Goal: Task Accomplishment & Management: Manage account settings

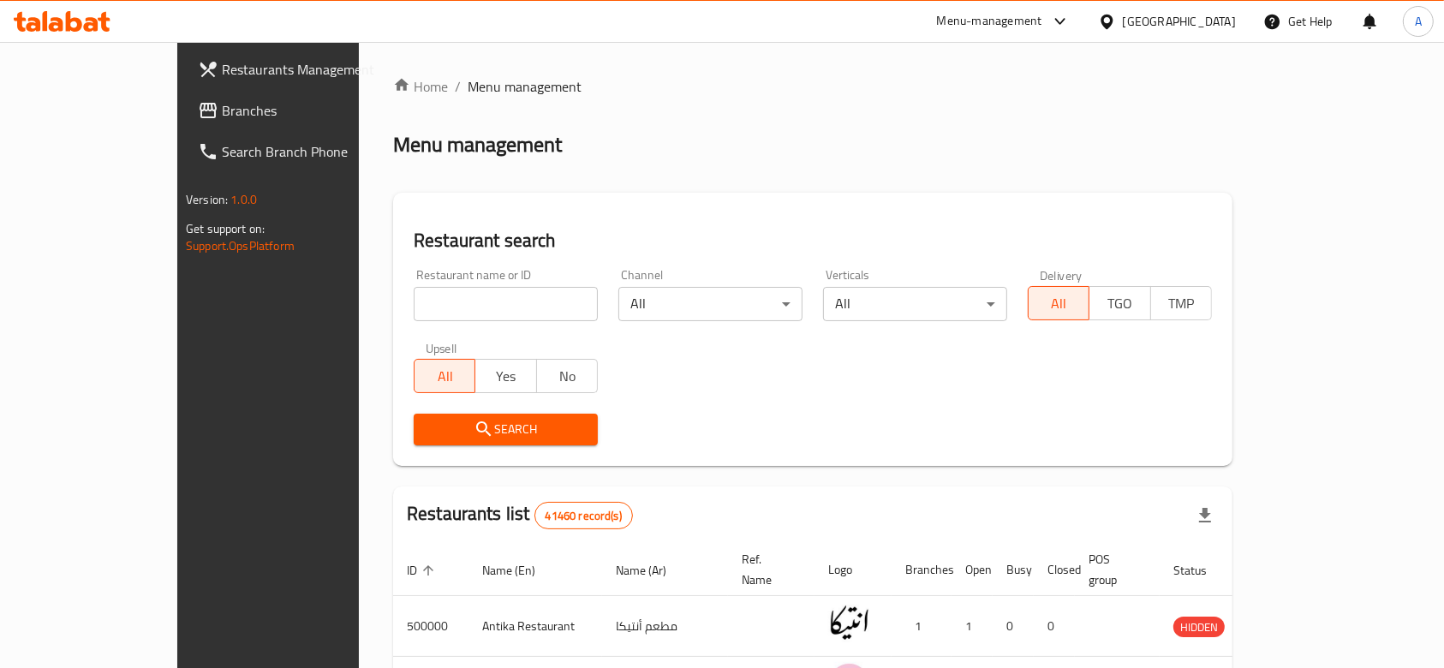
click at [451, 306] on input "search" at bounding box center [506, 304] width 184 height 34
type input "mr baker"
click button "Search" at bounding box center [506, 430] width 184 height 32
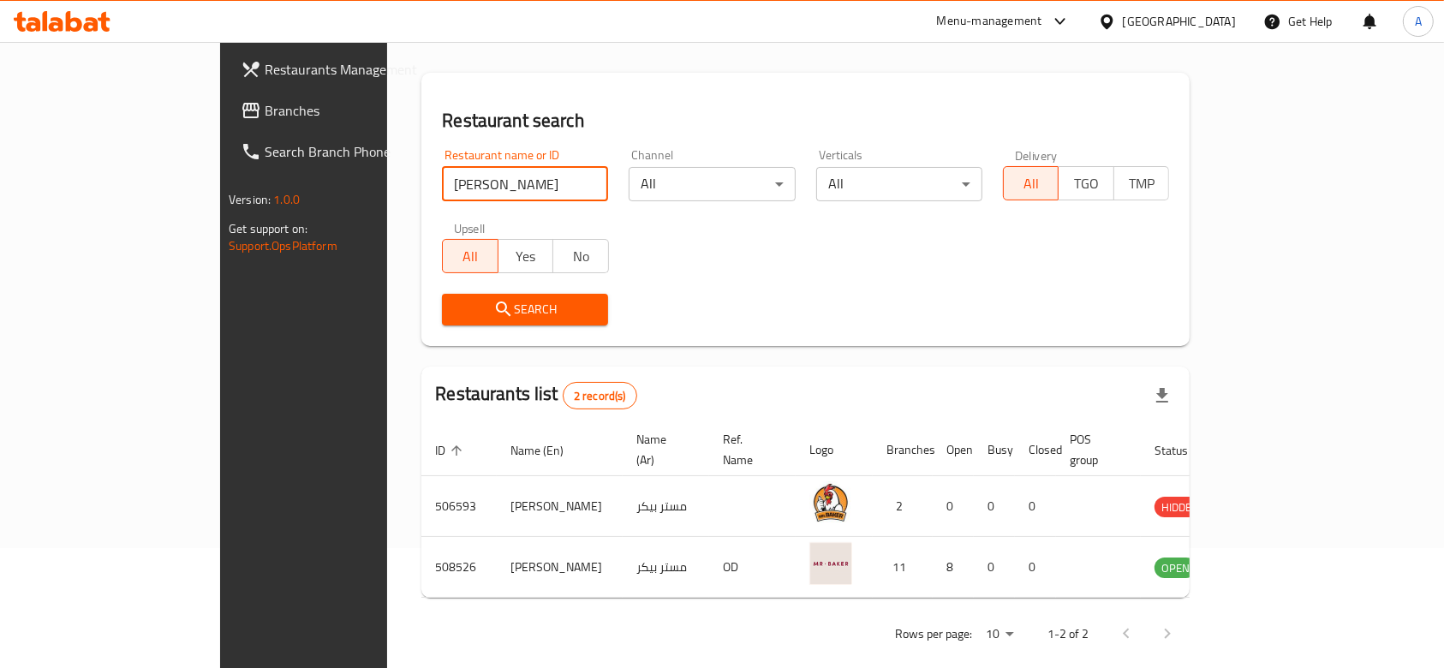
scroll to position [121, 0]
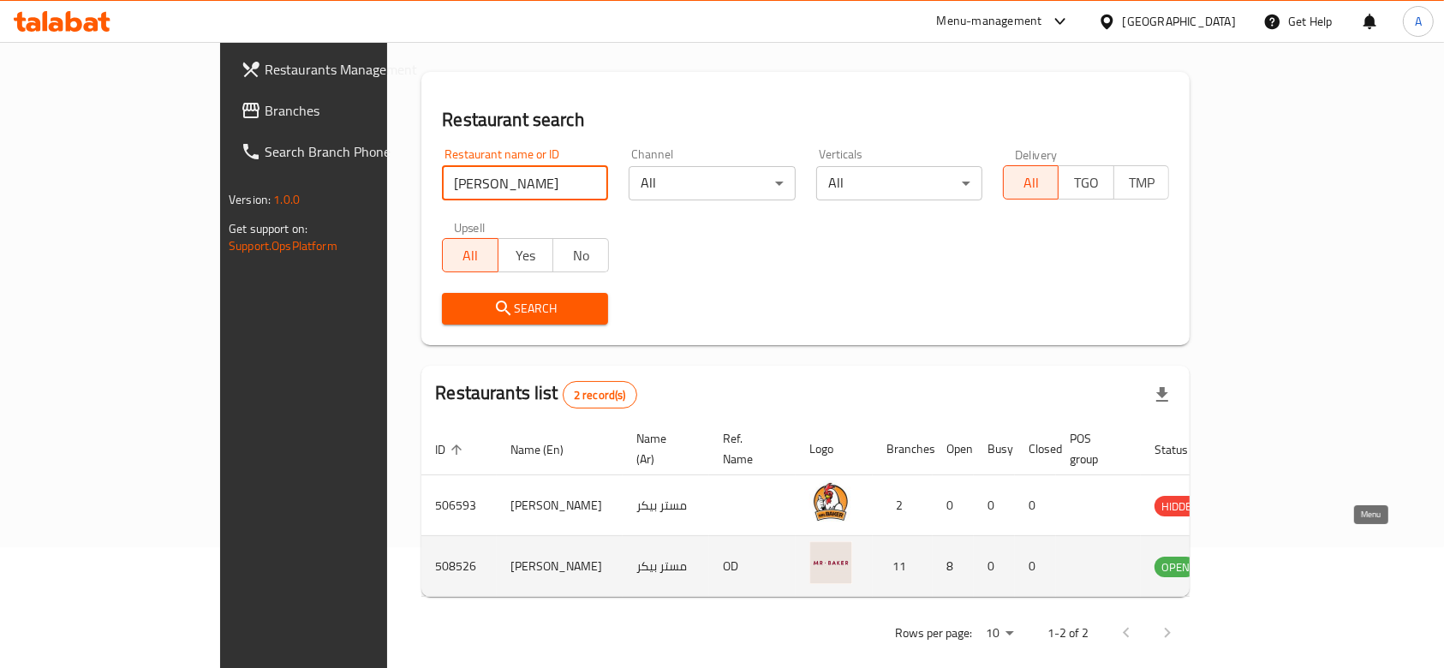
click at [1265, 556] on icon "enhanced table" at bounding box center [1255, 566] width 21 height 21
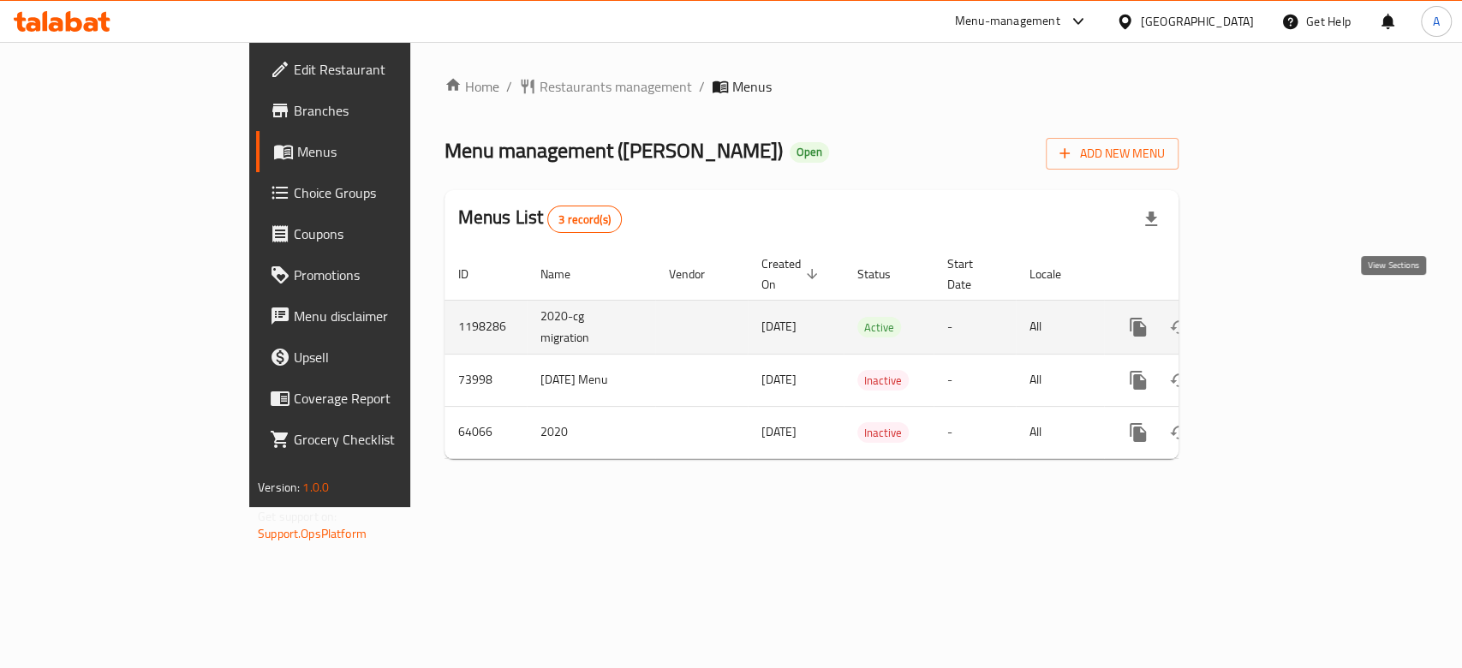
click at [1282, 319] on link "enhanced table" at bounding box center [1261, 327] width 41 height 41
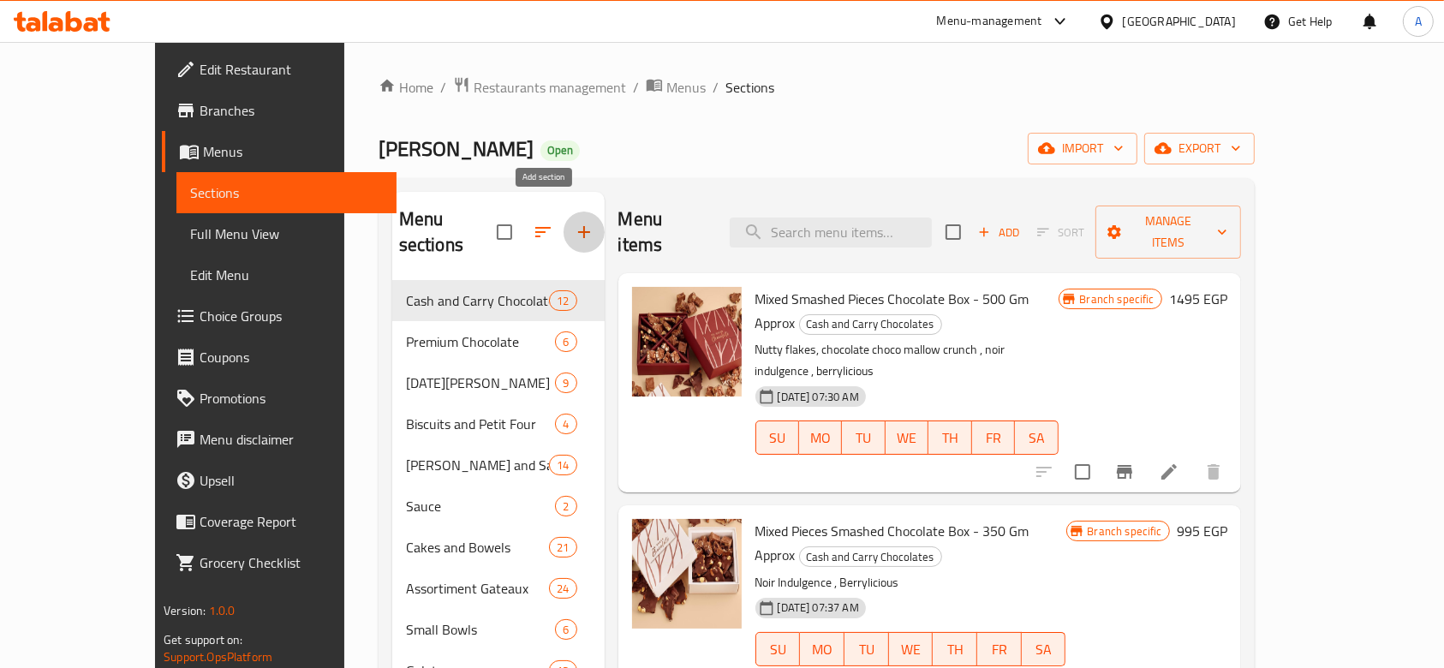
click at [574, 224] on icon "button" at bounding box center [584, 232] width 21 height 21
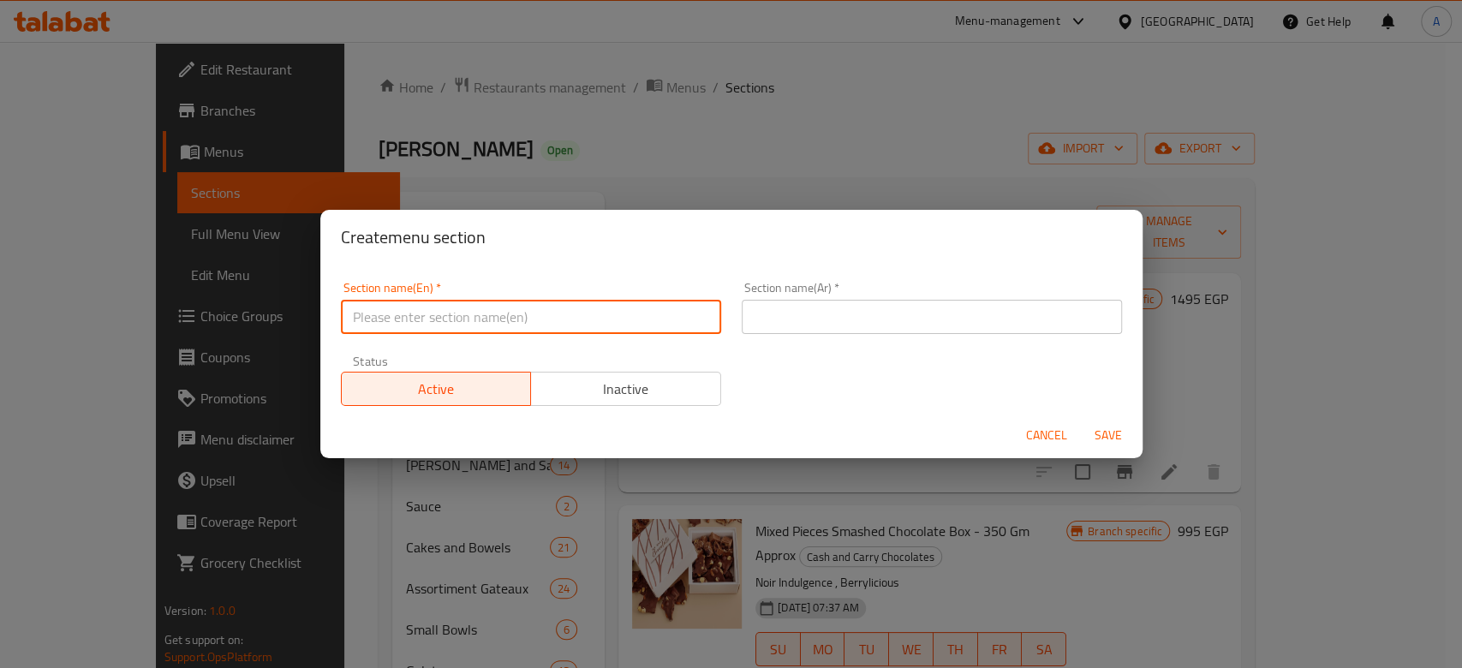
click at [522, 303] on input "text" at bounding box center [531, 317] width 380 height 34
type input "Bundt Cakes"
click at [924, 323] on input "text" at bounding box center [932, 317] width 380 height 34
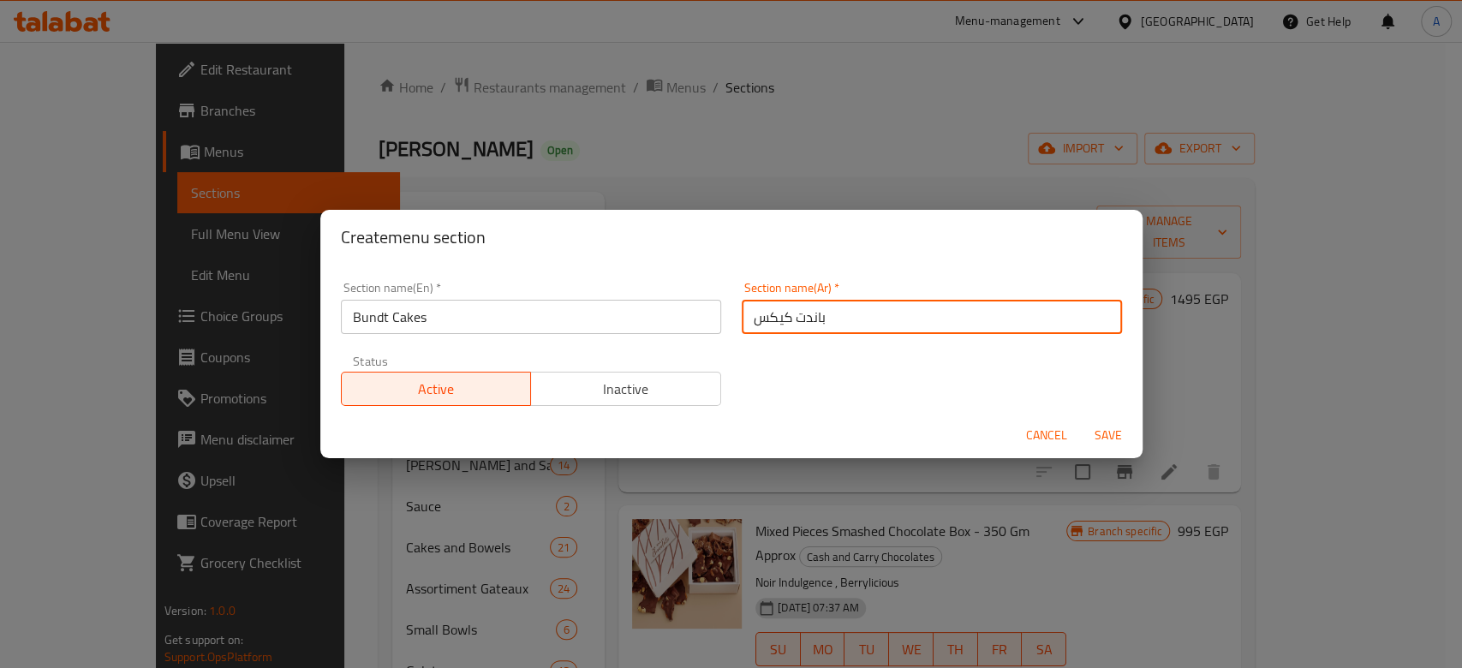
type input "باندت كيكس"
click at [1107, 446] on span "Save" at bounding box center [1108, 435] width 41 height 21
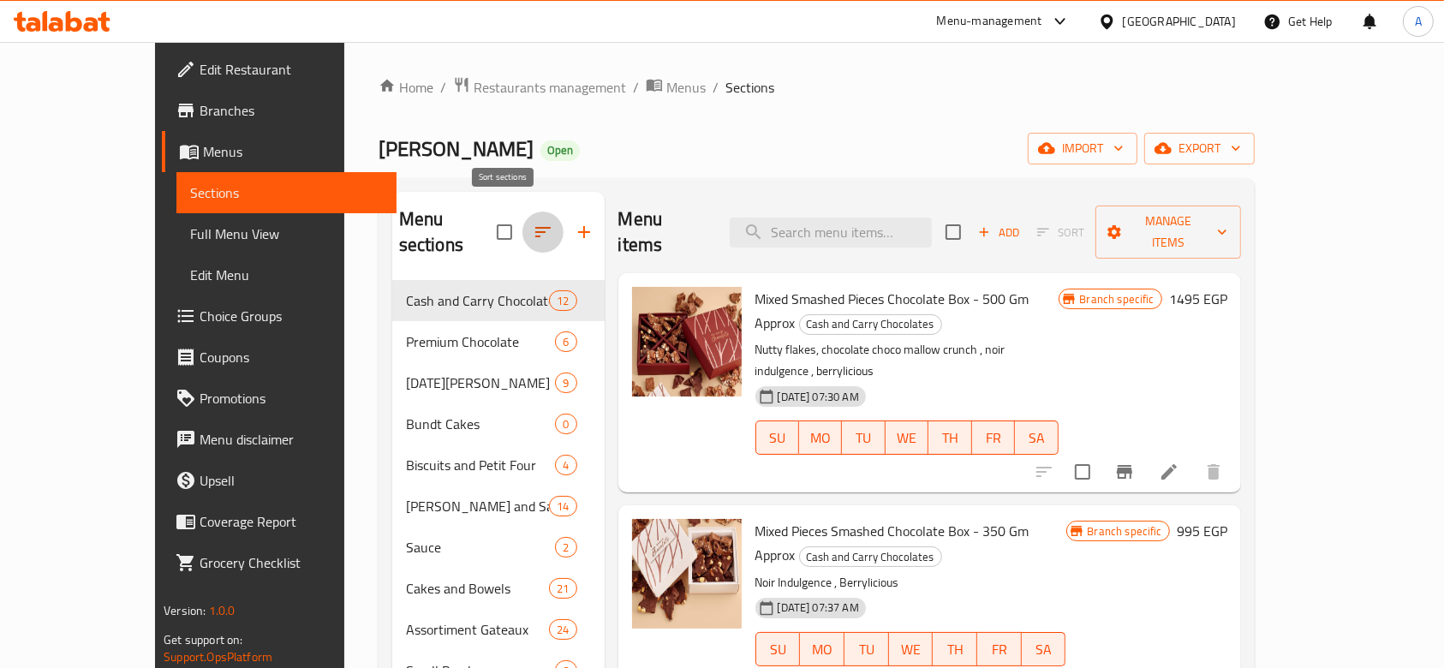
click at [533, 223] on icon "button" at bounding box center [543, 232] width 21 height 21
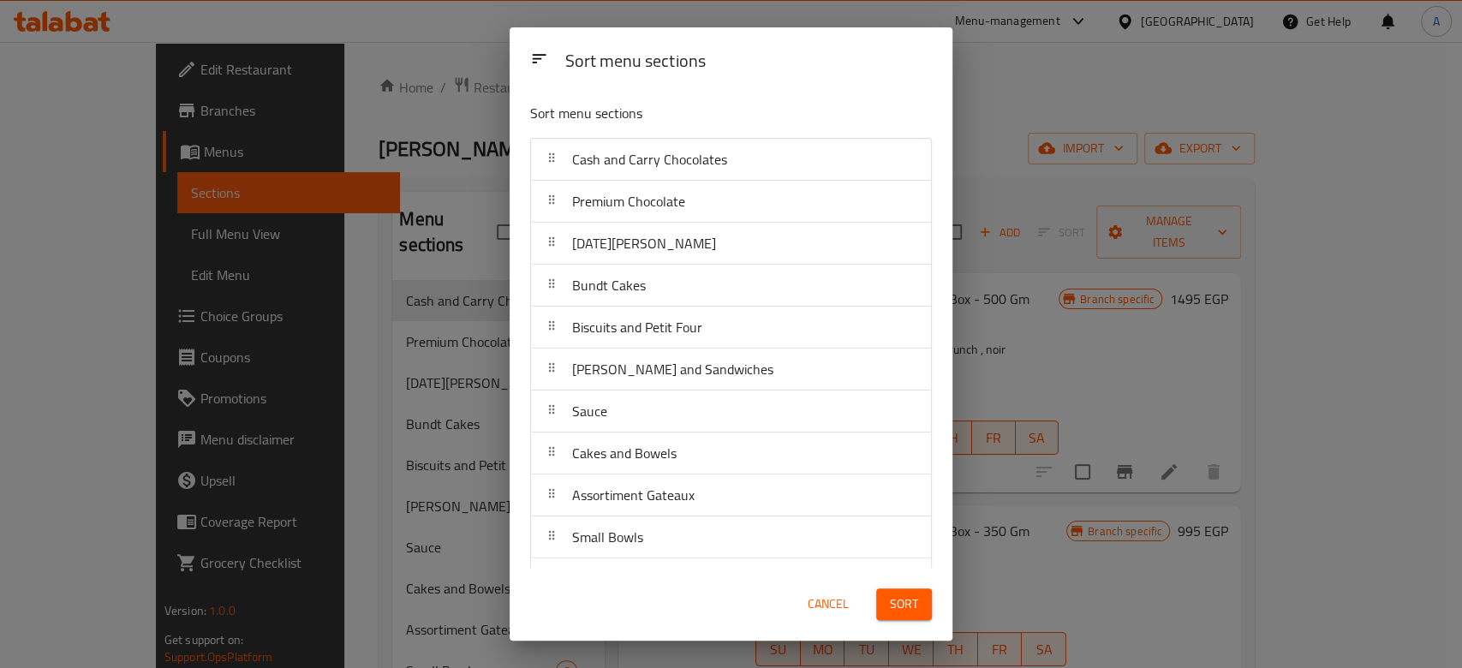
click at [834, 611] on span "Cancel" at bounding box center [828, 604] width 41 height 21
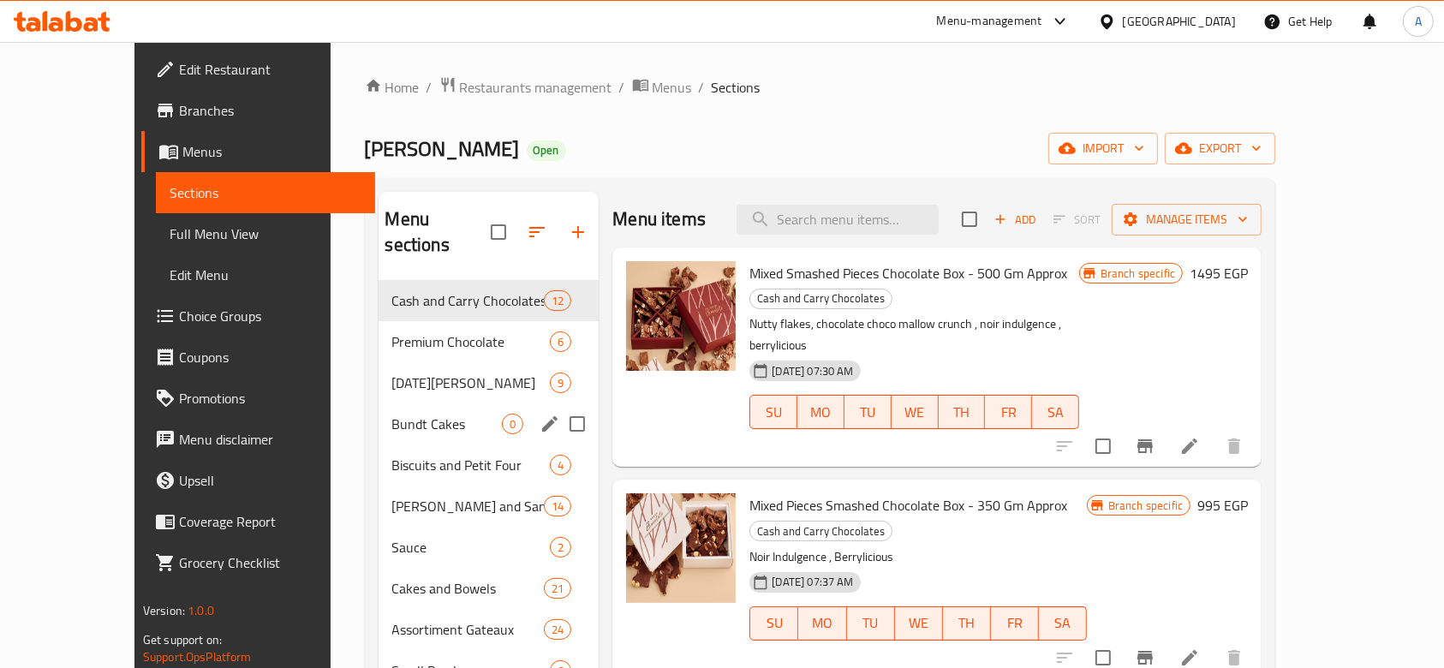
click at [421, 404] on div "Bundt Cakes 0" at bounding box center [489, 424] width 221 height 41
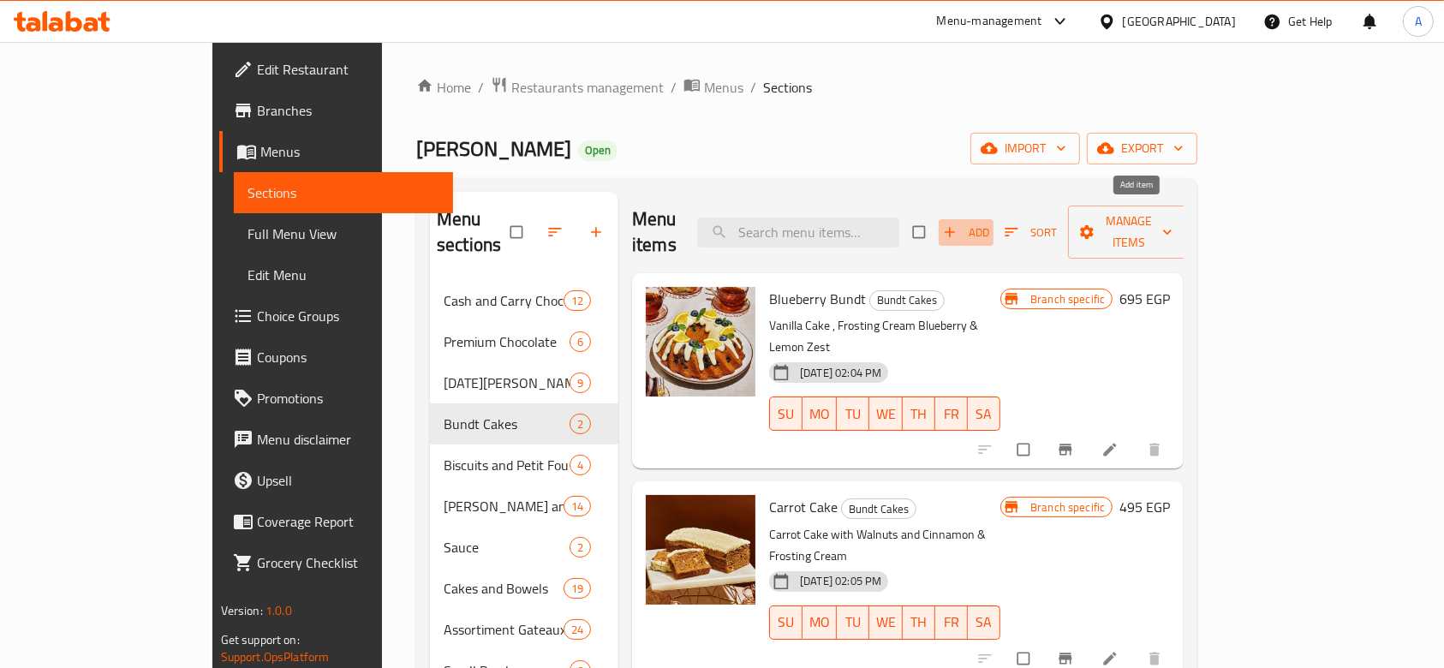
click at [959, 224] on icon "button" at bounding box center [950, 232] width 17 height 17
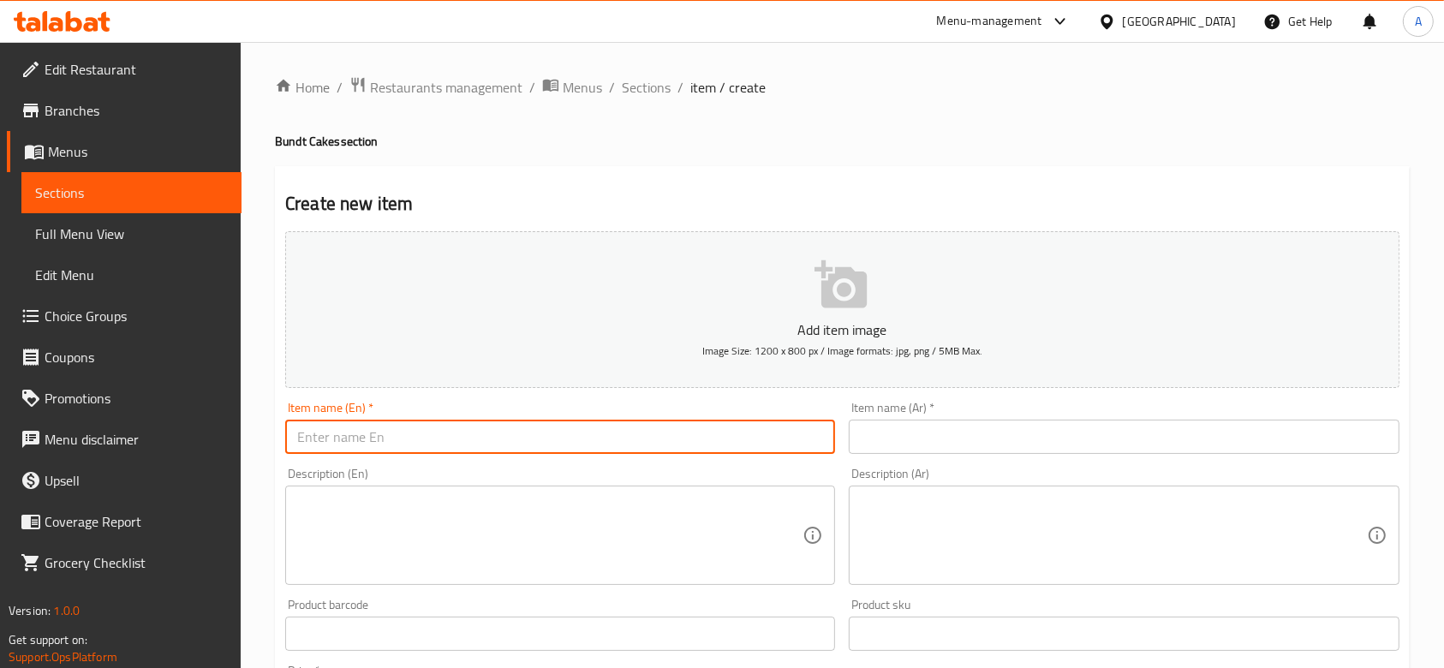
click at [649, 452] on input "text" at bounding box center [560, 437] width 550 height 34
type input "ف"
type input "The Hazel Bundt"
click at [1013, 427] on input "text" at bounding box center [1124, 437] width 550 height 34
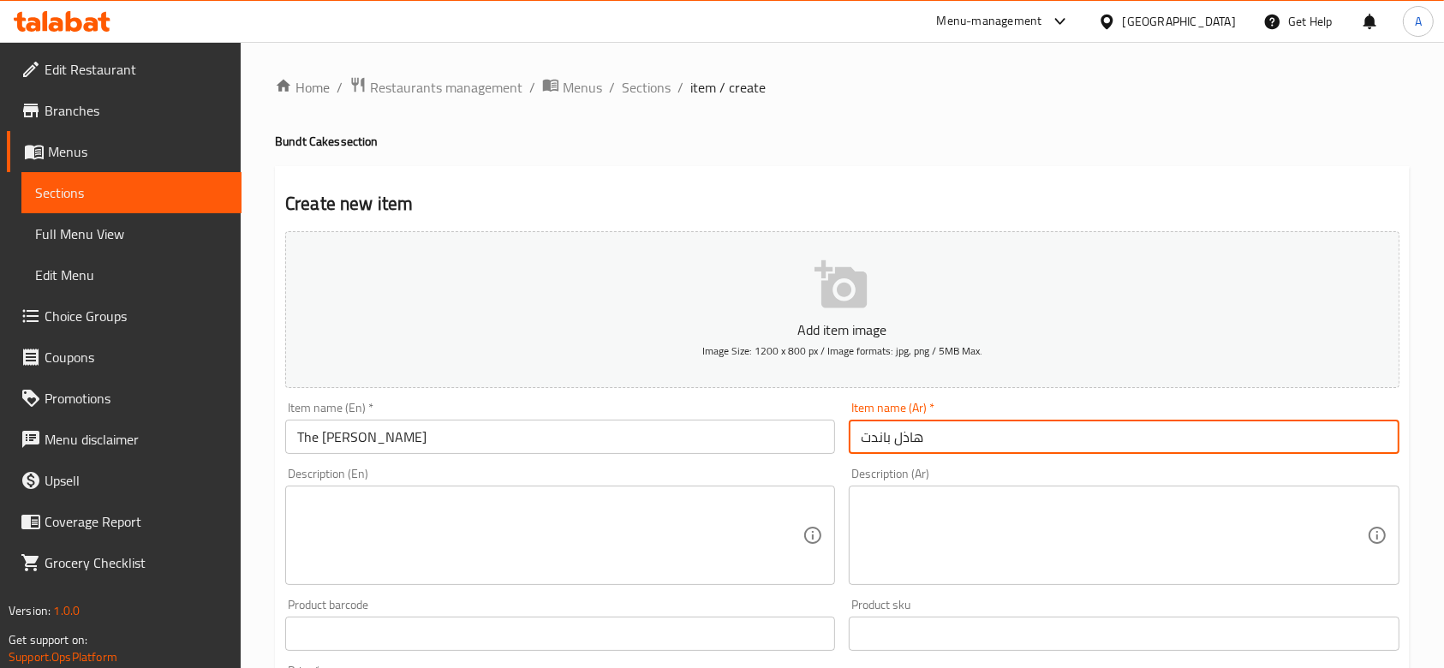
type input "هاذل باندت"
click at [747, 524] on textarea at bounding box center [549, 535] width 505 height 81
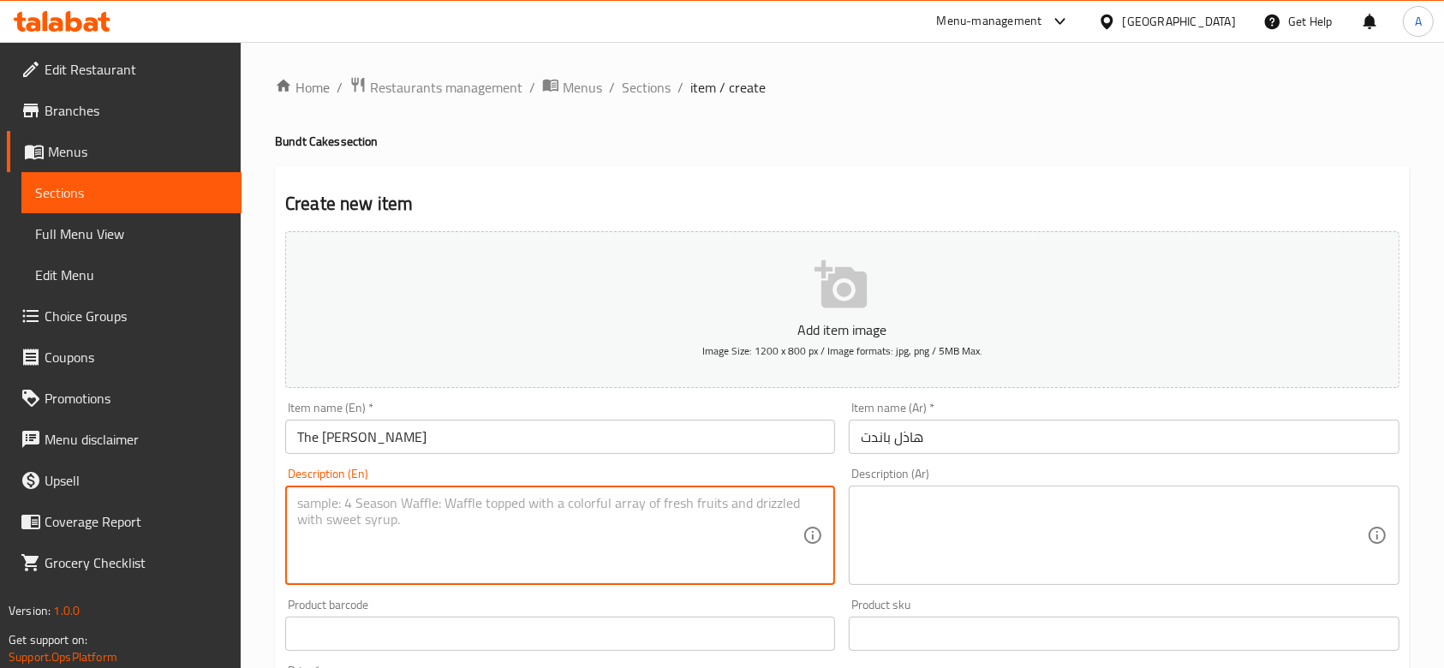
paste textarea ""Hazelnut Cake, Hazelnut Sauce and Hazelnut Croquant ""
click at [303, 505] on textarea ""Hazelnut Cake, Hazelnut Sauce and Hazelnut Croquant" at bounding box center [549, 535] width 505 height 81
drag, startPoint x: 407, startPoint y: 519, endPoint x: 504, endPoint y: 559, distance: 104.5
click at [504, 559] on textarea "Hazelnut Cake, Hazelnut Sauce and Hazelnut Croquant" at bounding box center [549, 535] width 505 height 81
type textarea "Hazelnut Cake, Hazelnut Sauce and Hazelnut Croquant"
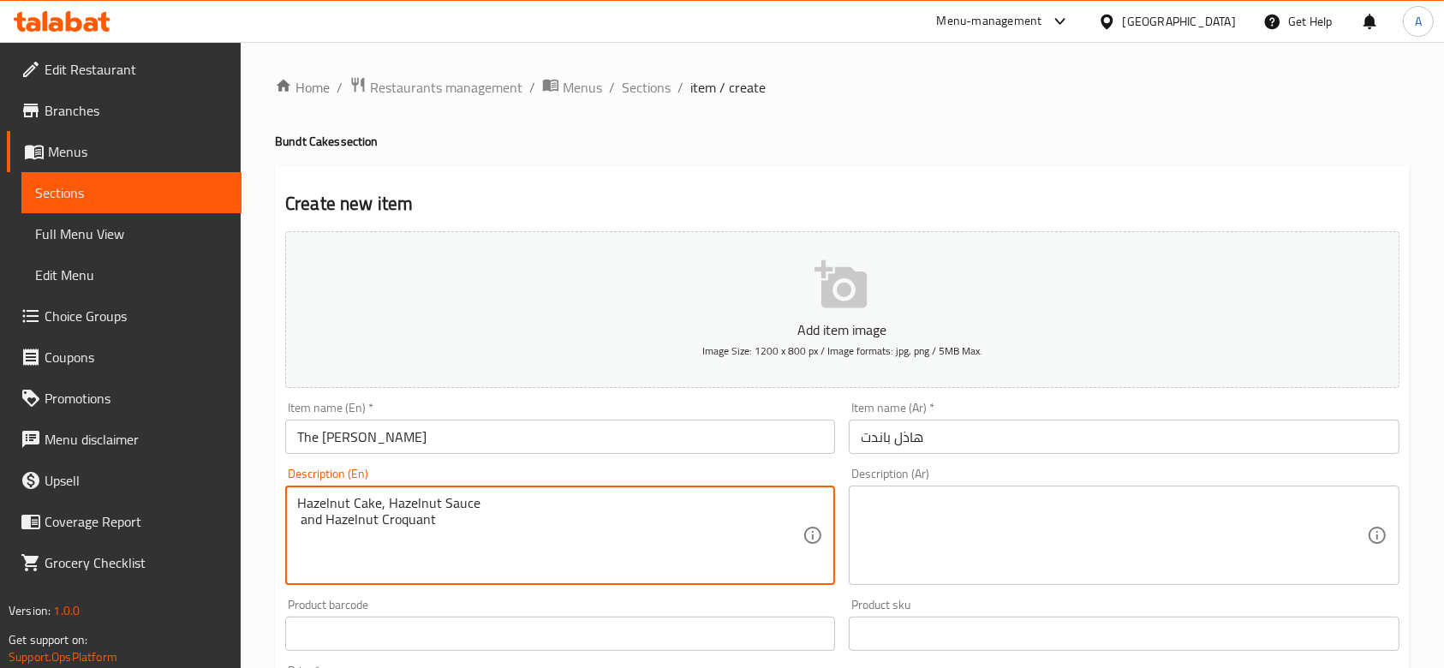
click at [942, 558] on textarea at bounding box center [1113, 535] width 505 height 81
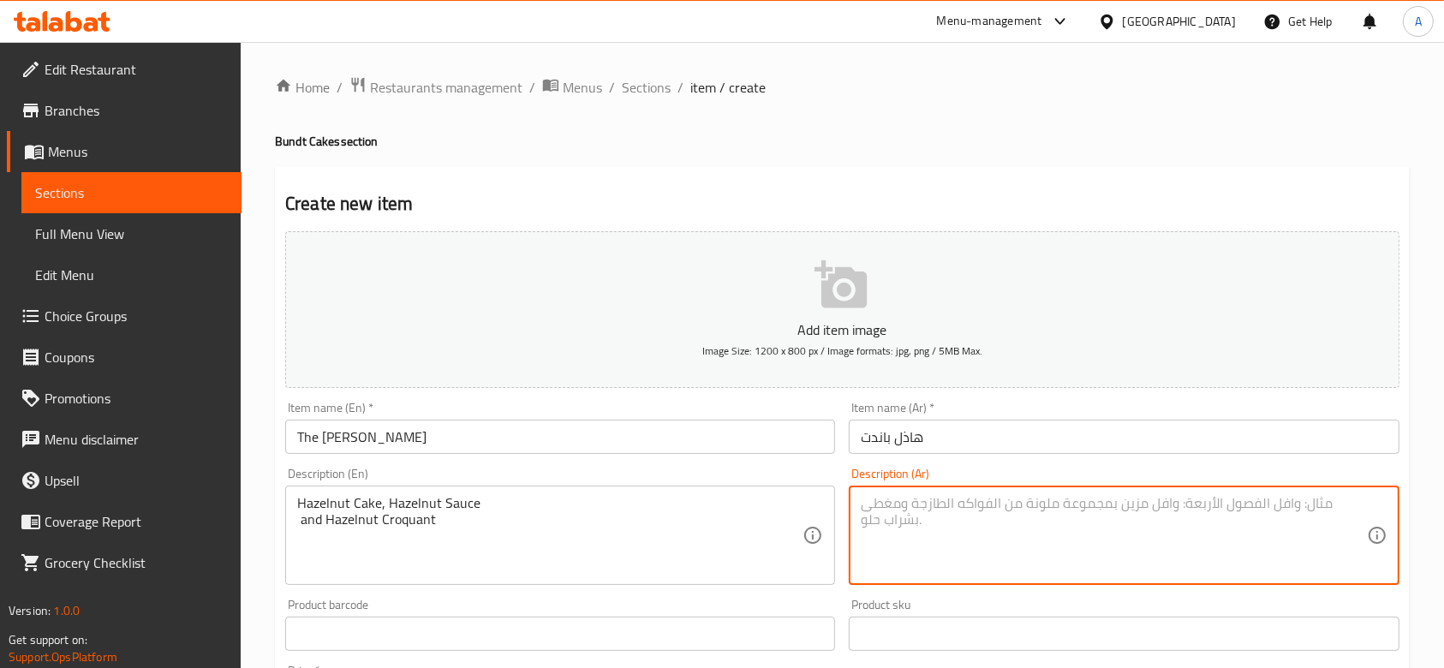
paste textarea "كيكة البندق، صلصة البندق، وكروكان البندق"
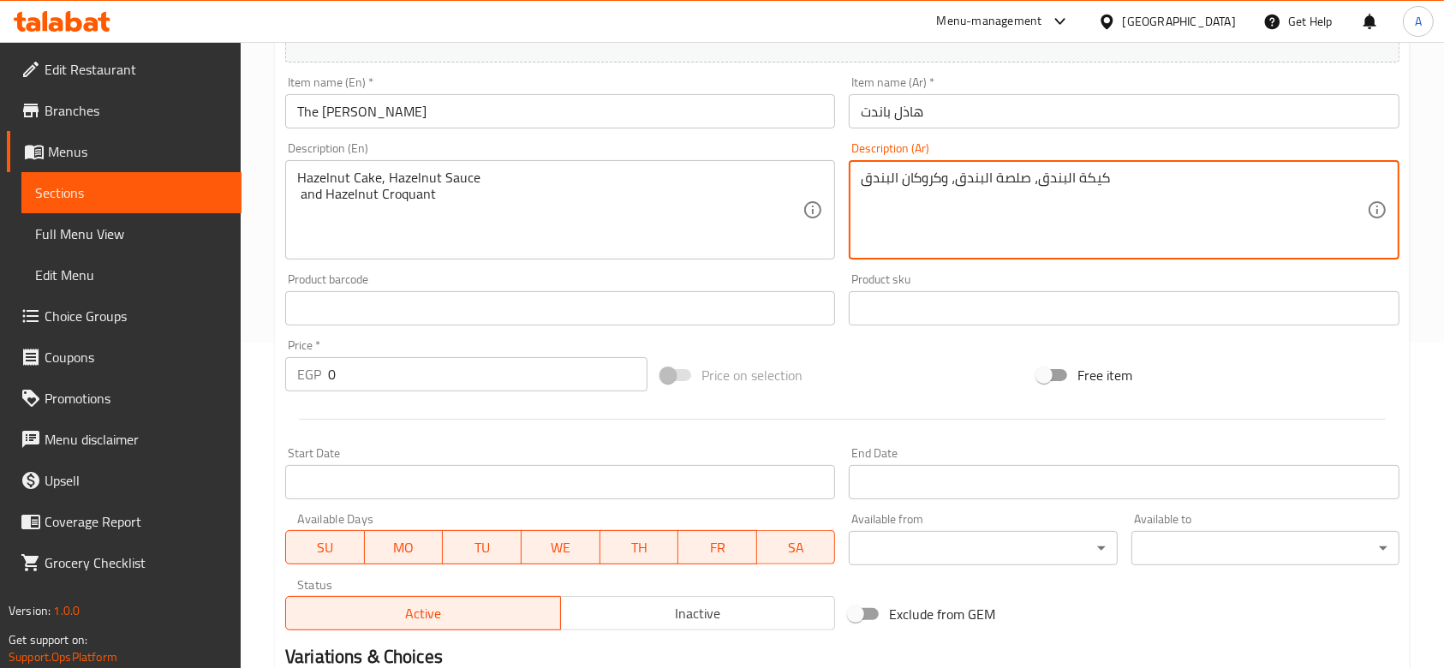
scroll to position [343, 0]
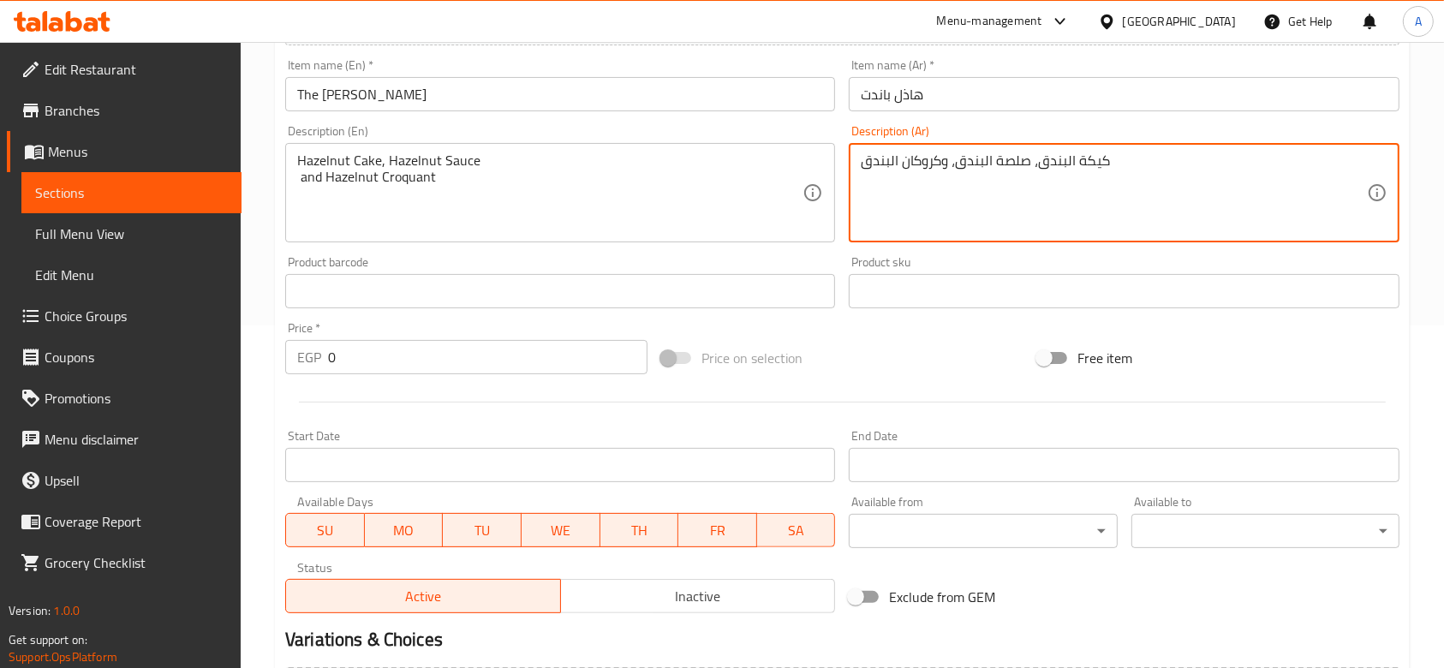
type textarea "كيكة البندق، صلصة البندق، وكروكان البندق"
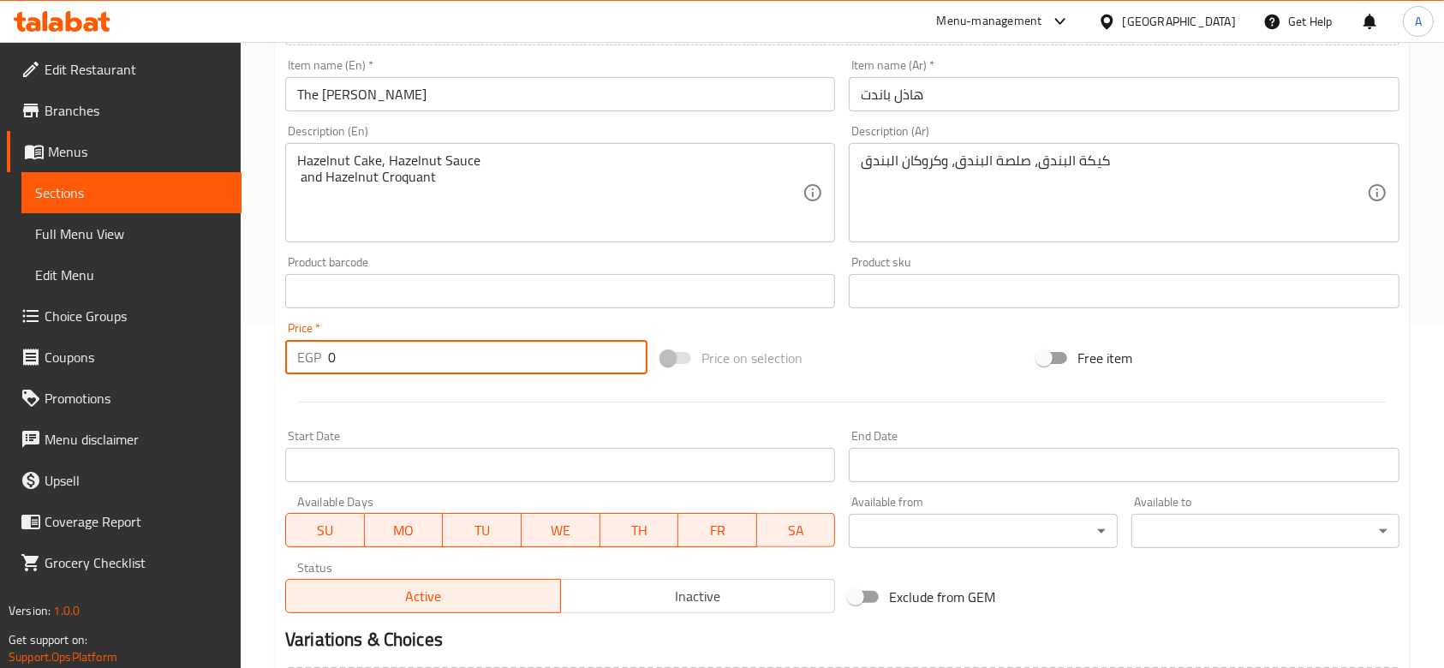
drag, startPoint x: 467, startPoint y: 353, endPoint x: 317, endPoint y: 367, distance: 150.5
click at [317, 367] on div "EGP 0 Price *" at bounding box center [466, 357] width 362 height 34
type input "725"
click at [256, 386] on div "Home / Restaurants management / Menus / Sections / item / create Bundt Cakes se…" at bounding box center [843, 283] width 1204 height 1169
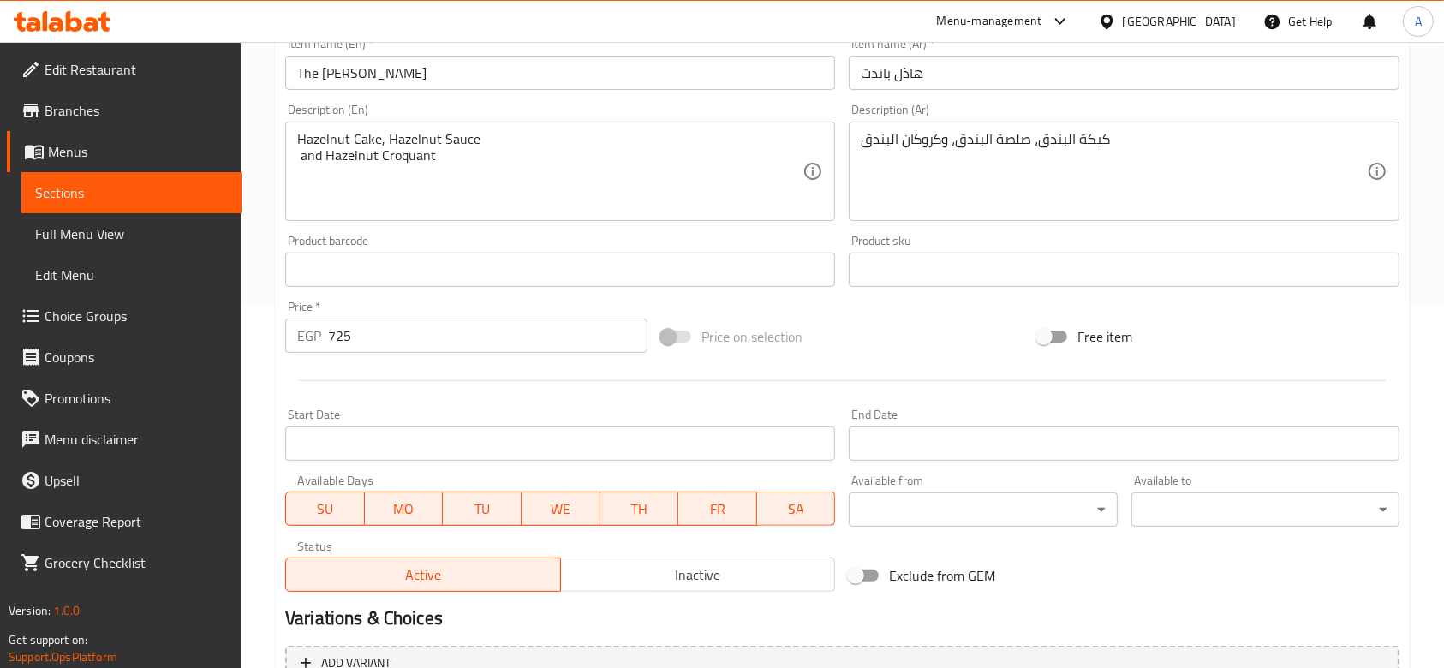
scroll to position [541, 0]
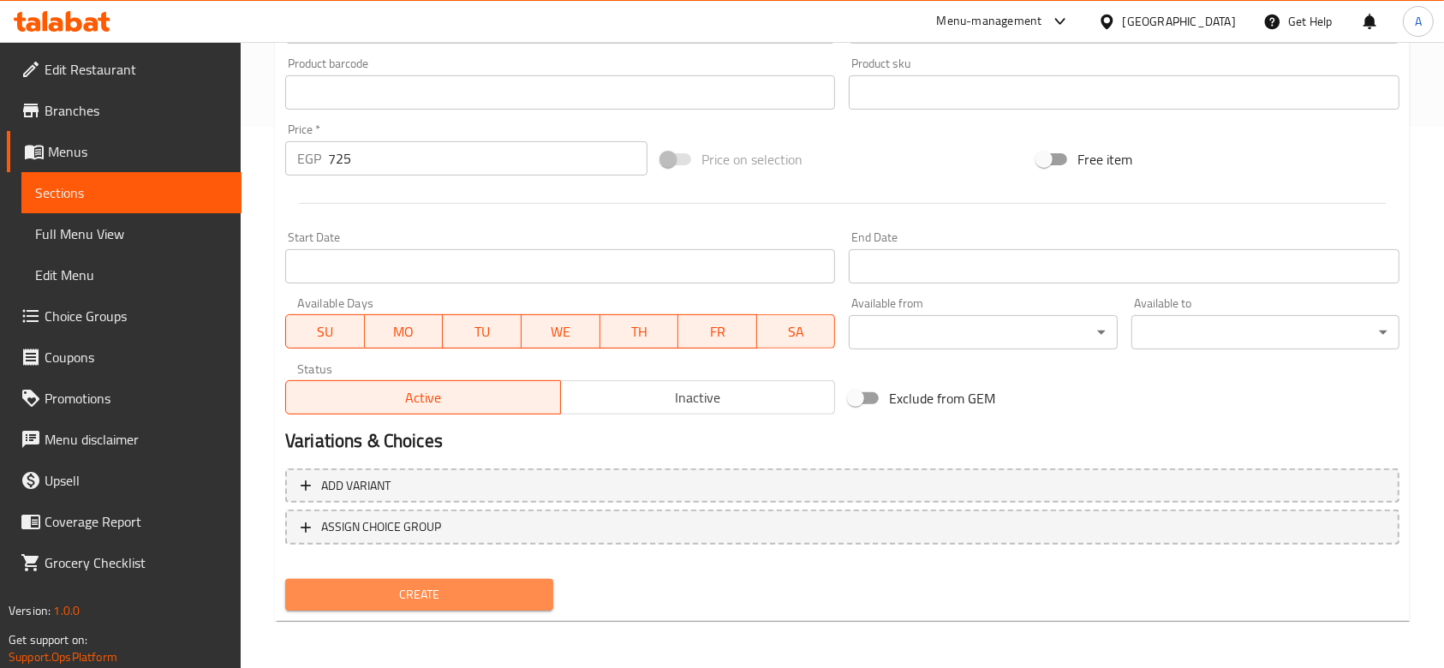
click at [489, 601] on span "Create" at bounding box center [419, 594] width 241 height 21
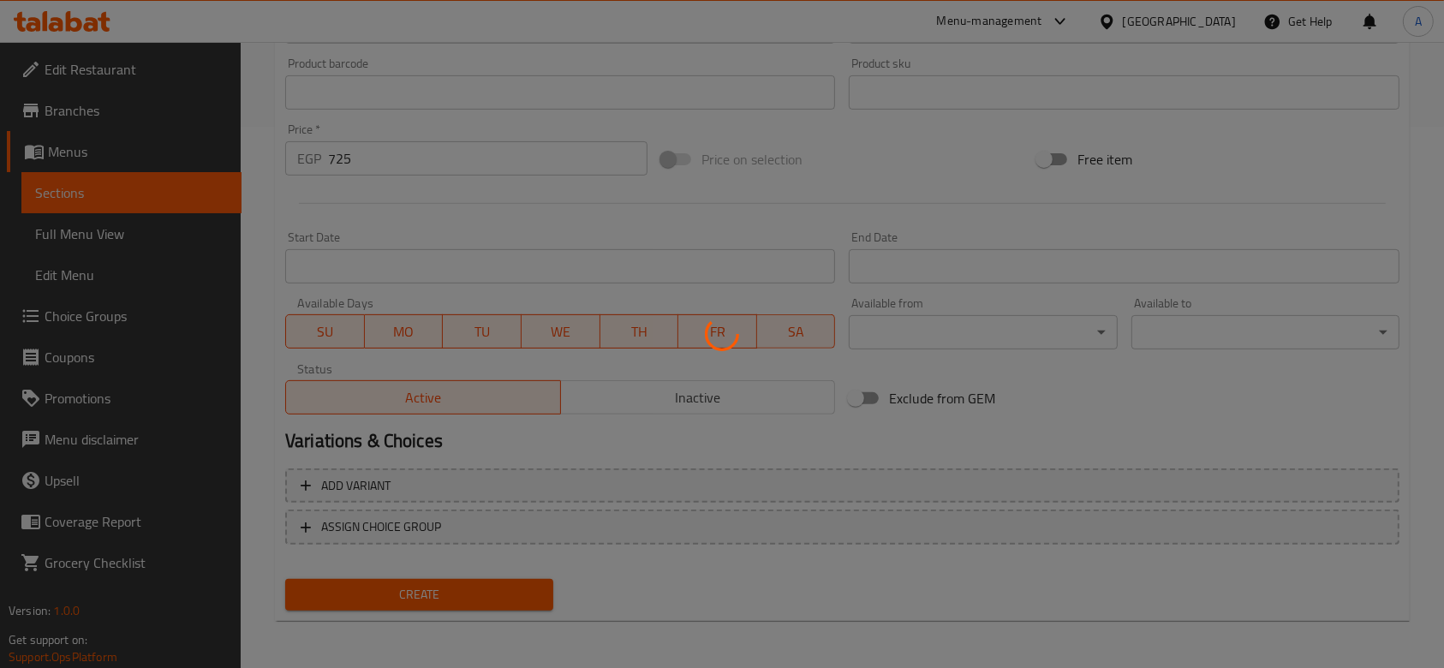
type input "0"
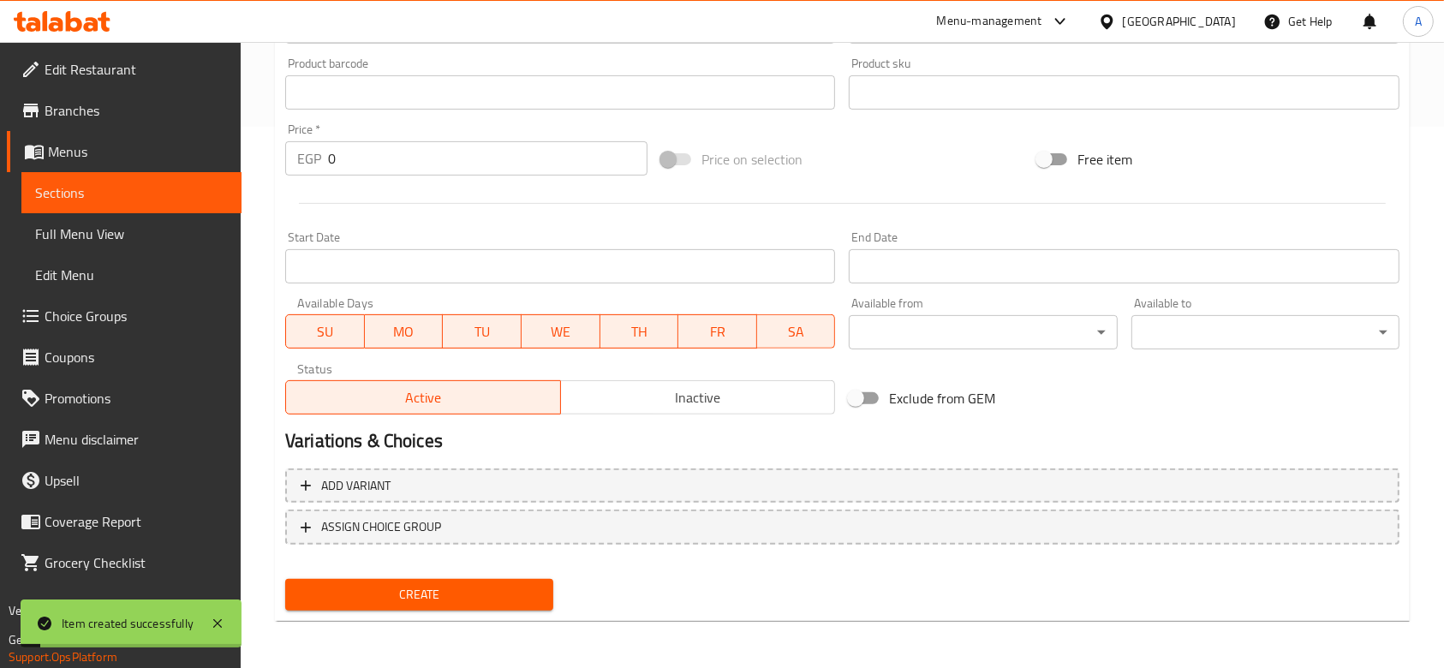
scroll to position [0, 0]
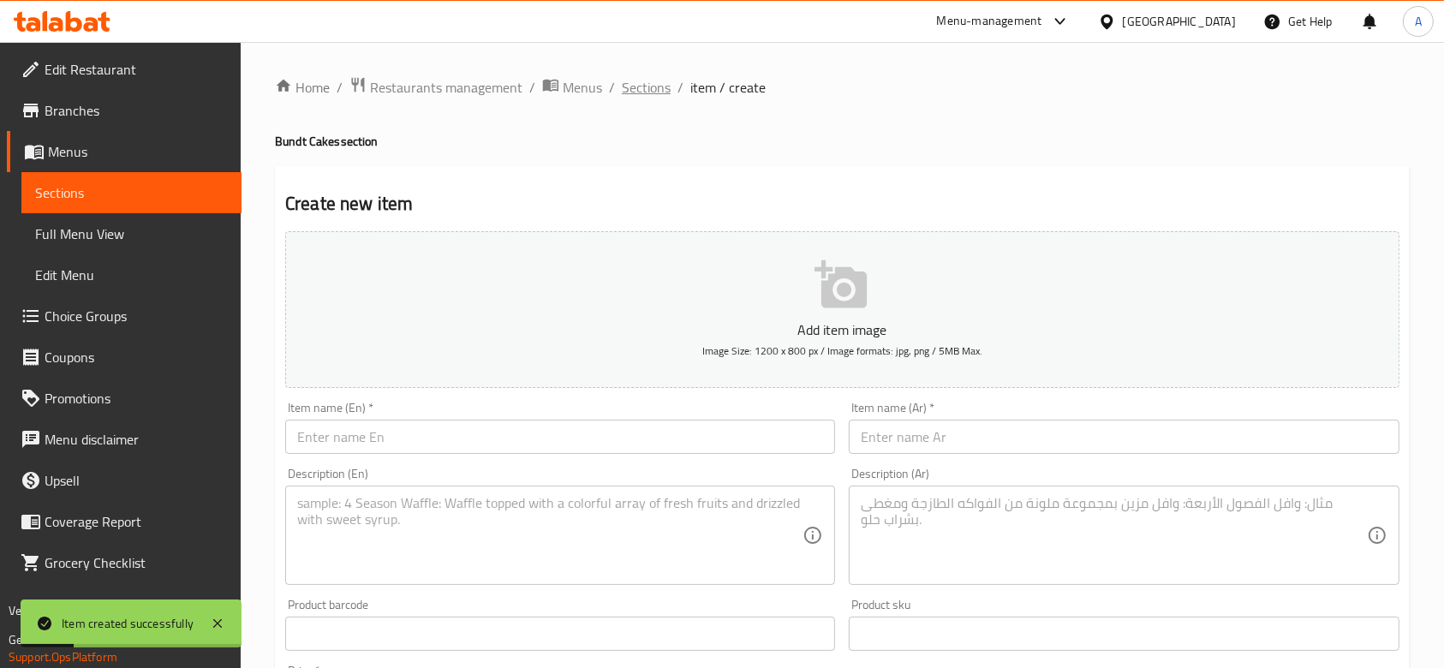
click at [639, 98] on span "Sections" at bounding box center [646, 87] width 49 height 21
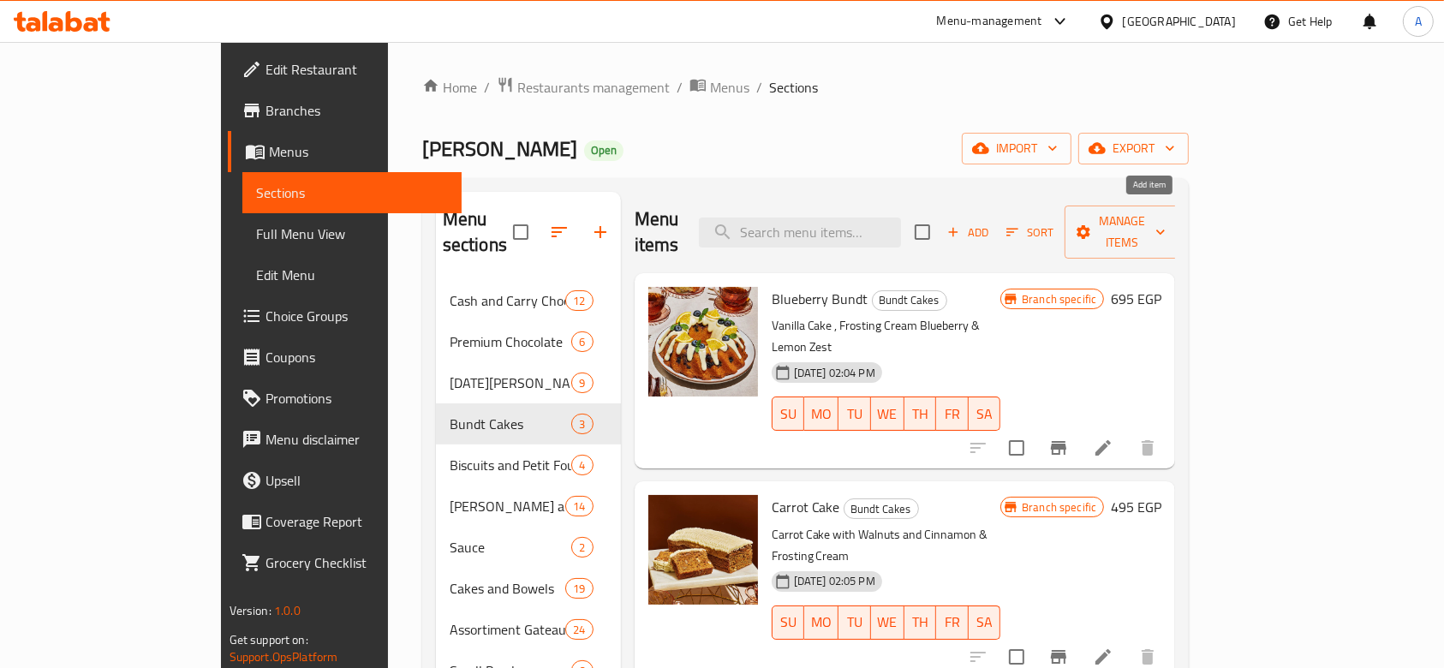
click at [991, 224] on span "Add" at bounding box center [968, 233] width 46 height 20
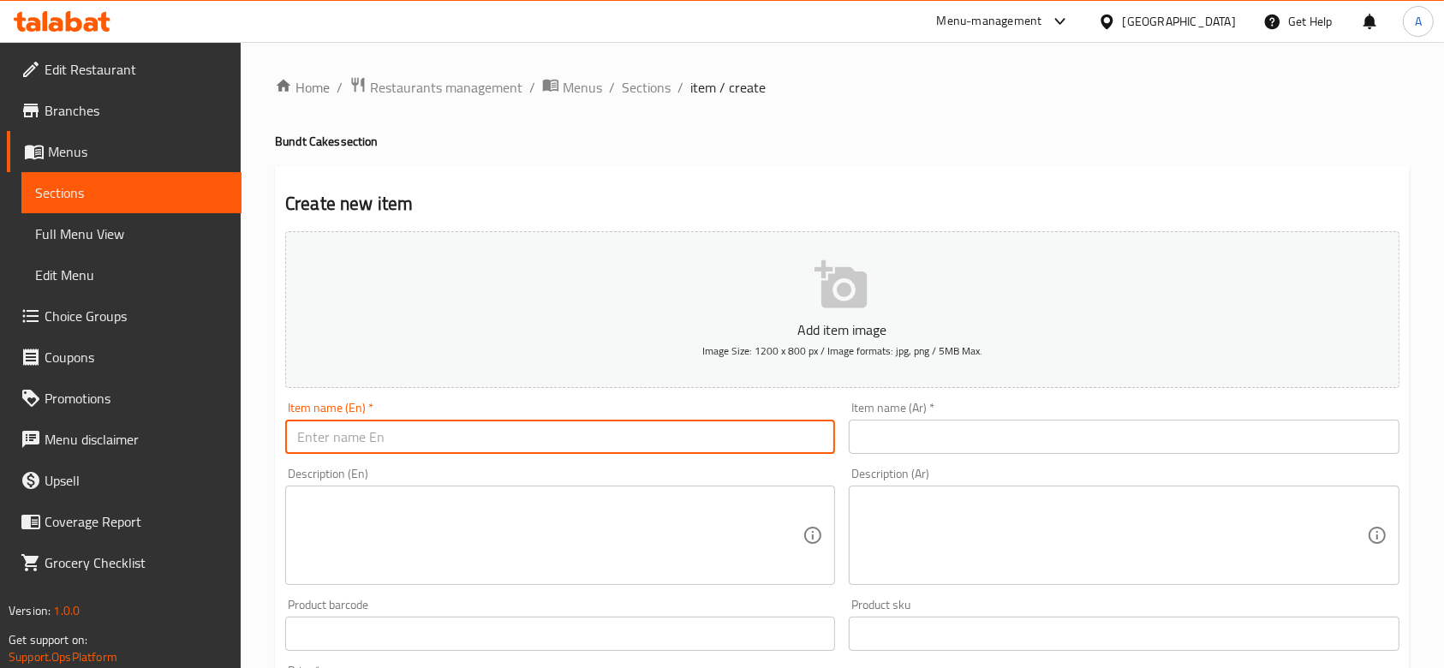
click at [492, 432] on input "text" at bounding box center [560, 437] width 550 height 34
paste input "The Orange Bundt"
type input "The Orange Bundt"
click at [1024, 438] on input "text" at bounding box center [1124, 437] width 550 height 34
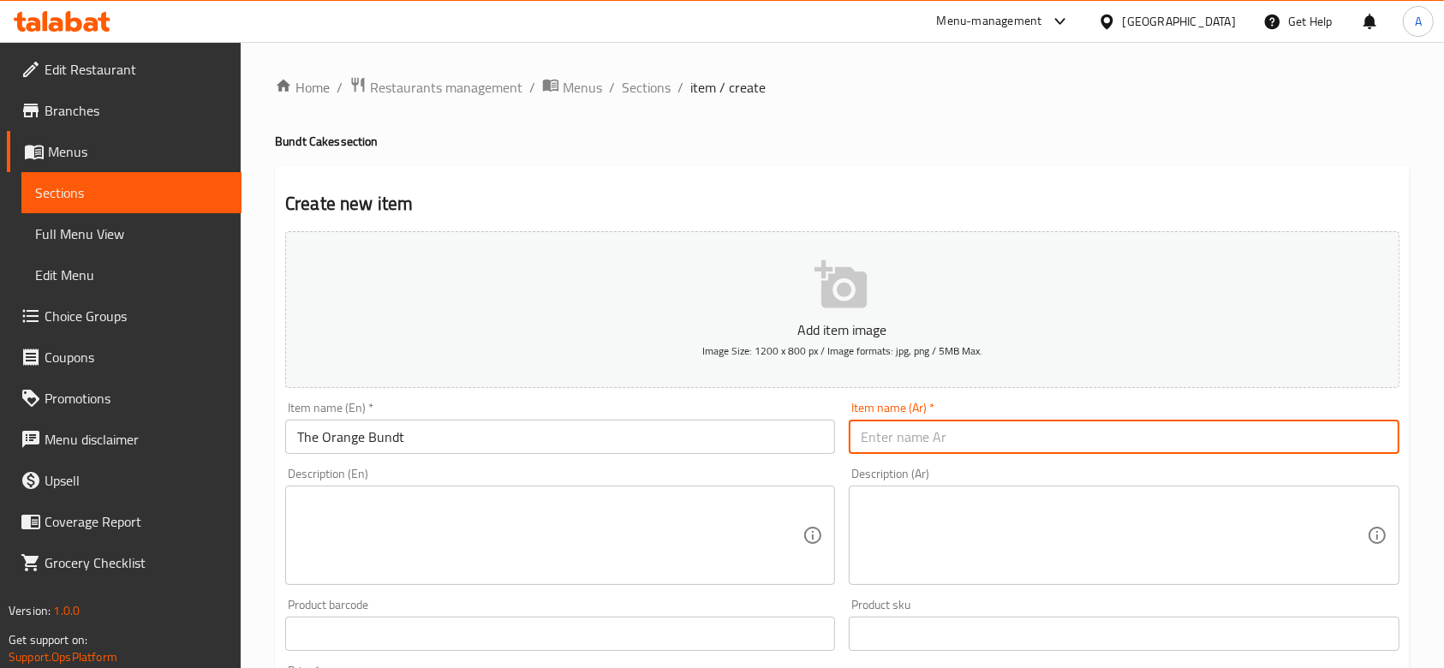
paste input "ذا اورنج بندت"
drag, startPoint x: 918, startPoint y: 438, endPoint x: 942, endPoint y: 438, distance: 24.0
click at [942, 438] on input "ذا اورنج بندت" at bounding box center [1124, 437] width 550 height 34
type input "اورنج بندت"
click at [537, 516] on textarea at bounding box center [549, 535] width 505 height 81
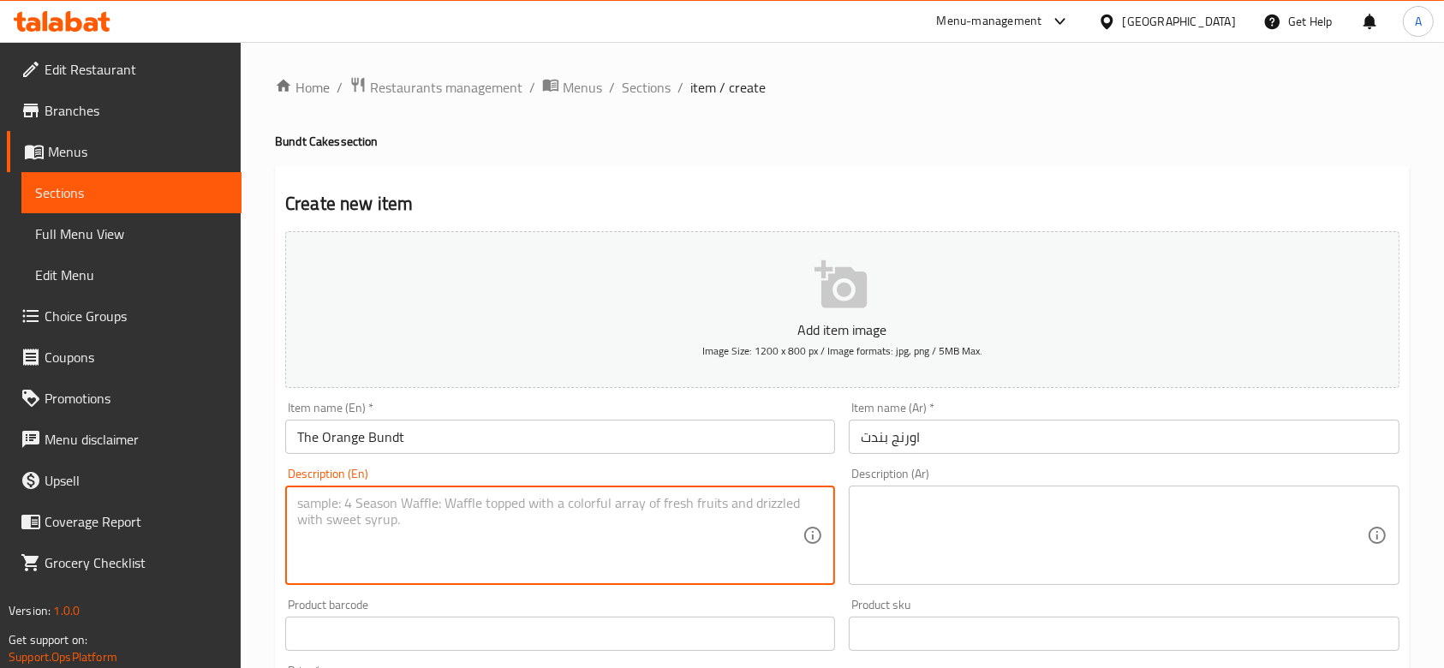
paste textarea "Orange Cake, Almond Sliced"
type textarea "Orange Cake, Almond Sliced"
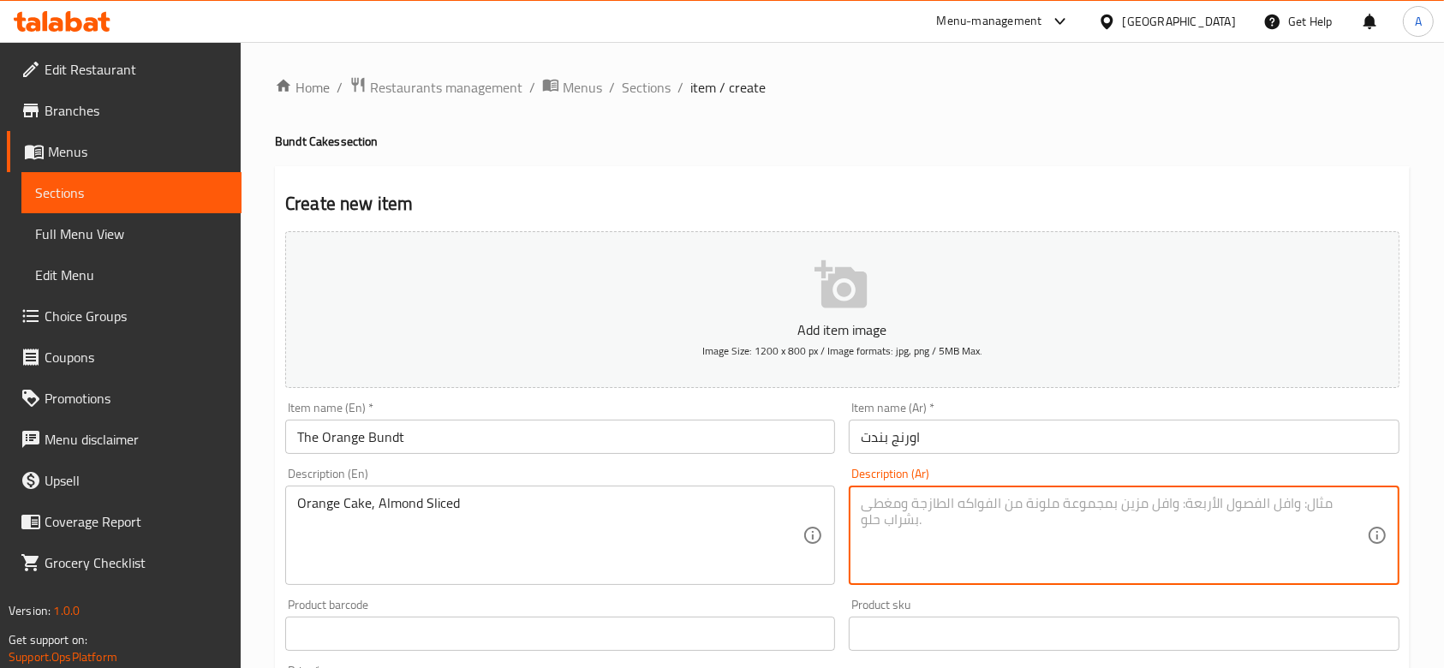
click at [1175, 513] on textarea at bounding box center [1113, 535] width 505 height 81
paste textarea "كيك البرتقال مع شرائح اللوز"
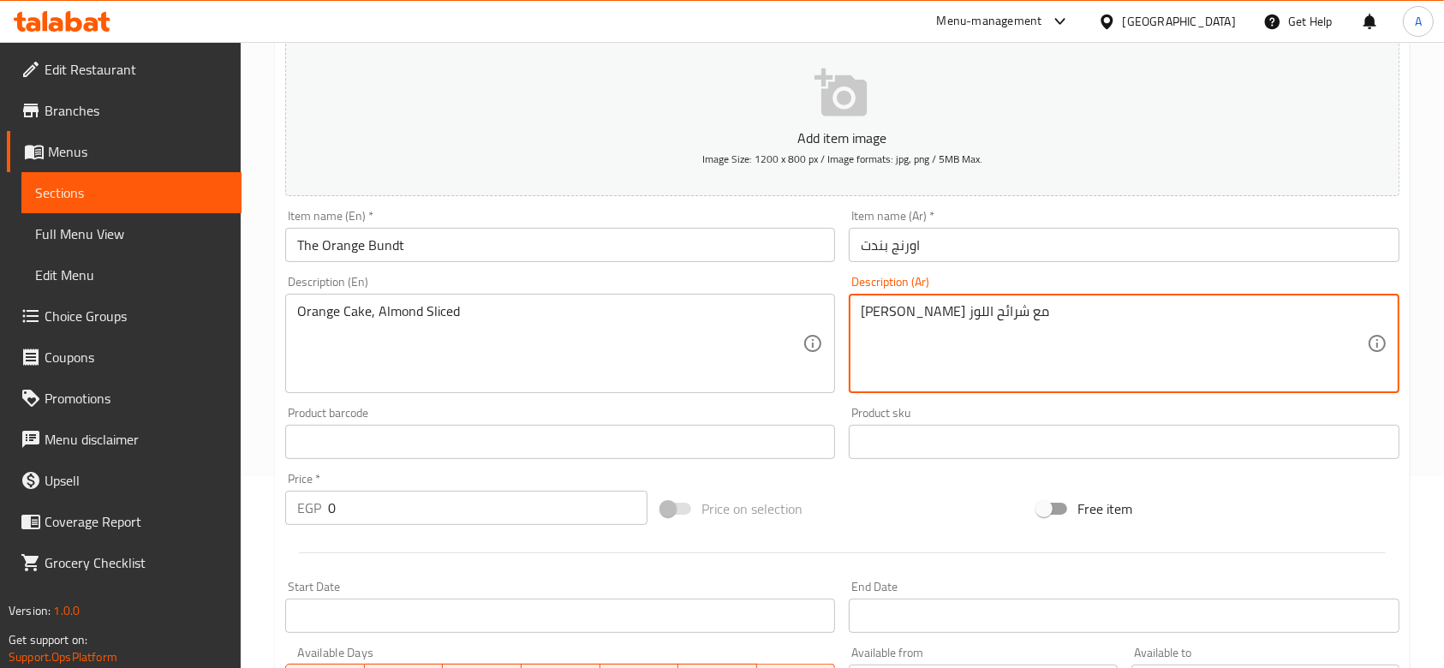
scroll to position [228, 0]
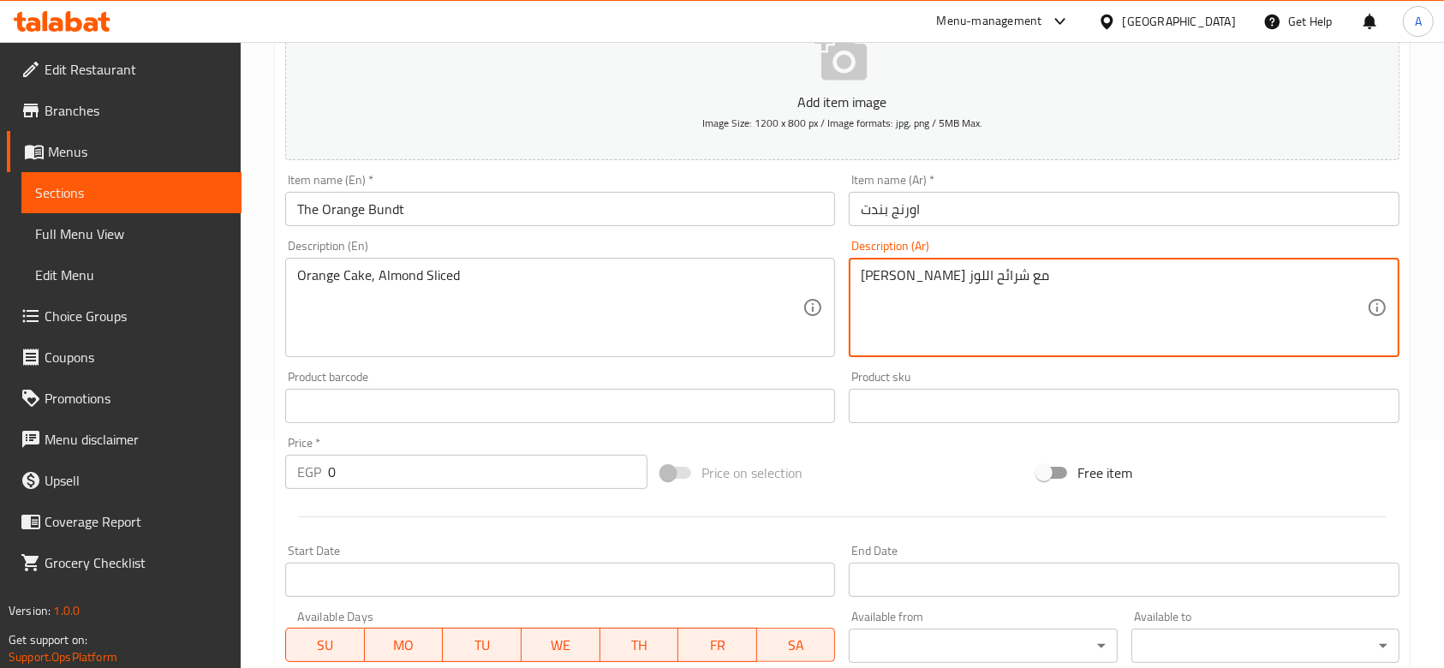
type textarea "كيك البرتقال مع شرائح اللوز"
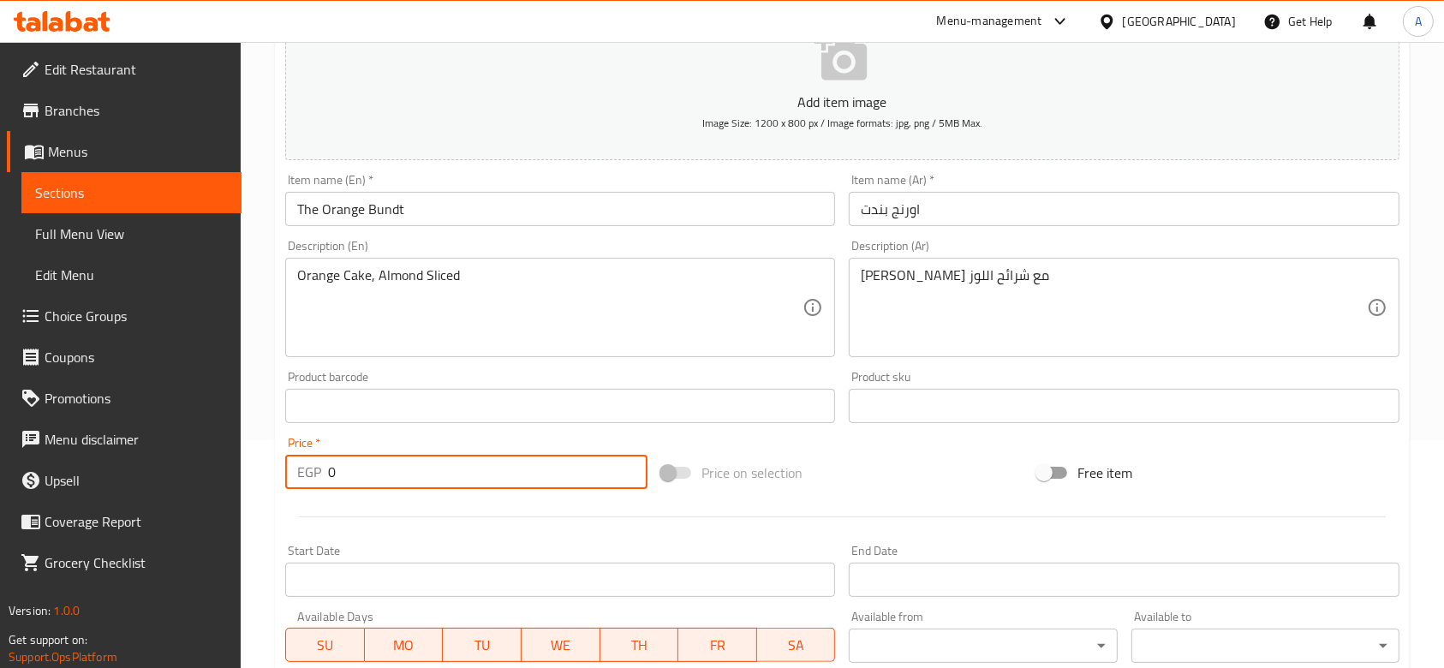
drag, startPoint x: 421, startPoint y: 481, endPoint x: 330, endPoint y: 459, distance: 94.3
click at [330, 459] on input "0" at bounding box center [488, 472] width 320 height 34
drag, startPoint x: 360, startPoint y: 476, endPoint x: 322, endPoint y: 487, distance: 39.1
click at [322, 487] on div "EGP 0 Price *" at bounding box center [466, 472] width 362 height 34
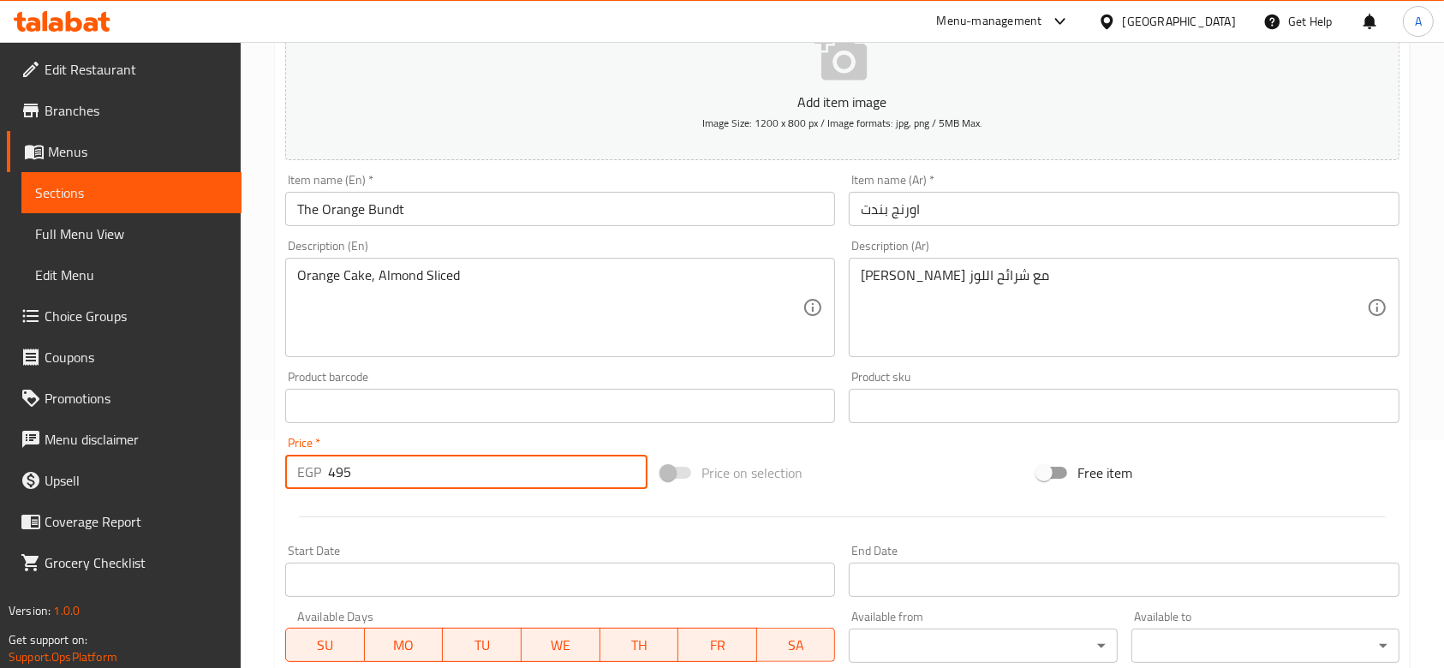
type input "495"
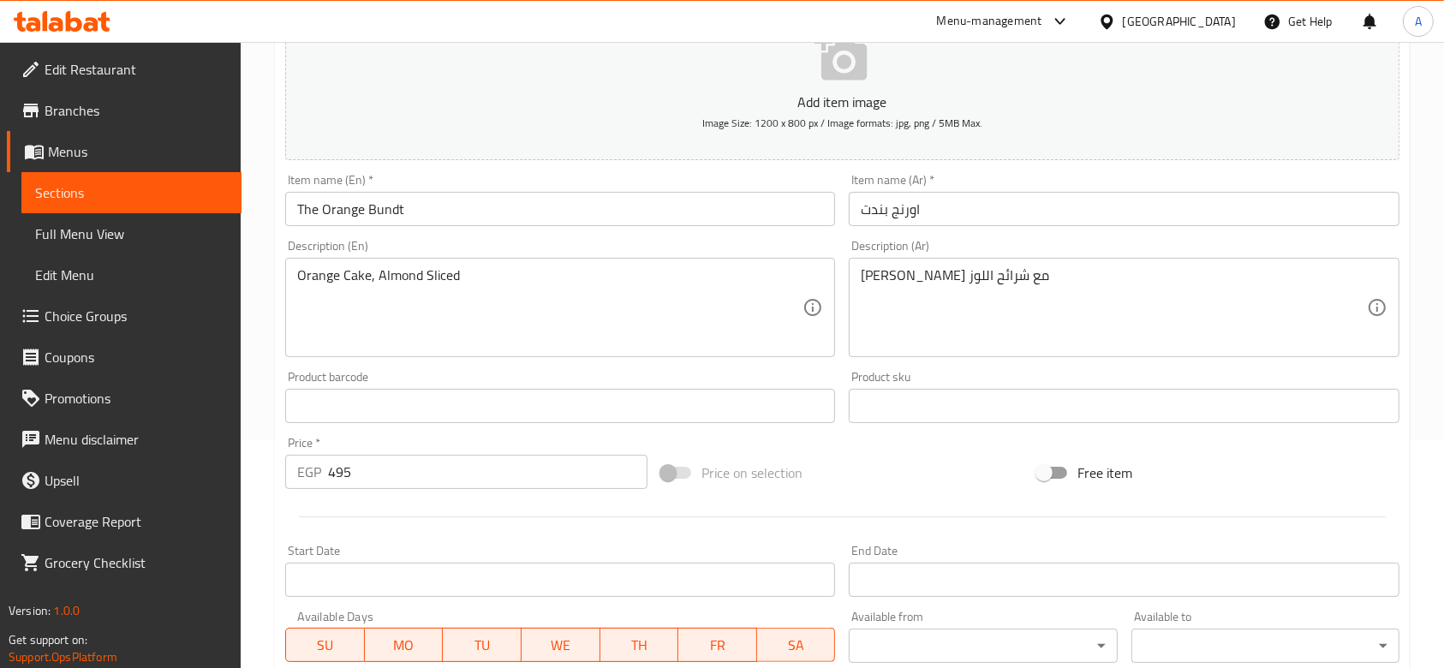
click at [355, 497] on div at bounding box center [842, 517] width 1128 height 42
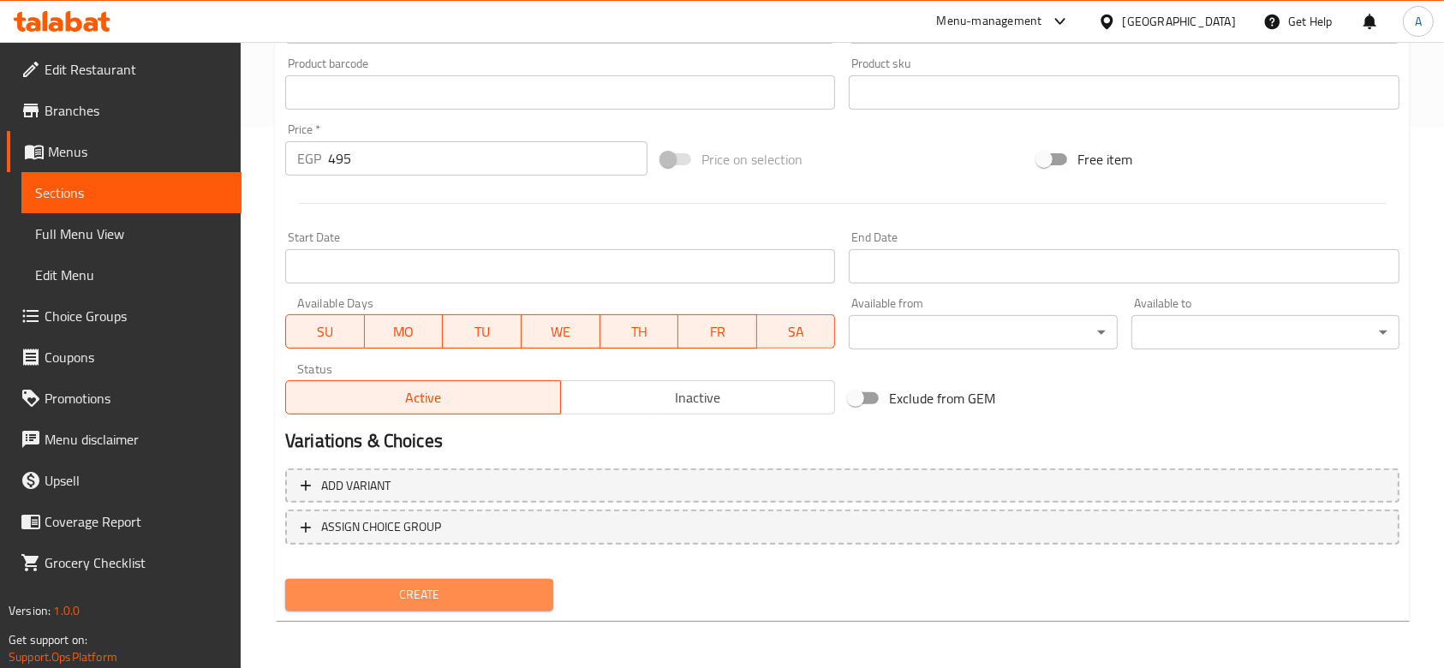
click at [438, 595] on span "Create" at bounding box center [419, 594] width 241 height 21
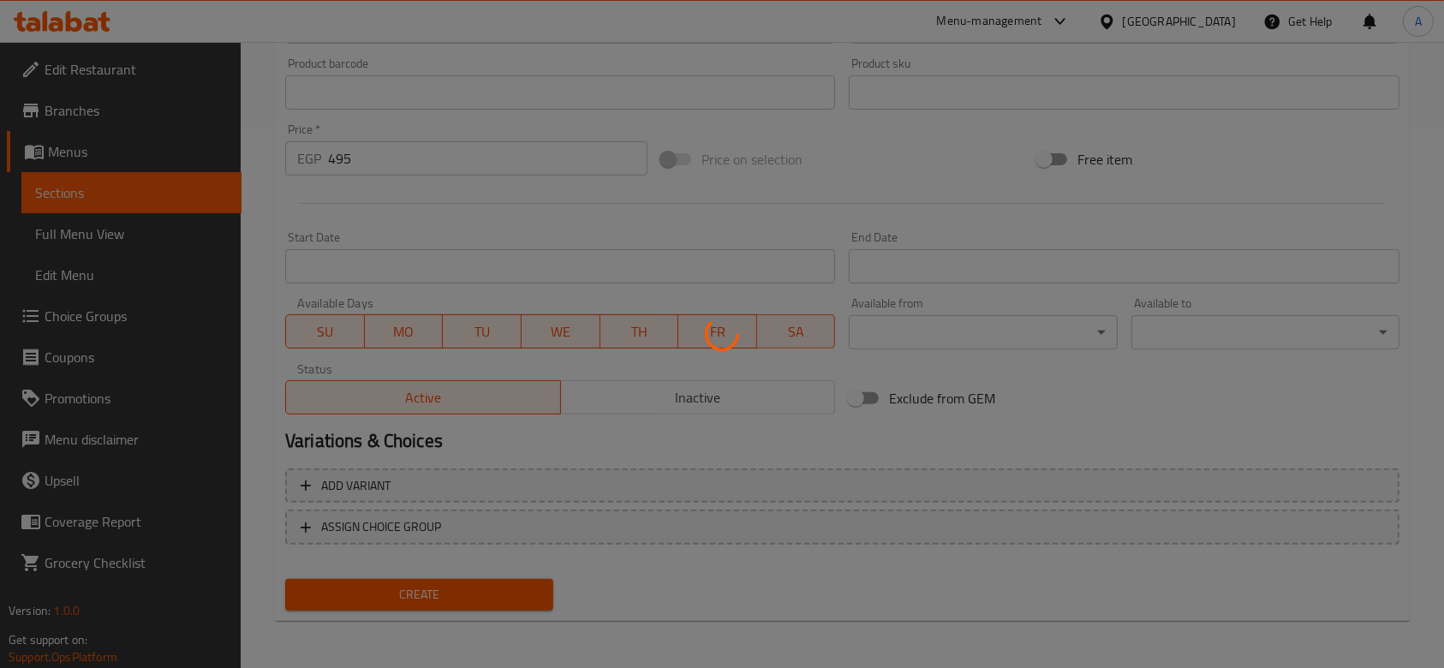
type input "0"
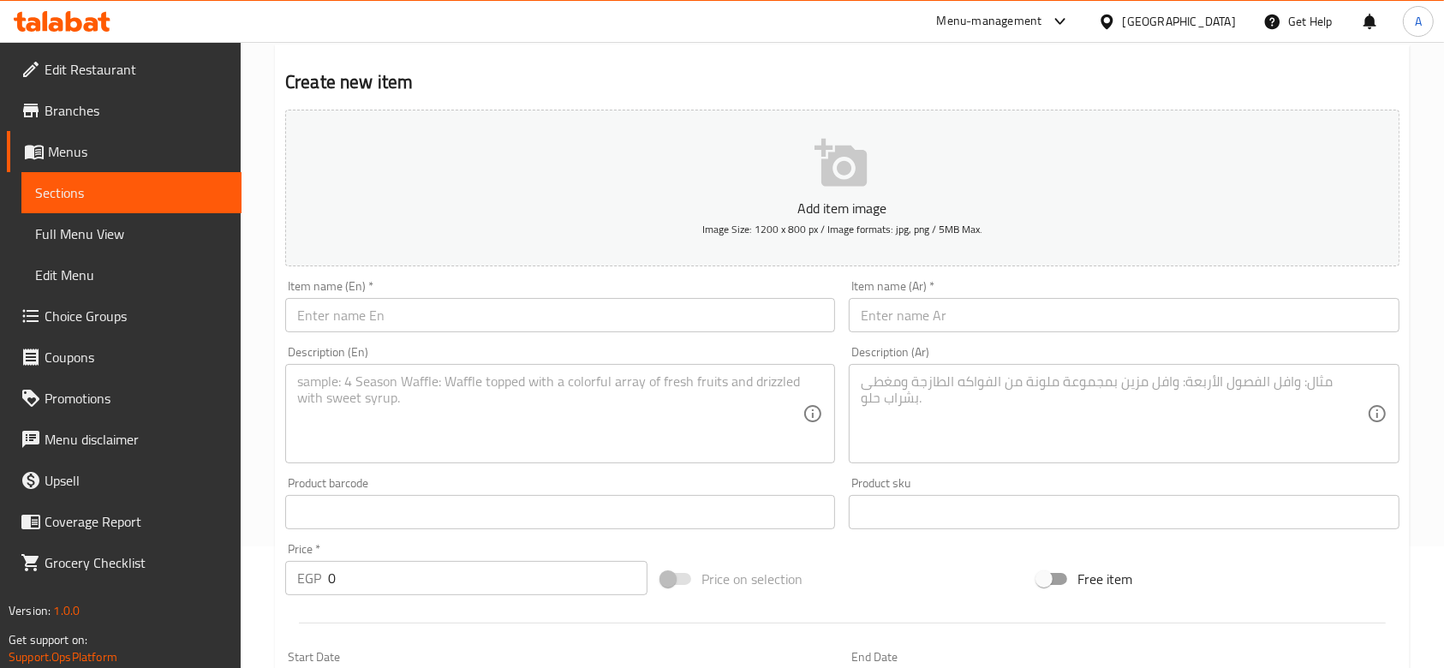
scroll to position [0, 0]
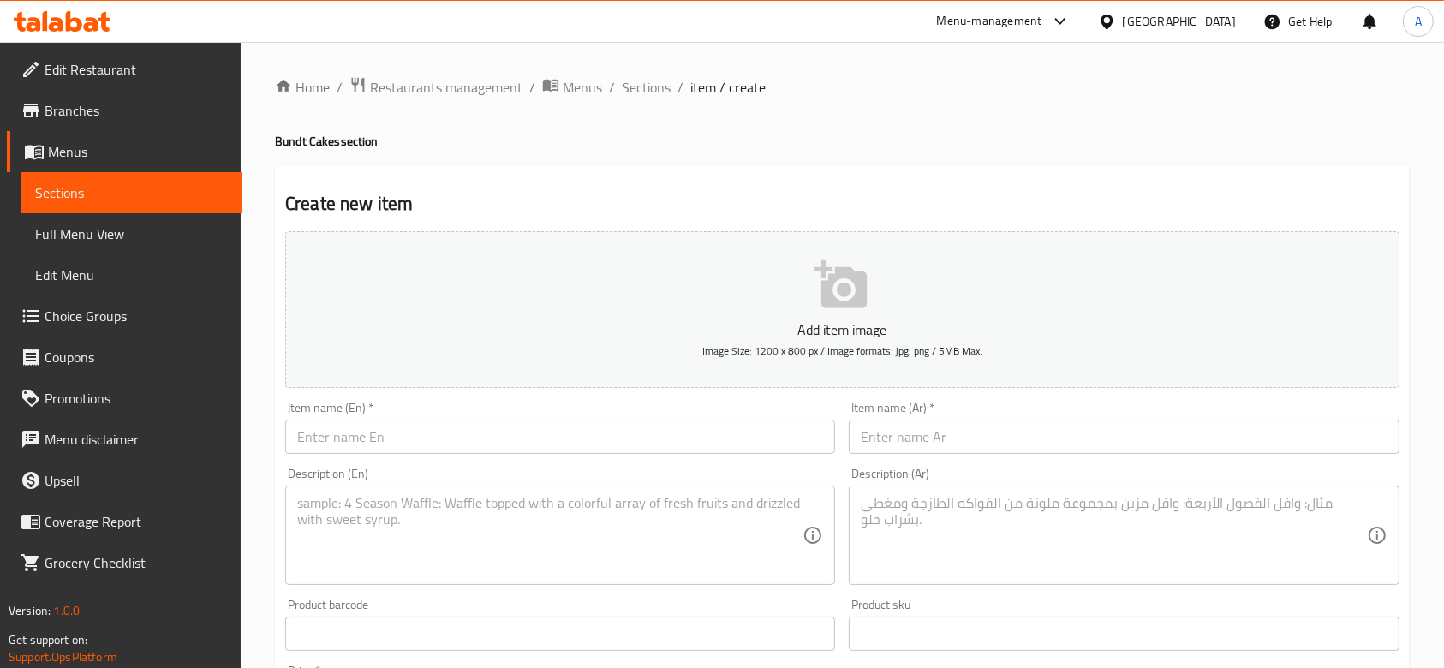
click at [440, 449] on input "text" at bounding box center [560, 437] width 550 height 34
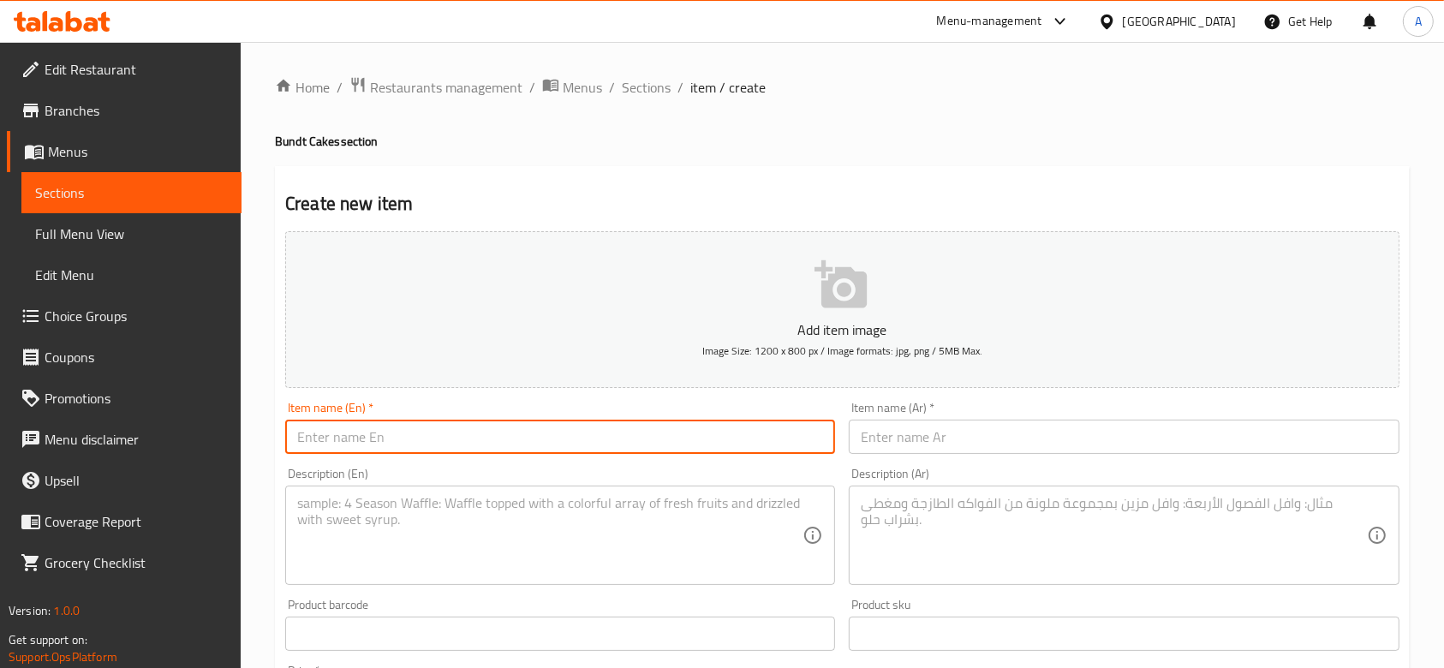
paste input "The Choco Bundt"
type input "The Choco Bundt"
click at [865, 442] on input "text" at bounding box center [1124, 437] width 550 height 34
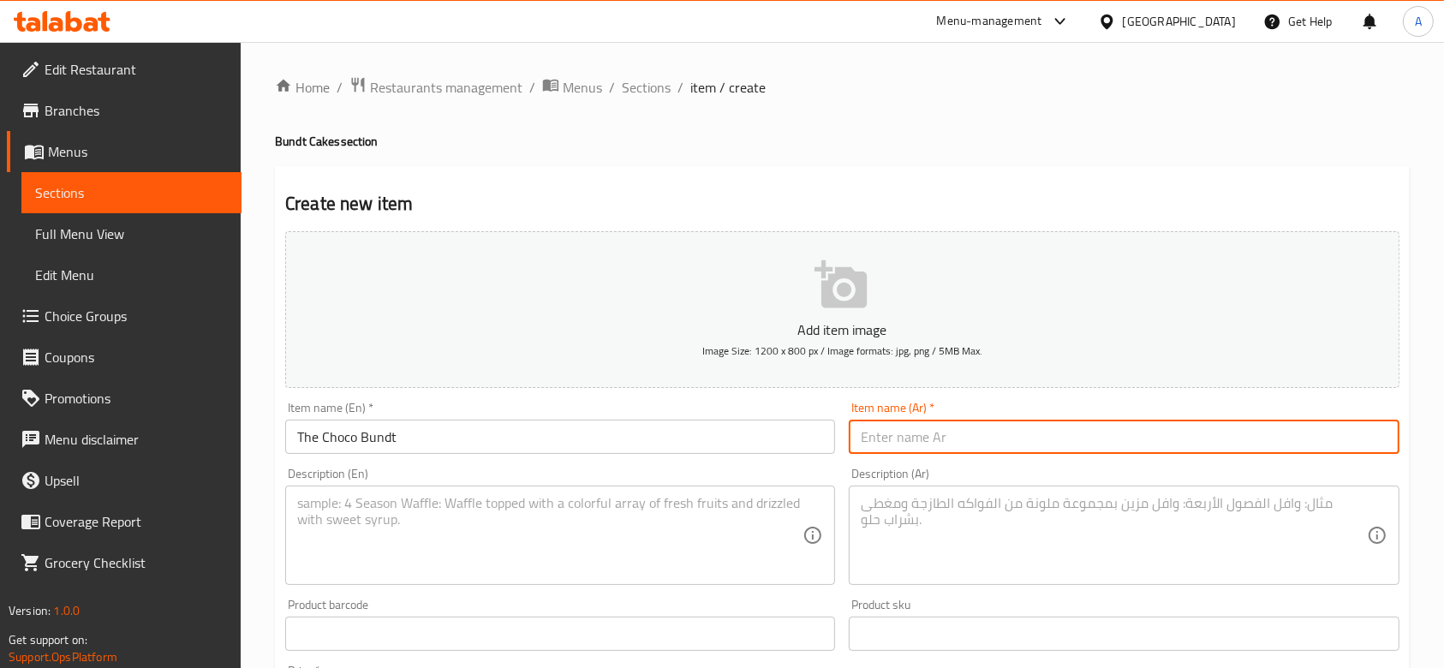
paste input "ذا تشوكو بندت"
drag, startPoint x: 931, startPoint y: 447, endPoint x: 943, endPoint y: 446, distance: 12.0
click at [943, 446] on input "ذا تشوكو بندت" at bounding box center [1124, 437] width 550 height 34
type input "تشوكو بندت"
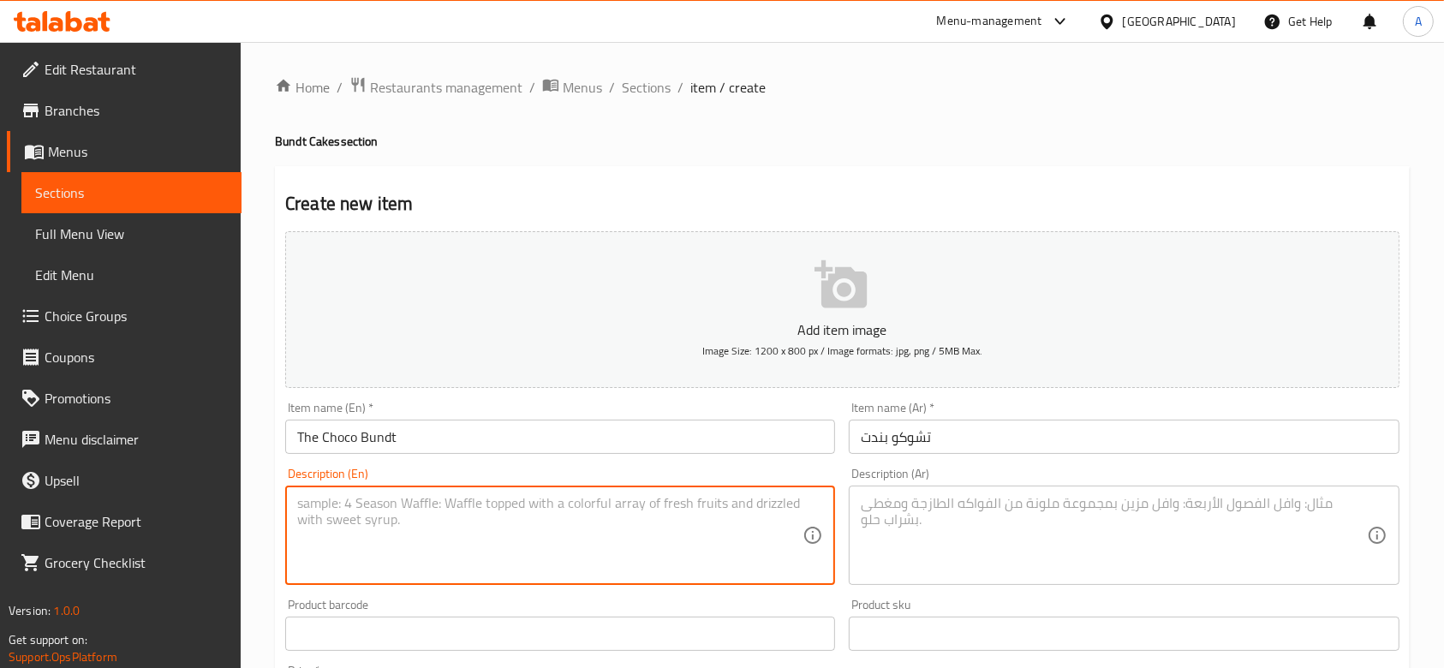
click at [559, 538] on textarea at bounding box center [549, 535] width 505 height 81
paste textarea "Chocolate Cake ,Belgian Chocolate Sauce"
type textarea "Chocolate Cake ,Belgian Chocolate Sauce"
click at [927, 499] on textarea at bounding box center [1113, 535] width 505 height 81
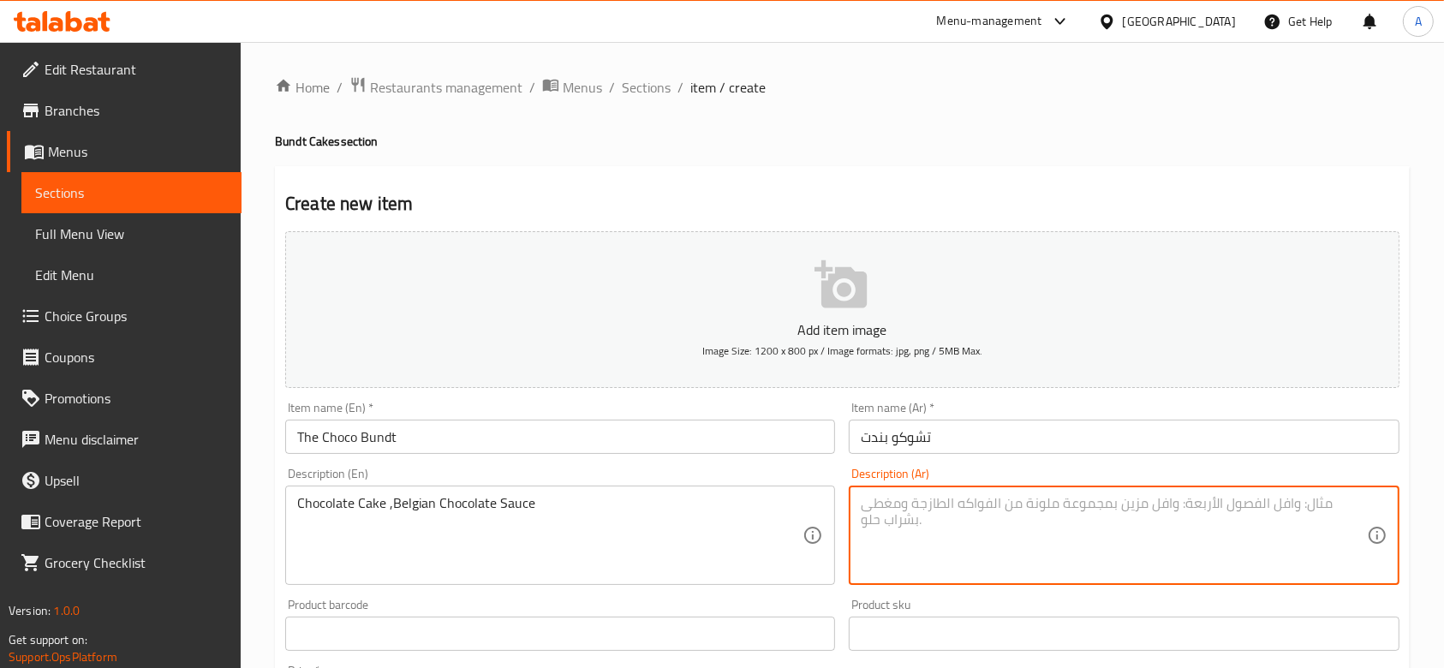
paste textarea "كیك التشوكلیت وصوص التشوكلیت البلجیكي"
click at [989, 457] on div "Item name (Ar)   * تشوكو بندت Item name (Ar) *" at bounding box center [1124, 428] width 564 height 66
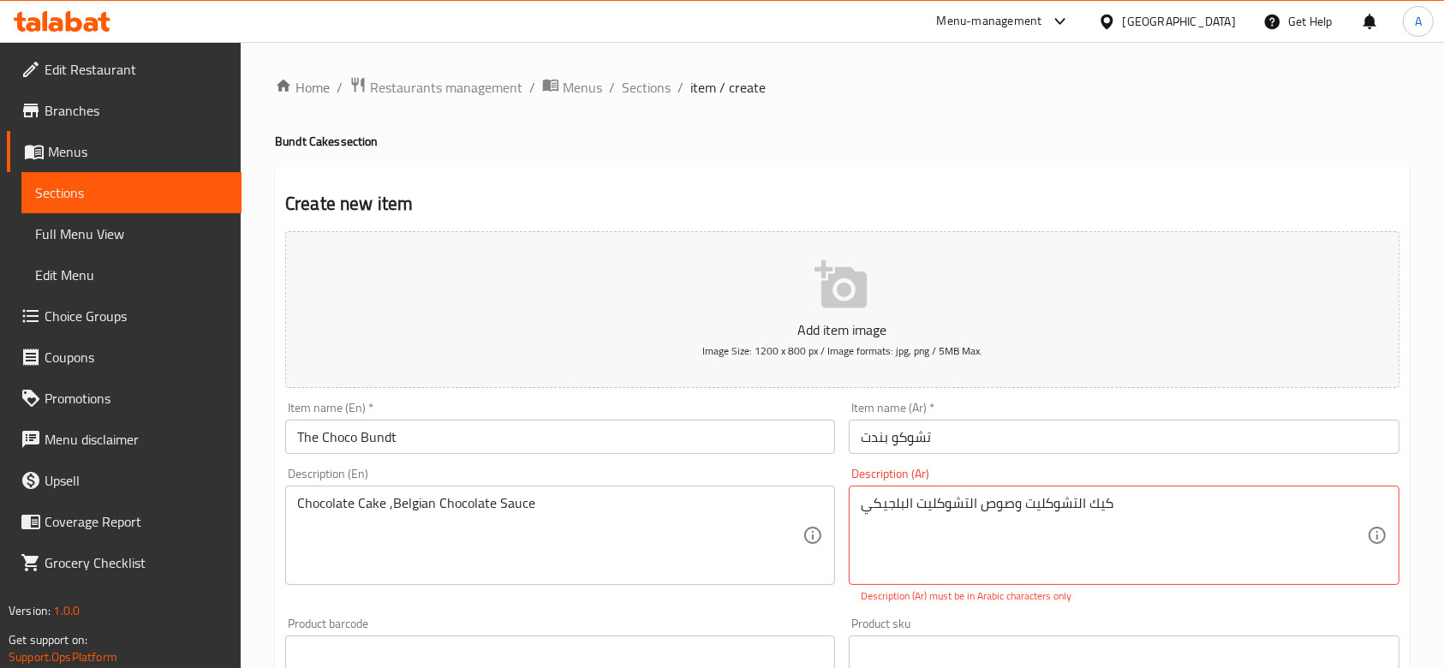
click at [857, 505] on div "كیك التشوكلیت وصوص التشوكلیت البلجیكي Description (Ar)" at bounding box center [1124, 535] width 550 height 99
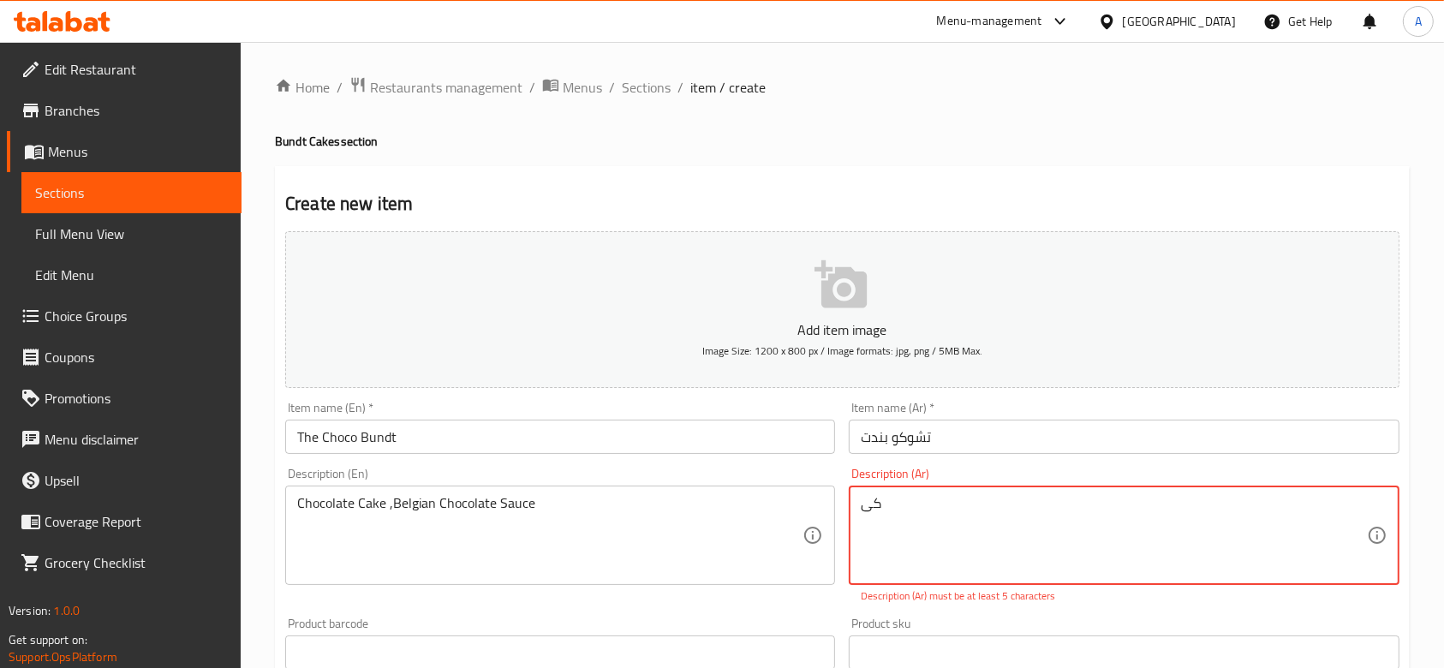
type textarea "ك"
click at [900, 565] on textarea at bounding box center [1113, 535] width 505 height 81
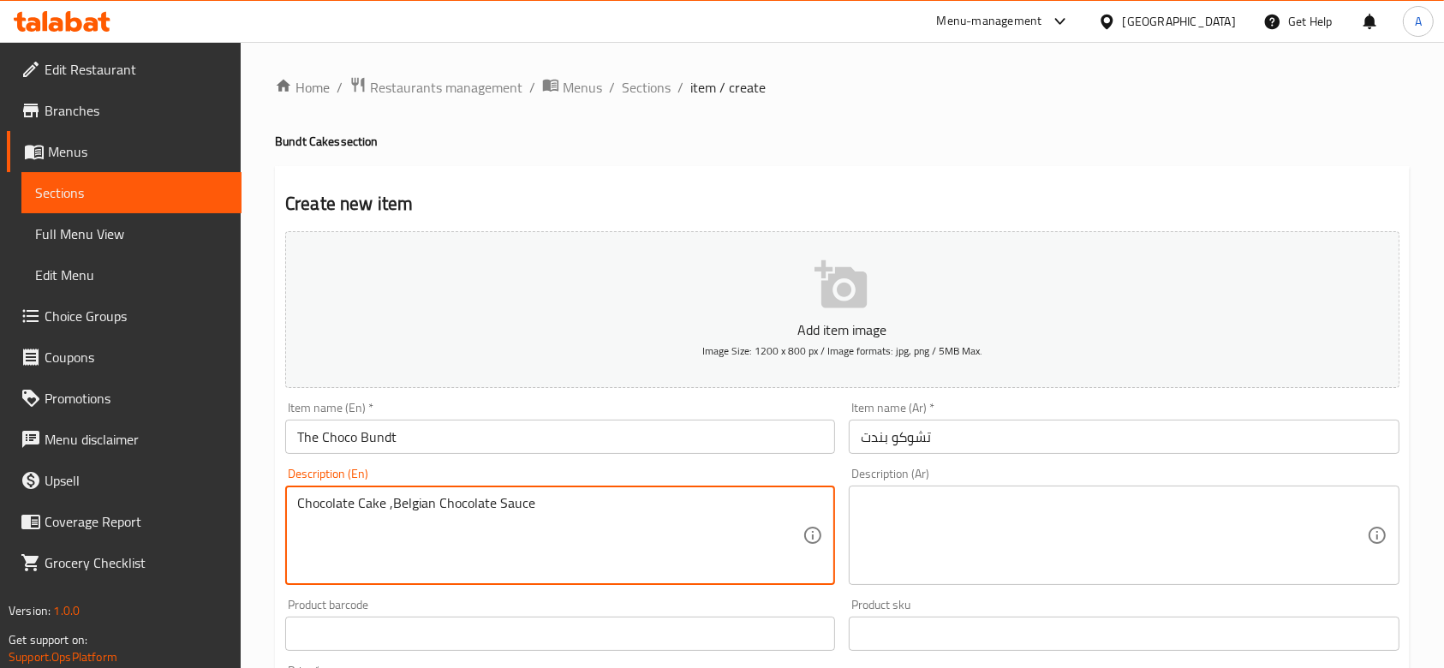
click at [889, 512] on textarea at bounding box center [1113, 535] width 505 height 81
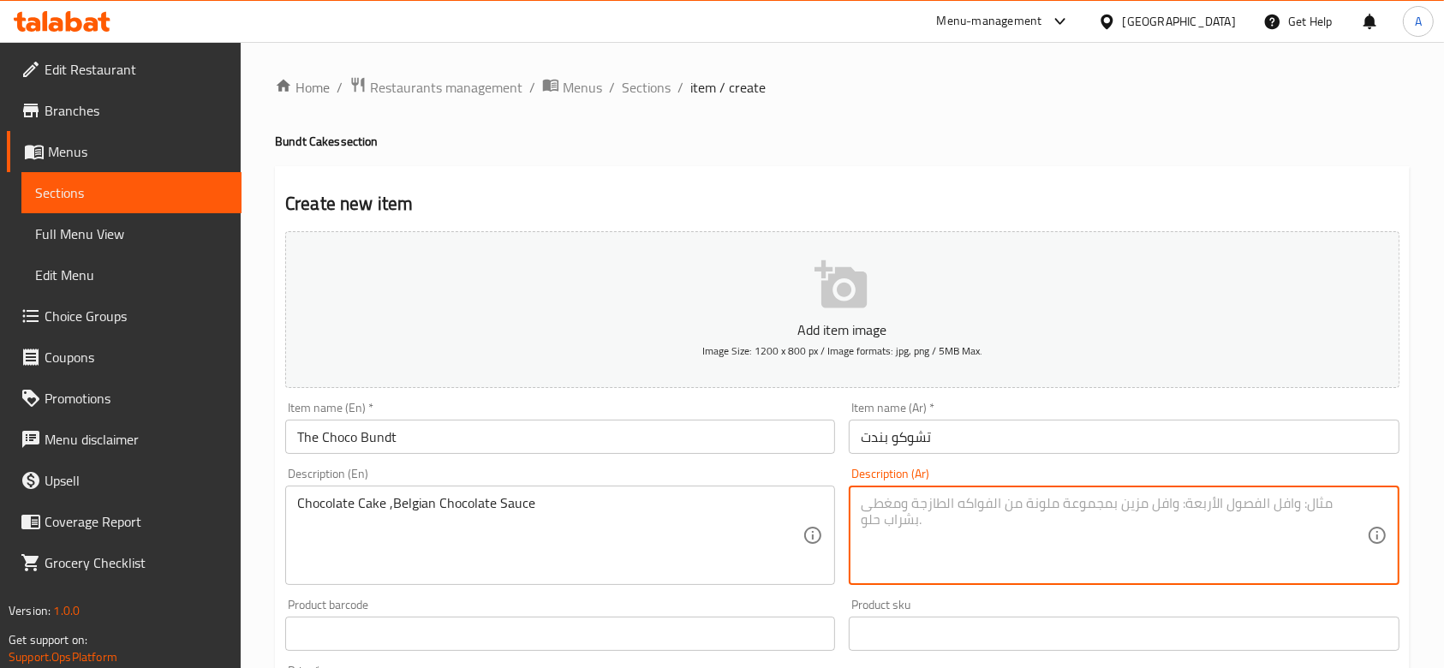
paste textarea "كيكة الشوكولاتة، صلصة الشوكولاتة البلجيكية"
click at [999, 509] on textarea "كيكة الشوكولاتة، صلصة الشوكولاتة البلجيكية" at bounding box center [1113, 535] width 505 height 81
type textarea "كيكة الشوكولاتة، صوص الشوكولاتة البلجيكية"
click at [963, 468] on div "Description (Ar) كيكة الشوكولاتة، صوص الشوكولاتة البلجيكية Description (Ar)" at bounding box center [1124, 526] width 564 height 131
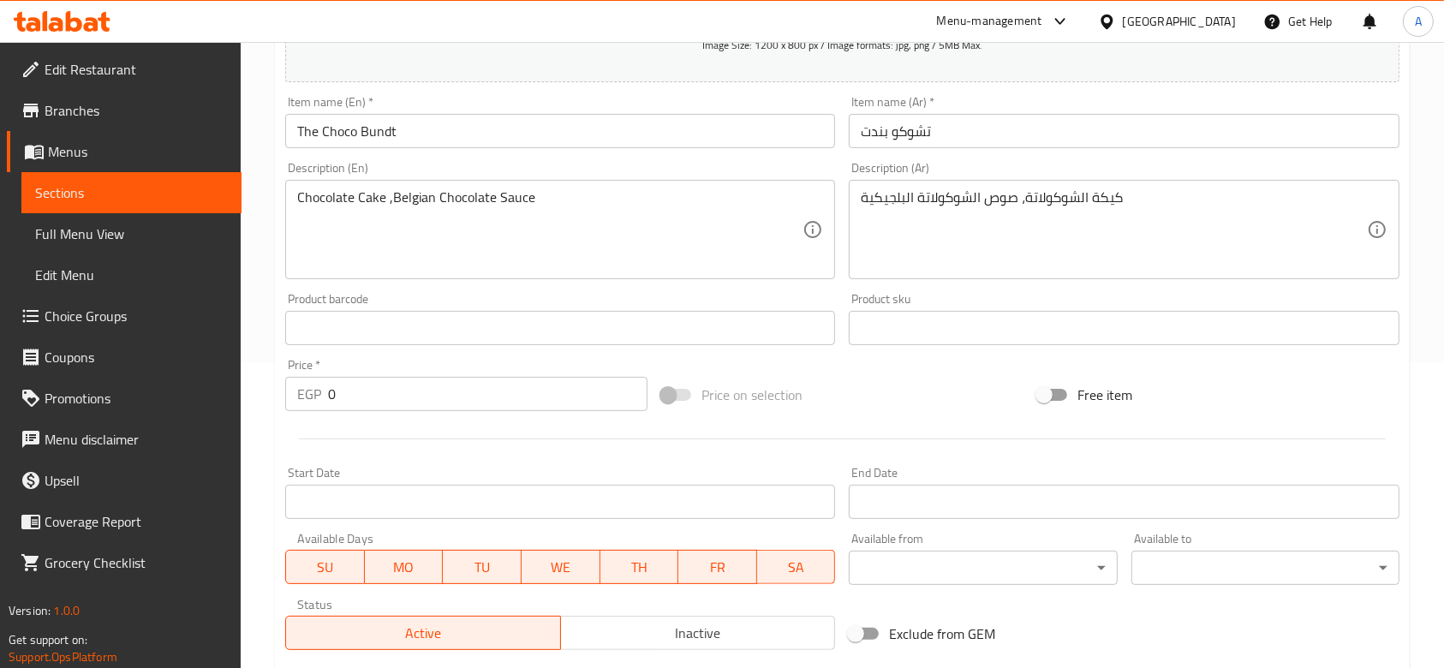
scroll to position [343, 0]
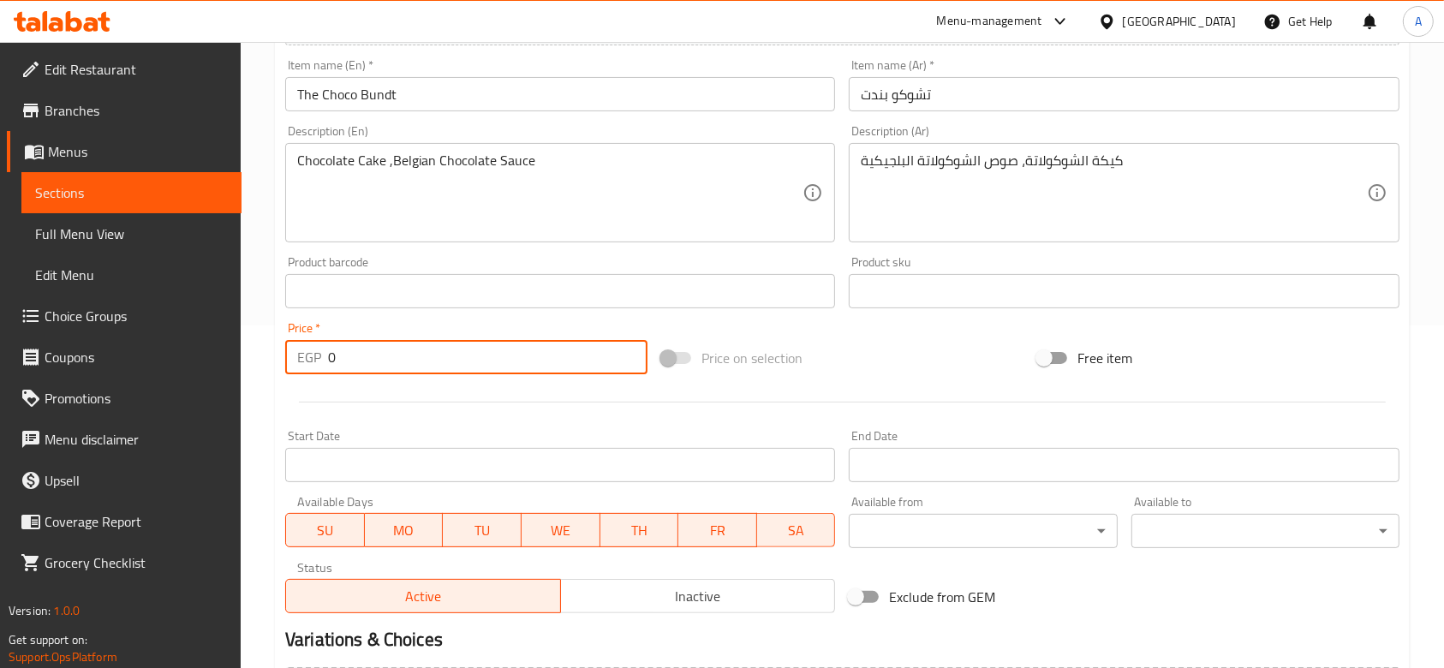
drag, startPoint x: 481, startPoint y: 356, endPoint x: 189, endPoint y: 340, distance: 292.6
click at [189, 340] on div "Edit Restaurant Branches Menus Sections Full Menu View Edit Menu Choice Groups …" at bounding box center [722, 283] width 1444 height 1169
type input "595"
click at [249, 350] on div "Home / Restaurants management / Menus / Sections / item / create Bundt Cakes se…" at bounding box center [843, 283] width 1204 height 1169
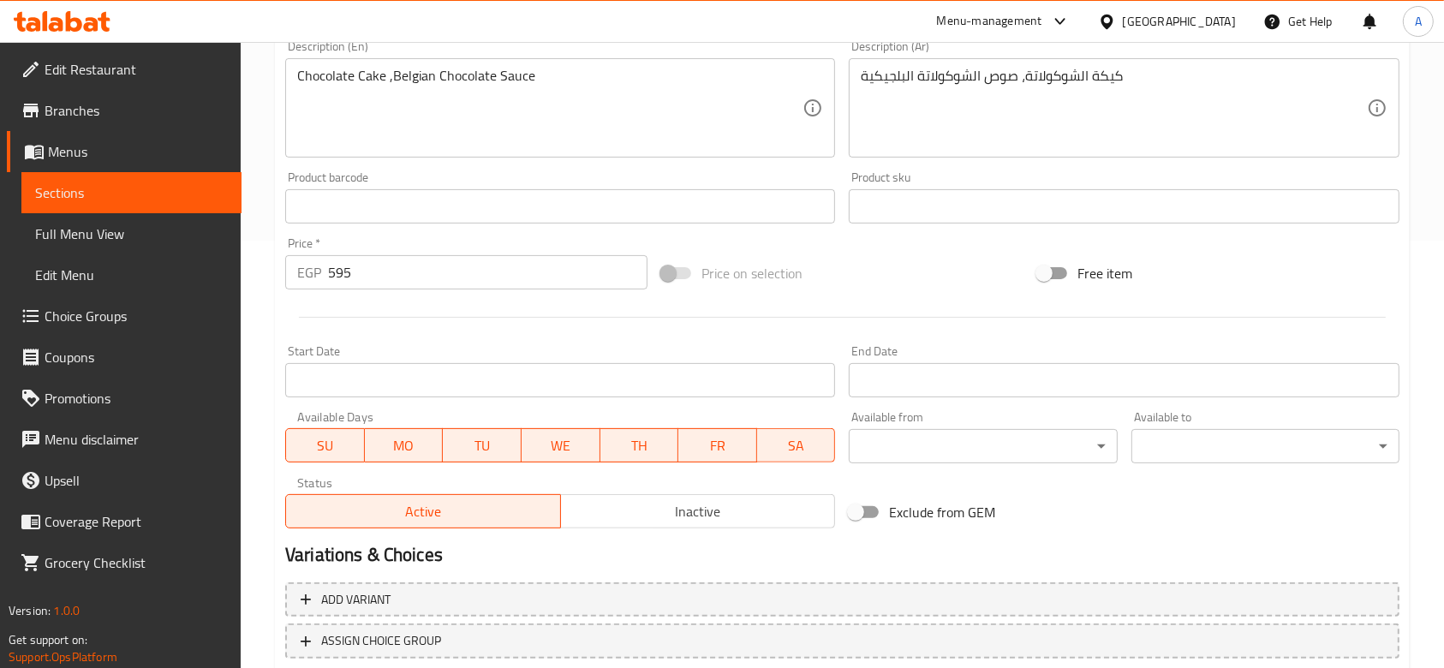
scroll to position [541, 0]
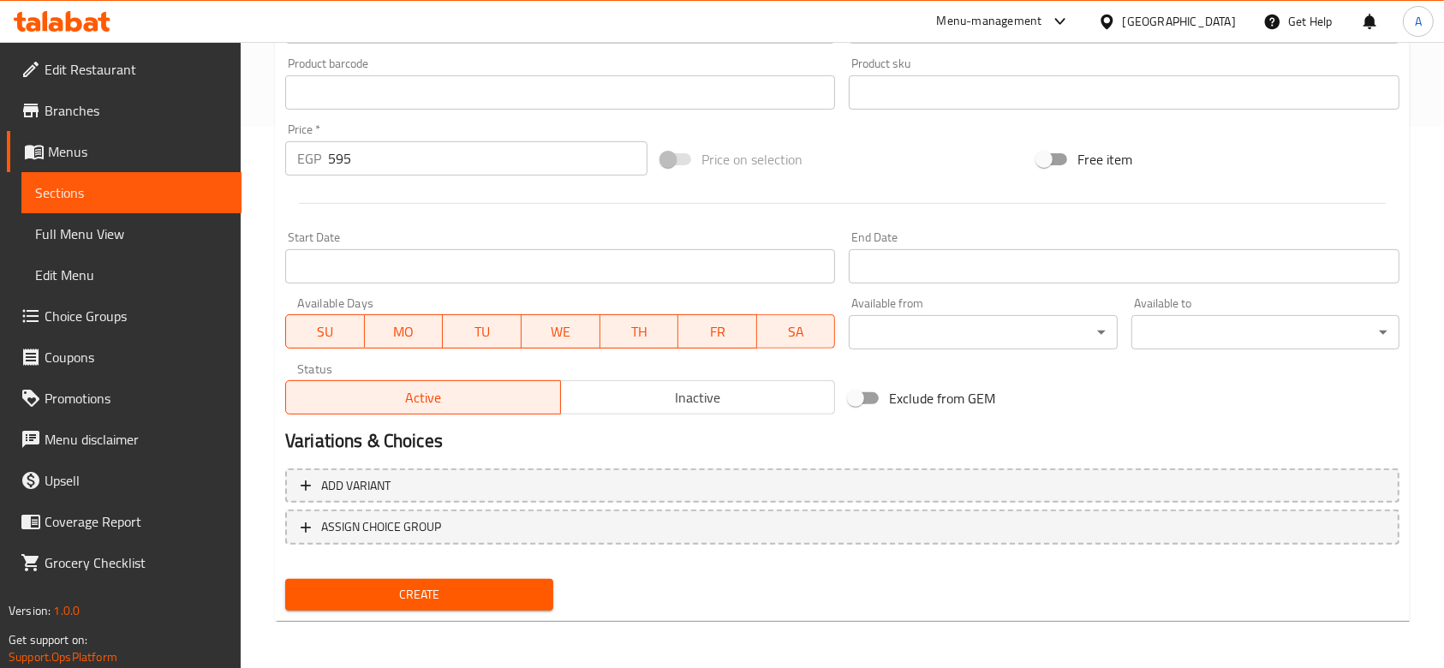
click at [427, 594] on span "Create" at bounding box center [419, 594] width 241 height 21
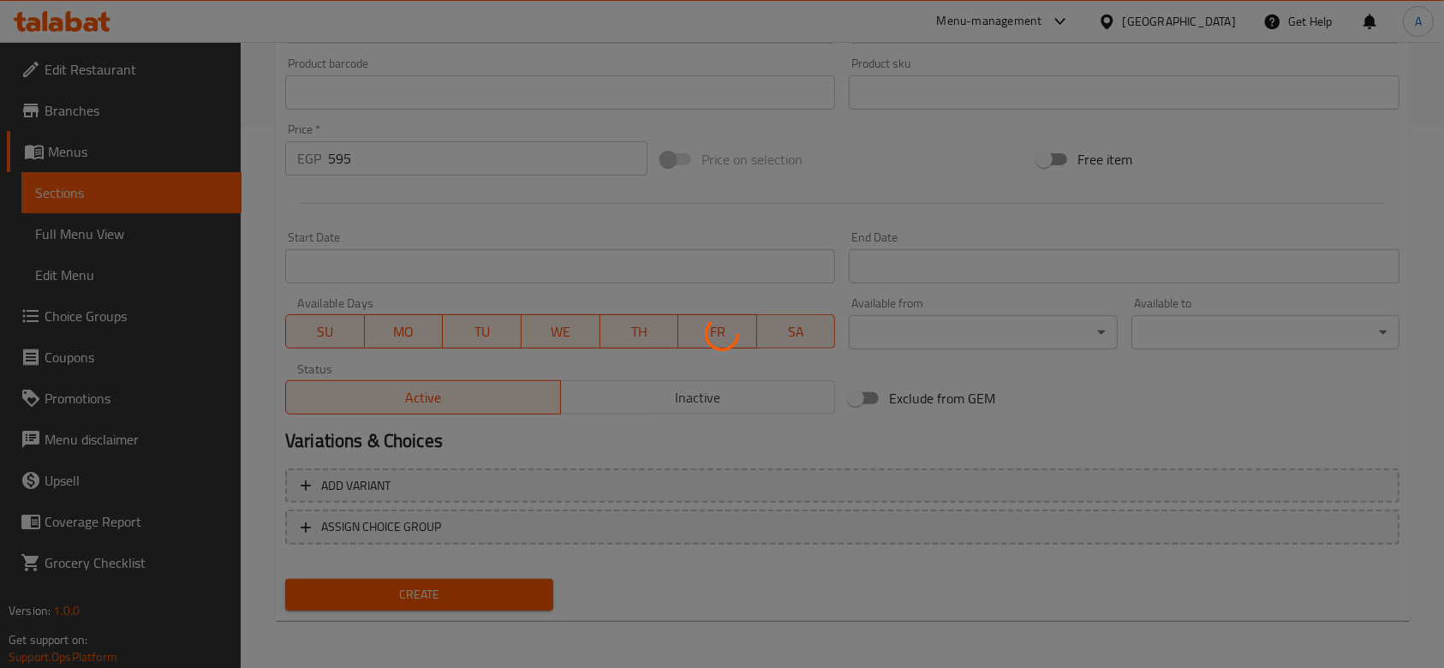
type input "0"
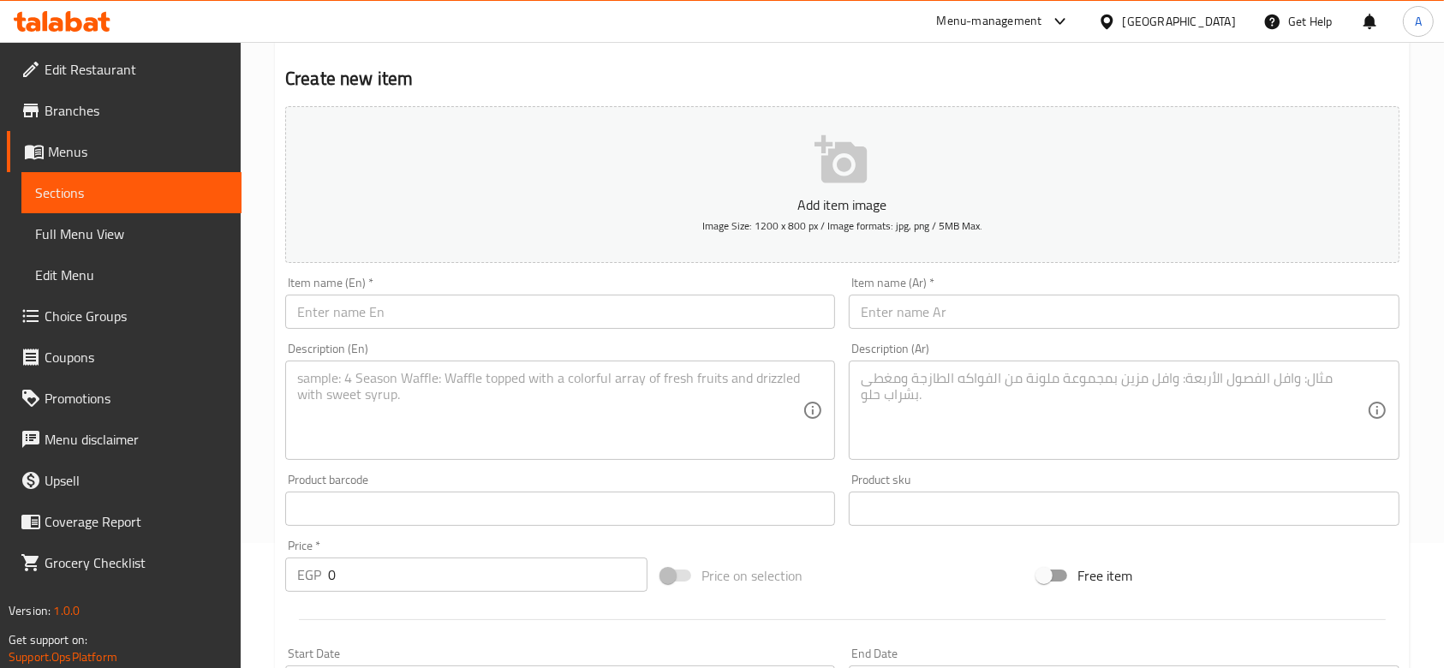
scroll to position [0, 0]
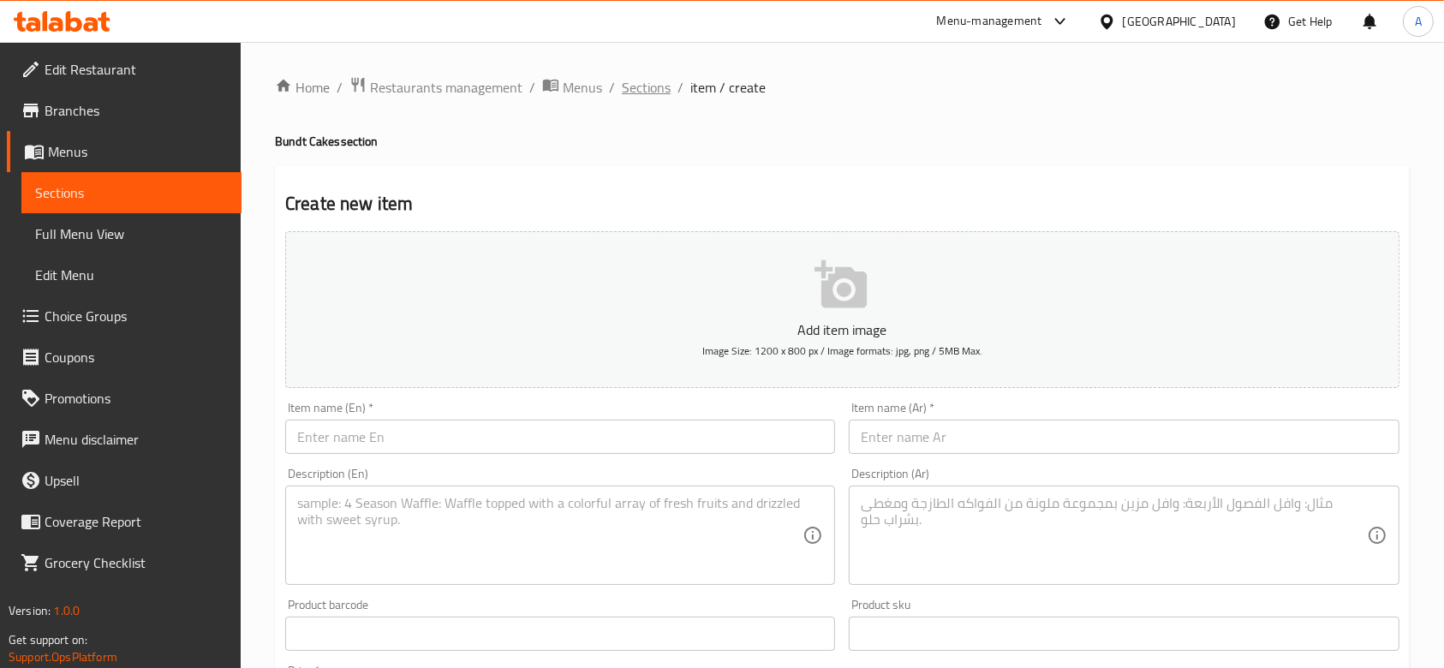
click at [649, 91] on span "Sections" at bounding box center [646, 87] width 49 height 21
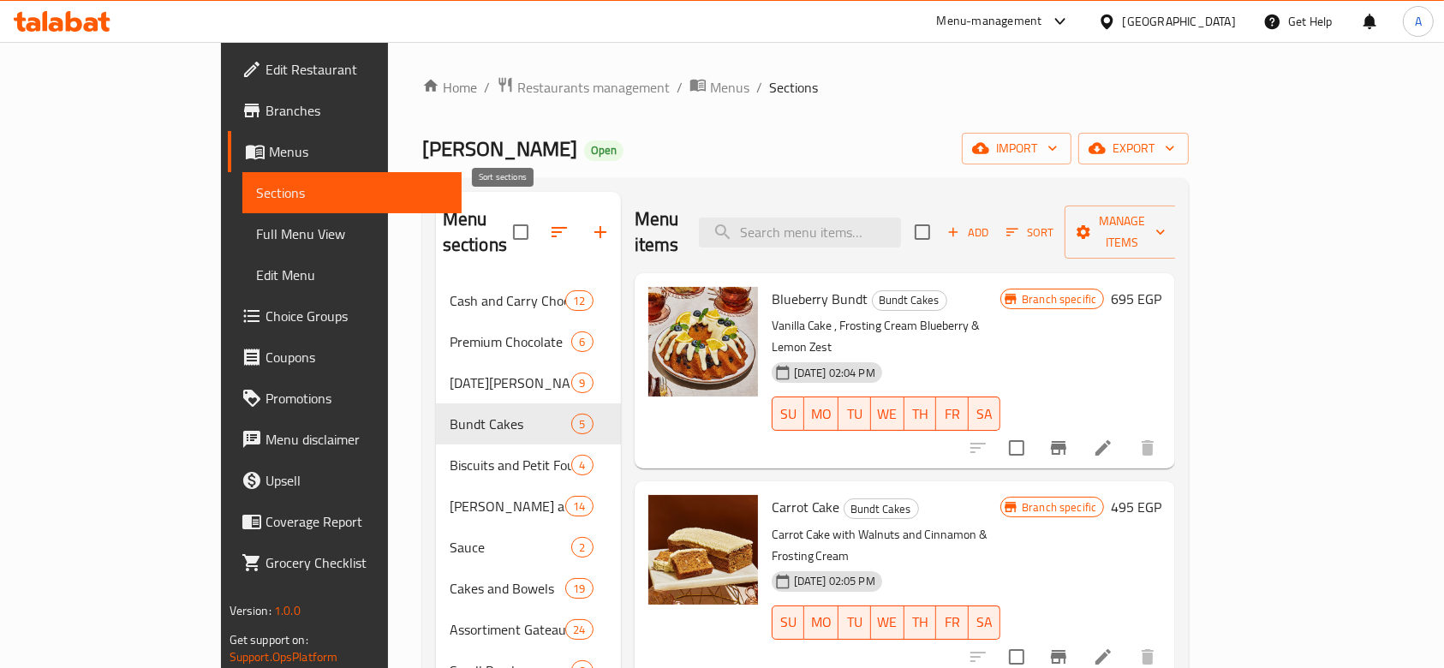
click at [552, 227] on icon "button" at bounding box center [559, 232] width 15 height 10
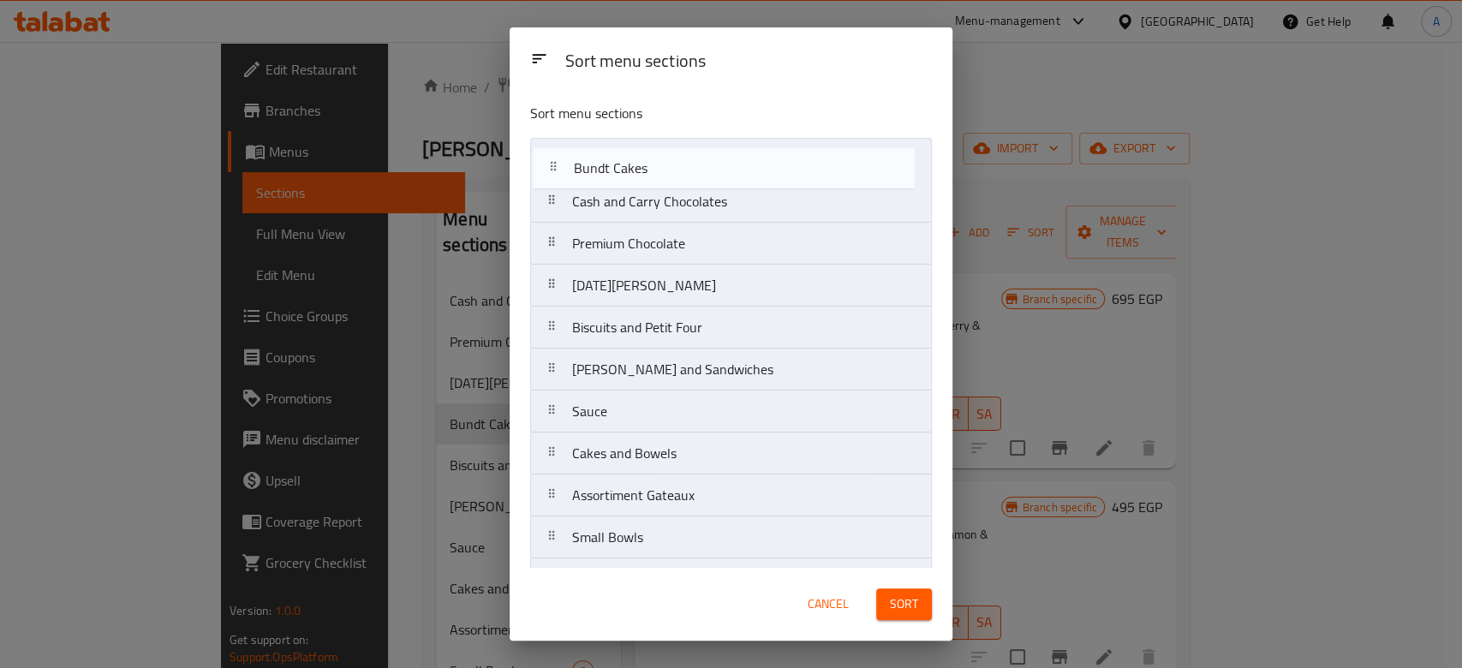
drag, startPoint x: 553, startPoint y: 284, endPoint x: 554, endPoint y: 161, distance: 122.5
click at [554, 161] on nav "Cash and Carry Chocolates Premium Chocolate Mawlid Nabawi Bundt Cakes Biscuits …" at bounding box center [731, 516] width 402 height 757
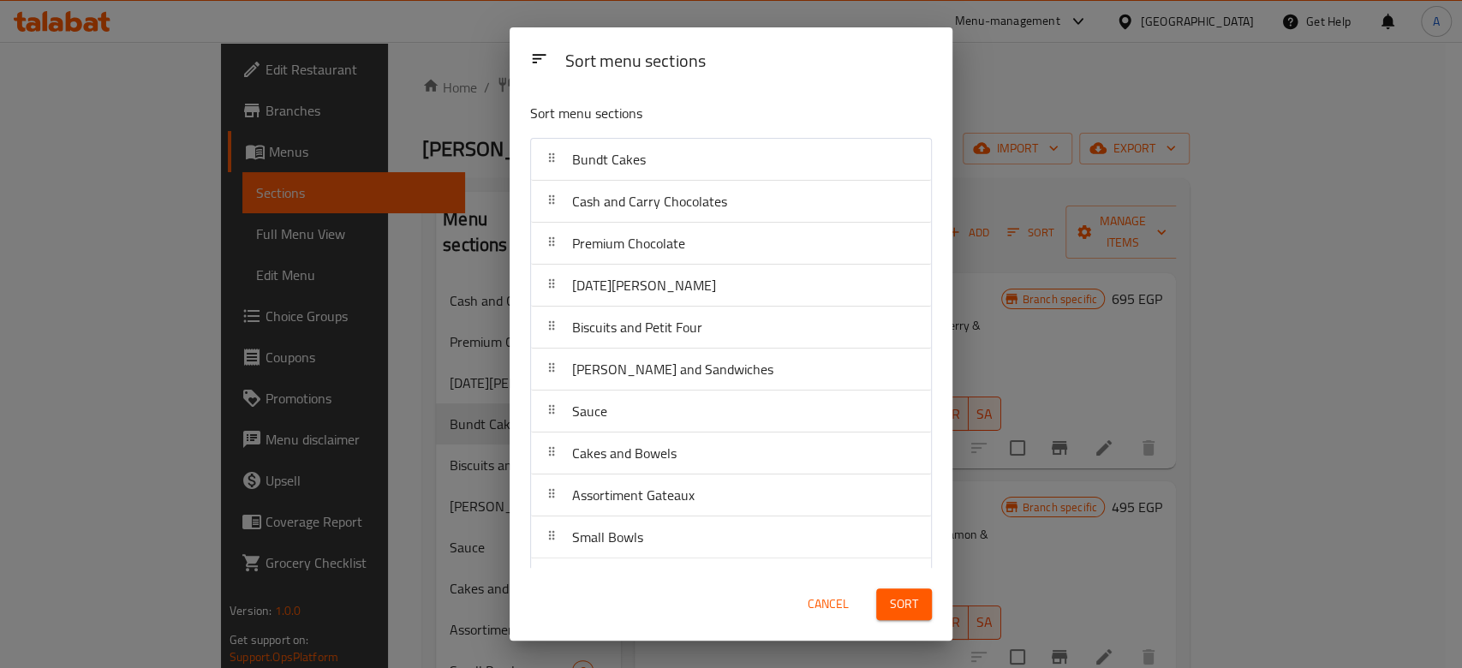
click at [889, 604] on button "Sort" at bounding box center [904, 605] width 56 height 32
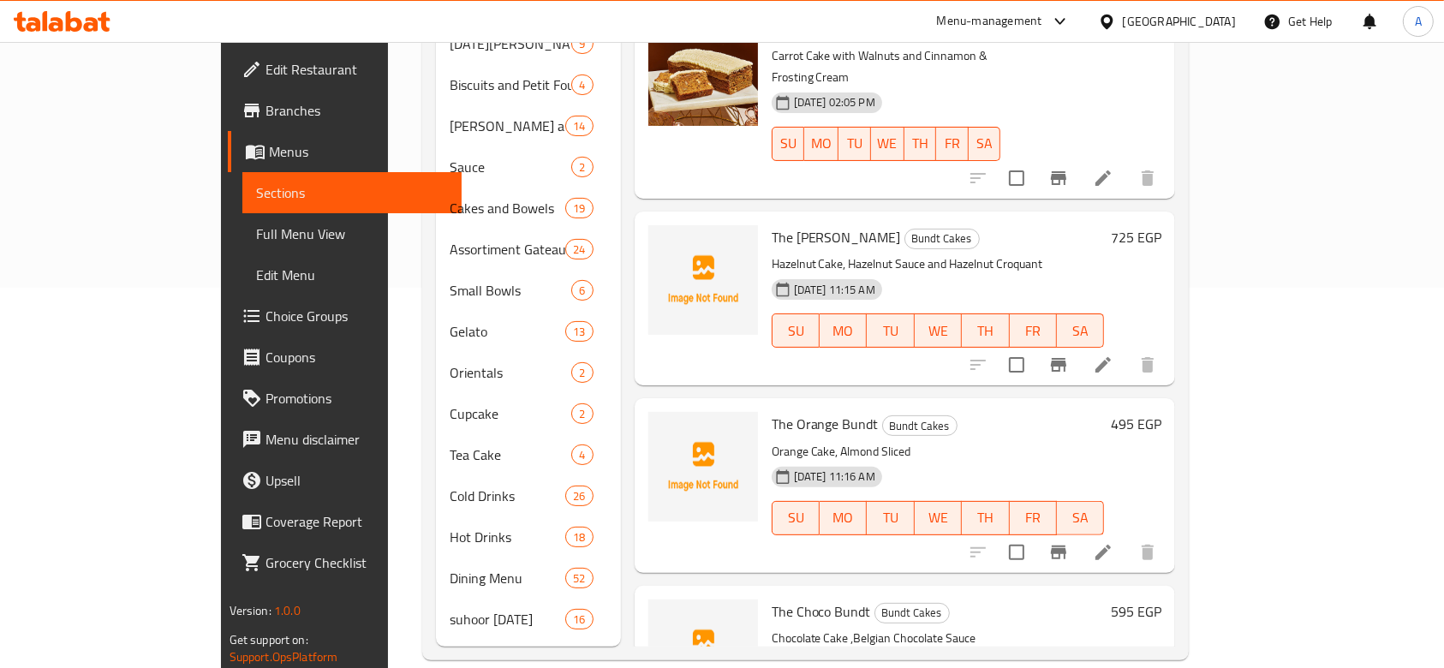
scroll to position [169, 0]
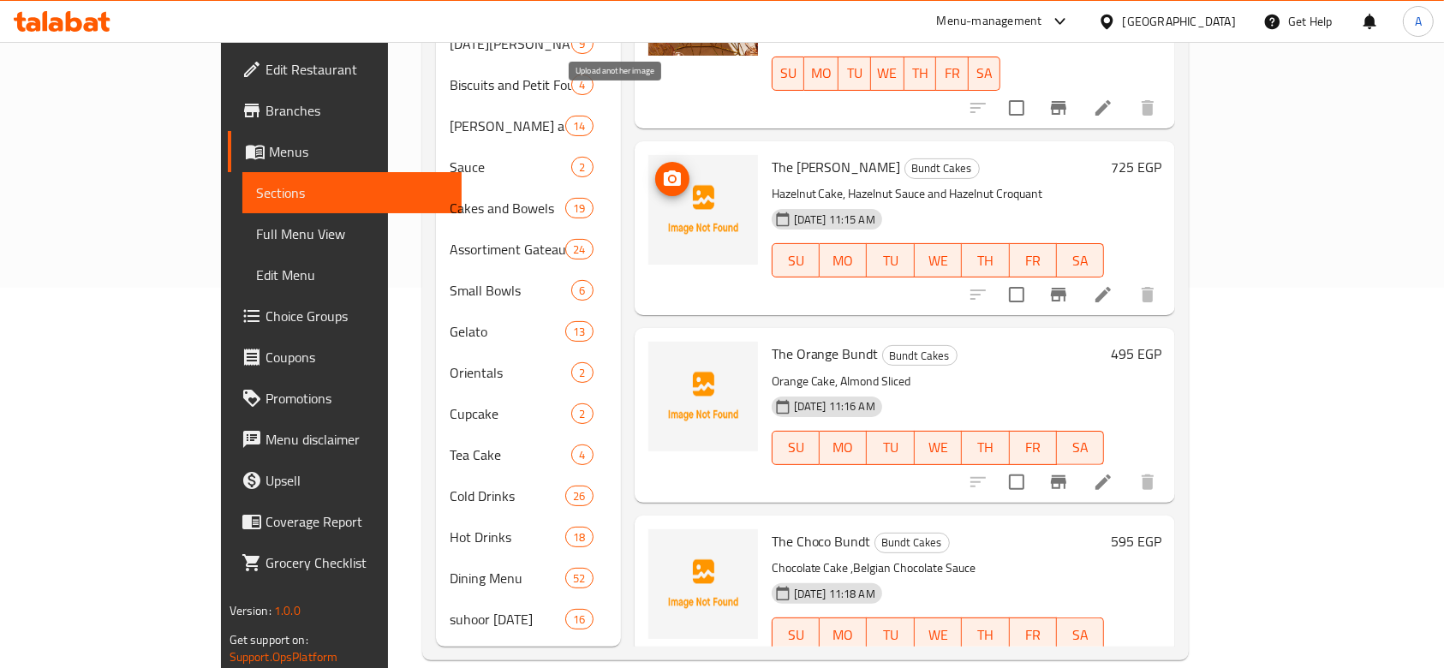
click at [664, 170] on icon "upload picture" at bounding box center [672, 177] width 17 height 15
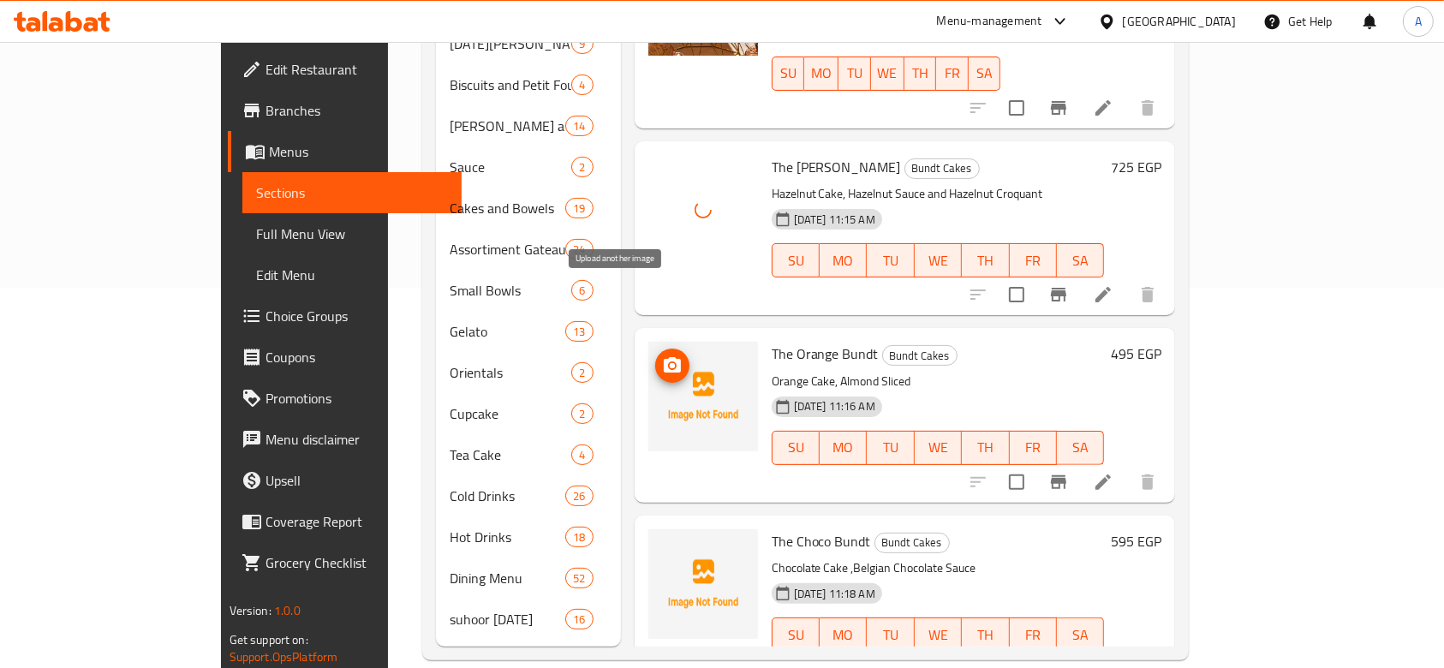
click at [662, 356] on icon "upload picture" at bounding box center [672, 366] width 21 height 21
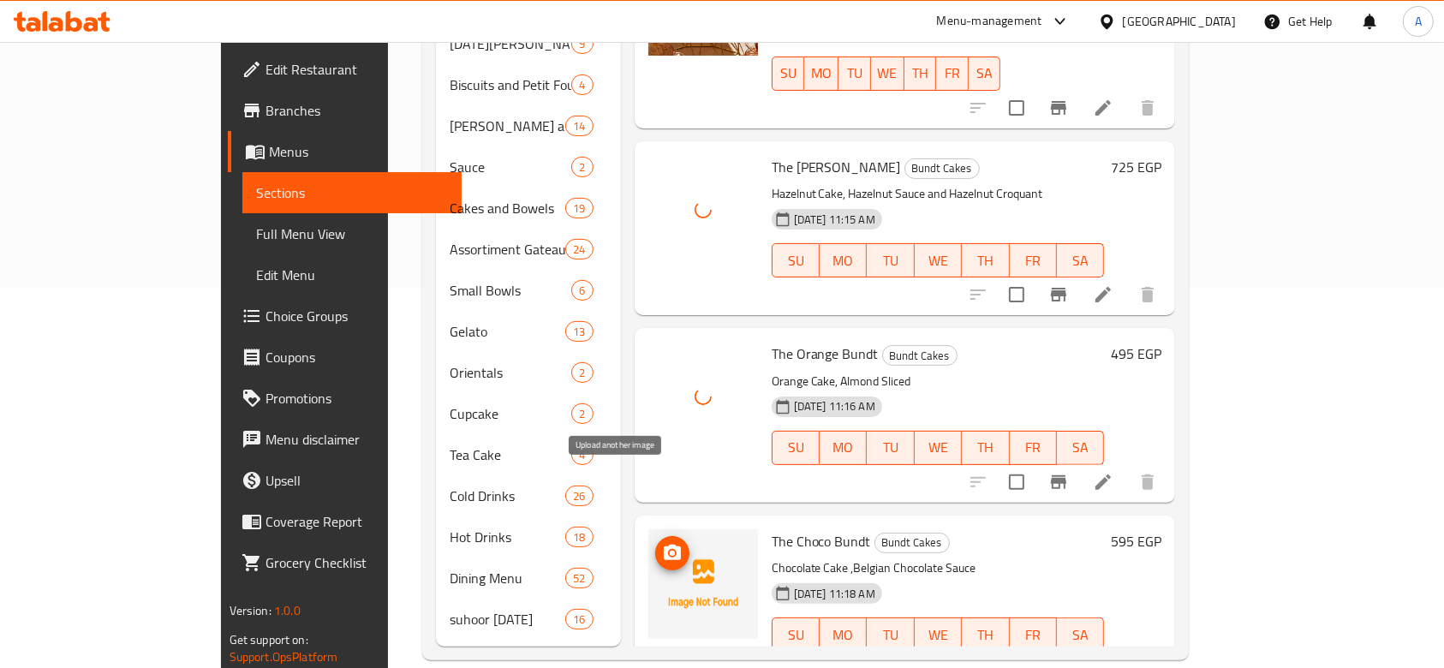
click at [655, 536] on button "upload picture" at bounding box center [672, 553] width 34 height 34
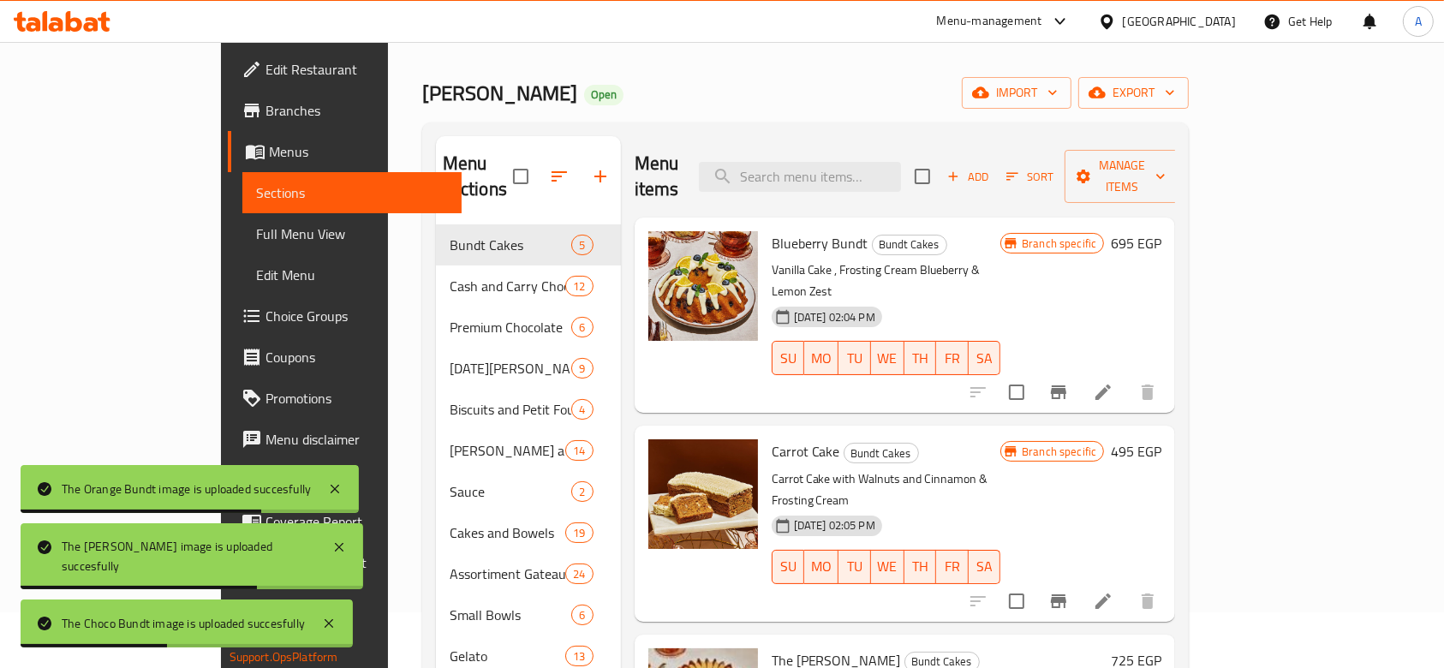
scroll to position [0, 0]
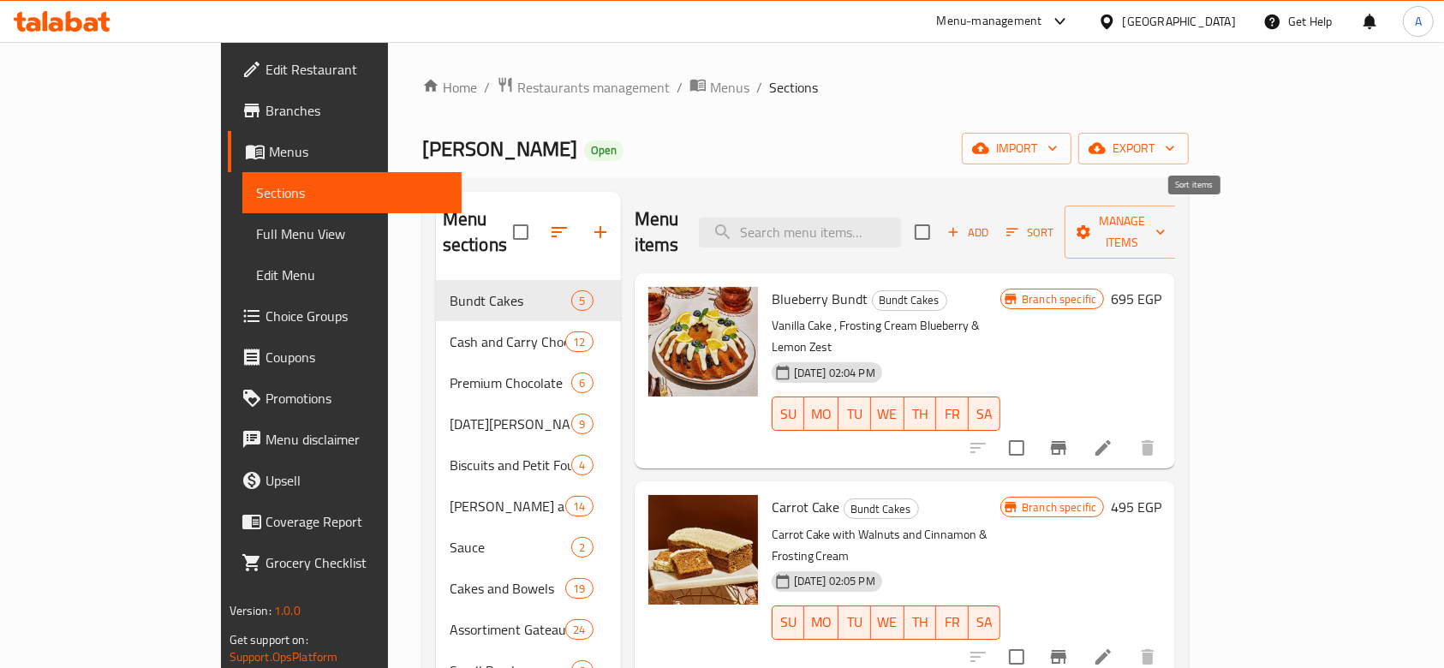
click at [1020, 224] on icon "button" at bounding box center [1012, 231] width 15 height 15
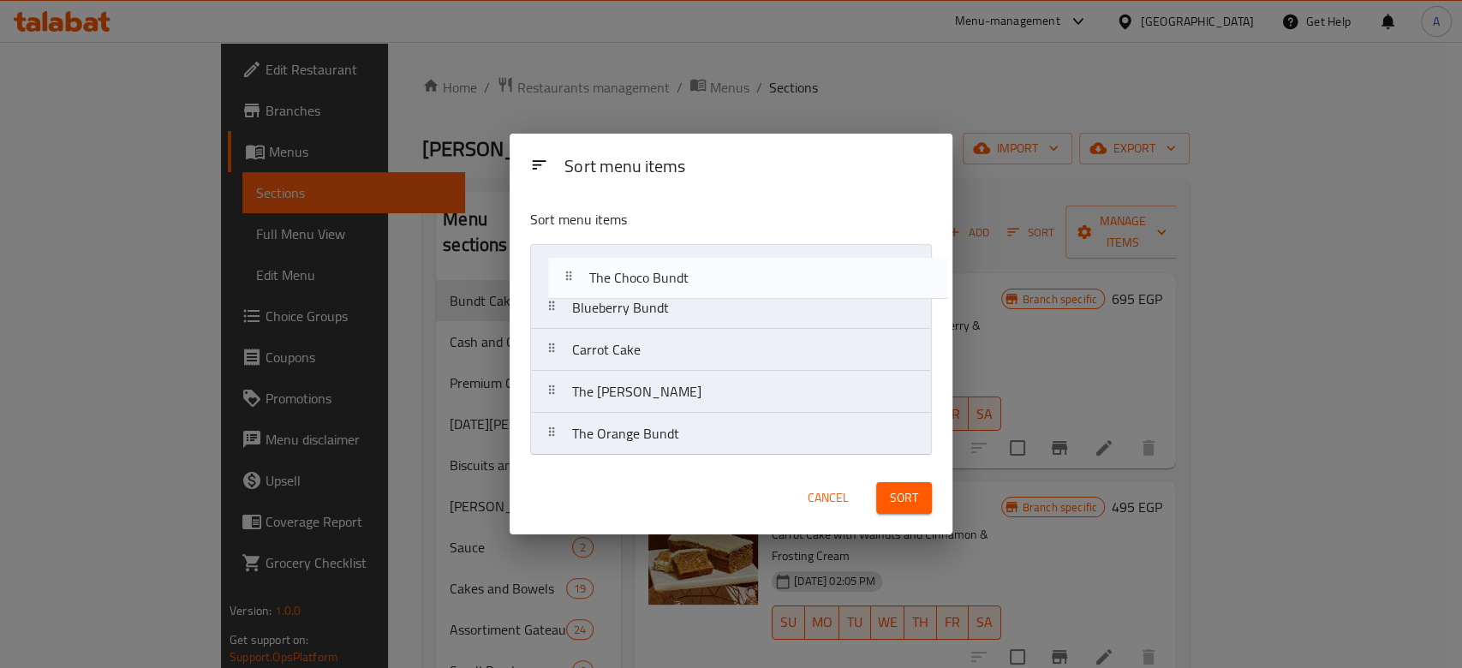
drag, startPoint x: 547, startPoint y: 436, endPoint x: 562, endPoint y: 273, distance: 163.4
click at [562, 273] on nav "Blueberry Bundt Carrot Cake The Hazel Bundt The Orange Bundt The Choco Bundt" at bounding box center [731, 350] width 402 height 212
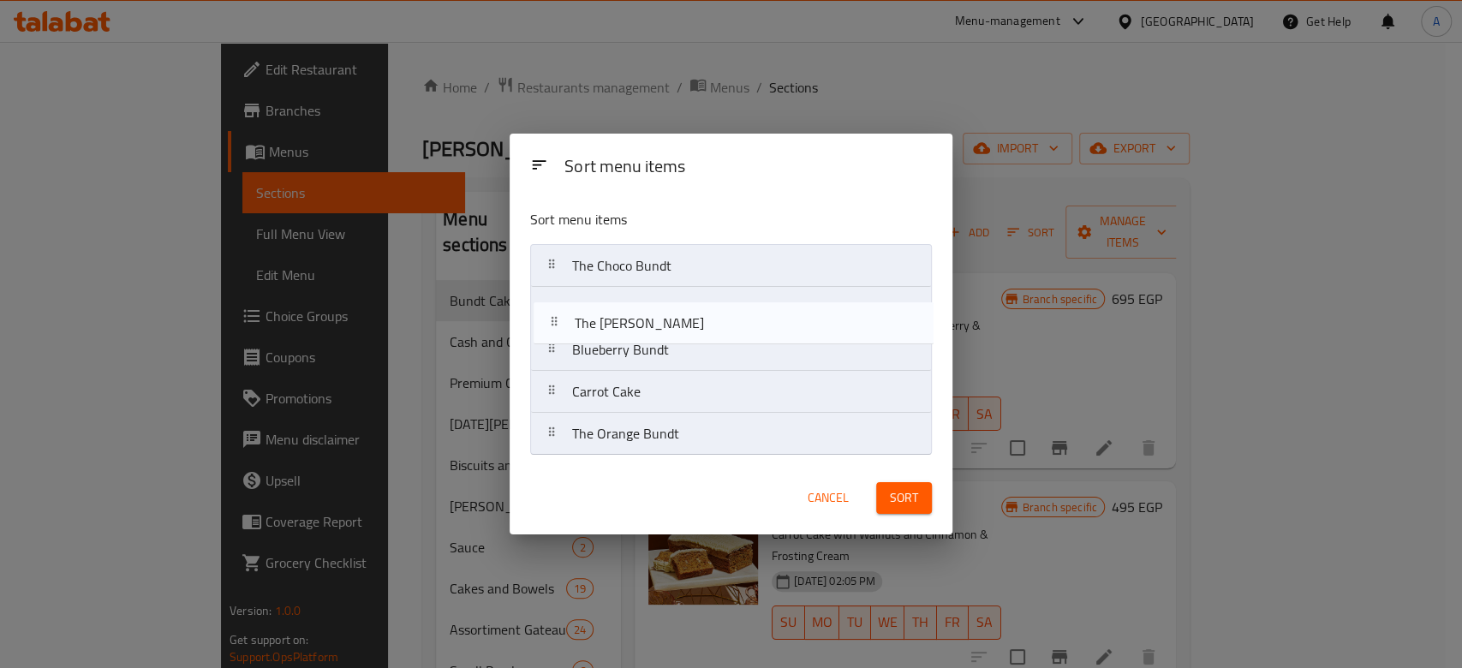
drag, startPoint x: 550, startPoint y: 392, endPoint x: 553, endPoint y: 318, distance: 74.6
click at [553, 318] on nav "The Choco Bundt Blueberry Bundt Carrot Cake The Hazel Bundt The Orange Bundt" at bounding box center [731, 350] width 402 height 212
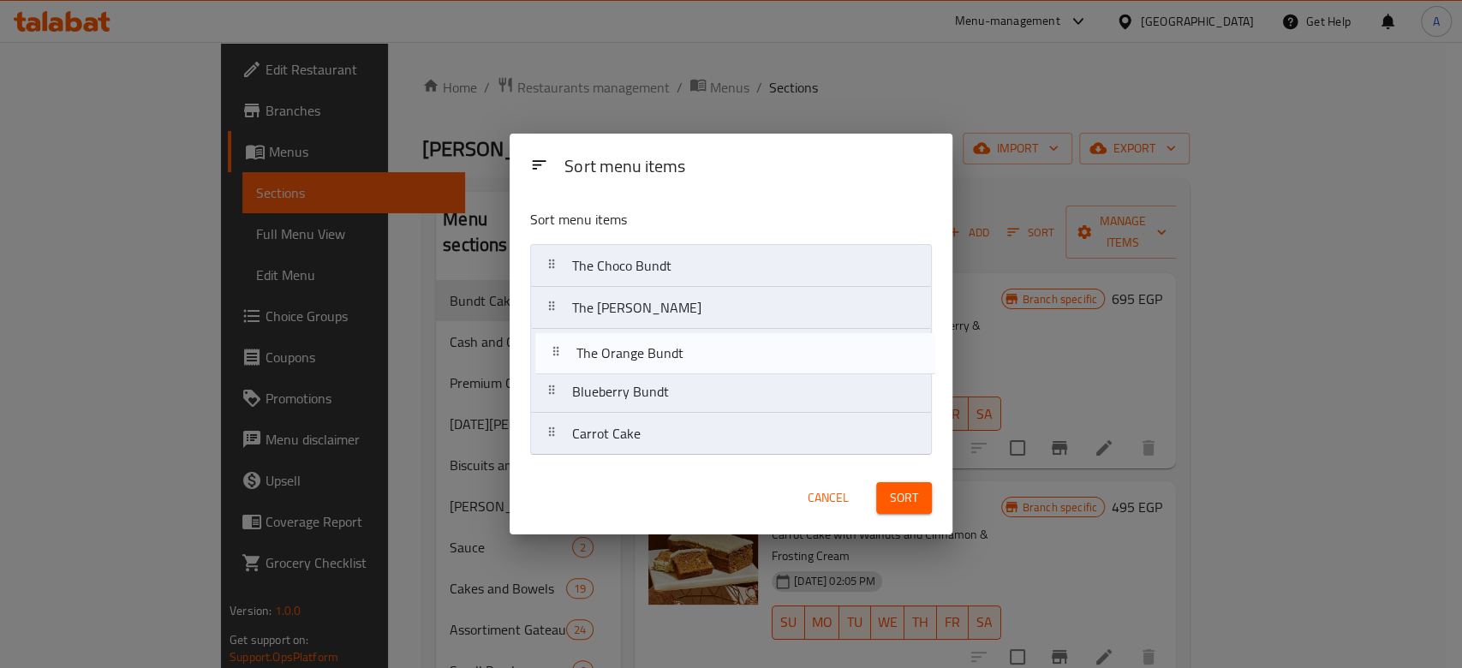
drag, startPoint x: 552, startPoint y: 441, endPoint x: 555, endPoint y: 354, distance: 87.5
click at [555, 354] on nav "The Choco Bundt The Hazel Bundt Blueberry Bundt Carrot Cake The Orange Bundt" at bounding box center [731, 350] width 402 height 212
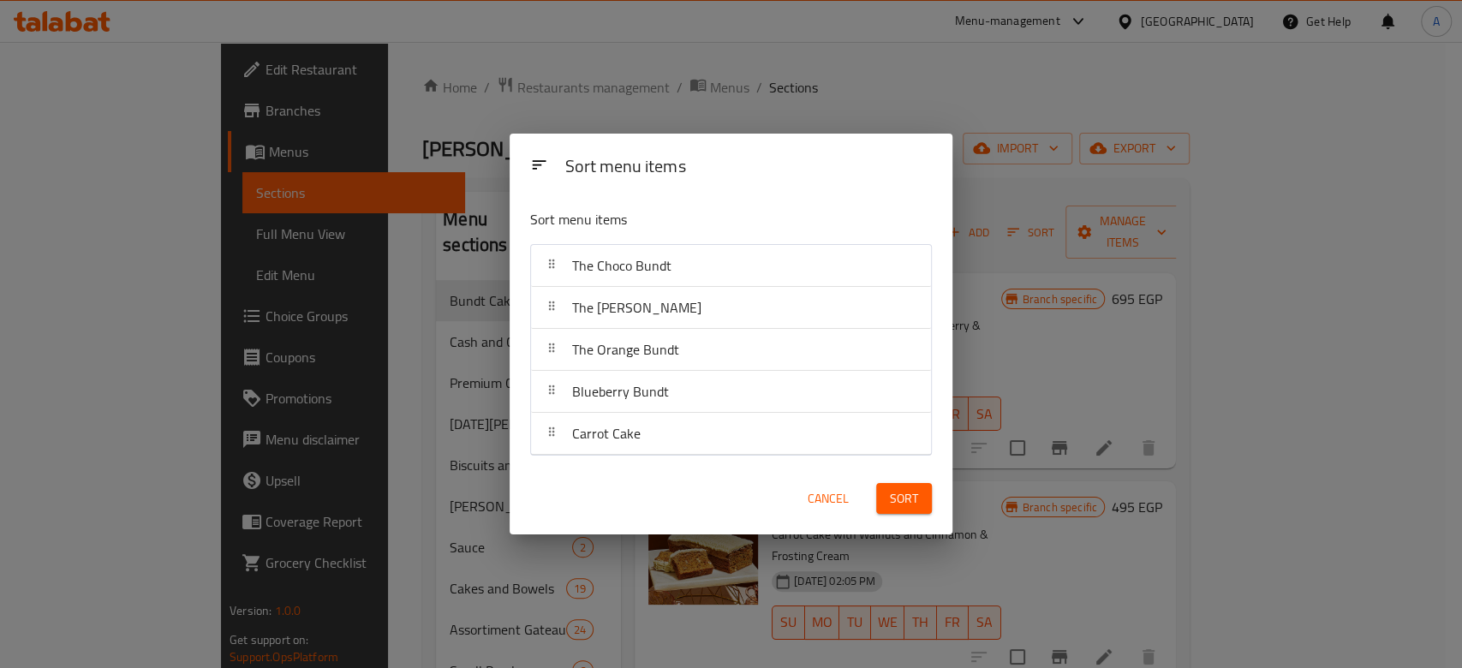
click at [912, 503] on span "Sort" at bounding box center [904, 498] width 28 height 21
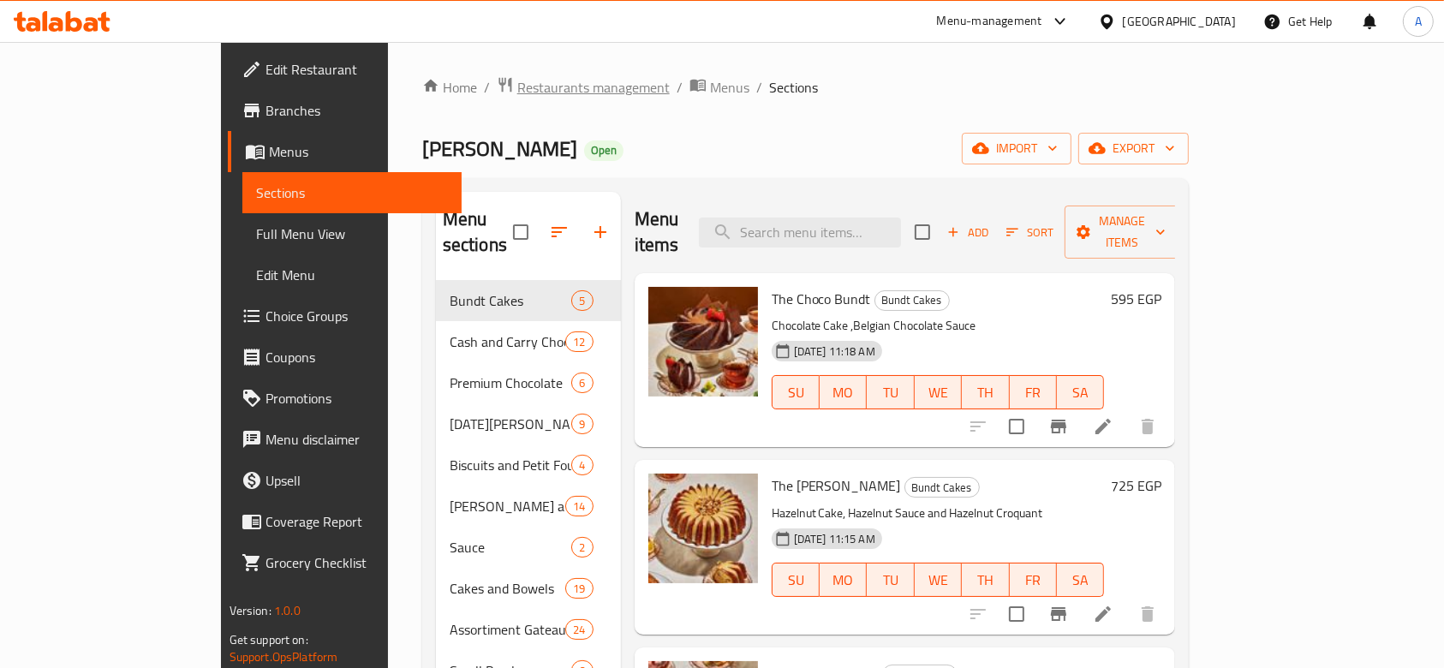
click at [517, 83] on span "Restaurants management" at bounding box center [593, 87] width 152 height 21
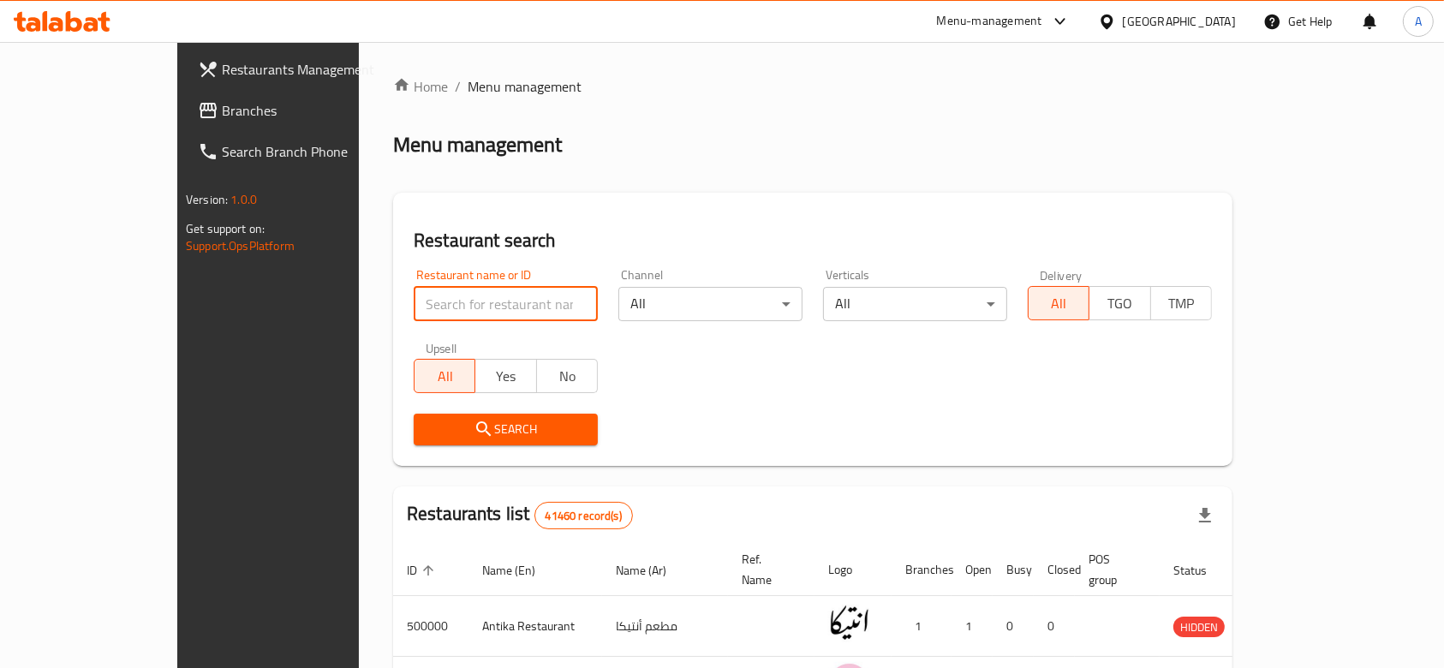
click at [490, 305] on input "search" at bounding box center [506, 304] width 184 height 34
type input "ba22aly"
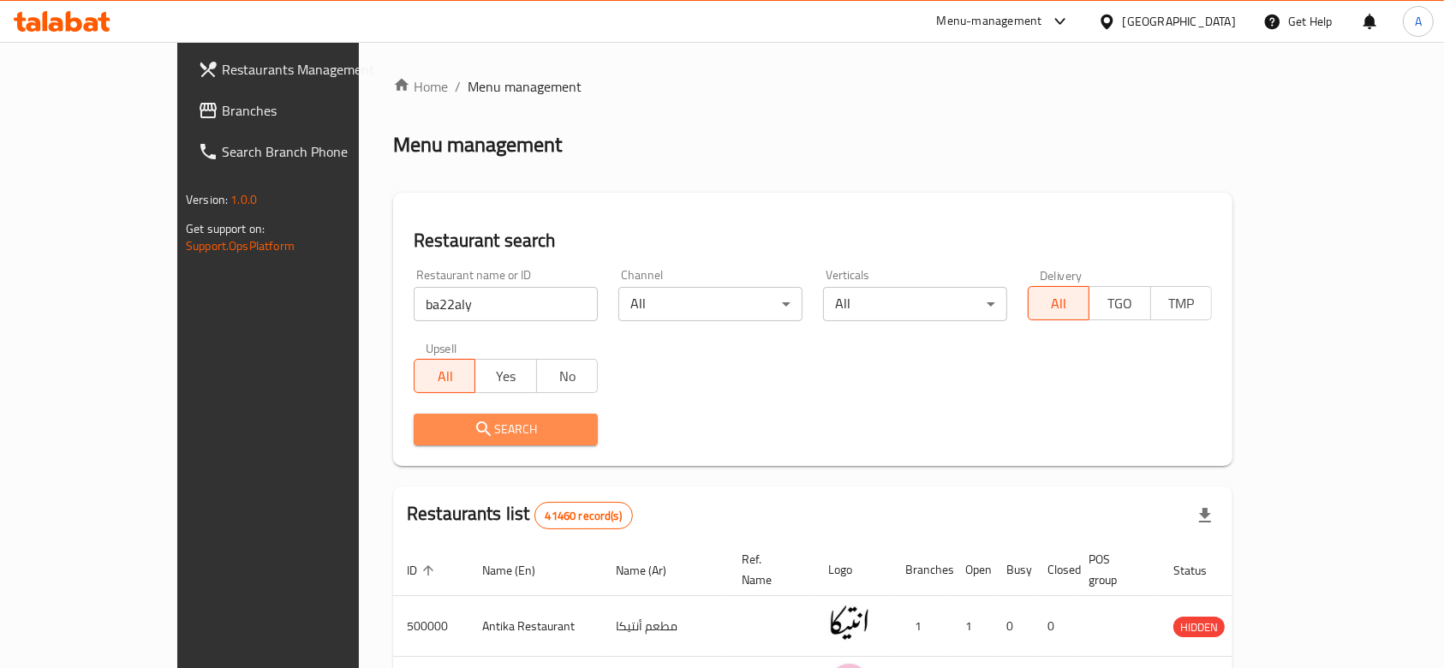
click at [514, 421] on span "Search" at bounding box center [505, 429] width 157 height 21
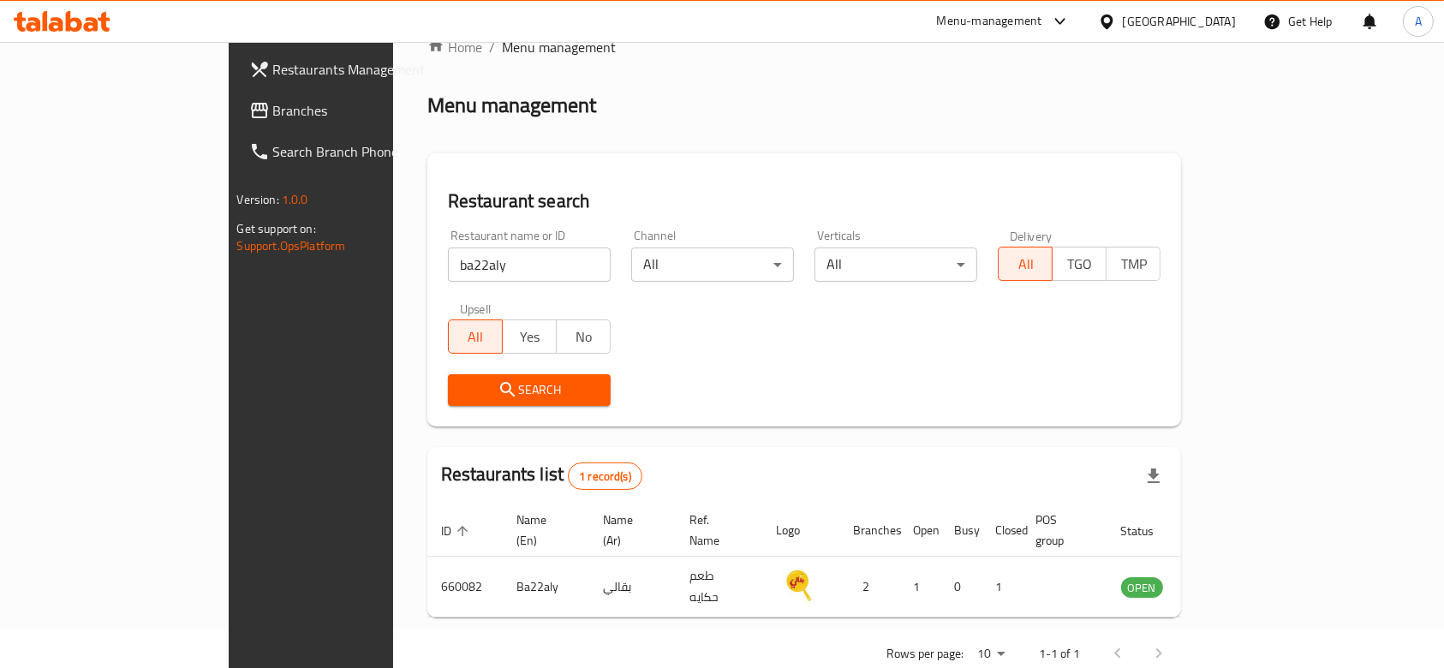
scroll to position [62, 0]
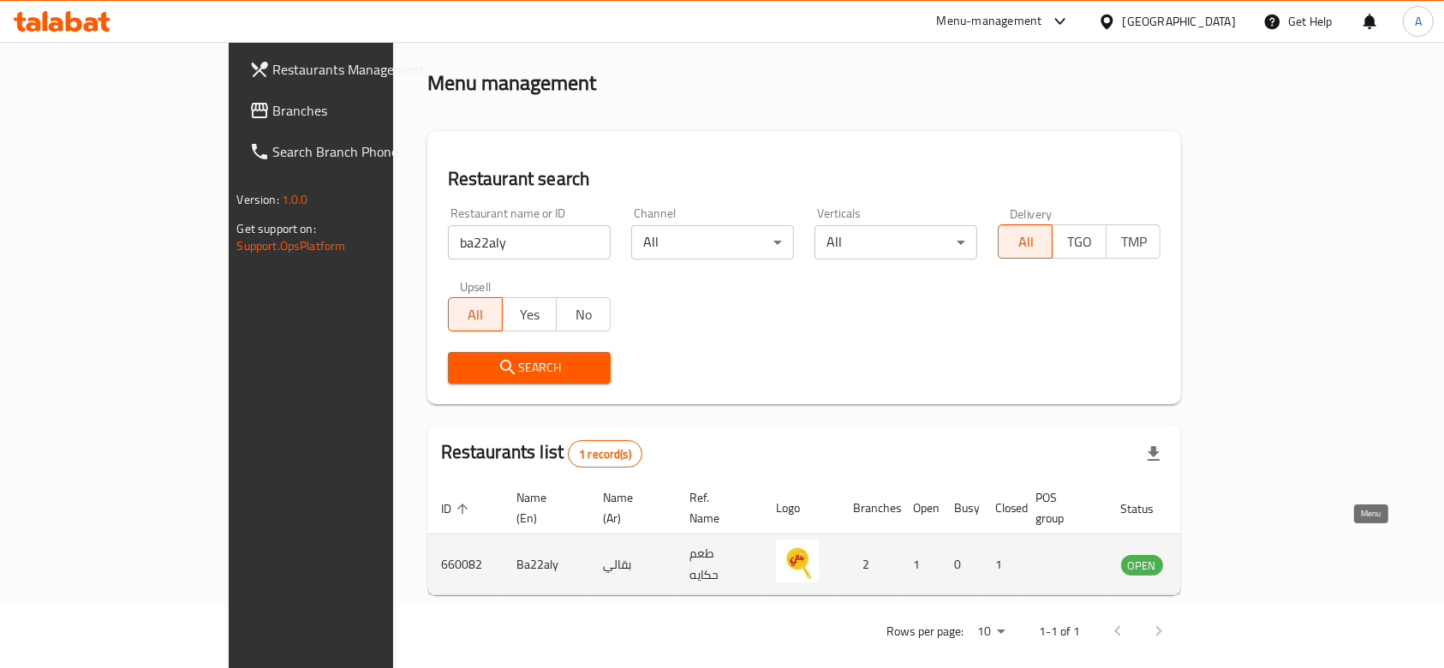
click at [1232, 554] on icon "enhanced table" at bounding box center [1221, 564] width 21 height 21
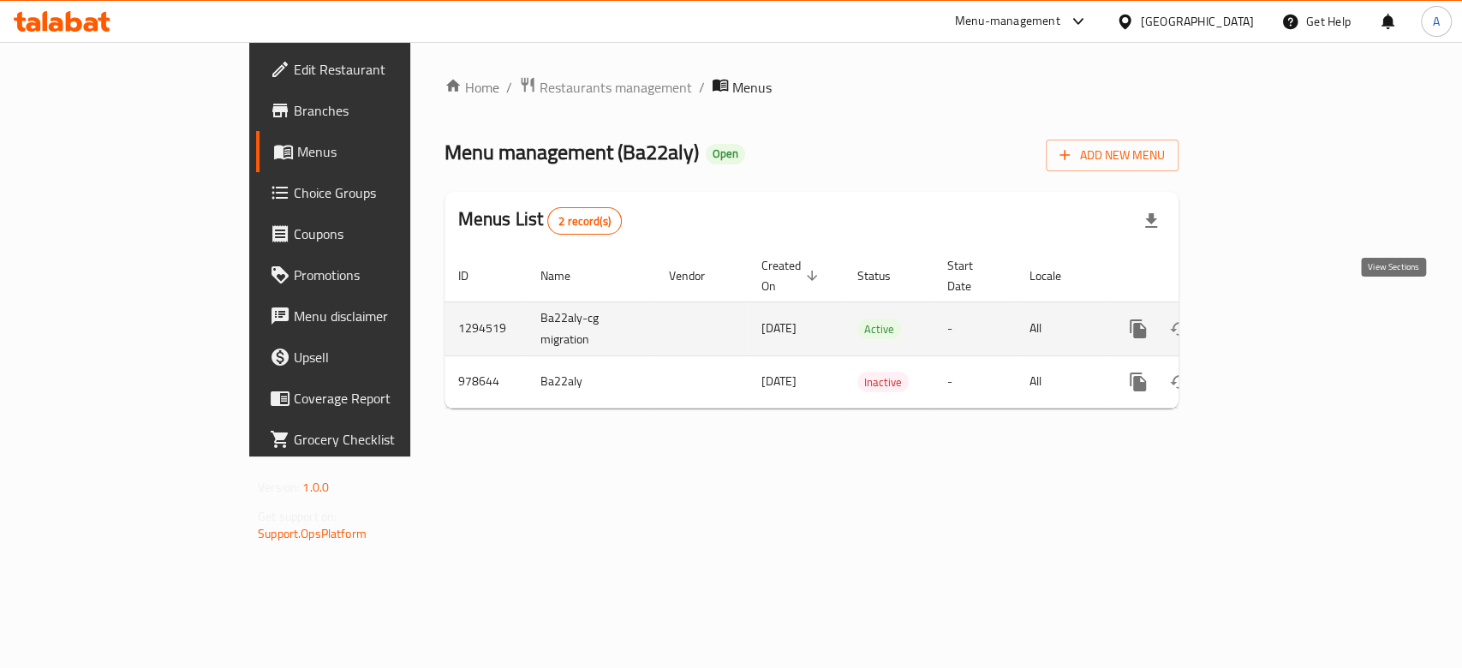
click at [1282, 308] on link "enhanced table" at bounding box center [1261, 328] width 41 height 41
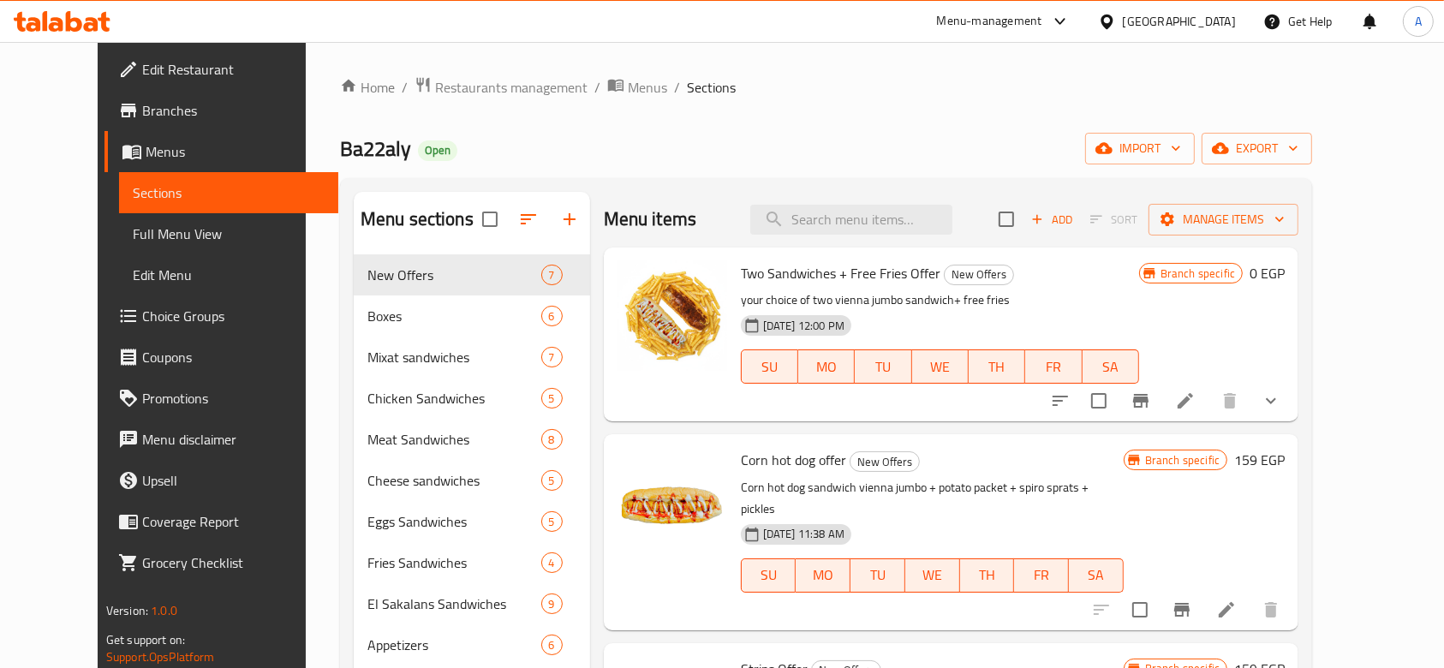
click at [142, 75] on span "Edit Restaurant" at bounding box center [233, 69] width 183 height 21
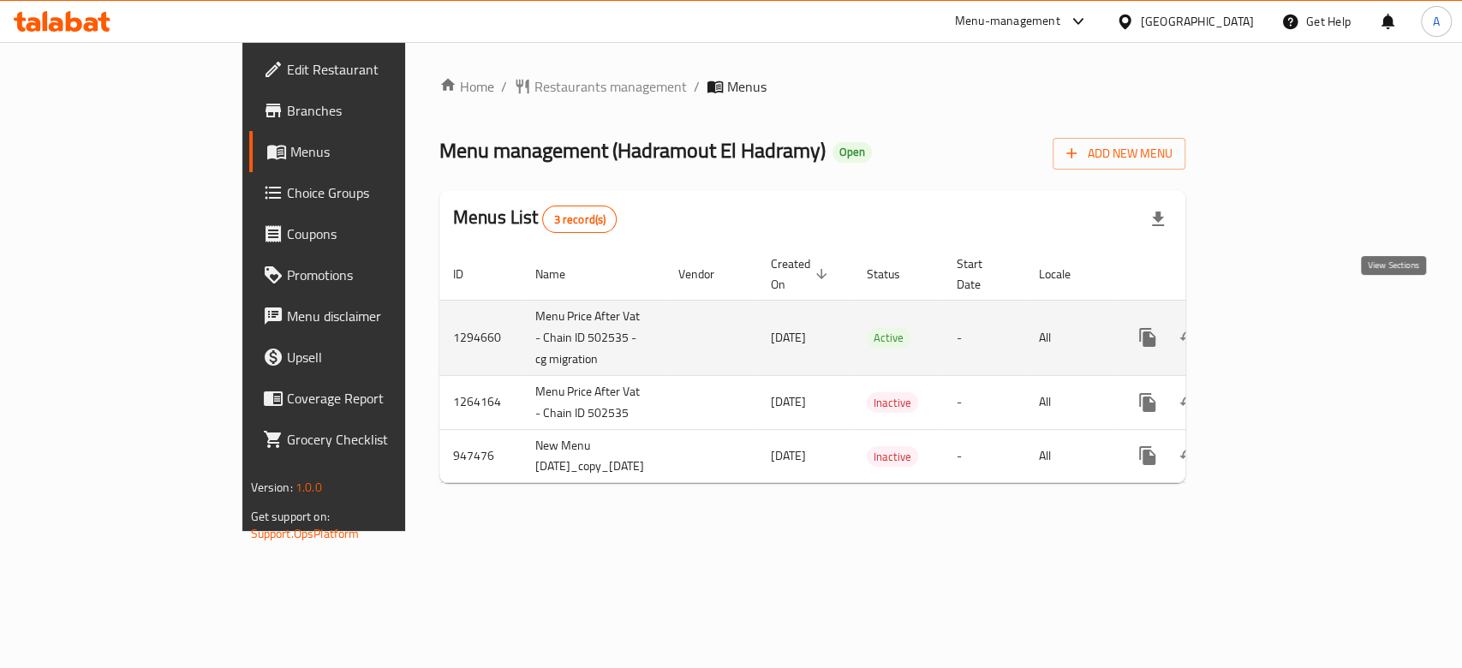
click at [1282, 327] on icon "enhanced table" at bounding box center [1271, 337] width 21 height 21
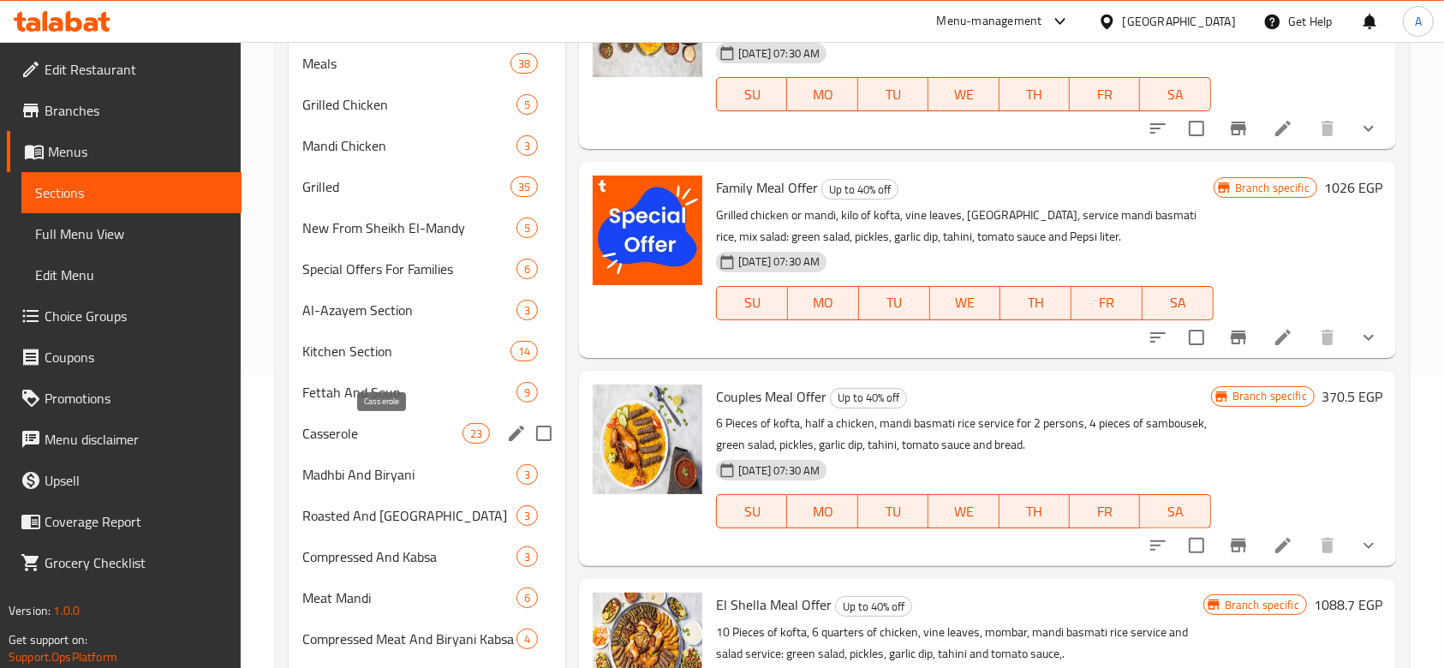
scroll to position [343, 0]
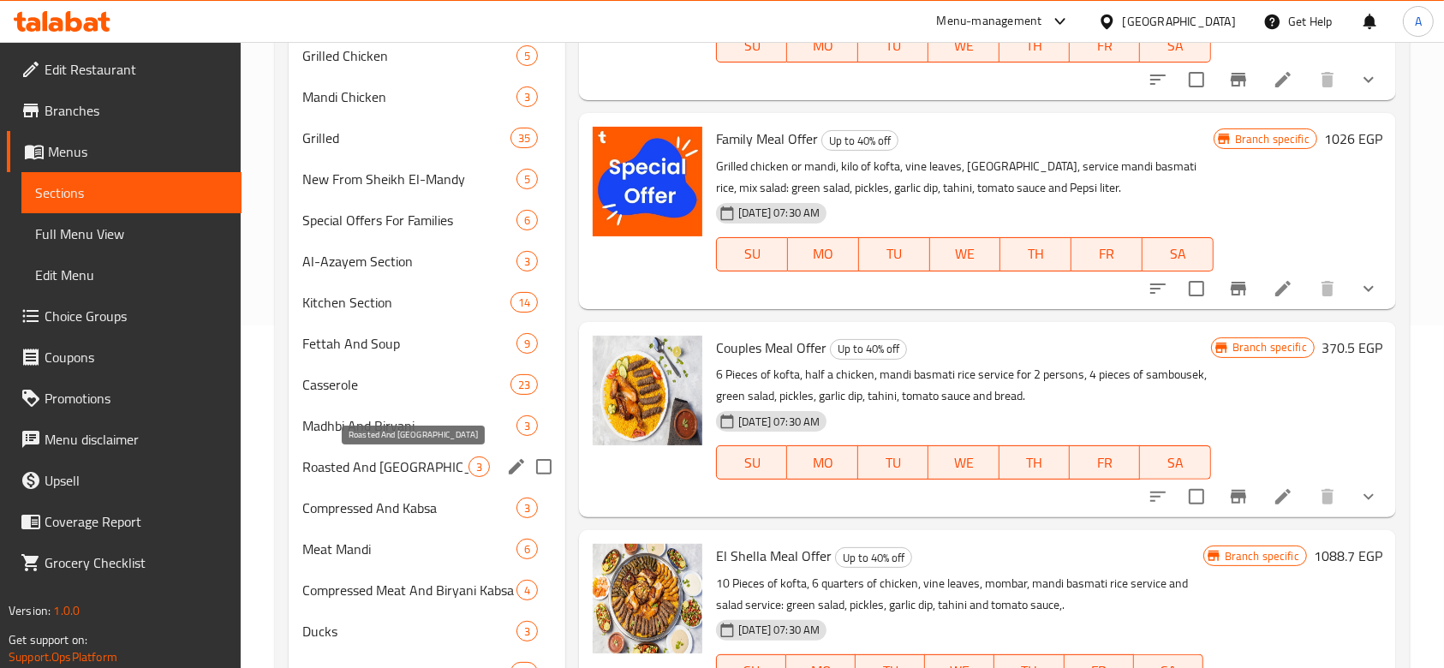
click at [381, 475] on span "Roasted And Turkey" at bounding box center [385, 467] width 166 height 21
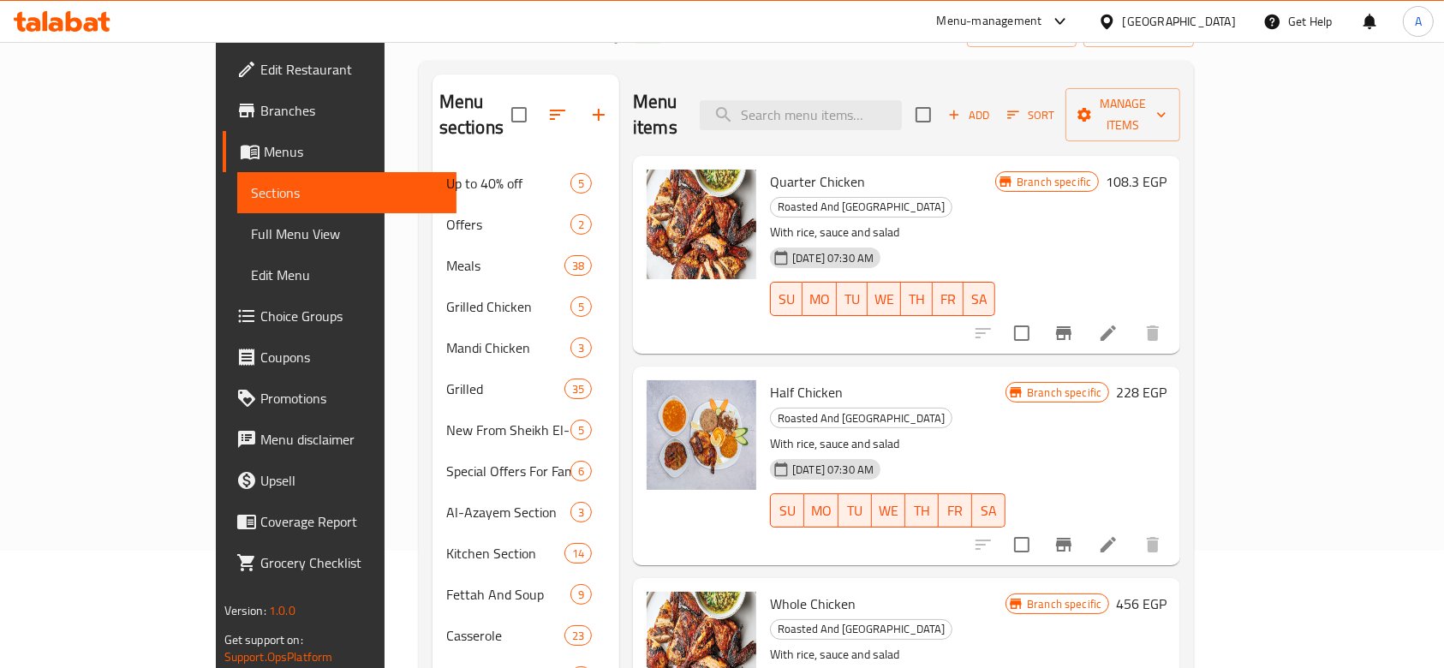
scroll to position [114, 0]
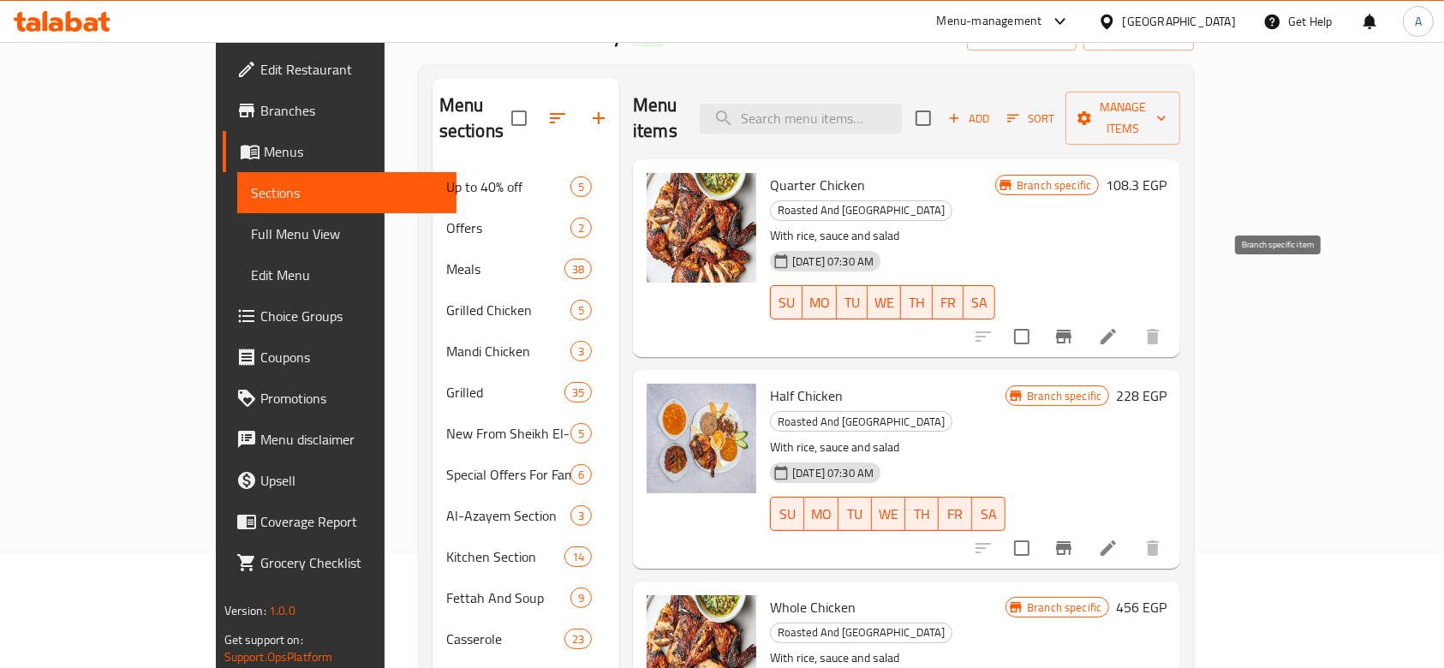
click at [1085, 316] on button "Branch-specific-item" at bounding box center [1063, 336] width 41 height 41
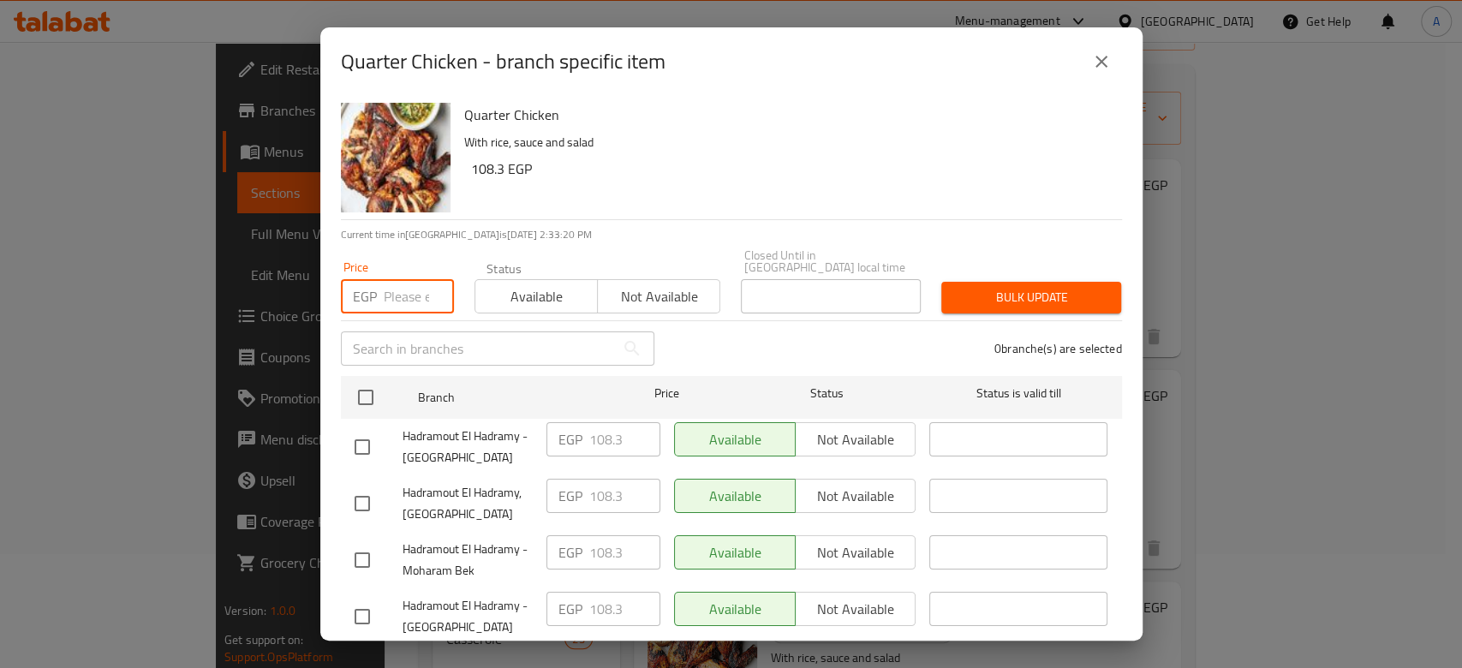
click at [385, 293] on input "number" at bounding box center [419, 296] width 70 height 34
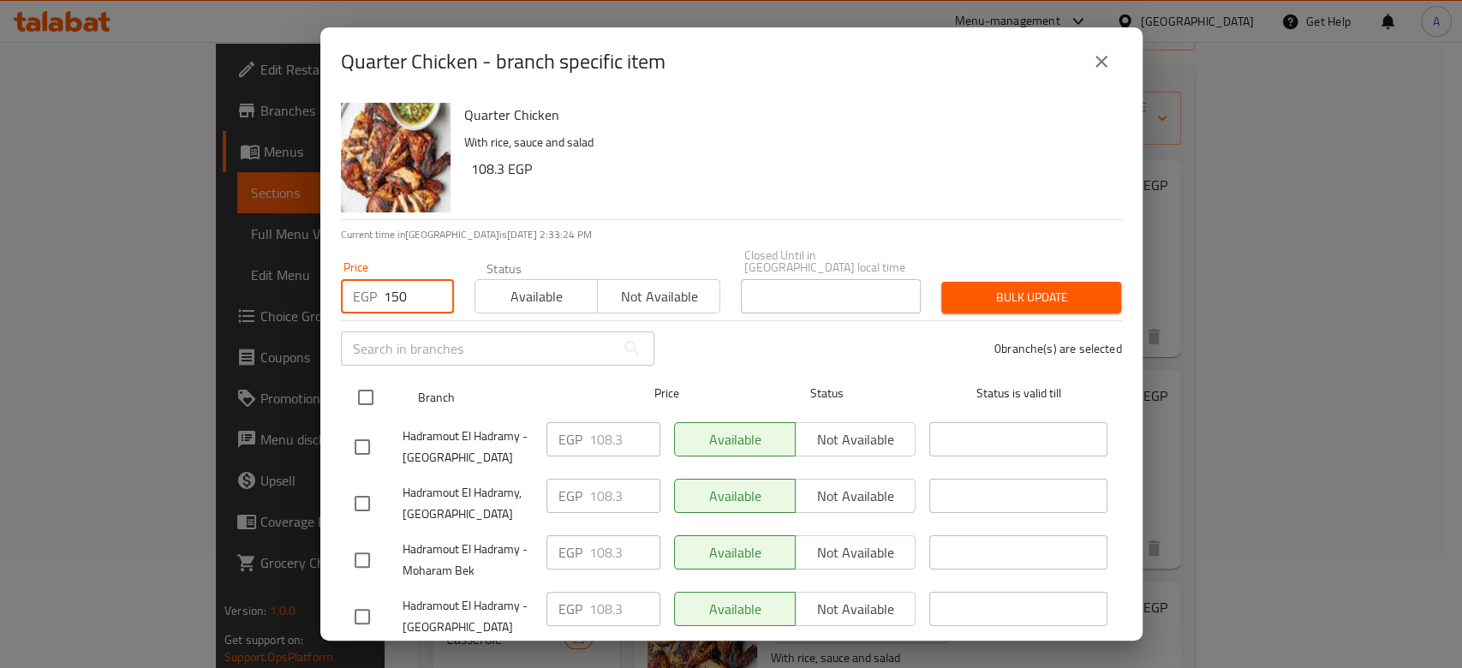
type input "150"
click at [375, 380] on input "checkbox" at bounding box center [366, 398] width 36 height 36
checkbox input "true"
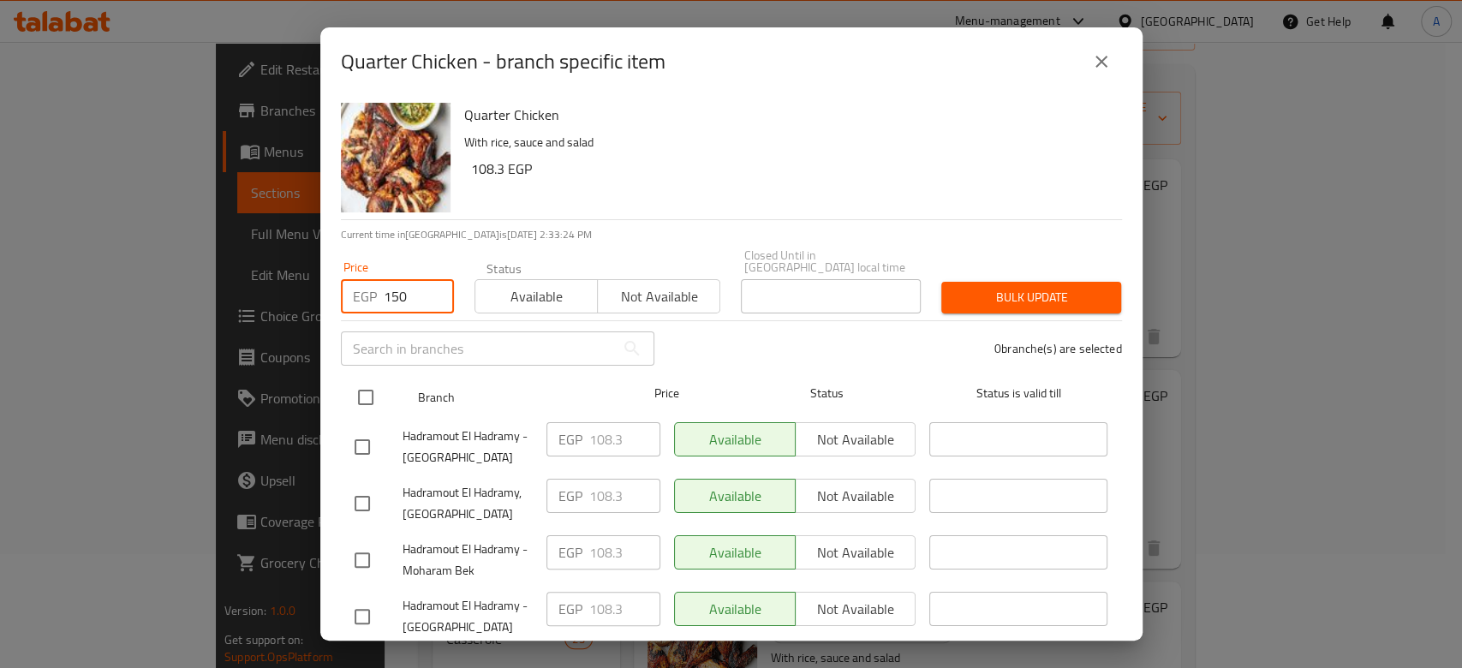
checkbox input "true"
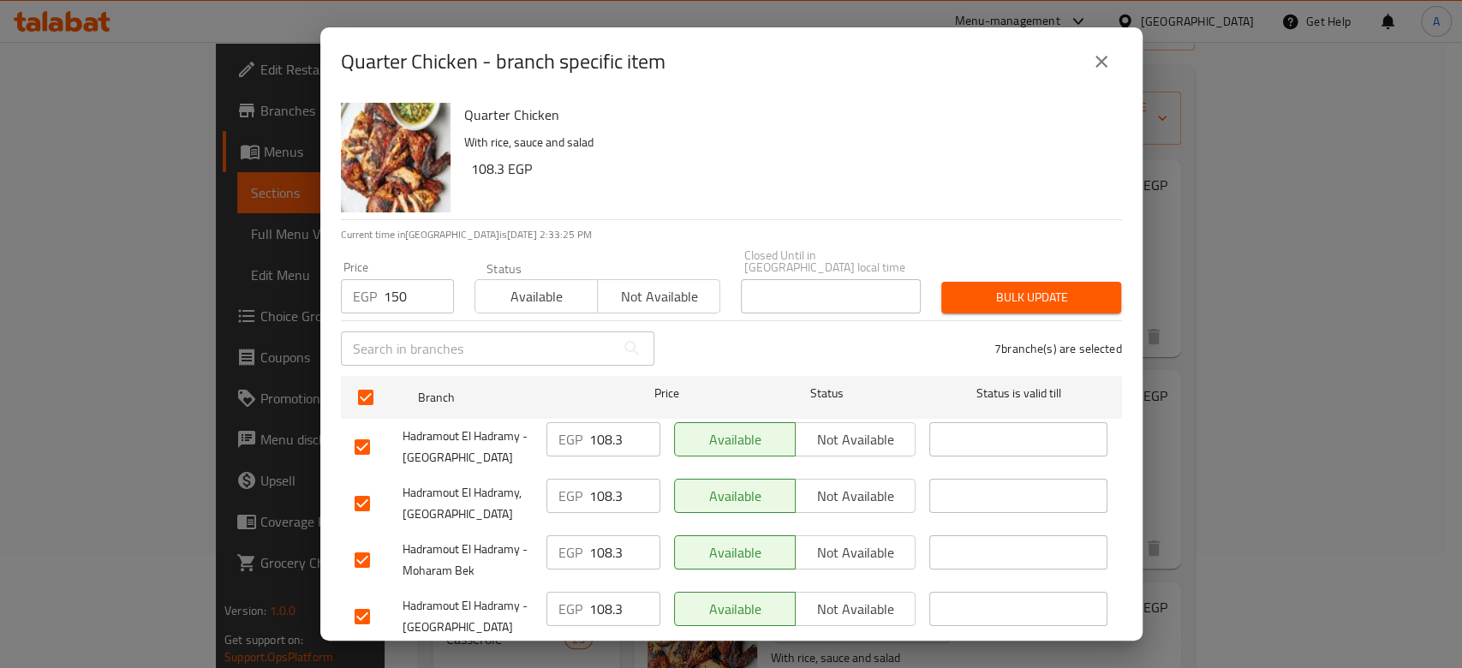
click at [955, 292] on span "Bulk update" at bounding box center [1031, 297] width 152 height 21
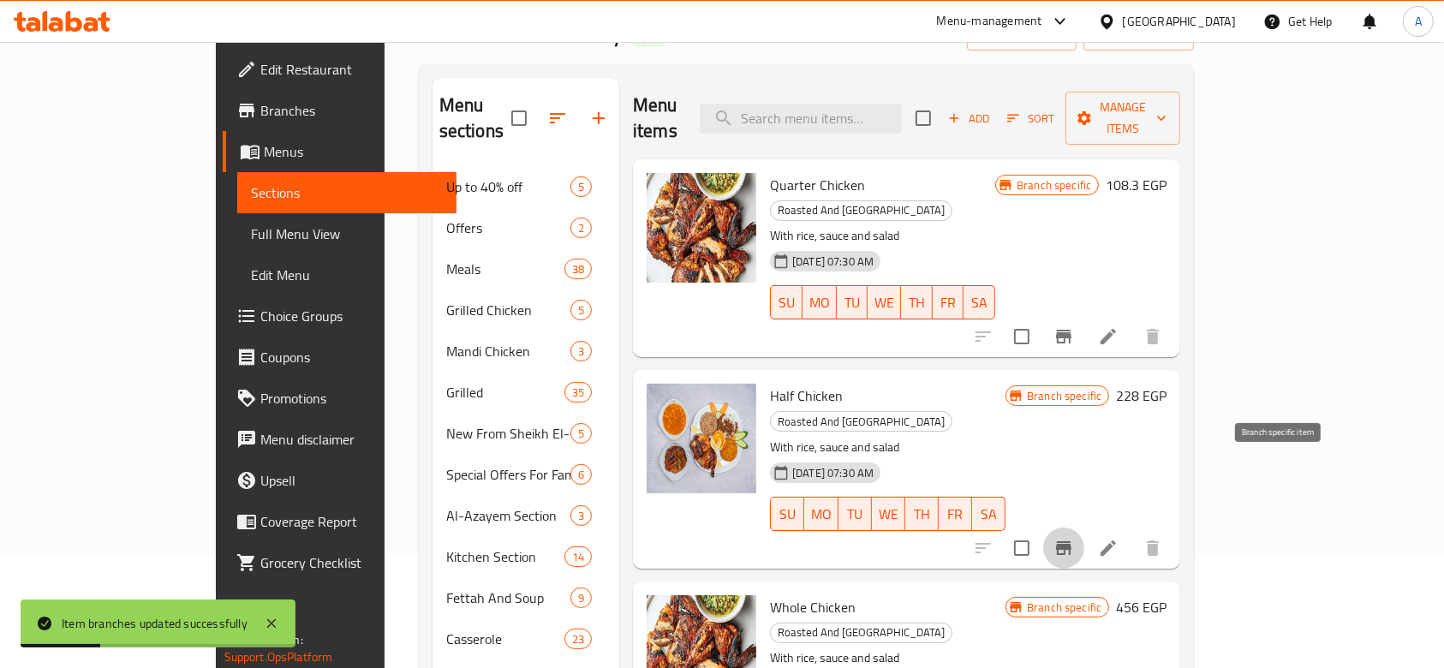
click at [1074, 538] on icon "Branch-specific-item" at bounding box center [1064, 548] width 21 height 21
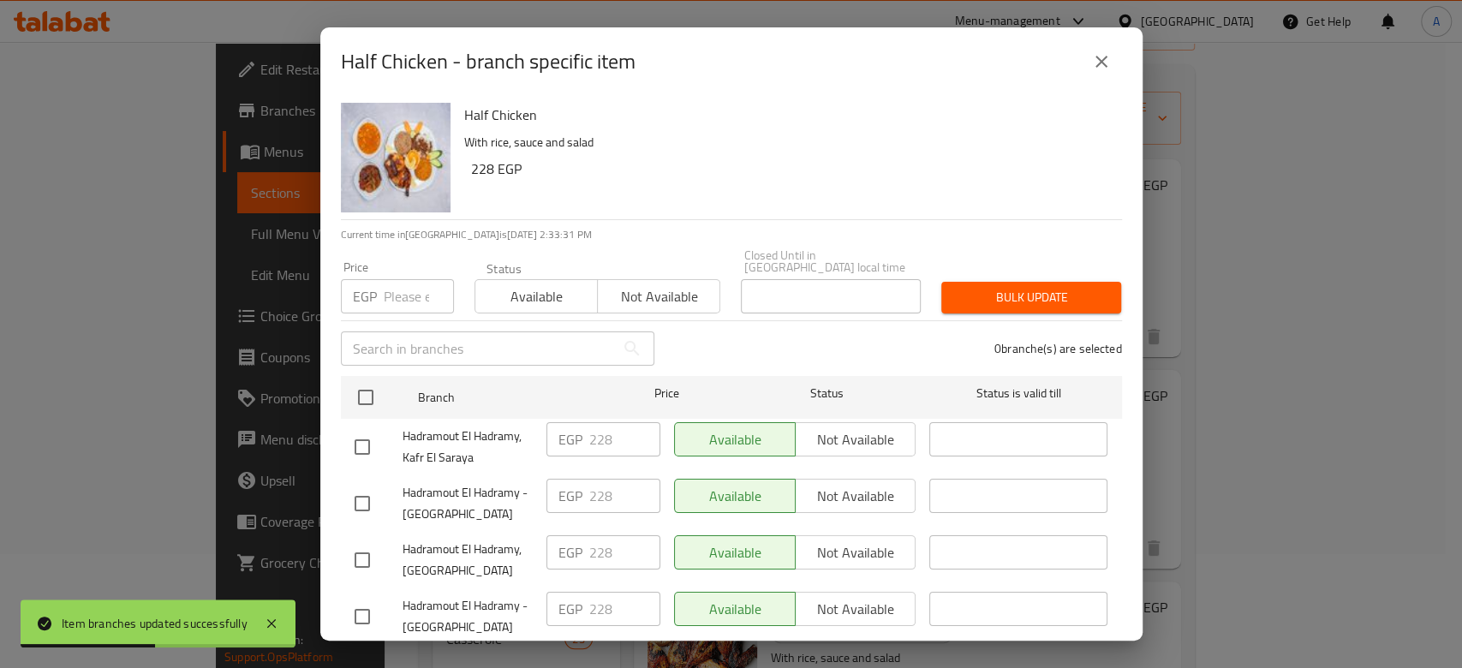
click at [410, 284] on input "number" at bounding box center [419, 296] width 70 height 34
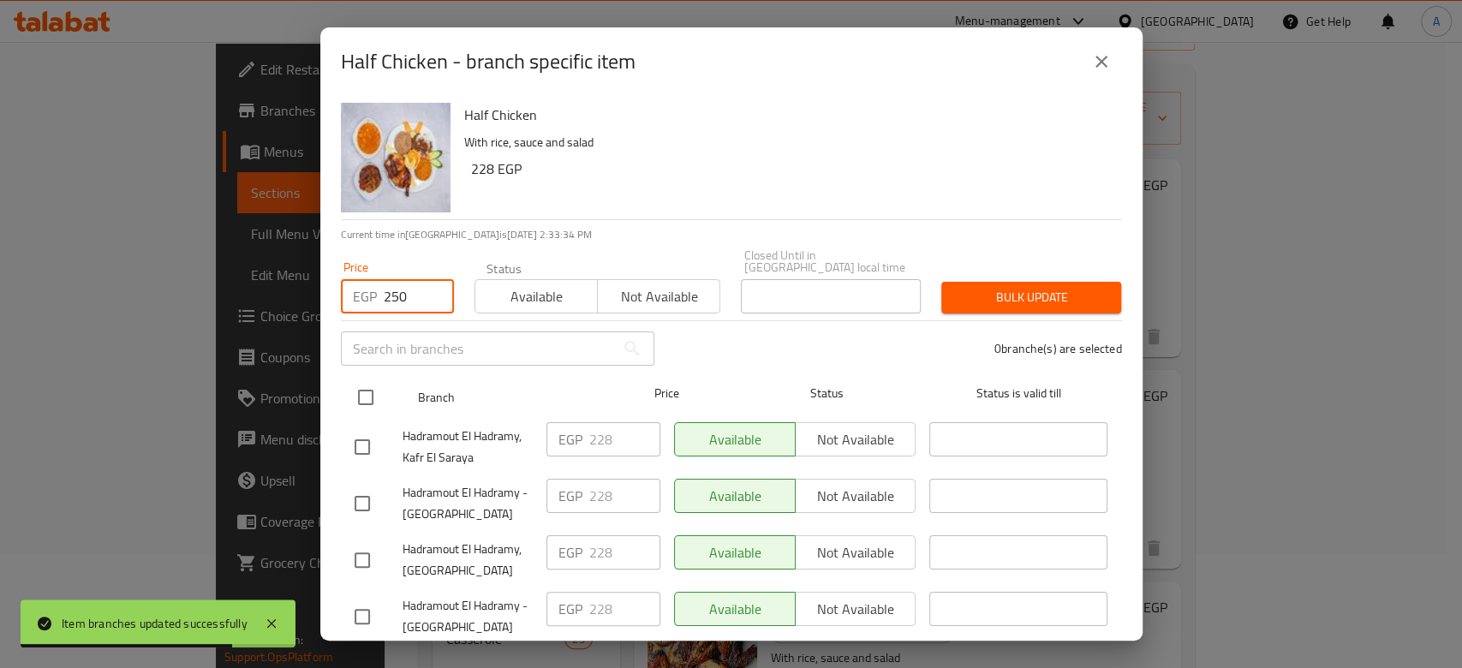
type input "250"
click at [379, 380] on input "checkbox" at bounding box center [366, 398] width 36 height 36
checkbox input "true"
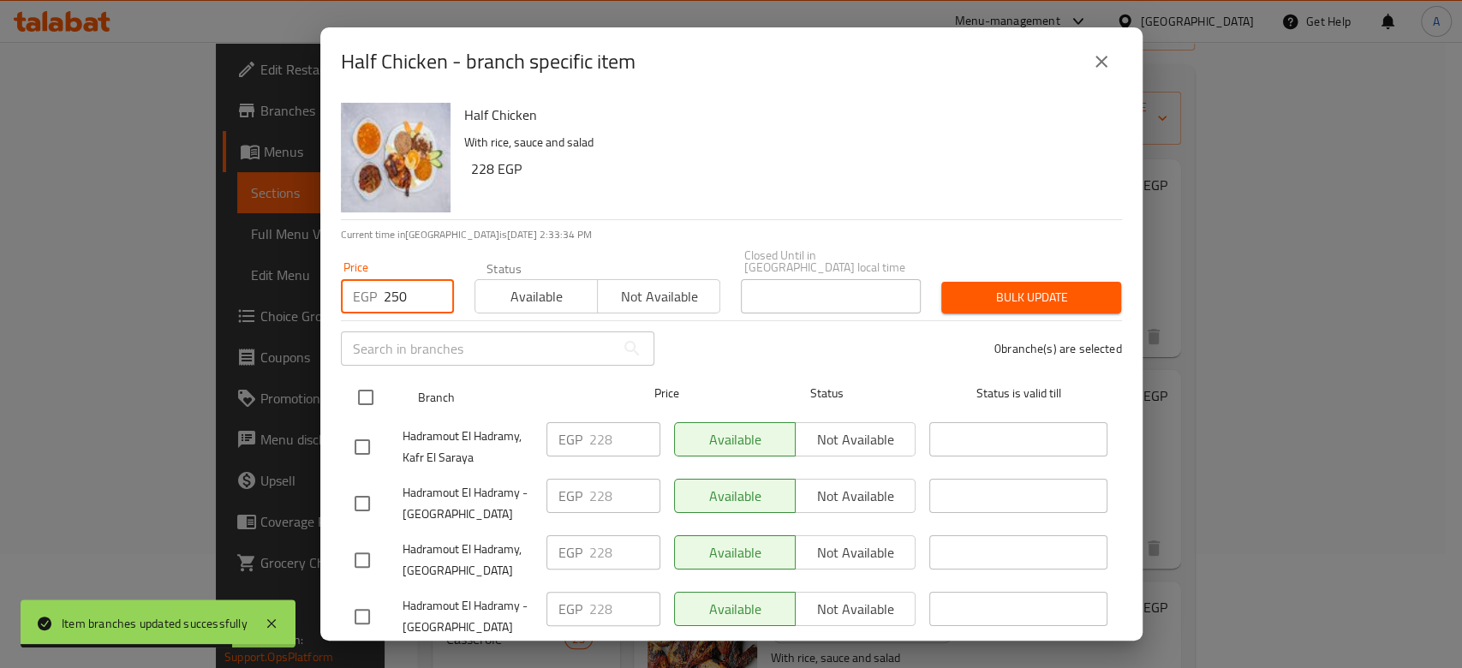
checkbox input "true"
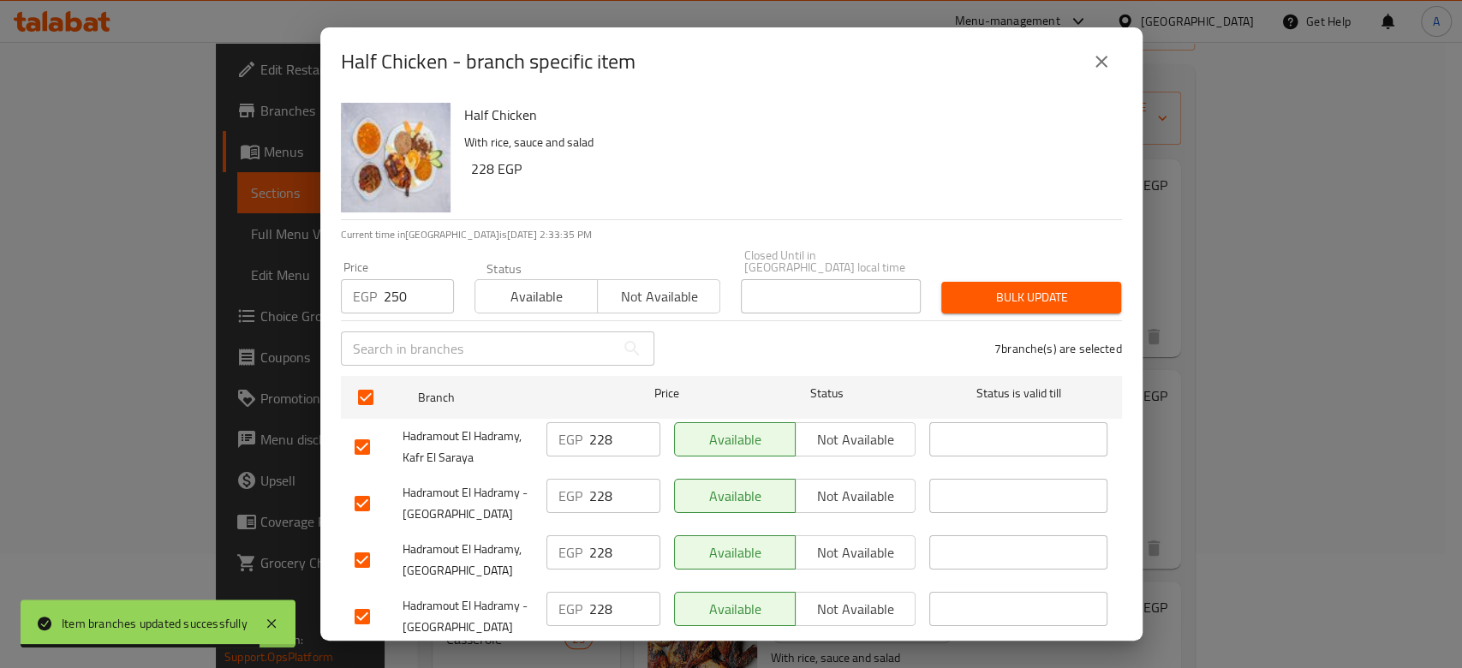
click at [942, 291] on button "Bulk update" at bounding box center [1032, 298] width 180 height 32
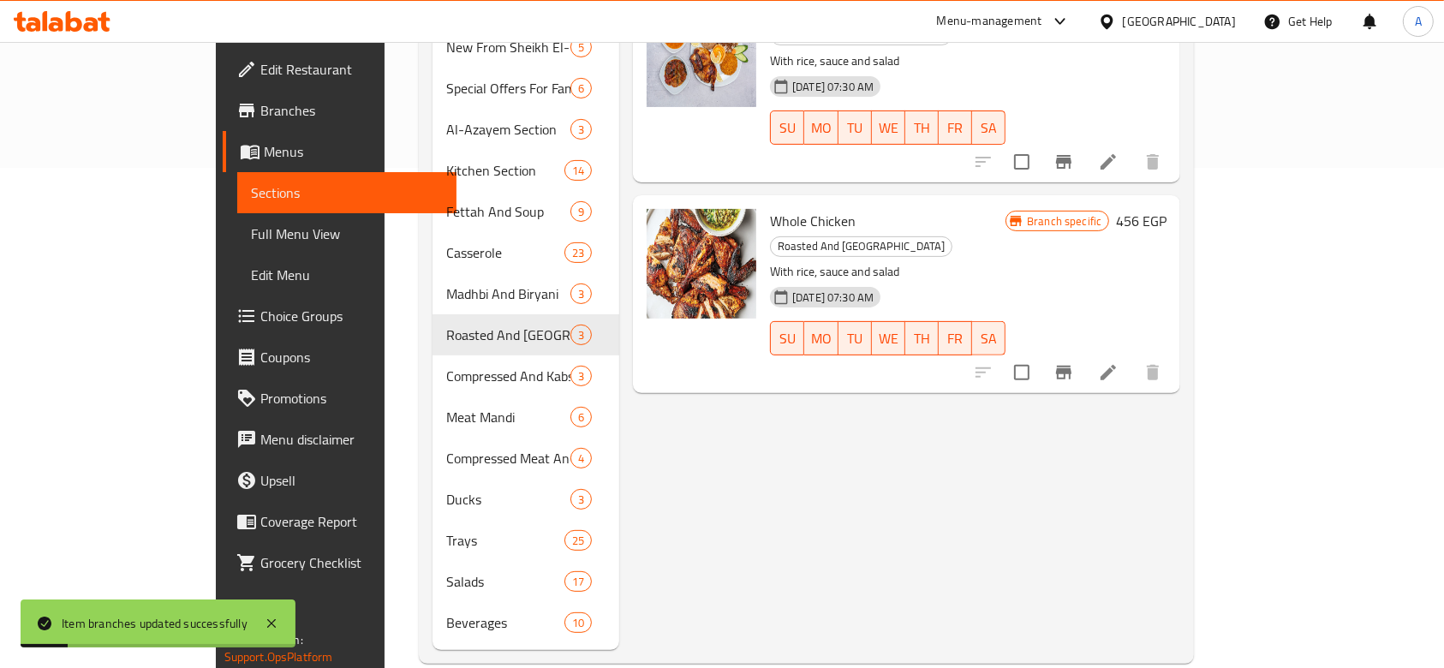
scroll to position [504, 0]
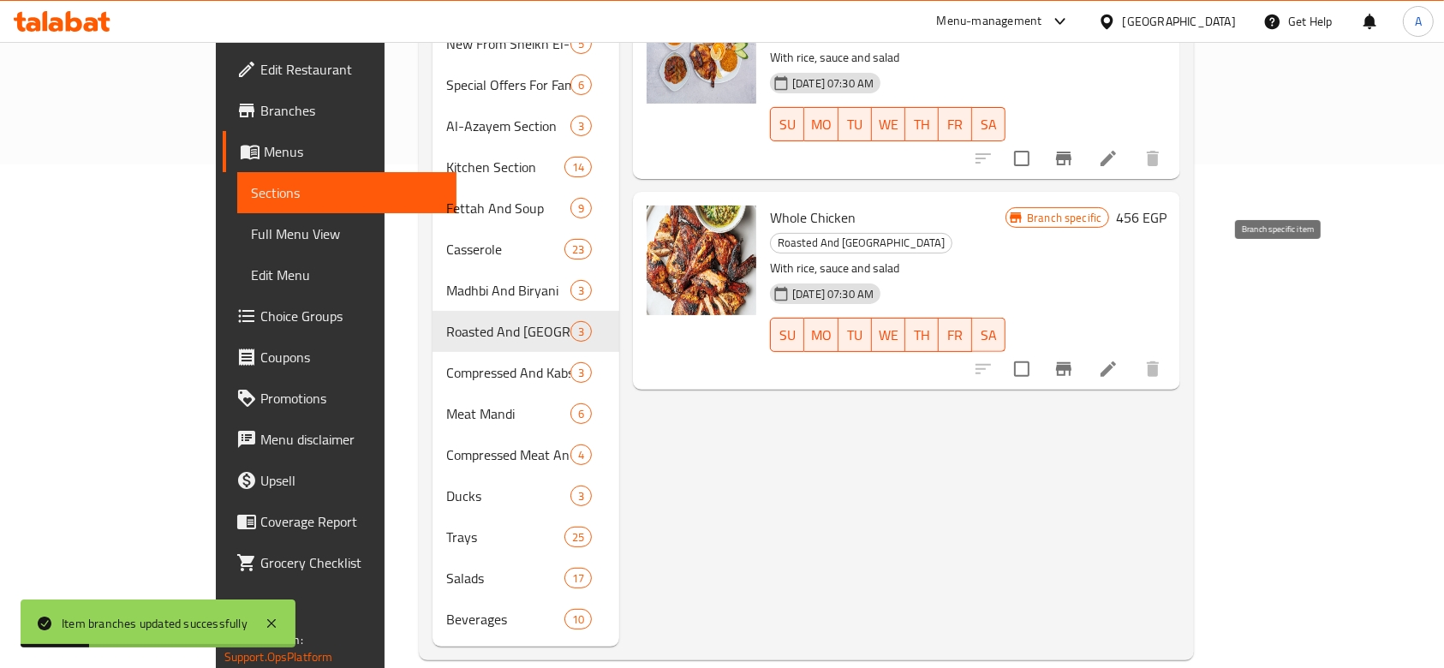
click at [1072, 362] on icon "Branch-specific-item" at bounding box center [1063, 369] width 15 height 14
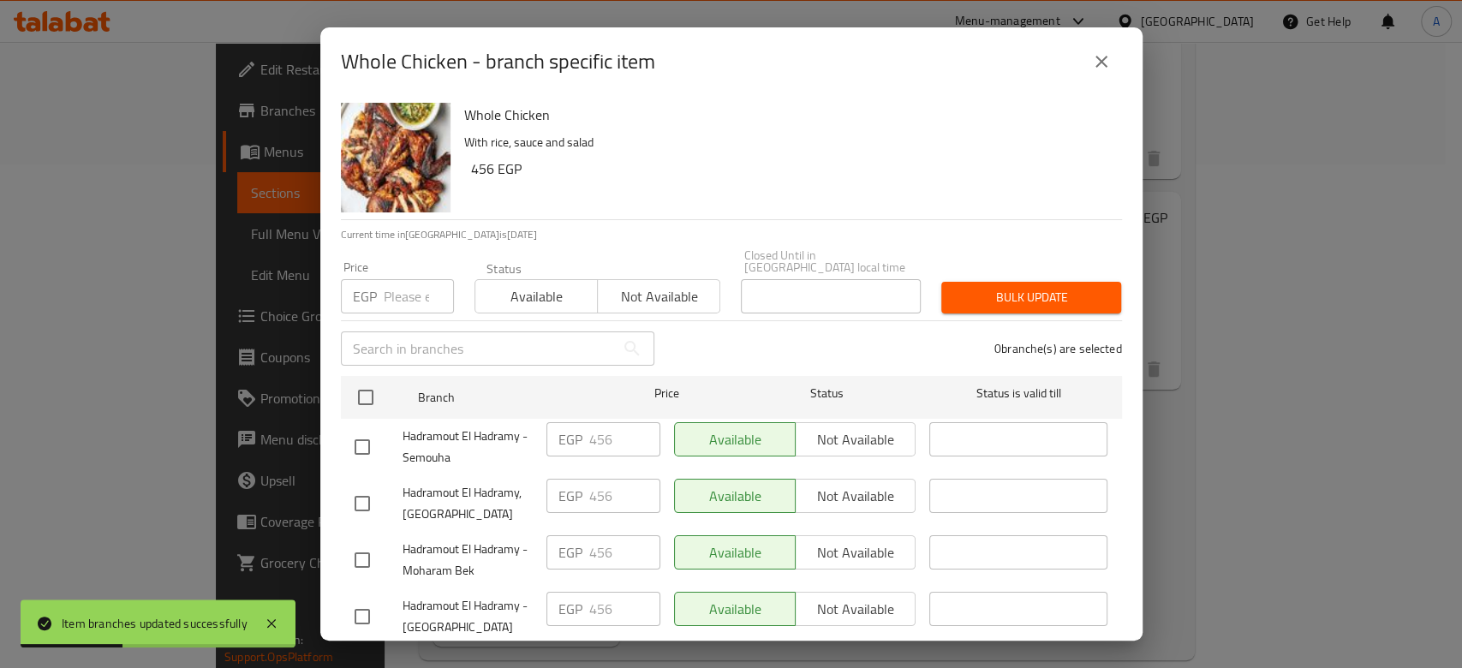
click at [399, 284] on input "number" at bounding box center [419, 296] width 70 height 34
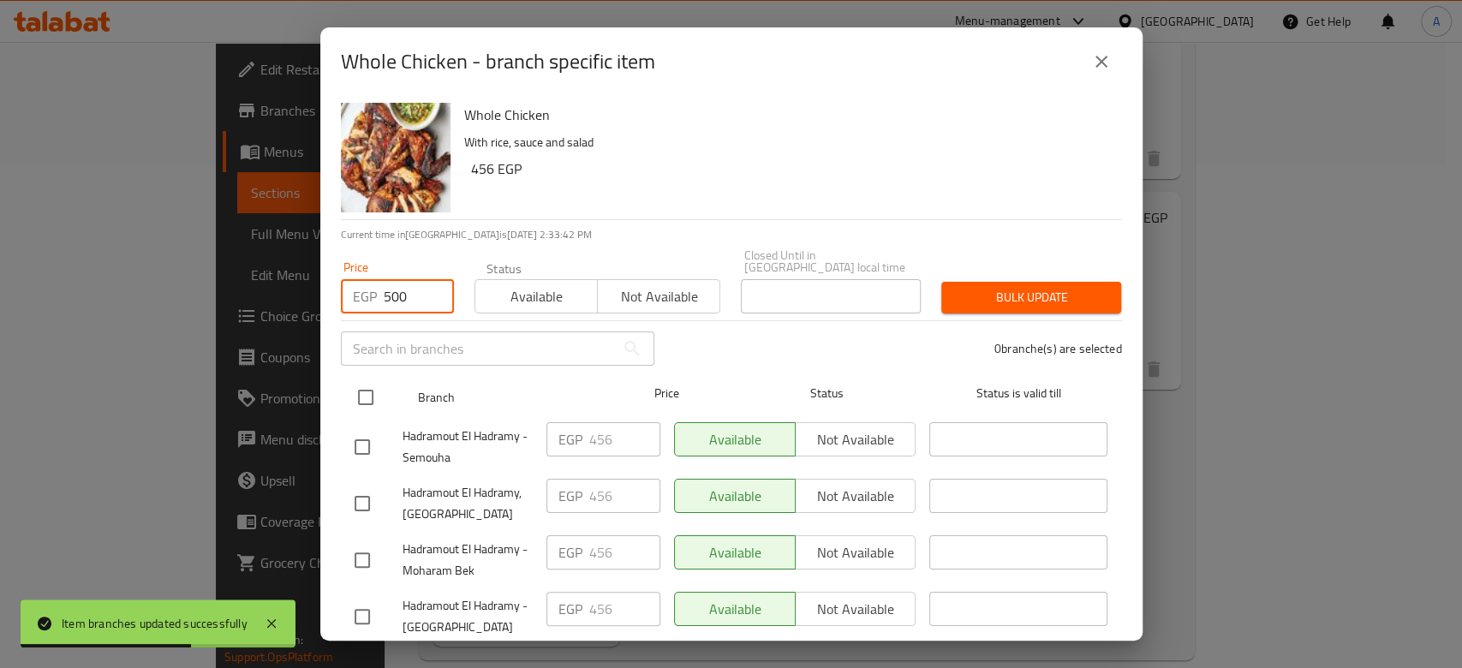
type input "500"
click at [361, 386] on input "checkbox" at bounding box center [366, 398] width 36 height 36
checkbox input "true"
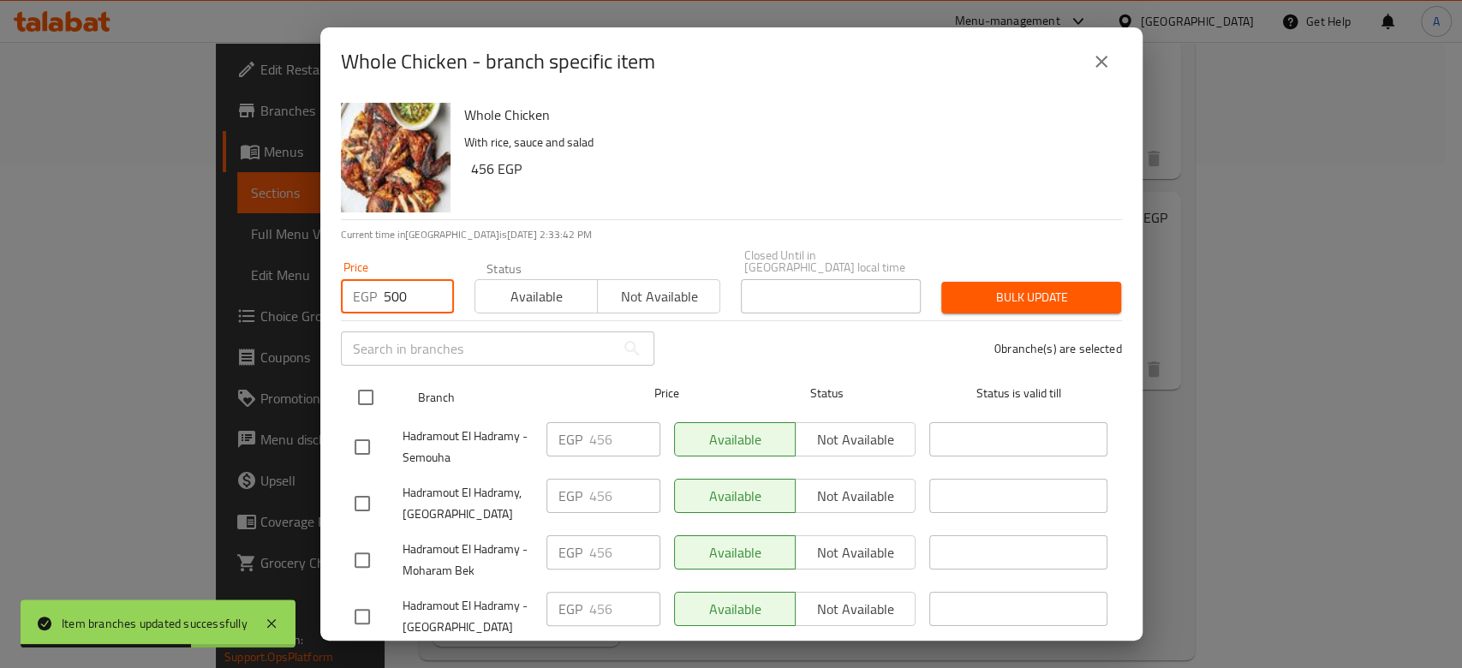
checkbox input "true"
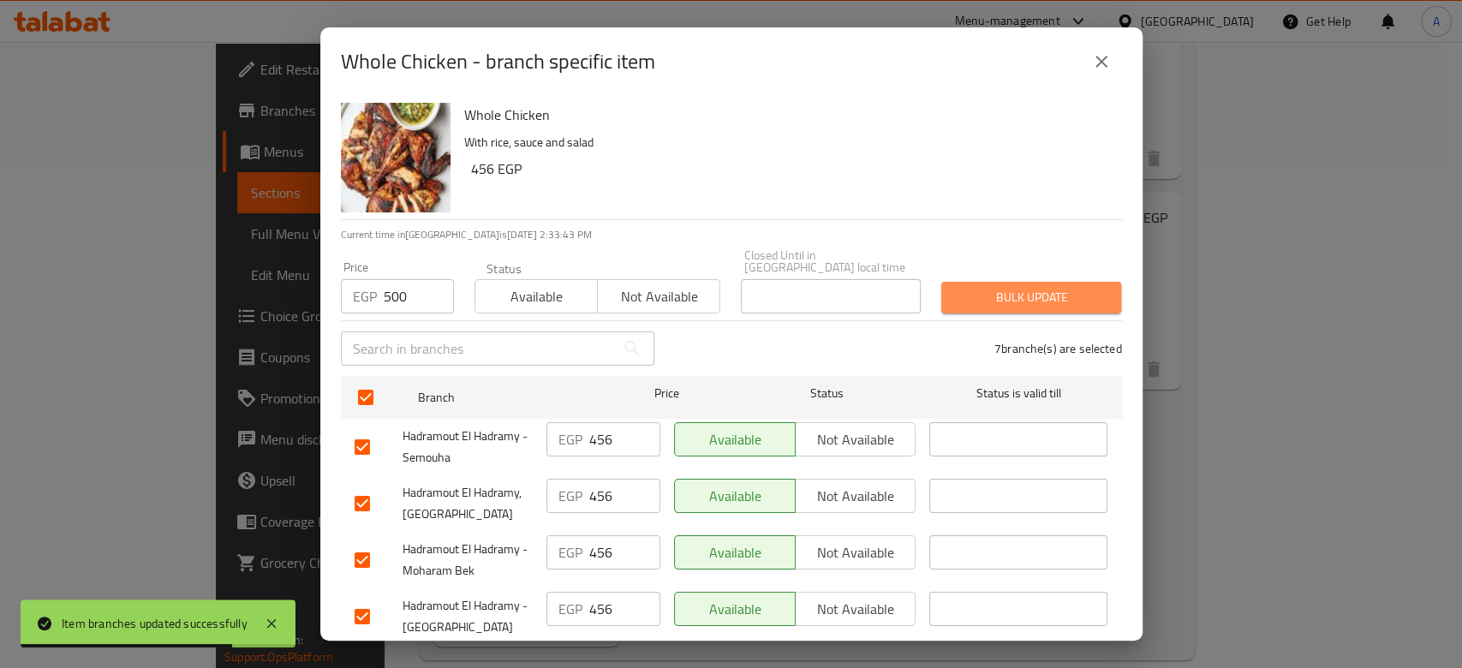
click at [1055, 282] on button "Bulk update" at bounding box center [1032, 298] width 180 height 32
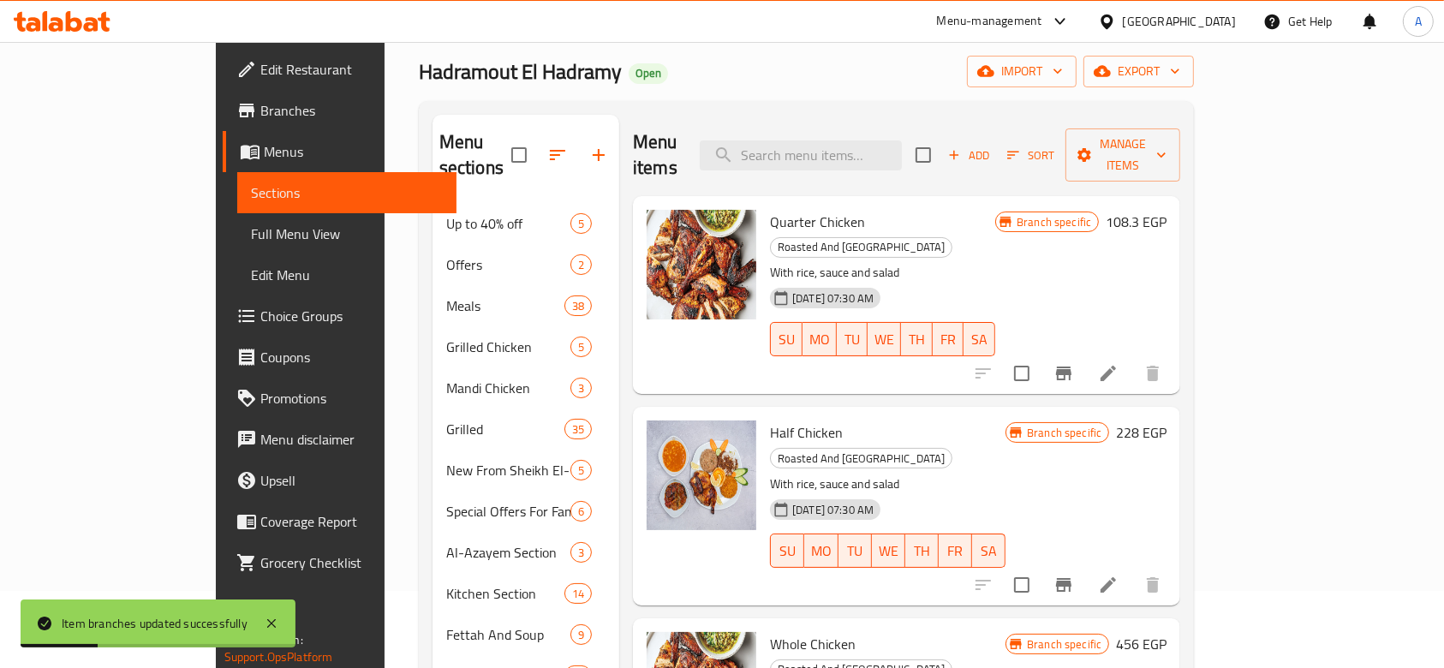
scroll to position [0, 0]
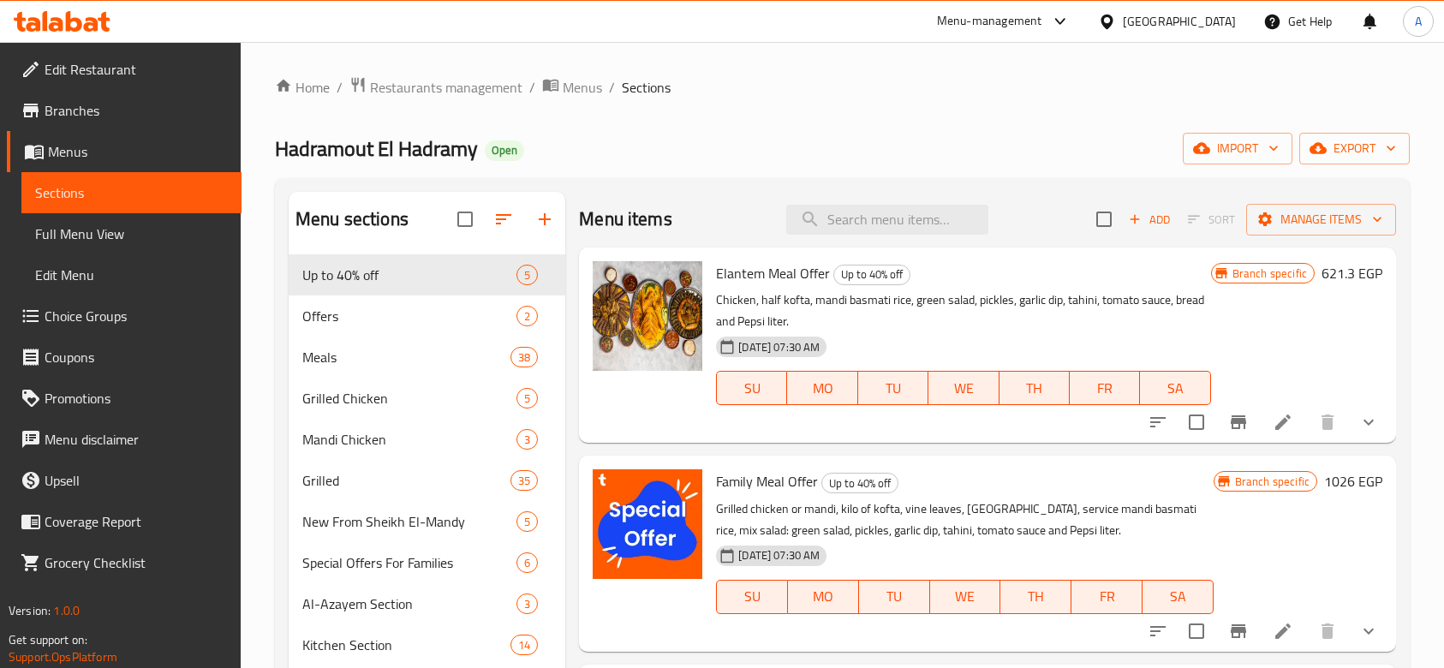
scroll to position [343, 0]
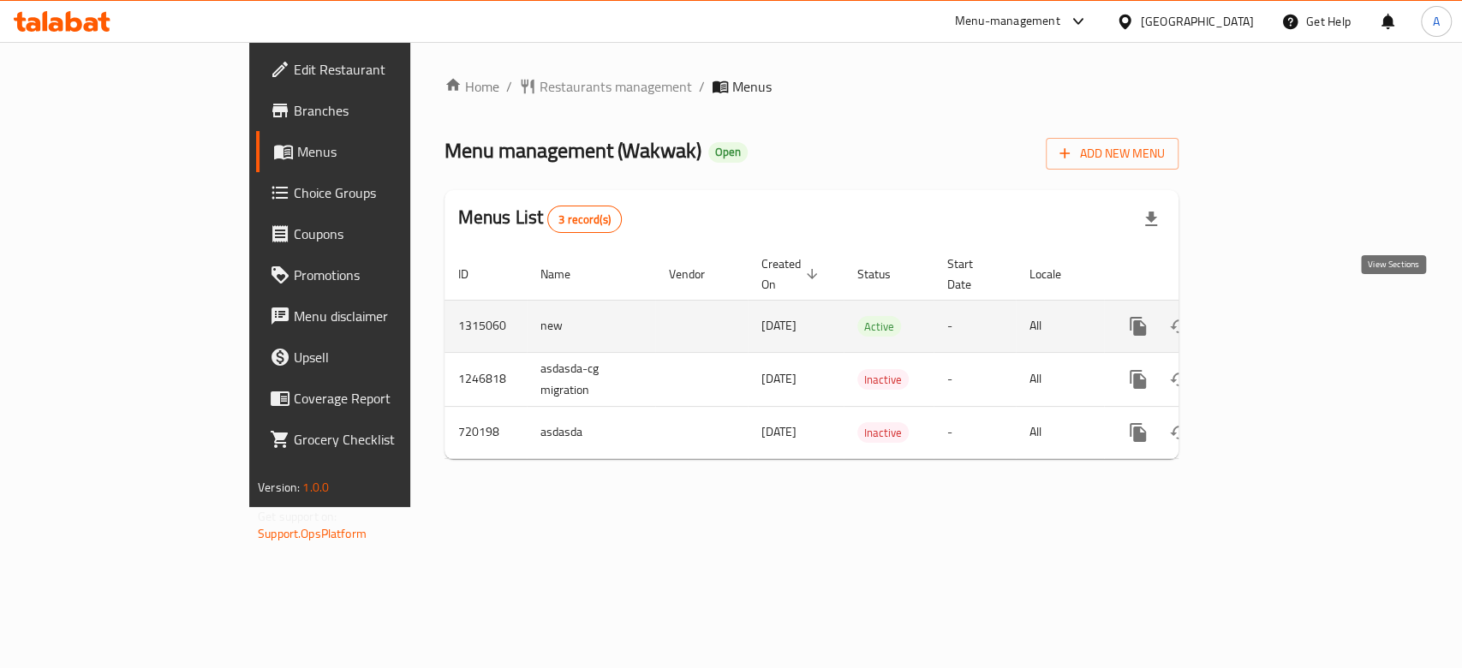
click at [1282, 307] on link "enhanced table" at bounding box center [1261, 326] width 41 height 41
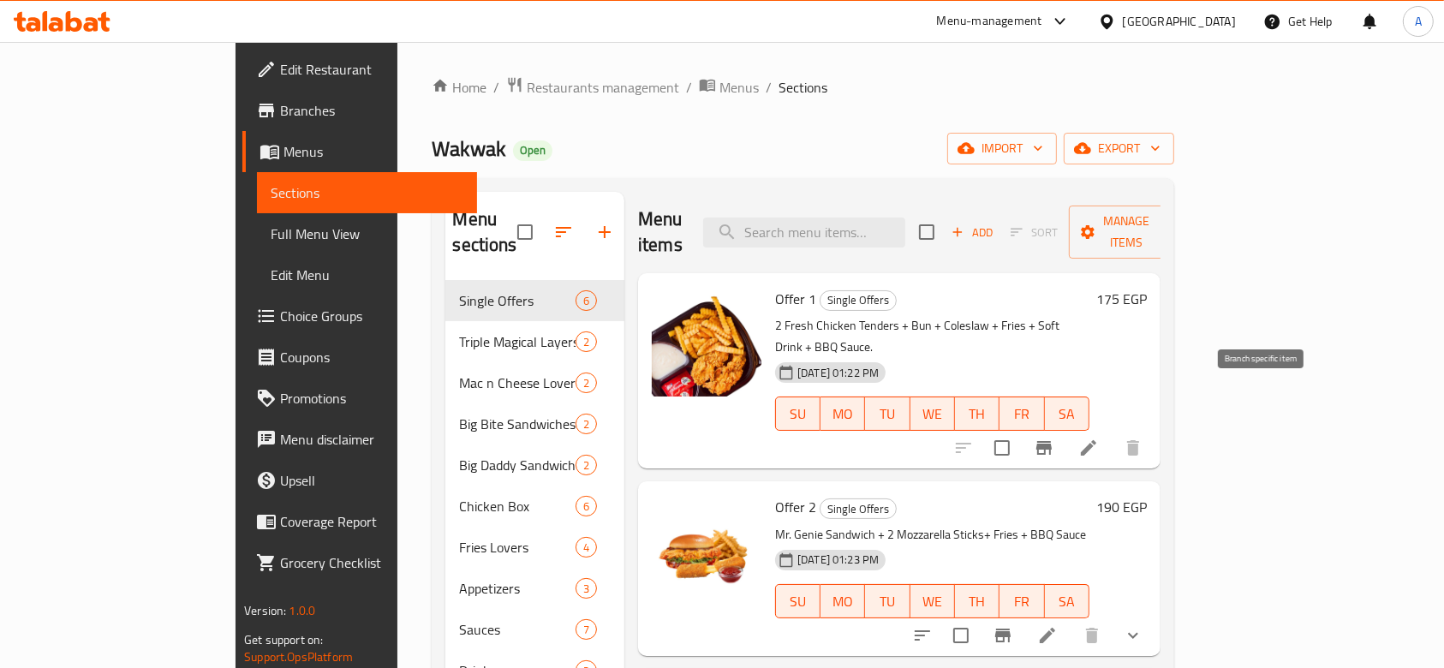
click at [1052, 441] on icon "Branch-specific-item" at bounding box center [1044, 448] width 15 height 14
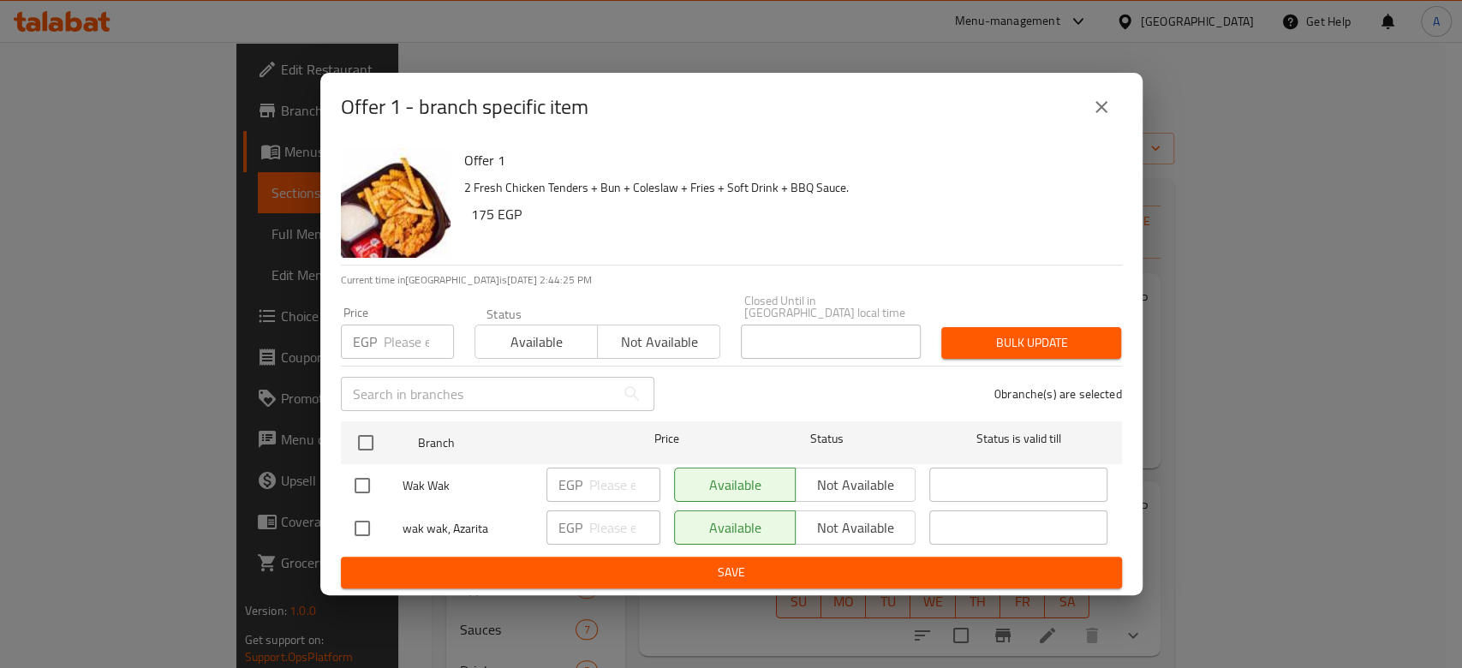
click at [1103, 117] on icon "close" at bounding box center [1101, 107] width 21 height 21
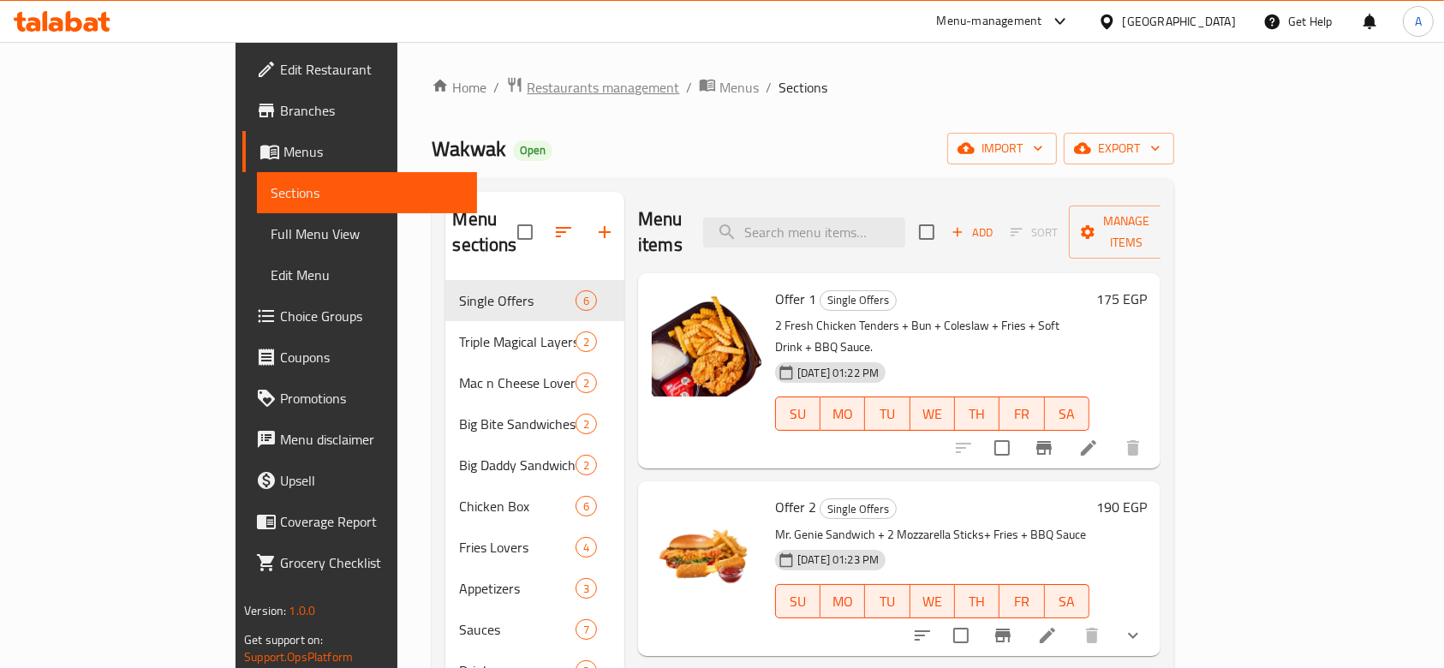
click at [527, 93] on span "Restaurants management" at bounding box center [603, 87] width 152 height 21
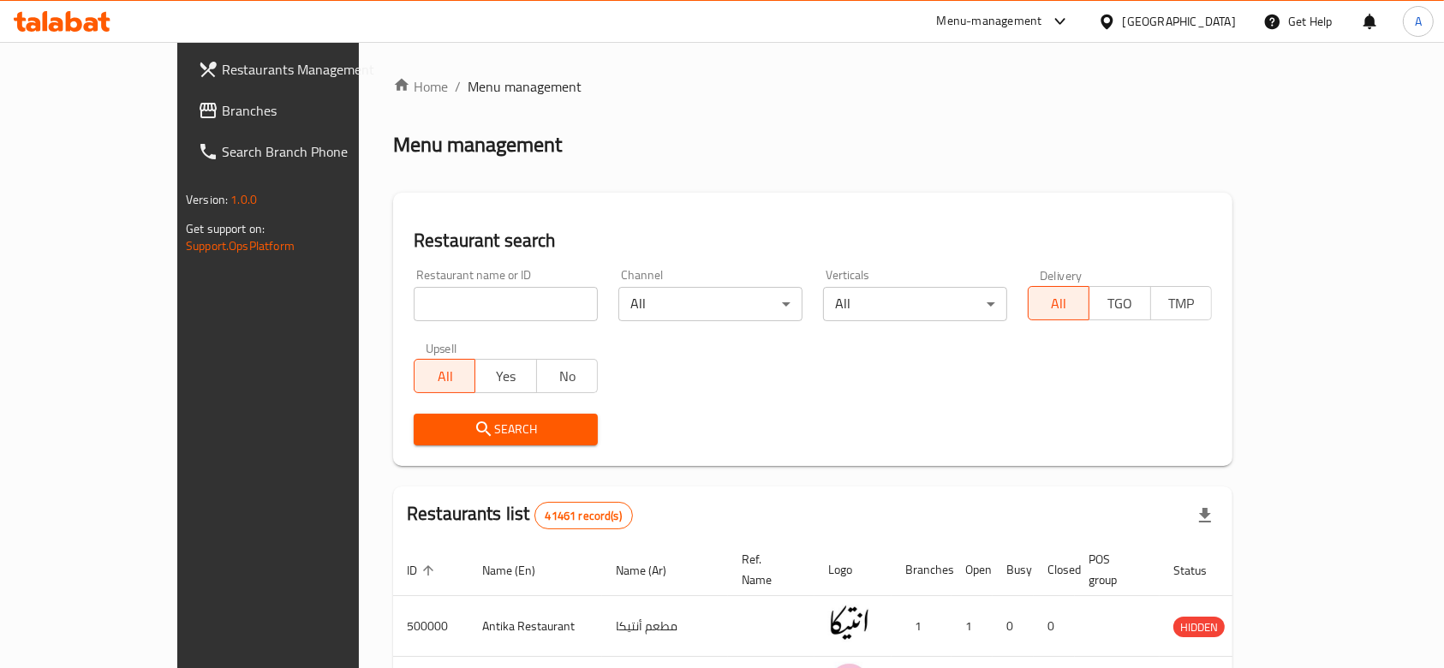
click at [467, 305] on input "search" at bounding box center [506, 304] width 184 height 34
type input "ba22aly"
click at [452, 430] on span "Search" at bounding box center [505, 429] width 157 height 21
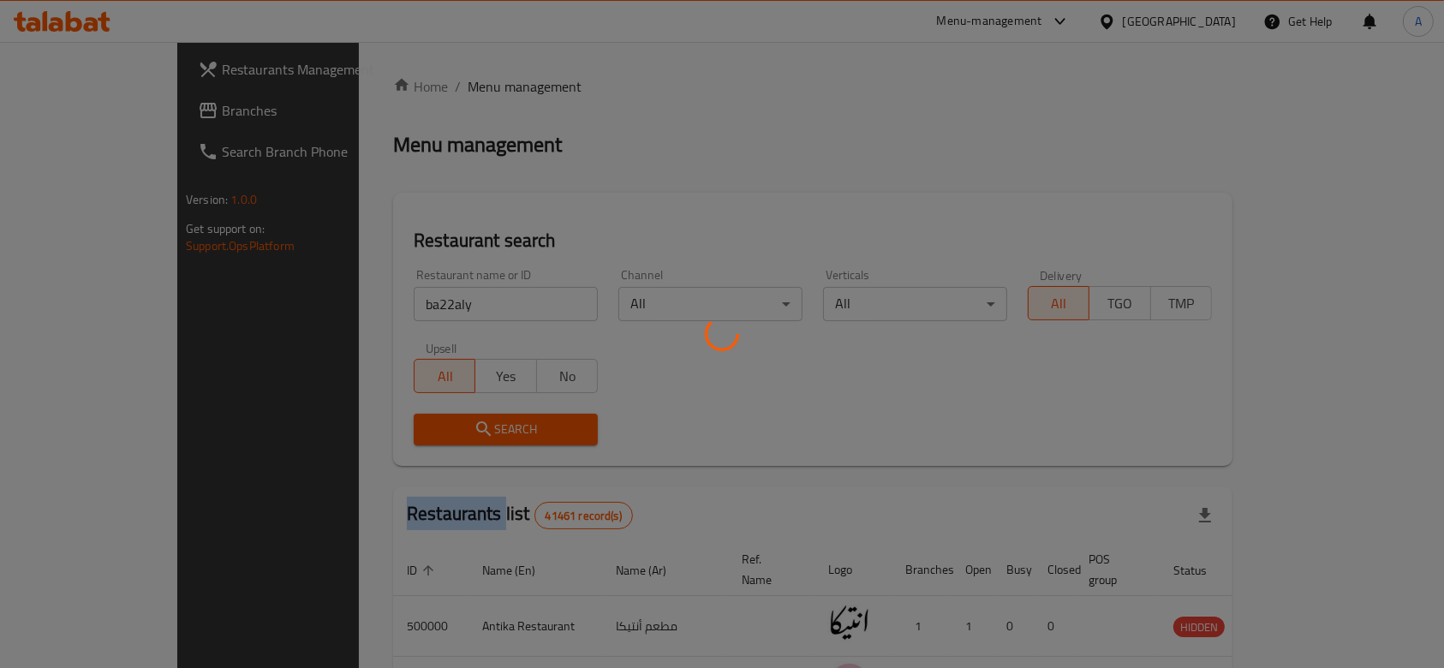
click at [452, 430] on div at bounding box center [722, 334] width 1444 height 668
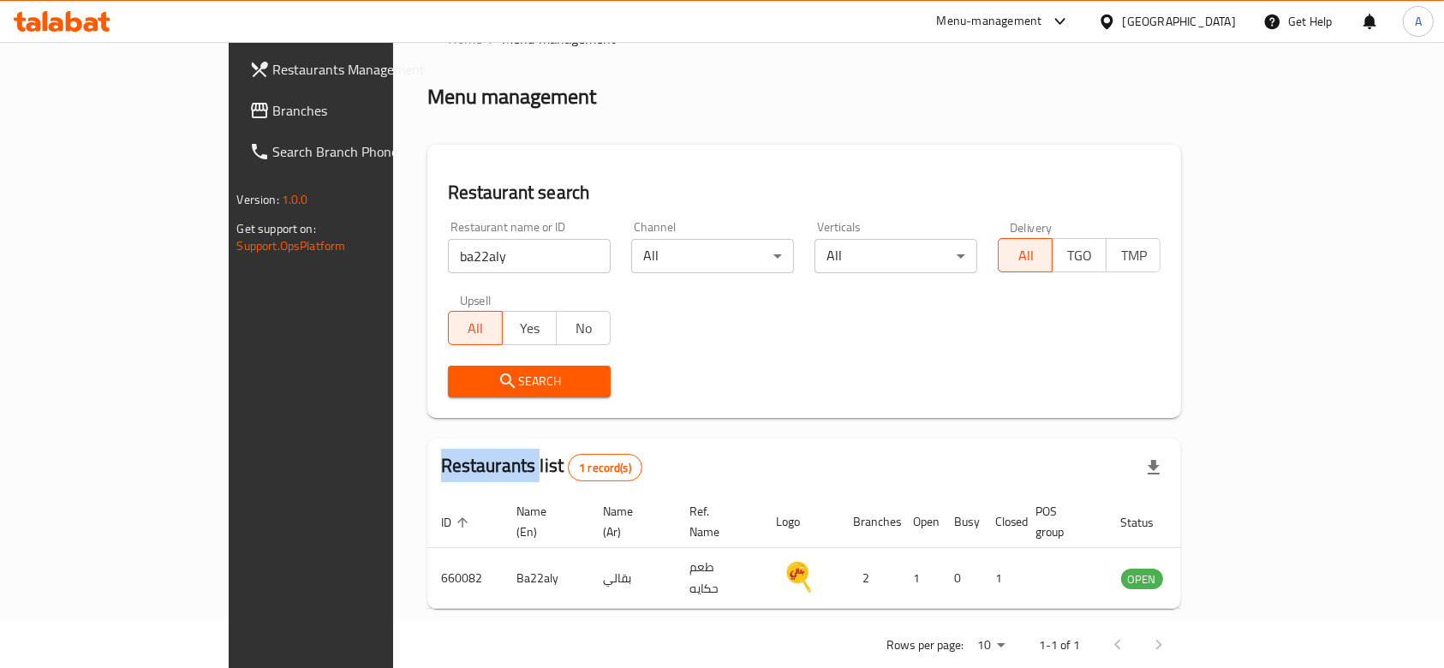
scroll to position [62, 0]
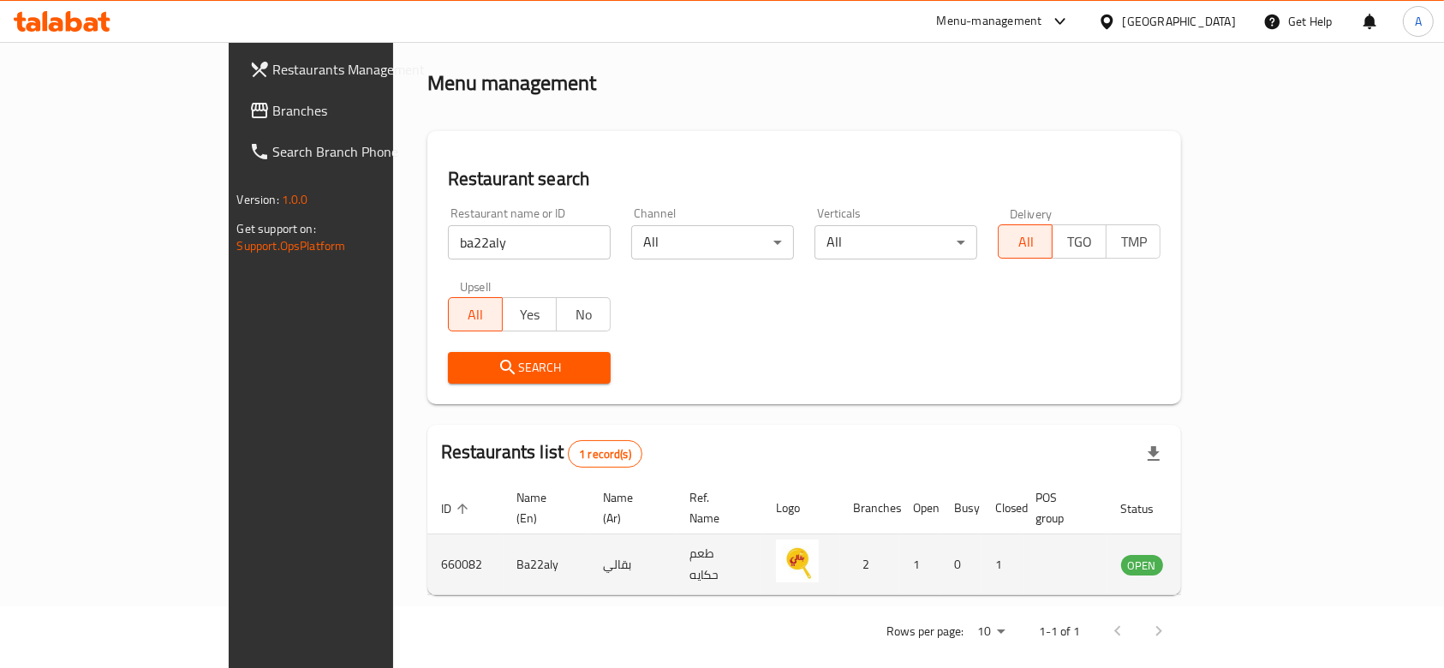
click at [1257, 545] on td "enhanced table" at bounding box center [1227, 565] width 59 height 61
click at [1231, 559] on icon "enhanced table" at bounding box center [1221, 566] width 19 height 15
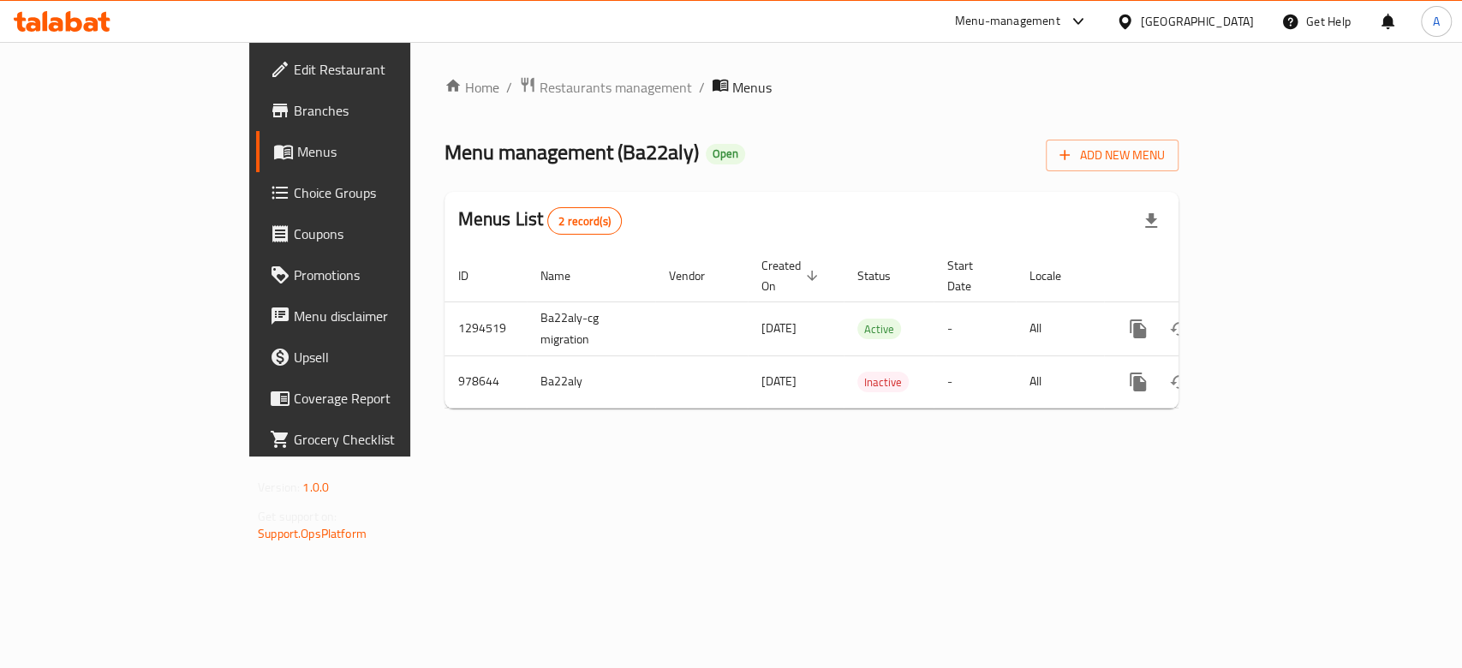
click at [256, 123] on link "Branches" at bounding box center [374, 110] width 237 height 41
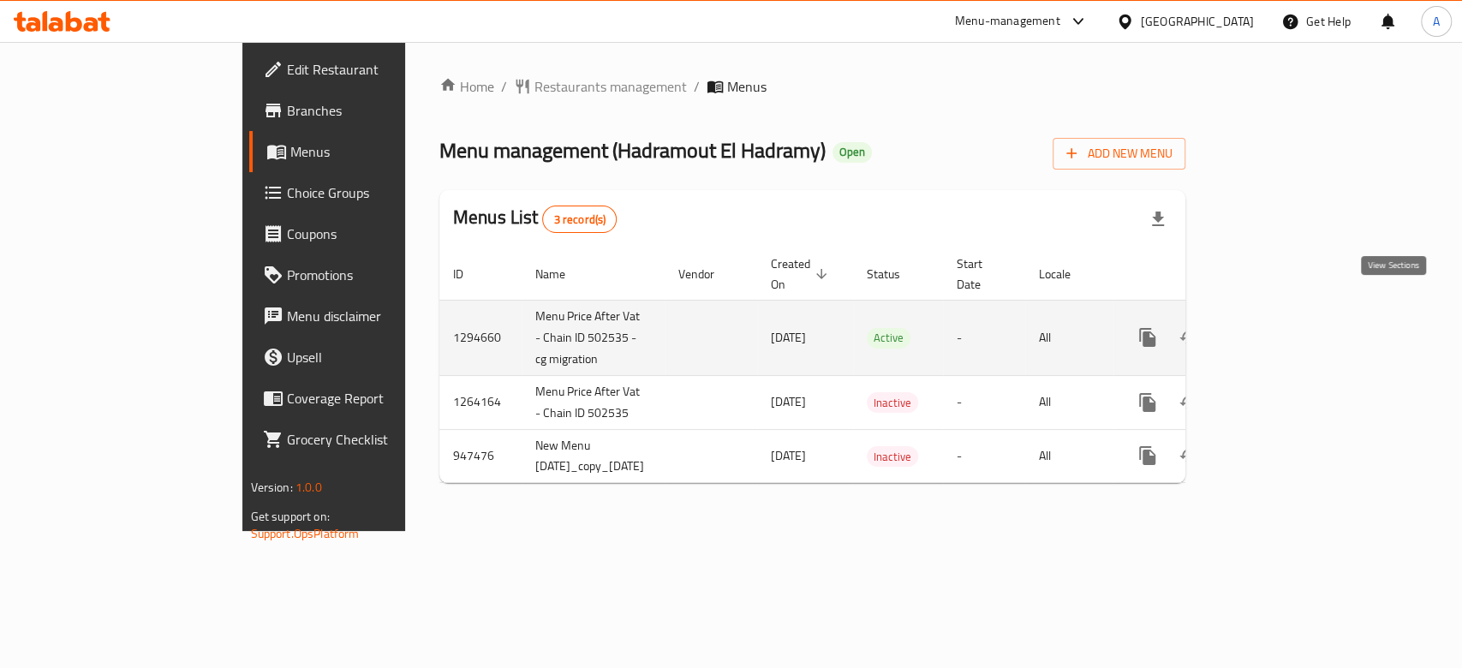
click at [1292, 317] on link "enhanced table" at bounding box center [1271, 337] width 41 height 41
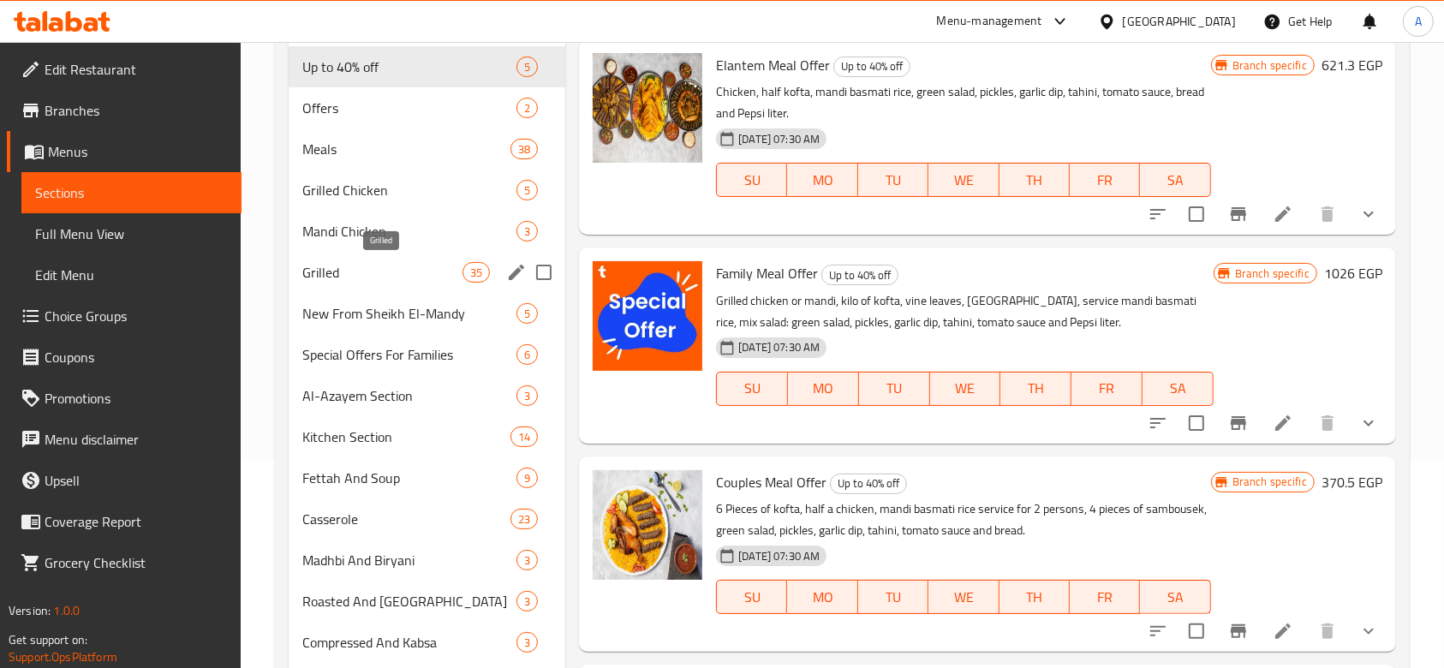
scroll to position [343, 0]
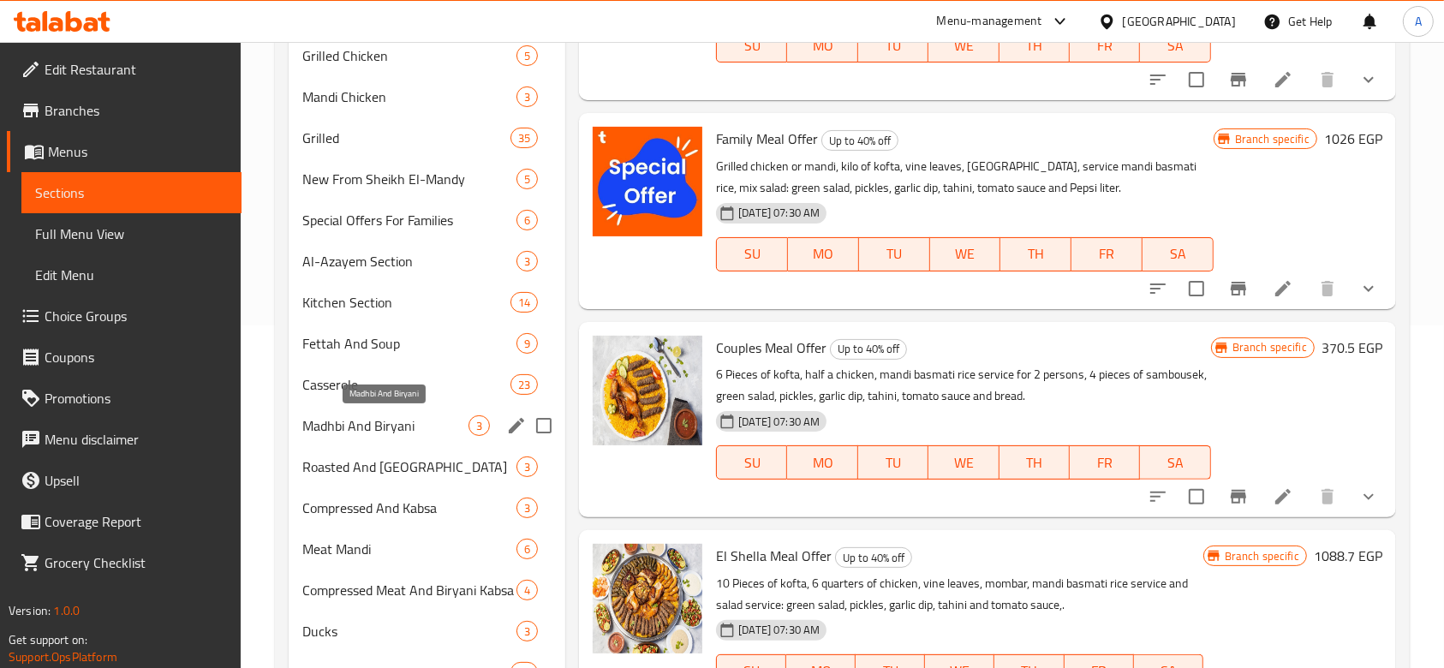
click at [397, 435] on span "Madhbi And Biryani" at bounding box center [385, 426] width 166 height 21
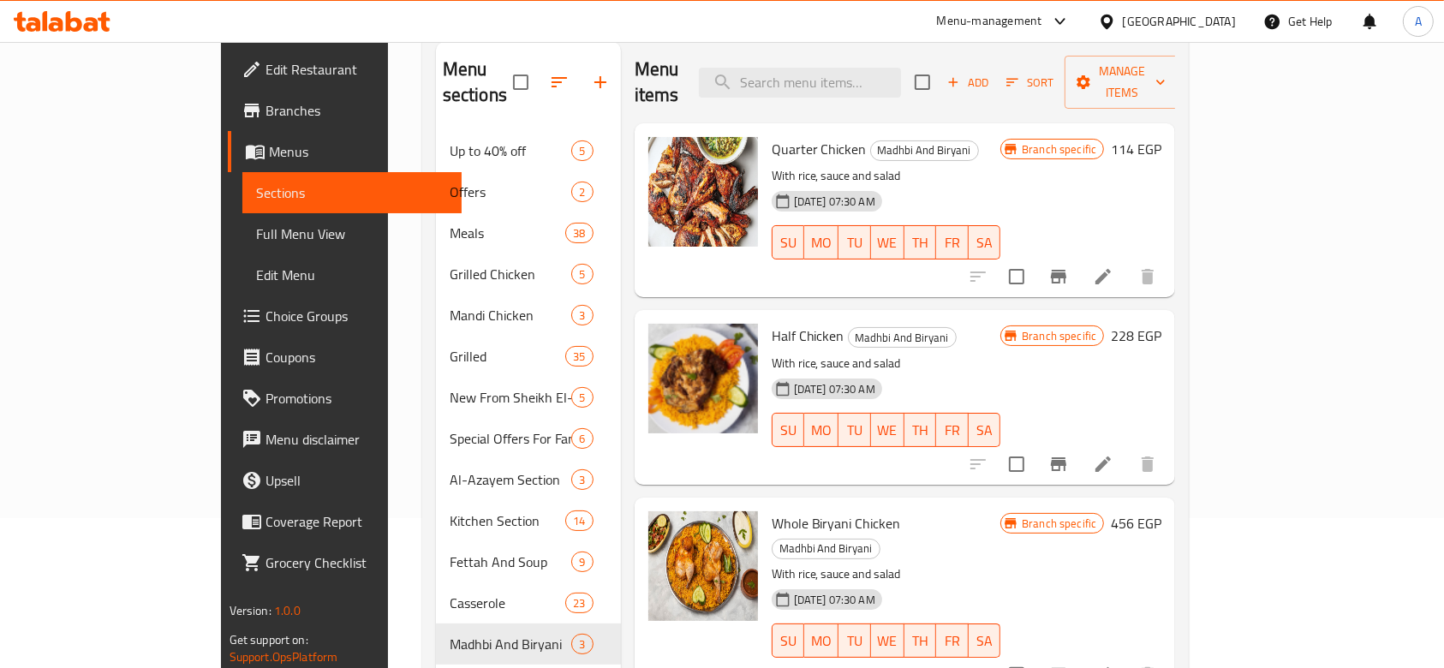
scroll to position [114, 0]
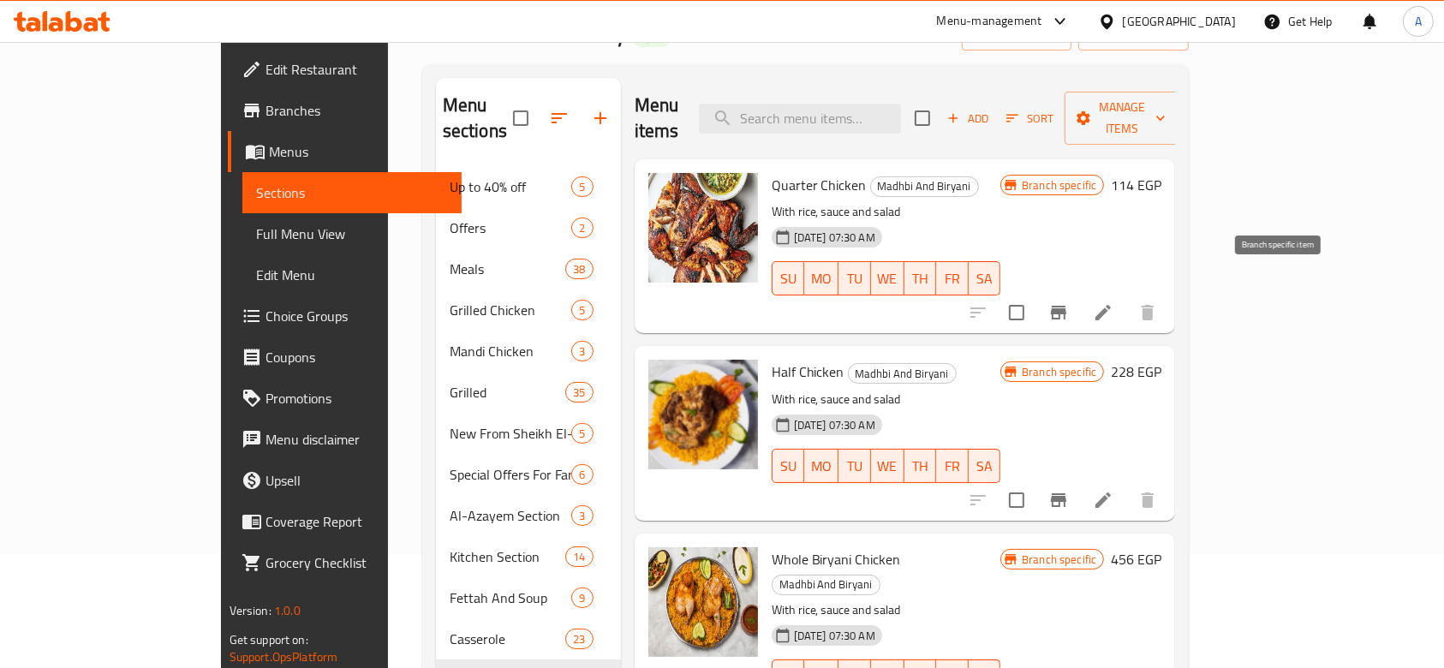
click at [1067, 306] on icon "Branch-specific-item" at bounding box center [1058, 313] width 15 height 14
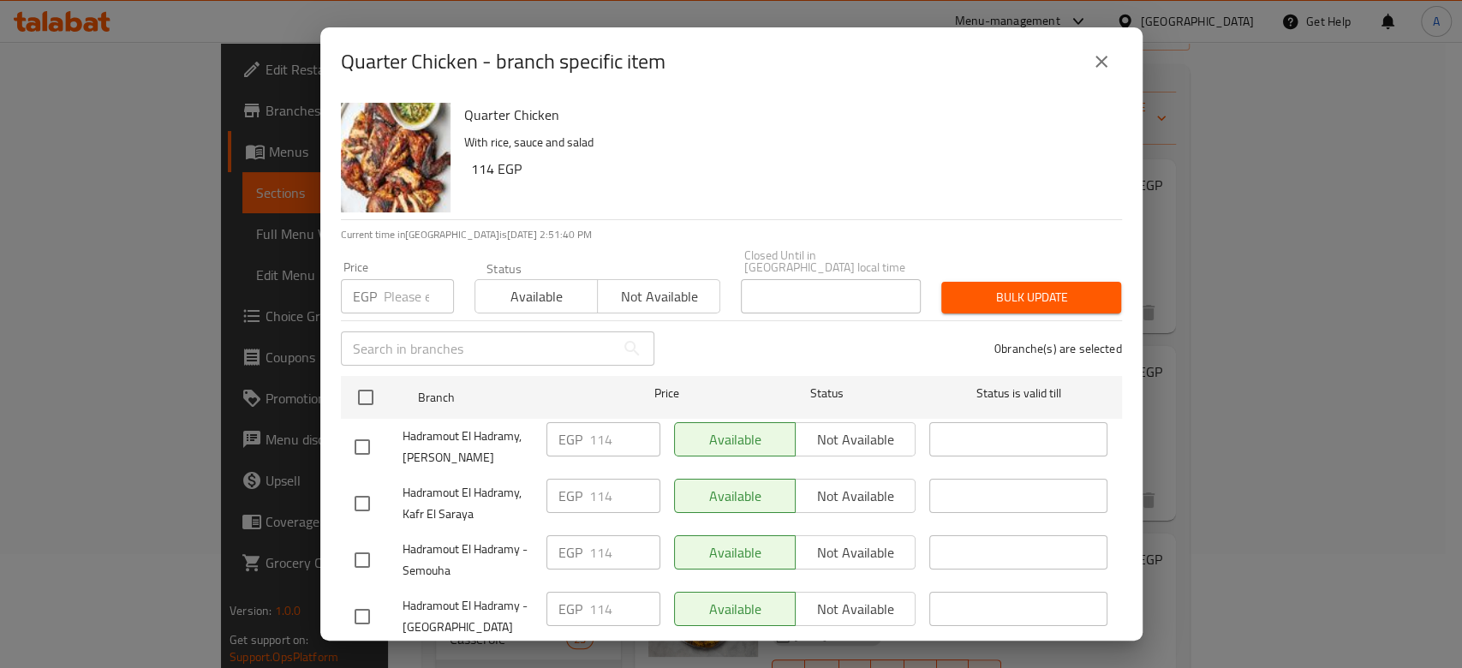
click at [409, 287] on input "number" at bounding box center [419, 296] width 70 height 34
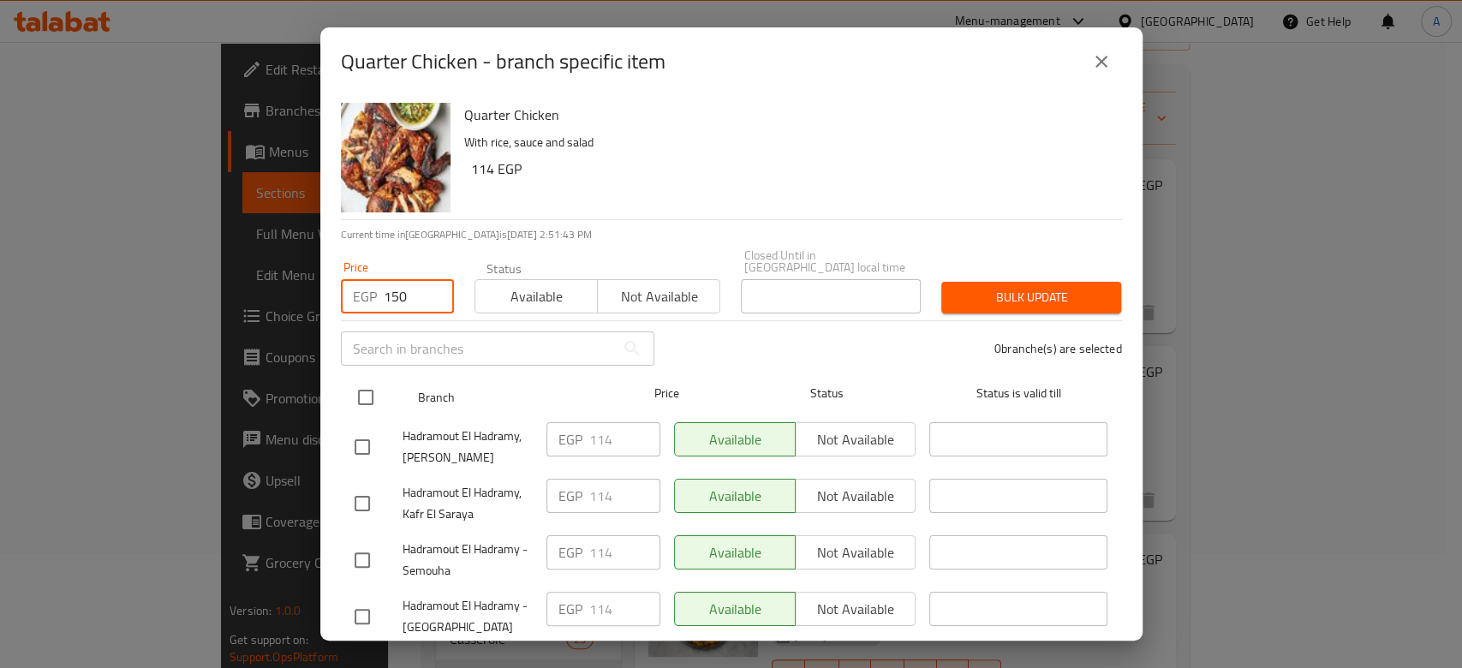
type input "150"
click at [357, 392] on input "checkbox" at bounding box center [366, 398] width 36 height 36
checkbox input "true"
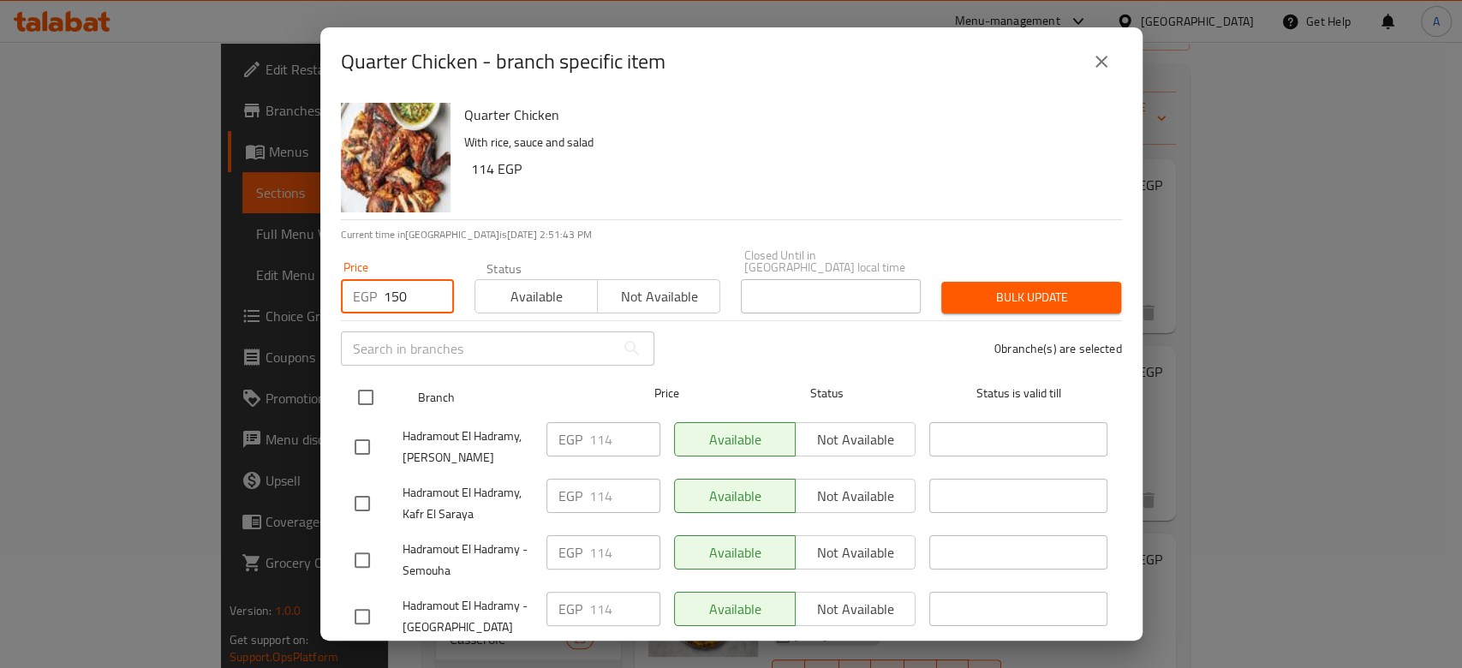
checkbox input "true"
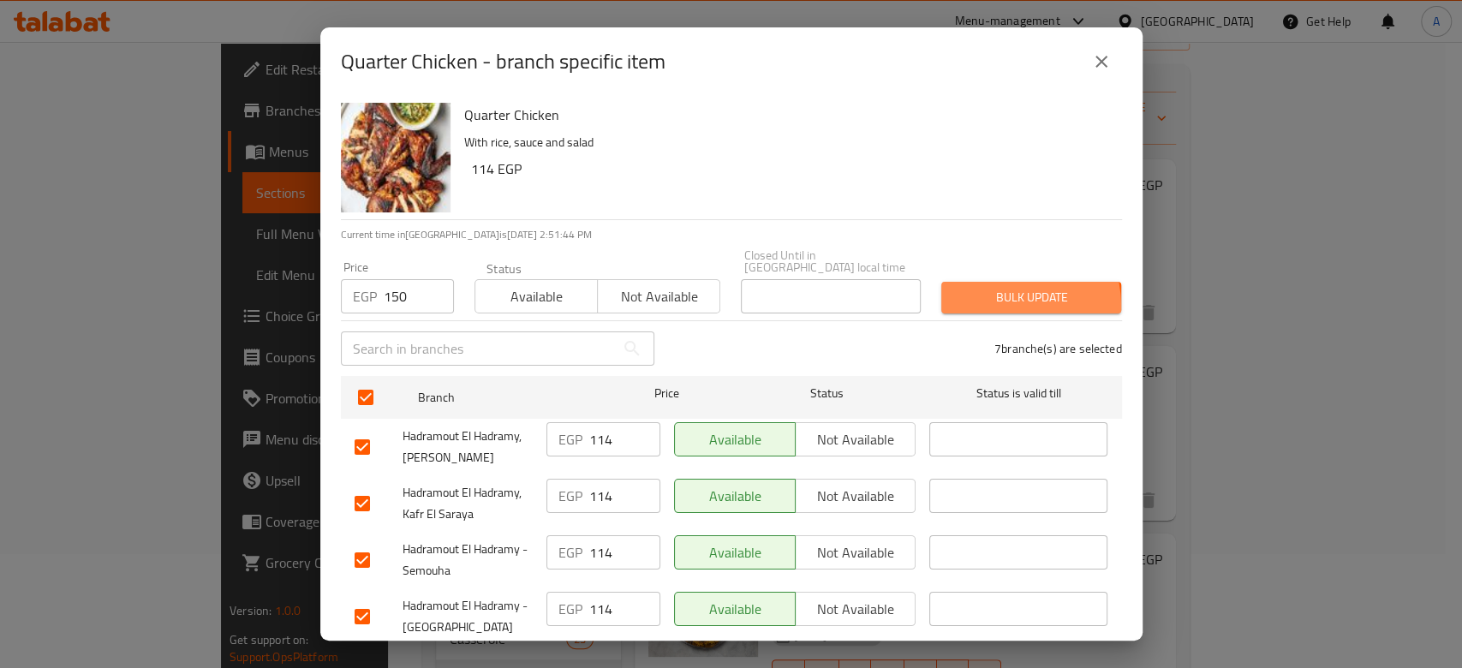
click at [972, 296] on span "Bulk update" at bounding box center [1031, 297] width 152 height 21
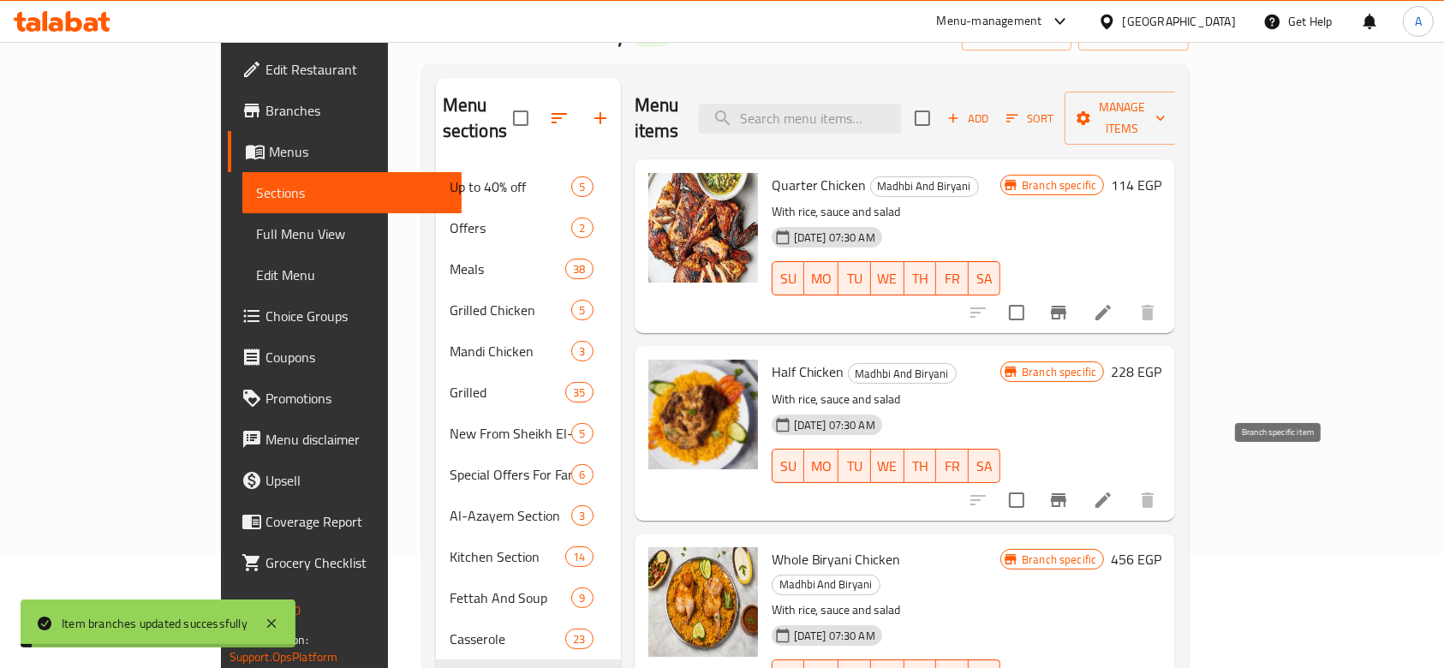
click at [1079, 480] on button "Branch-specific-item" at bounding box center [1058, 500] width 41 height 41
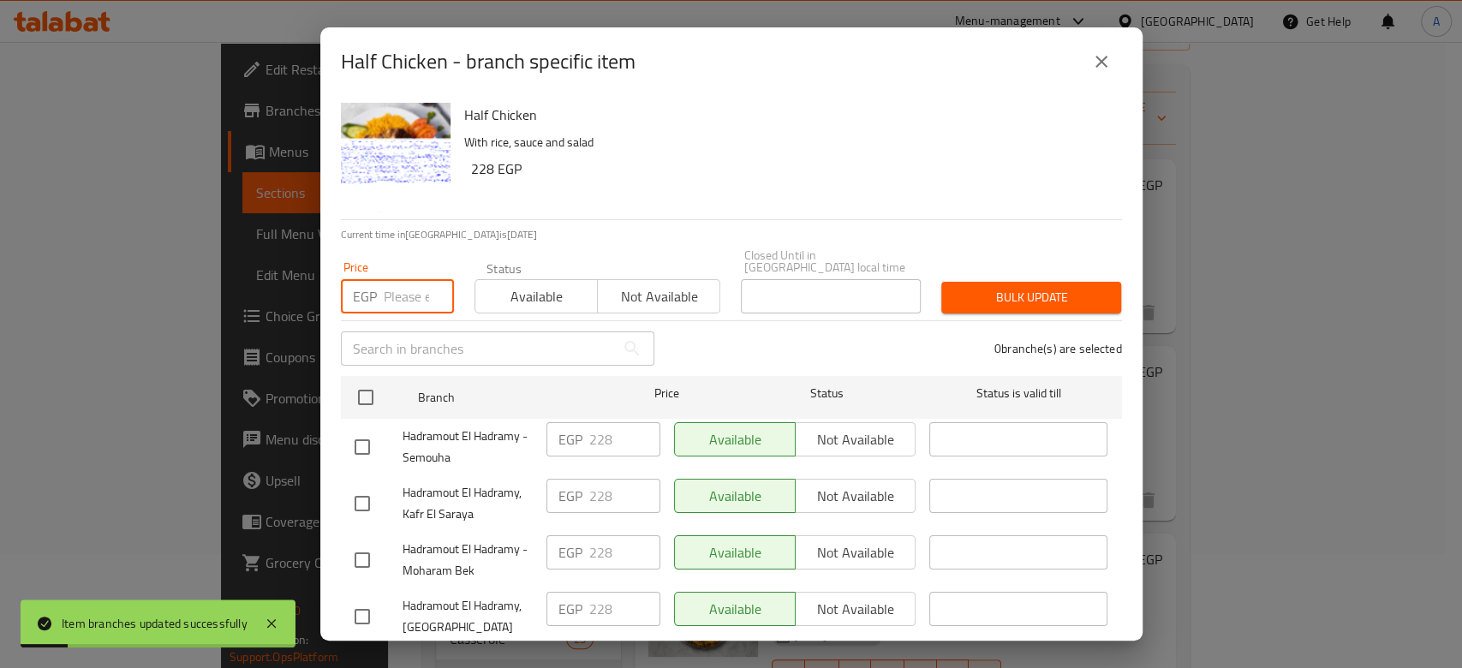
click at [397, 294] on input "number" at bounding box center [419, 296] width 70 height 34
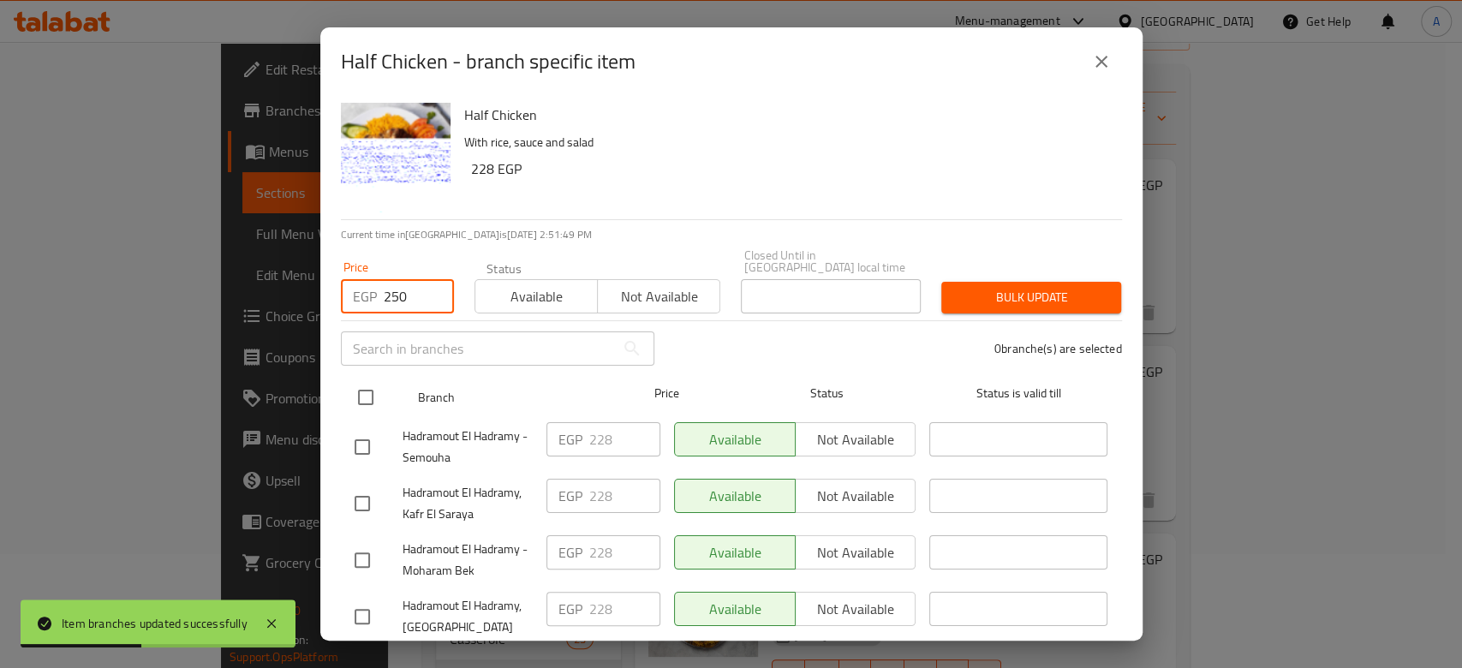
type input "250"
click at [361, 401] on input "checkbox" at bounding box center [366, 398] width 36 height 36
checkbox input "true"
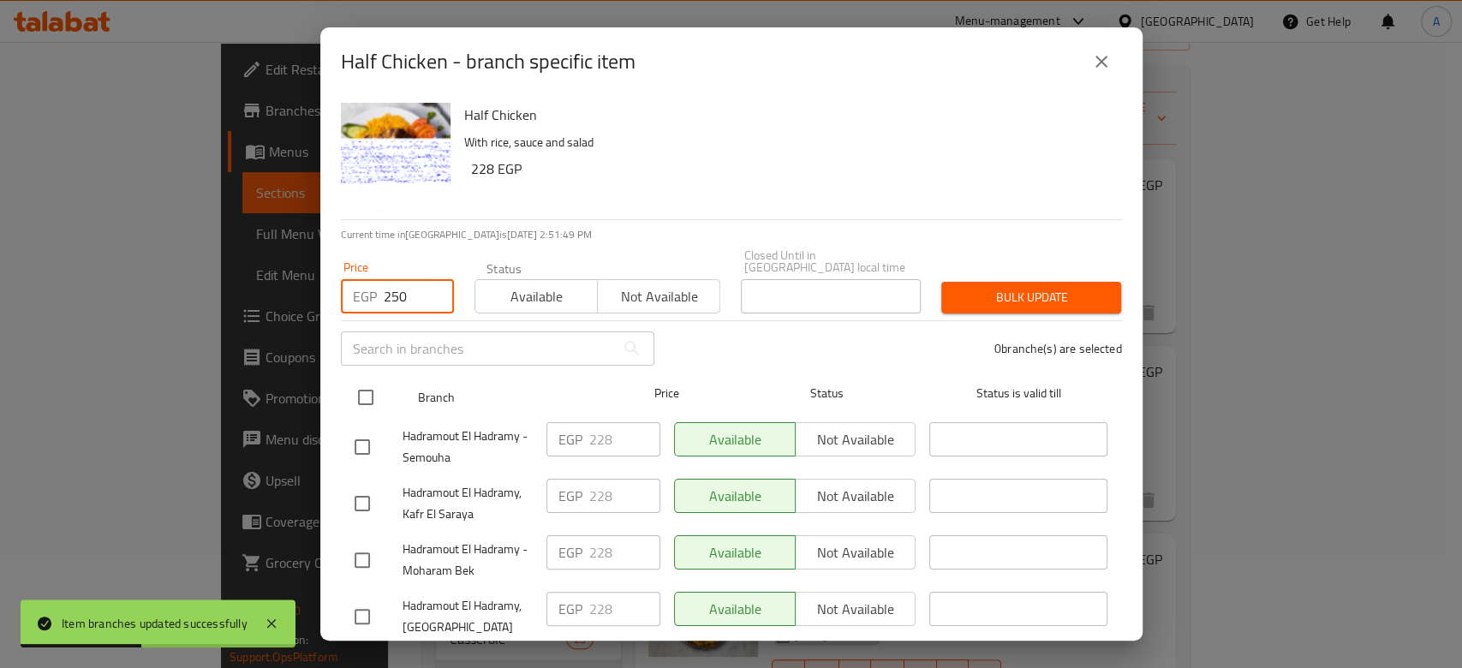
checkbox input "true"
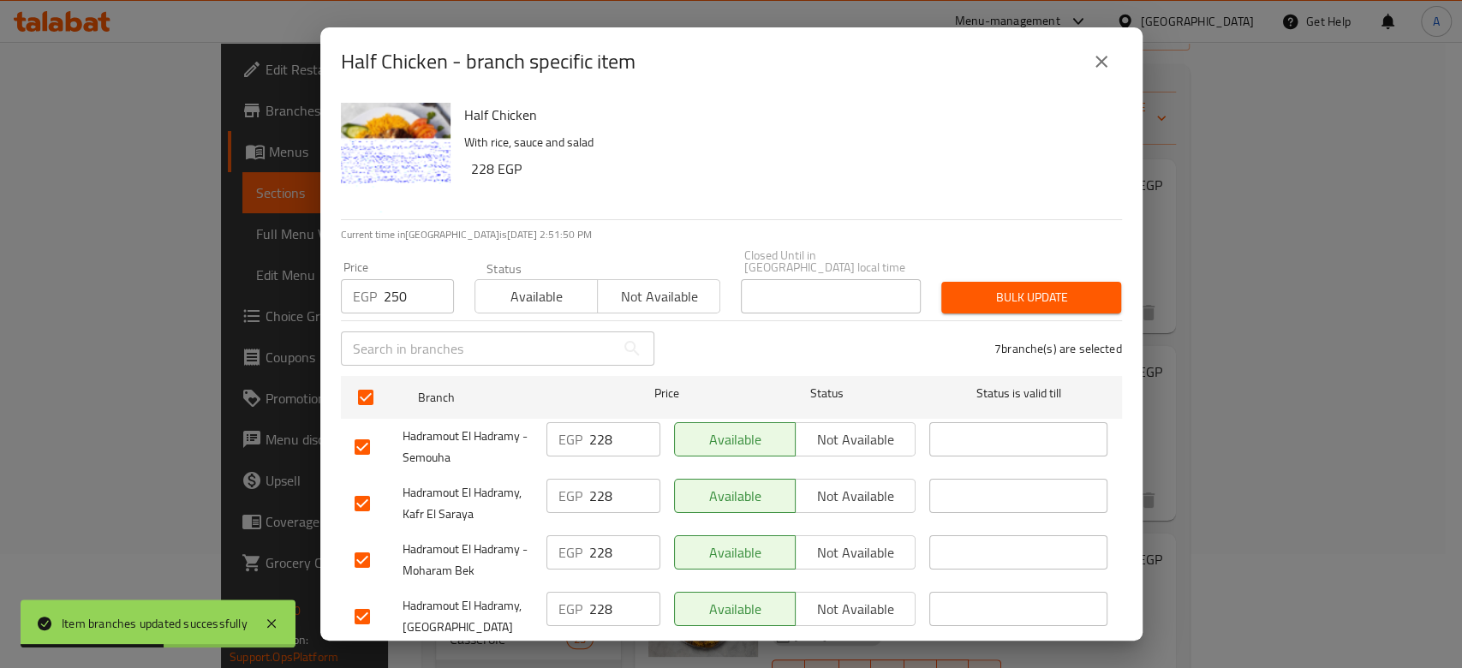
click at [1028, 282] on button "Bulk update" at bounding box center [1032, 298] width 180 height 32
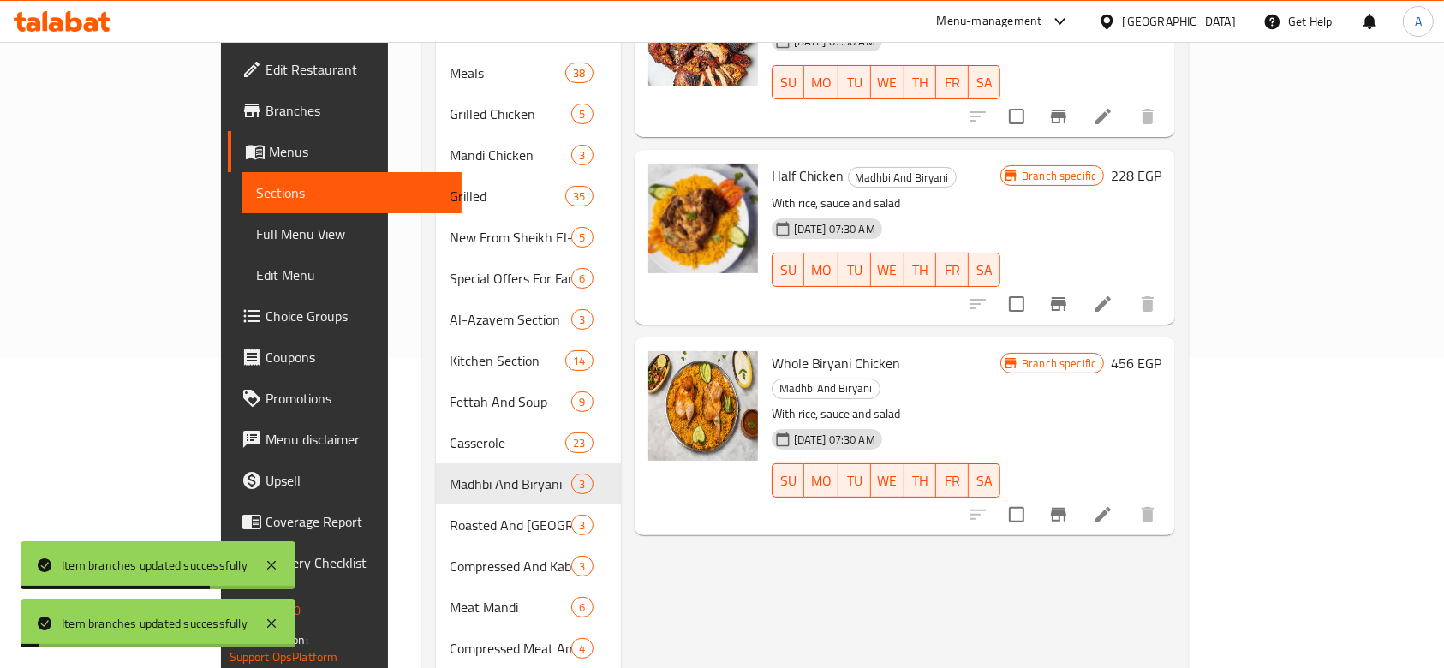
scroll to position [343, 0]
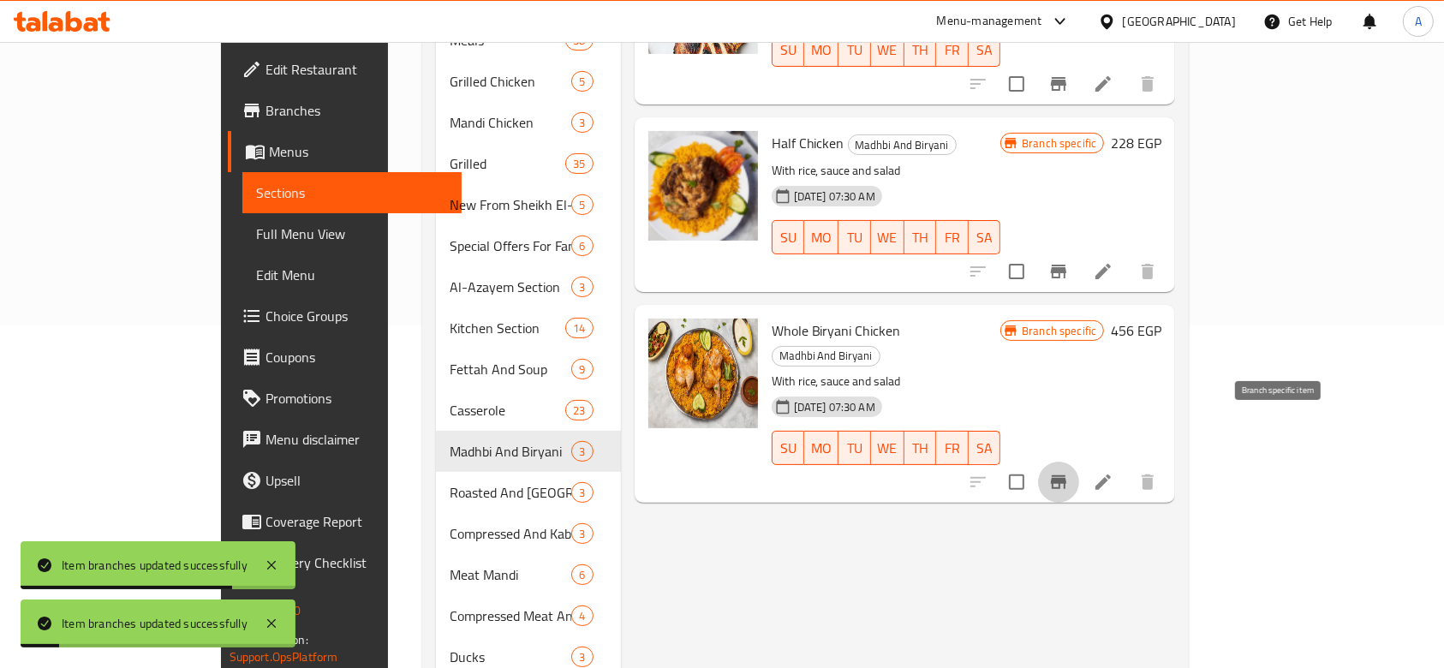
click at [1069, 472] on icon "Branch-specific-item" at bounding box center [1059, 482] width 21 height 21
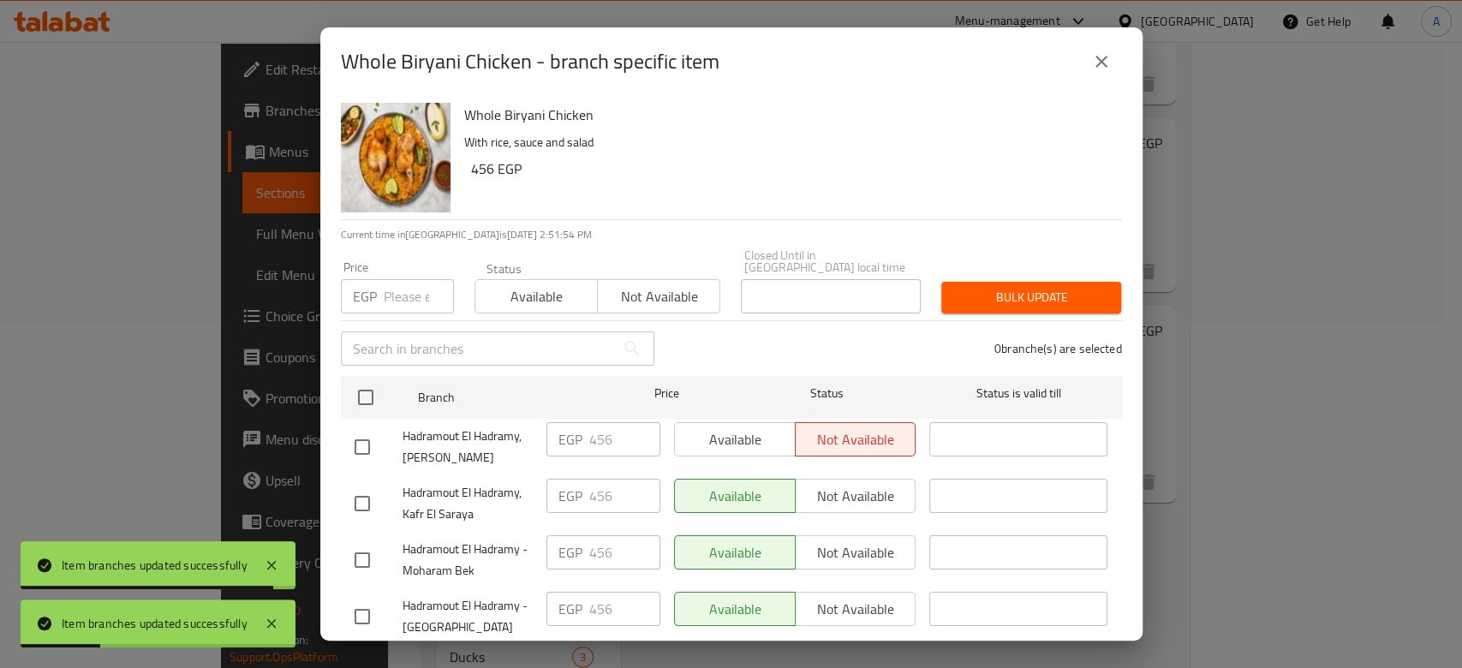
click at [395, 287] on input "number" at bounding box center [419, 296] width 70 height 34
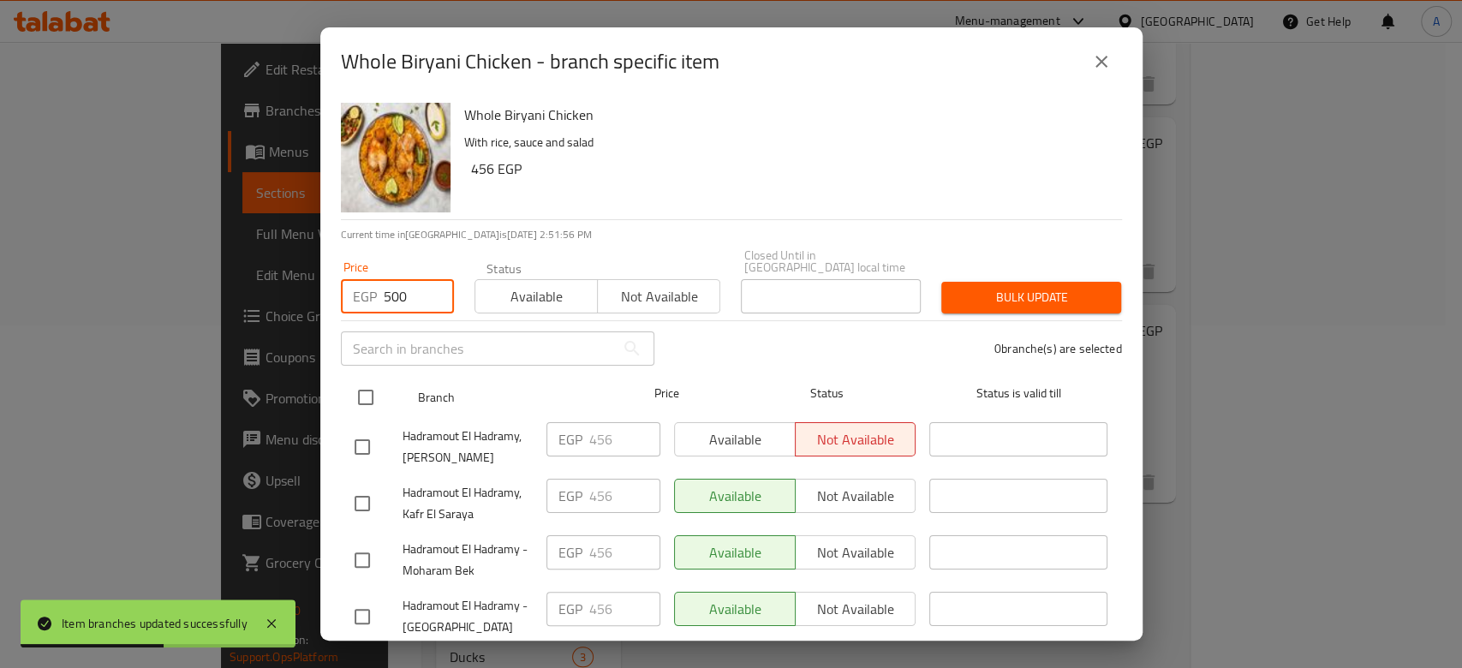
type input "500"
click at [370, 383] on input "checkbox" at bounding box center [366, 398] width 36 height 36
checkbox input "true"
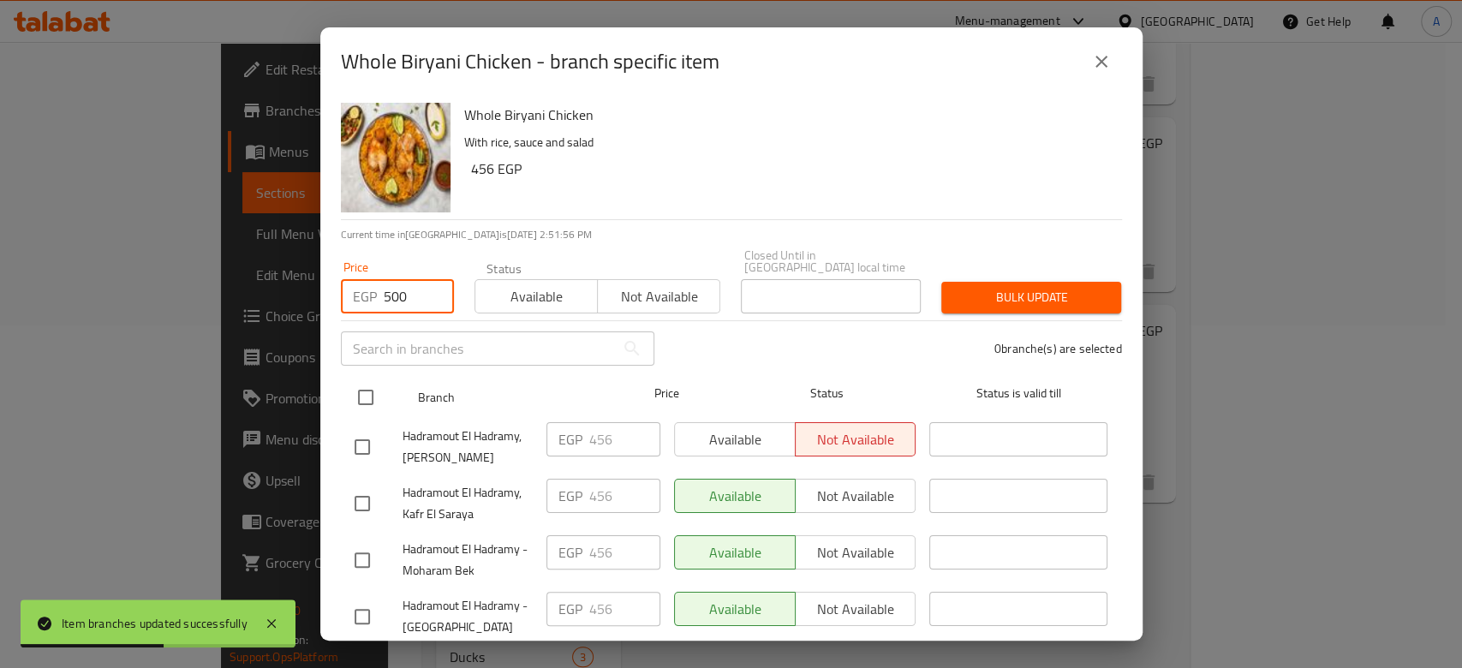
checkbox input "true"
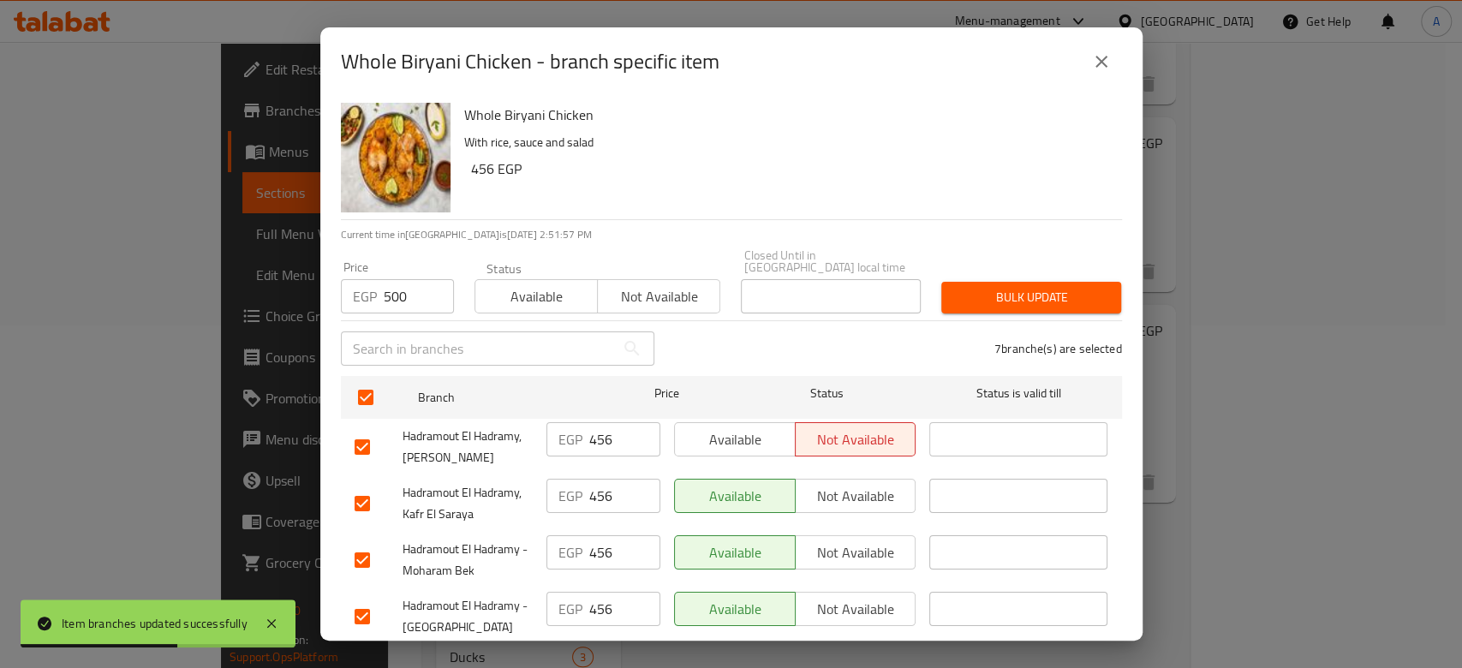
click at [521, 290] on span "Available" at bounding box center [536, 296] width 109 height 25
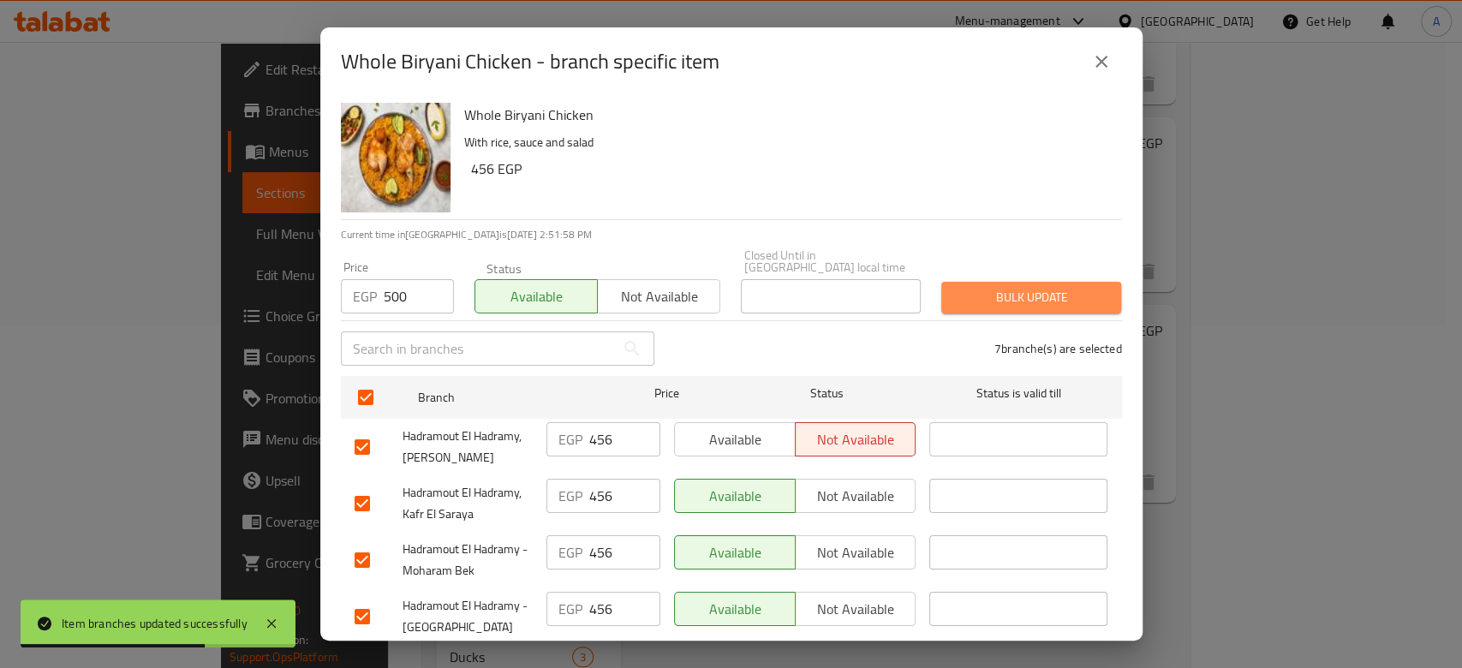
click at [1022, 291] on span "Bulk update" at bounding box center [1031, 297] width 152 height 21
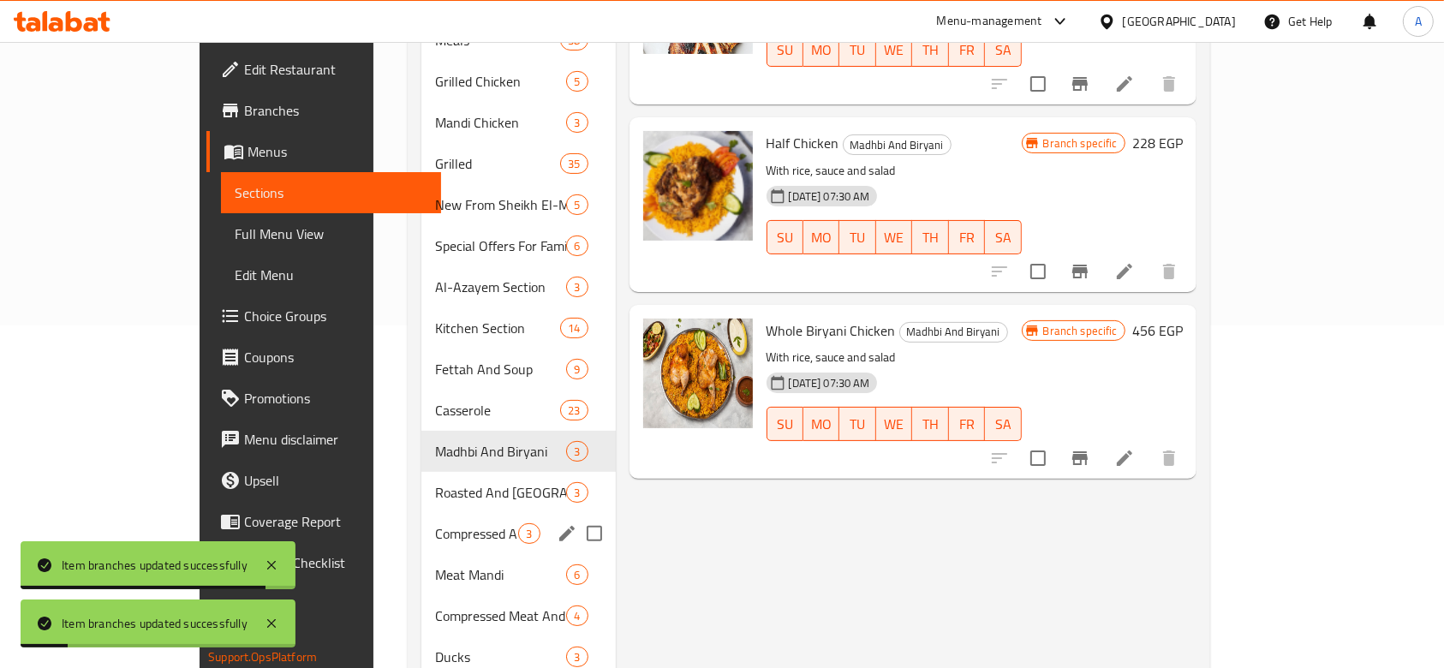
click at [421, 513] on div "Compressed And Kabsa 3" at bounding box center [518, 533] width 194 height 41
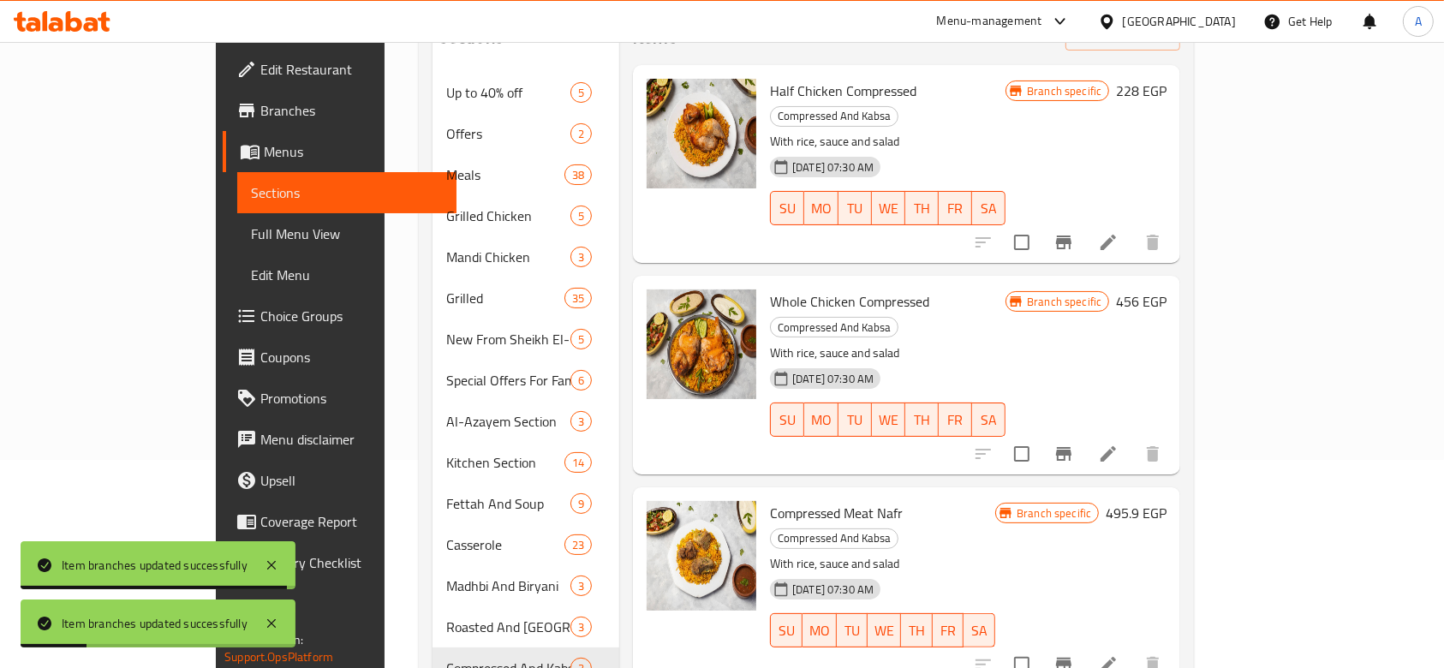
scroll to position [114, 0]
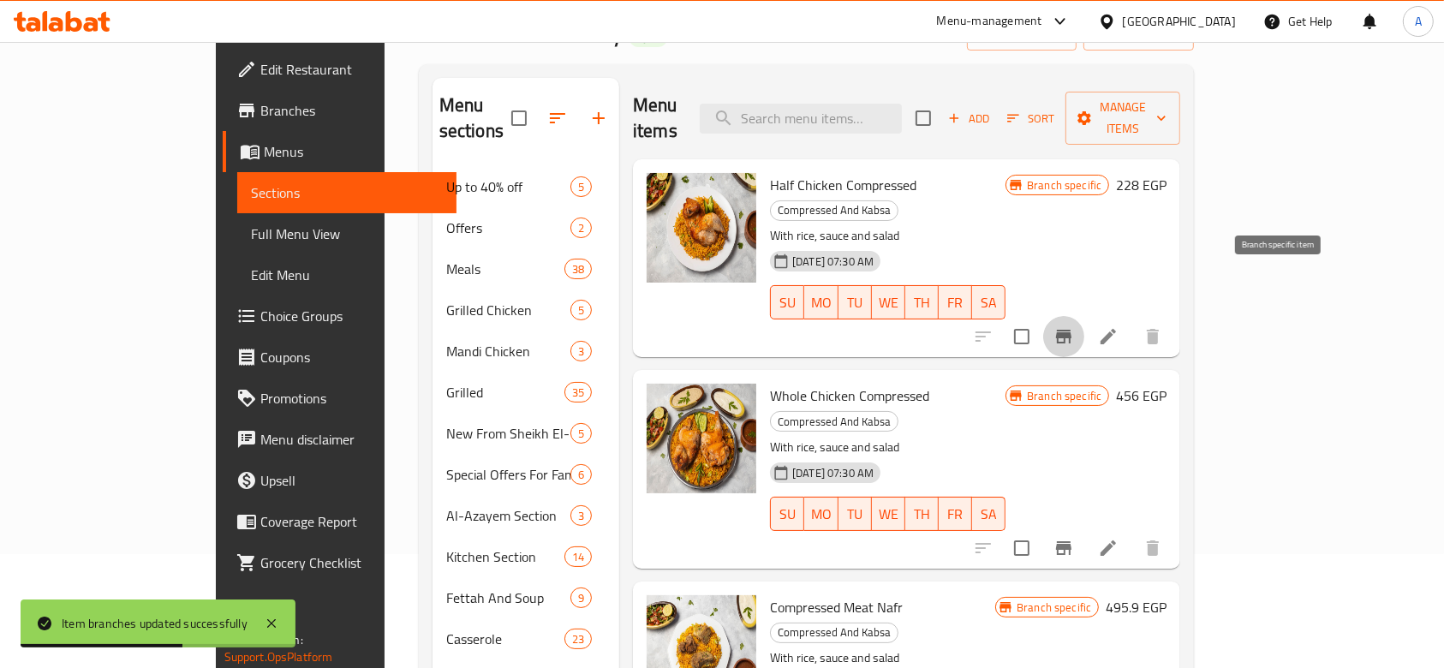
click at [1072, 330] on icon "Branch-specific-item" at bounding box center [1063, 337] width 15 height 14
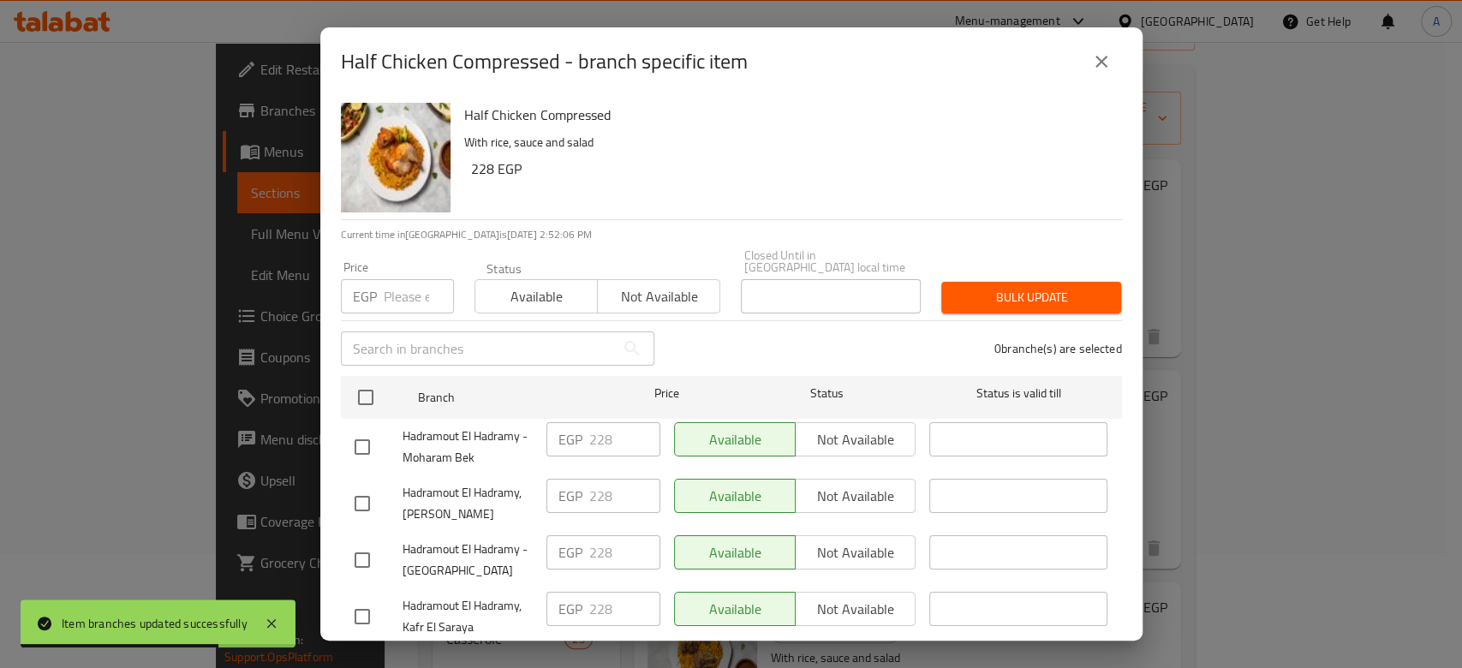
click at [411, 280] on input "number" at bounding box center [419, 296] width 70 height 34
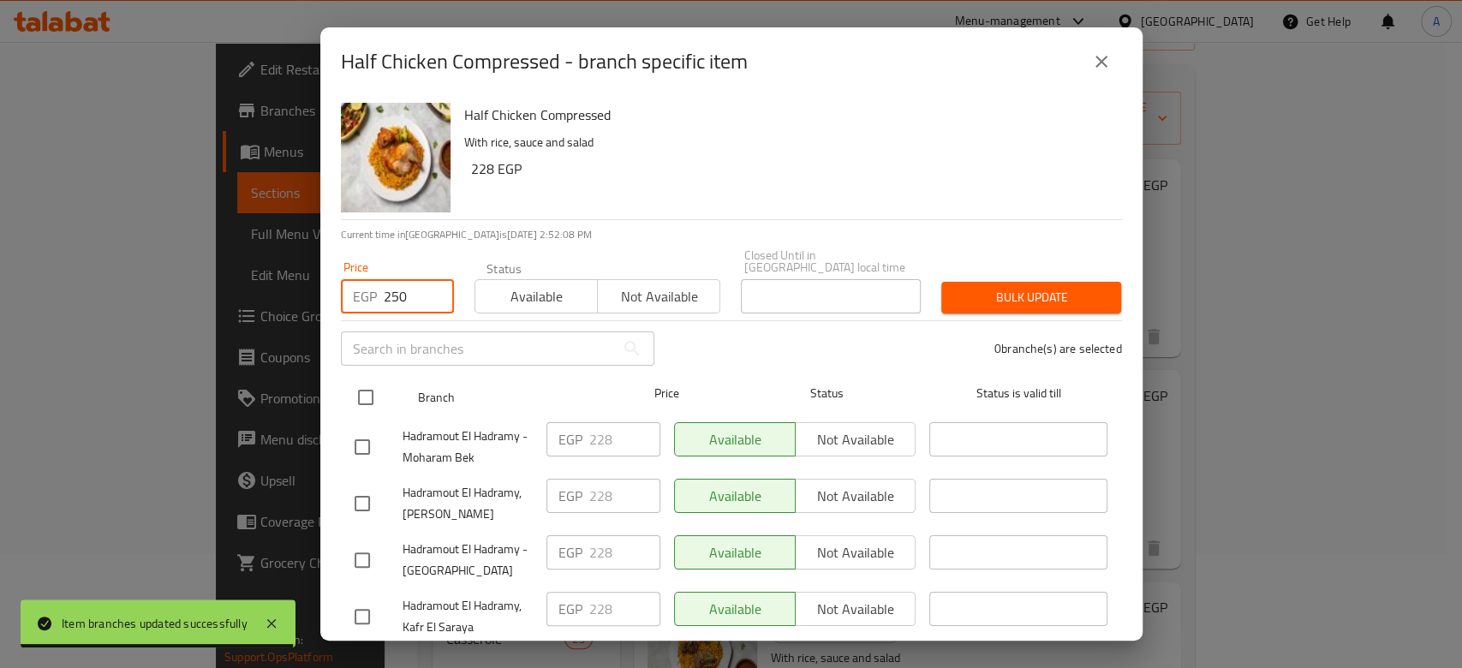
type input "250"
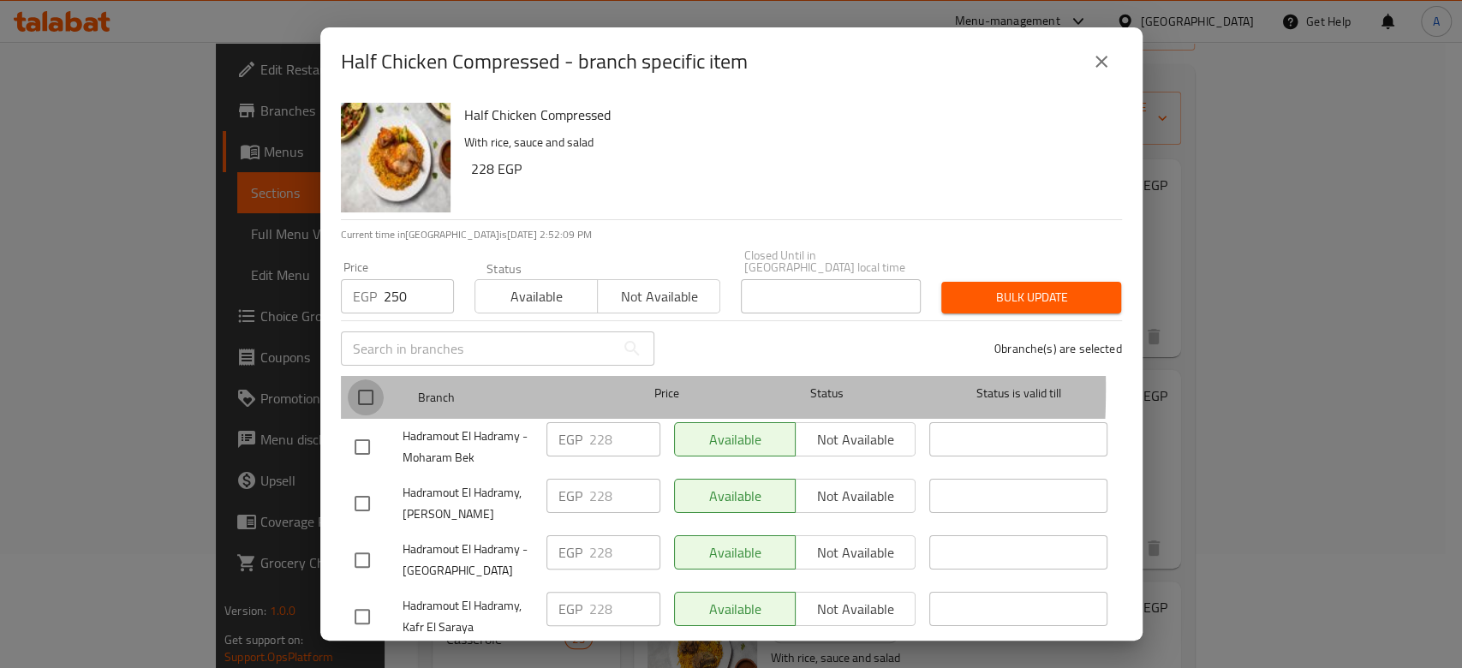
click at [370, 380] on input "checkbox" at bounding box center [366, 398] width 36 height 36
checkbox input "true"
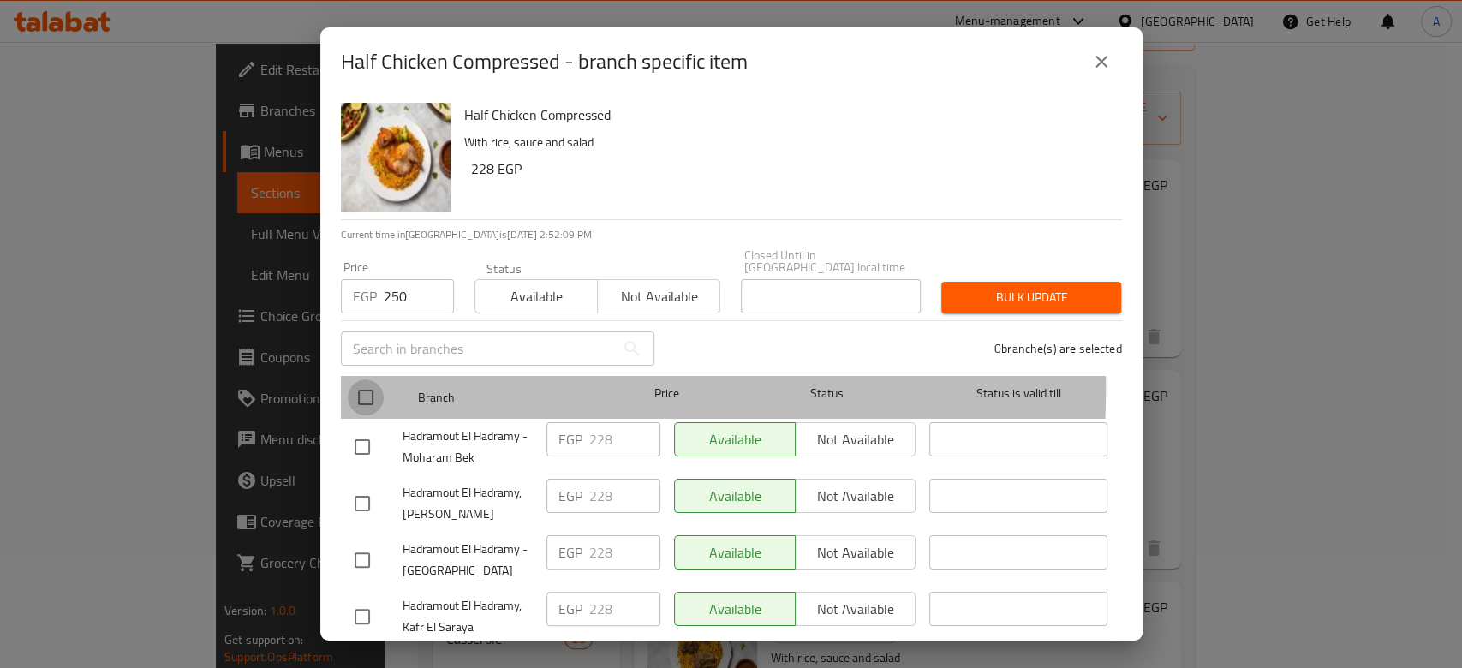
checkbox input "true"
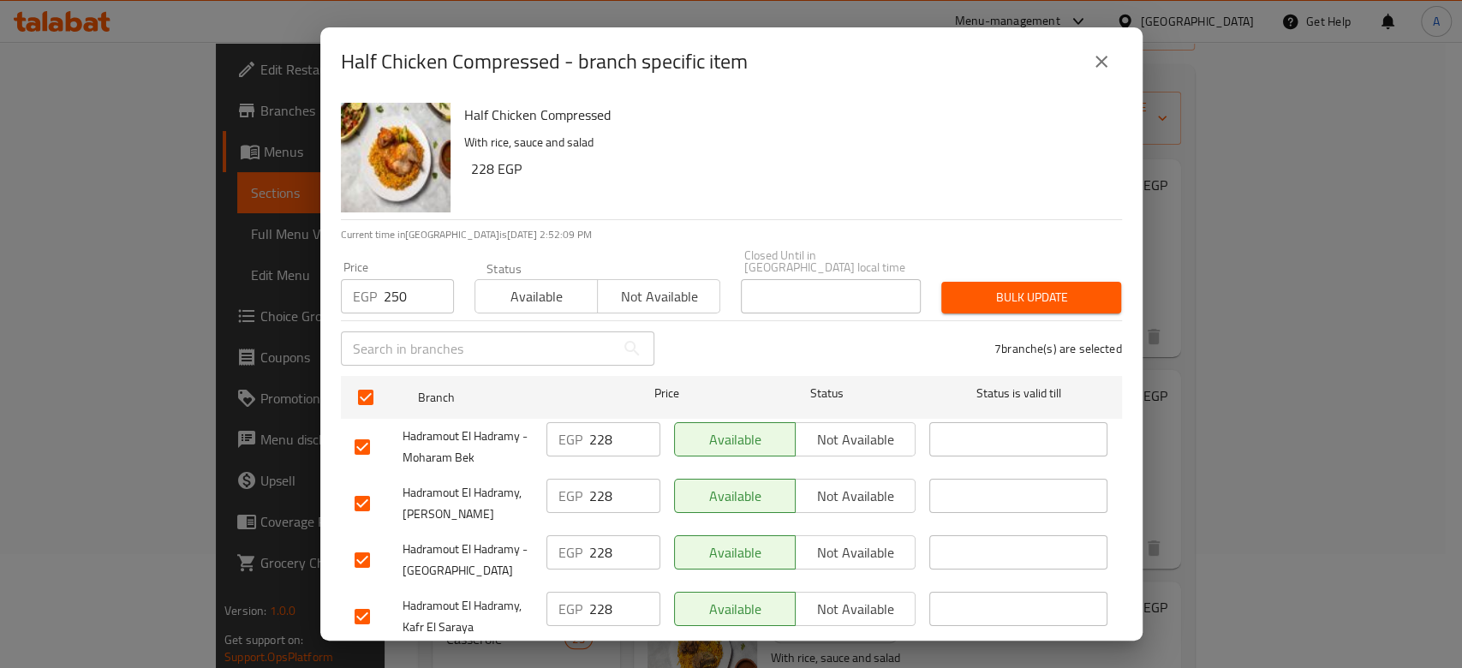
click at [994, 287] on span "Bulk update" at bounding box center [1031, 297] width 152 height 21
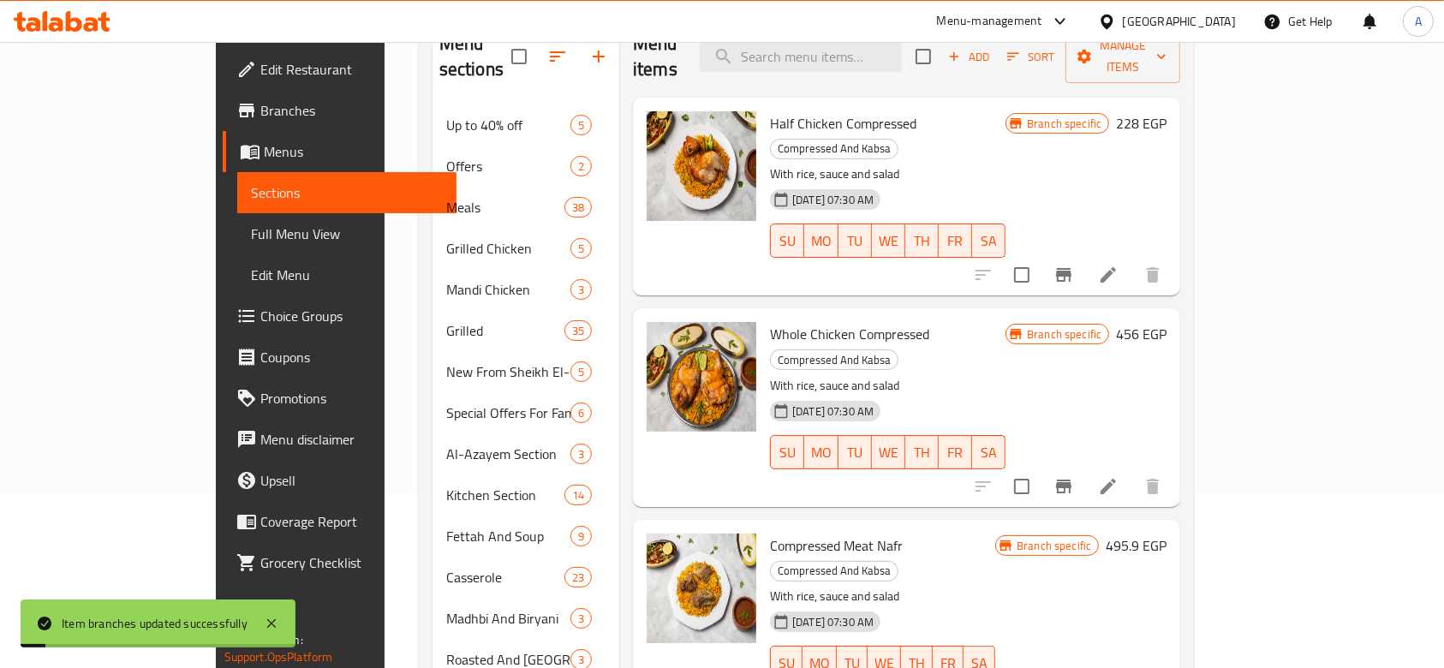
scroll to position [228, 0]
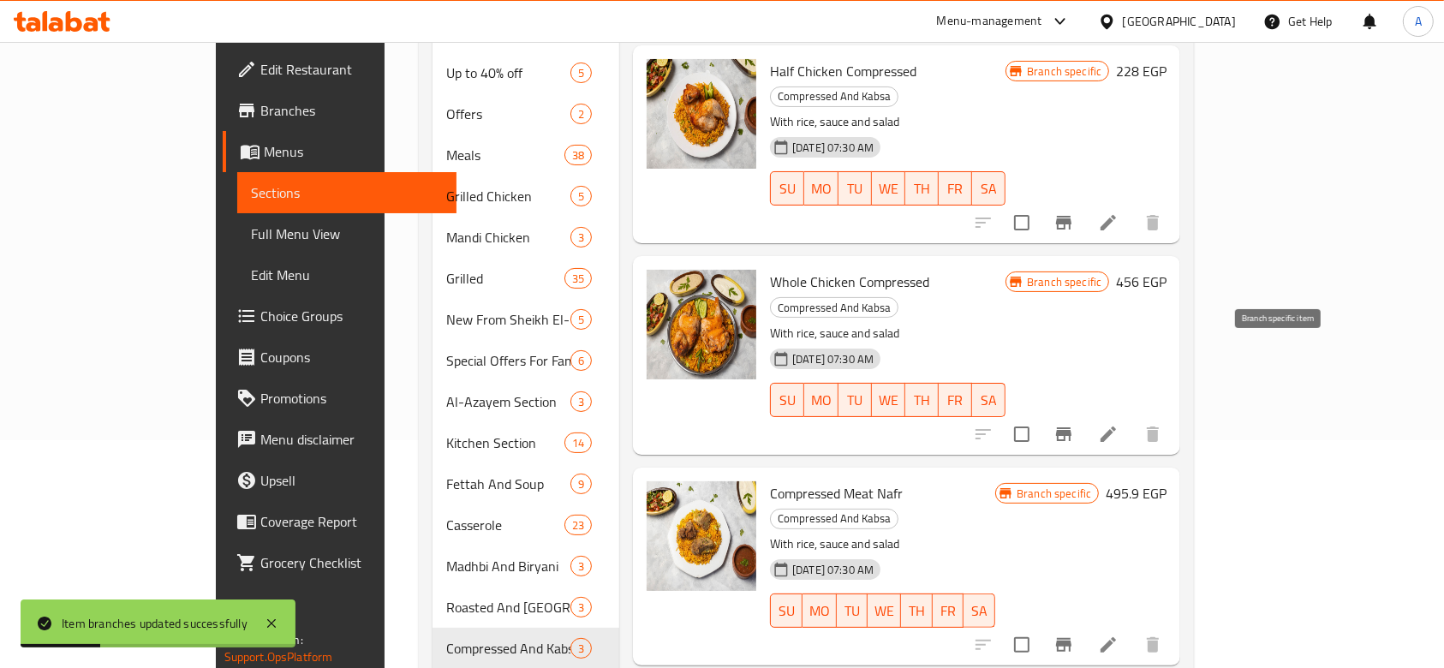
click at [1074, 424] on icon "Branch-specific-item" at bounding box center [1064, 434] width 21 height 21
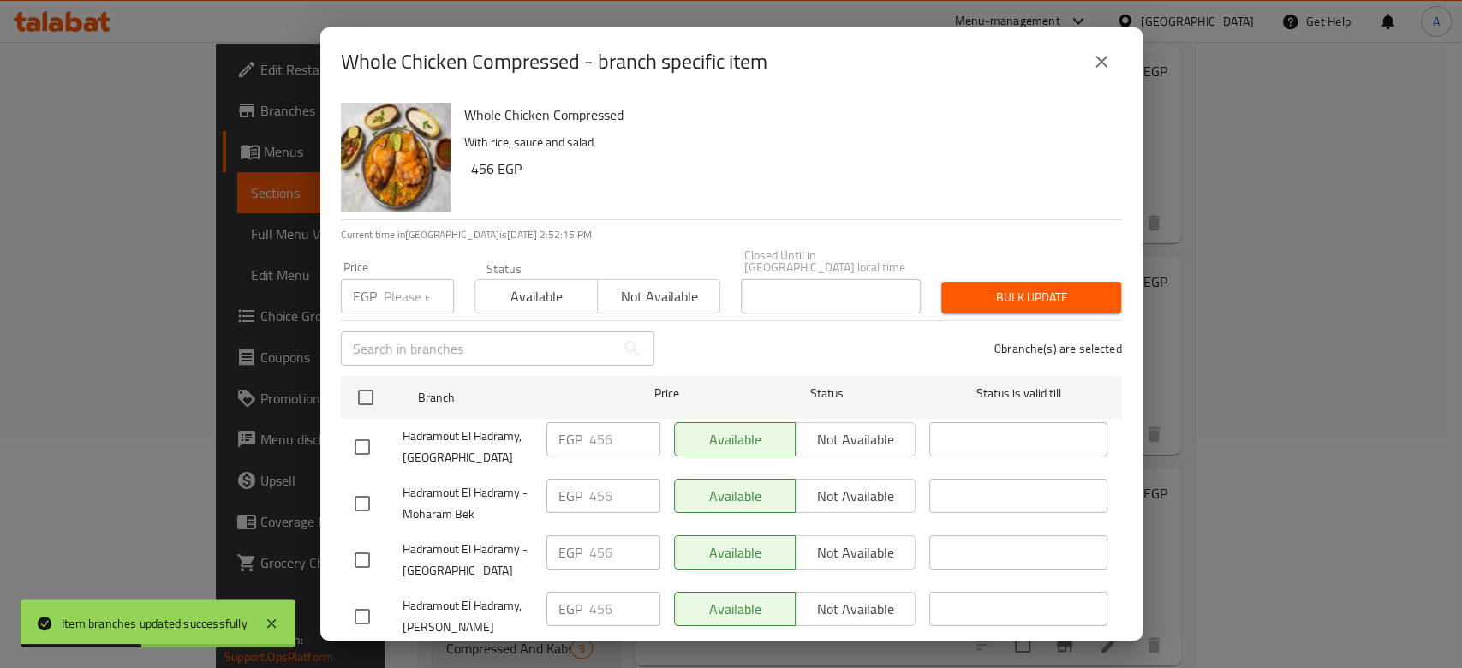
click at [403, 292] on input "number" at bounding box center [419, 296] width 70 height 34
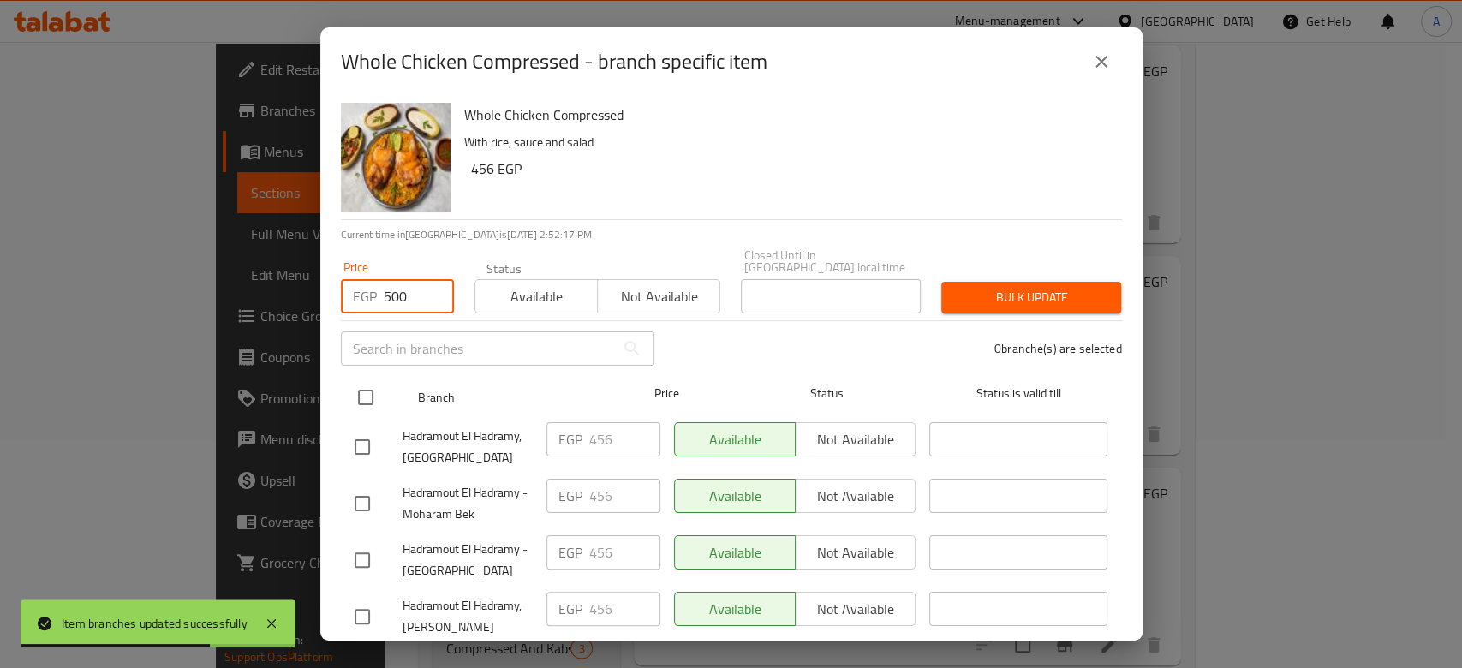
type input "500"
click at [370, 380] on input "checkbox" at bounding box center [366, 398] width 36 height 36
checkbox input "true"
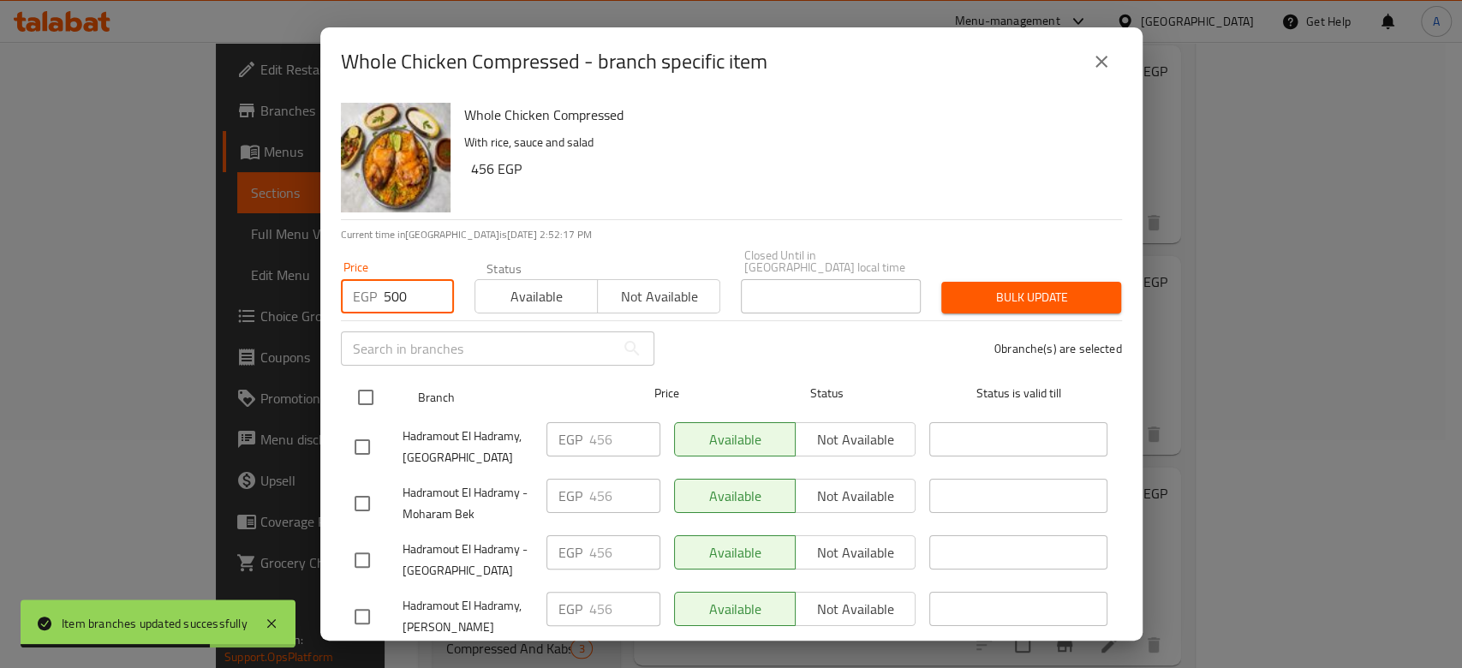
checkbox input "true"
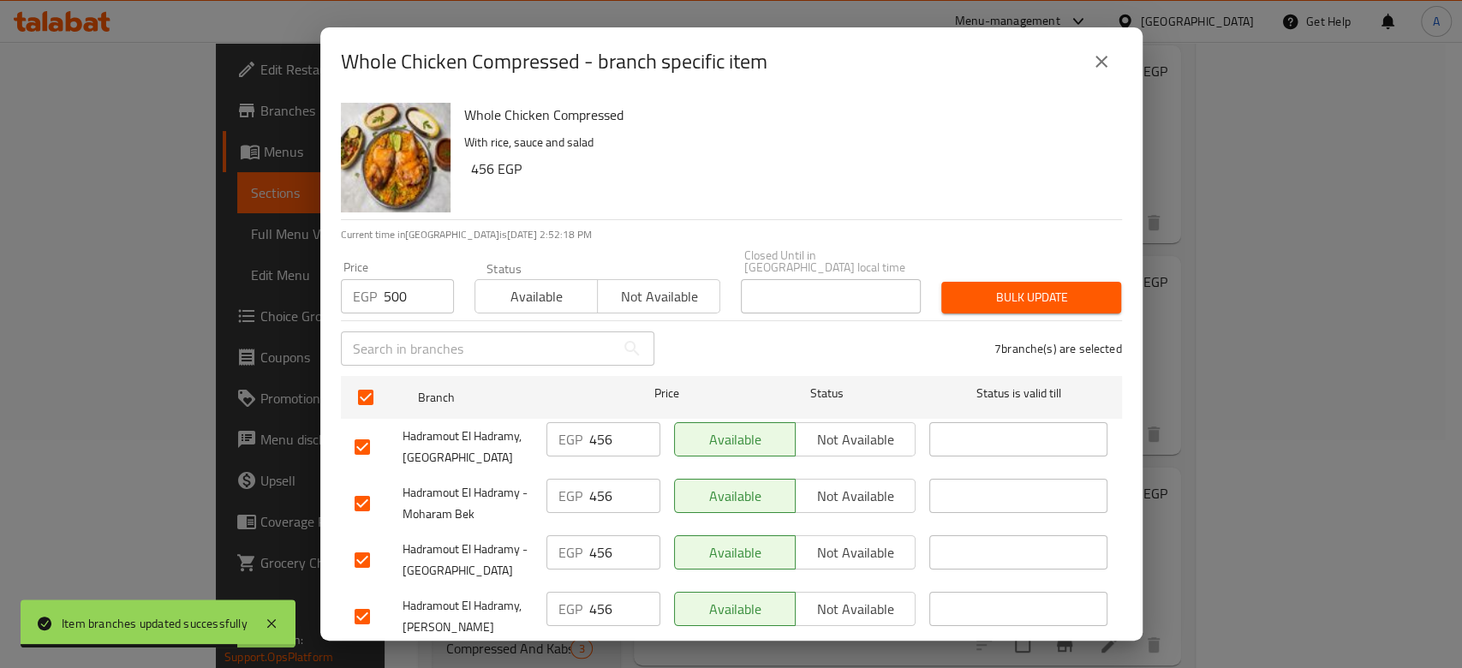
click at [981, 291] on span "Bulk update" at bounding box center [1031, 297] width 152 height 21
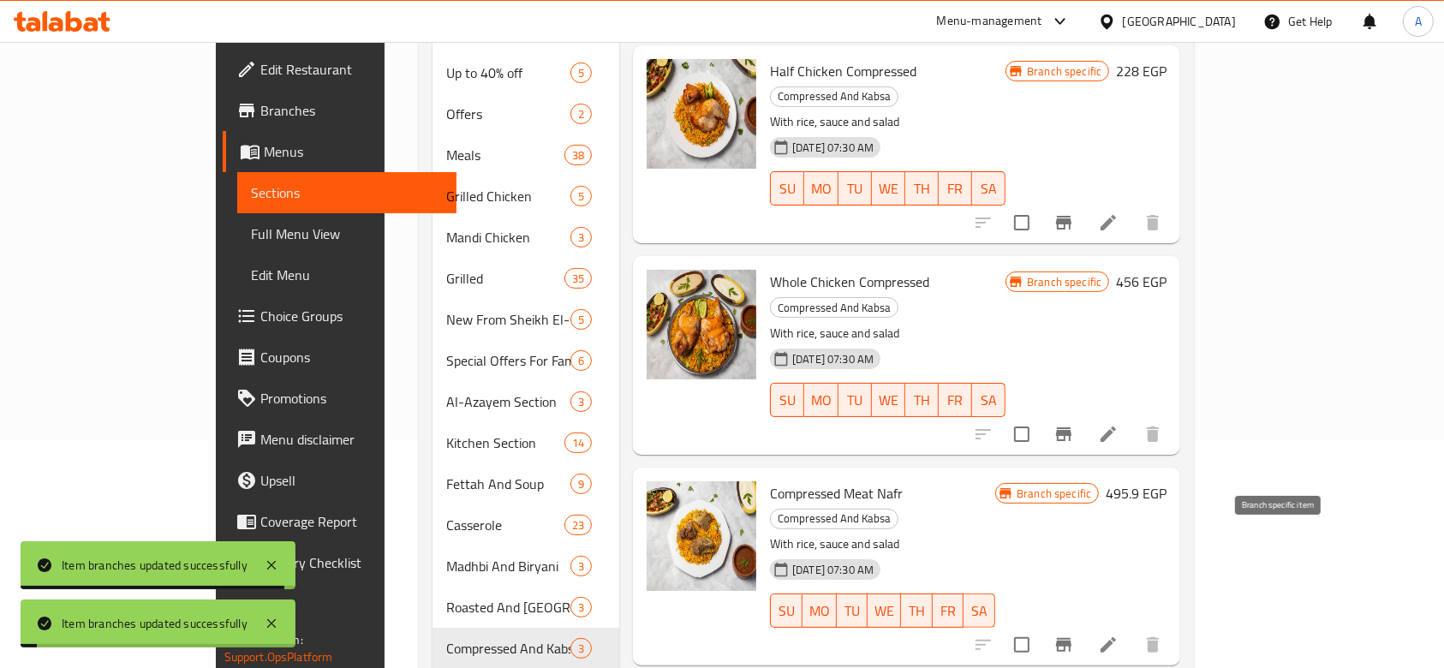
click at [1085, 625] on button "Branch-specific-item" at bounding box center [1063, 645] width 41 height 41
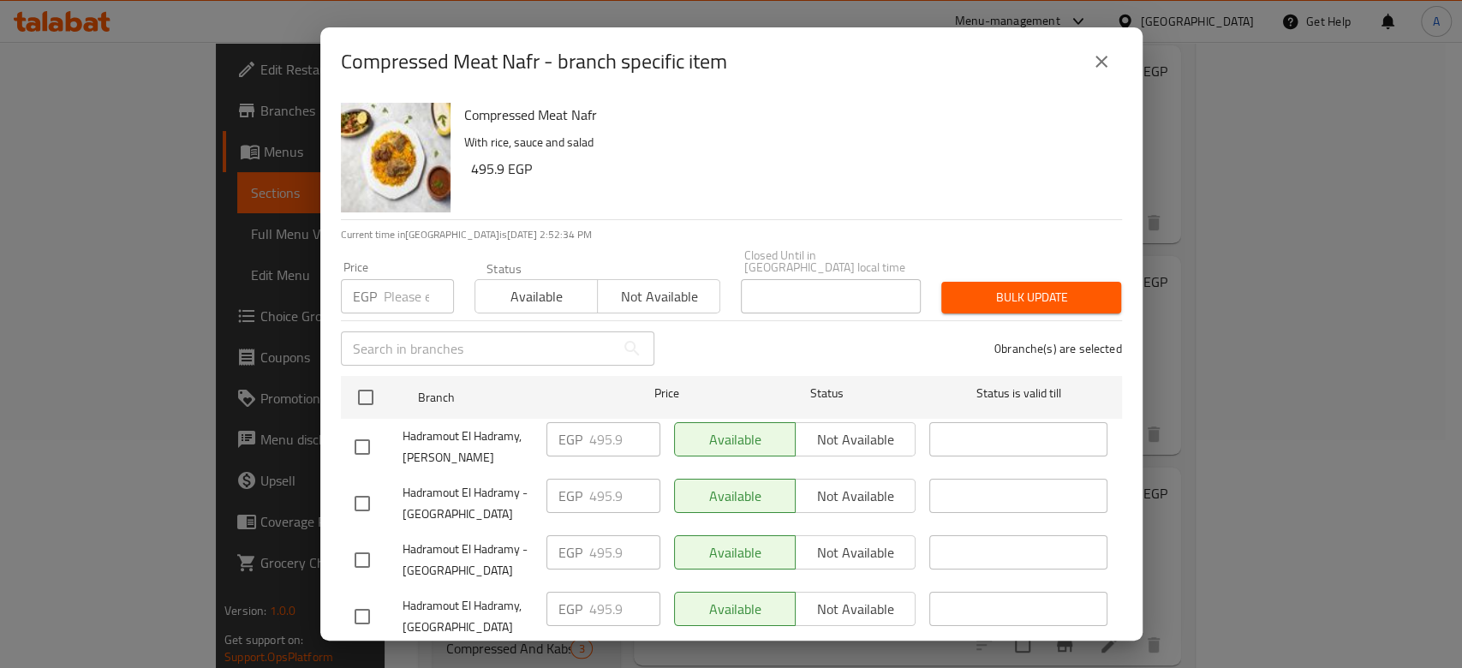
click at [387, 284] on input "number" at bounding box center [419, 296] width 70 height 34
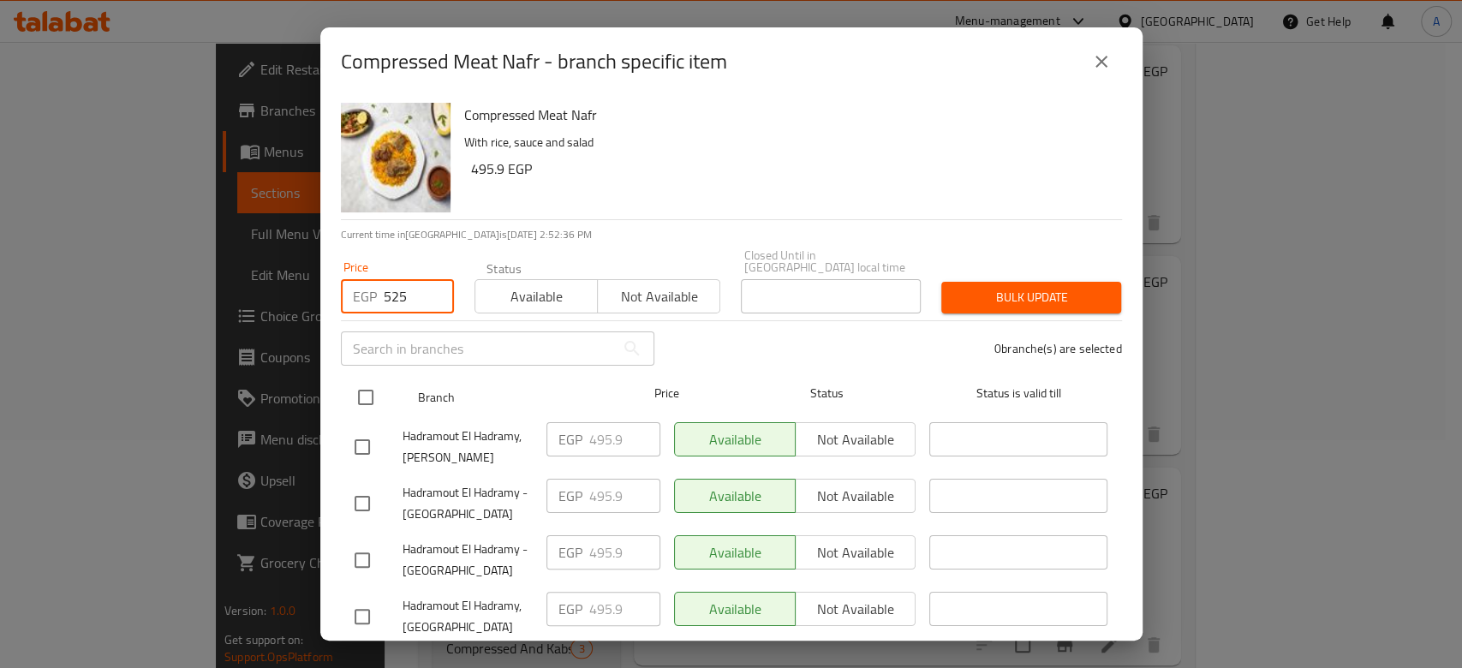
type input "525"
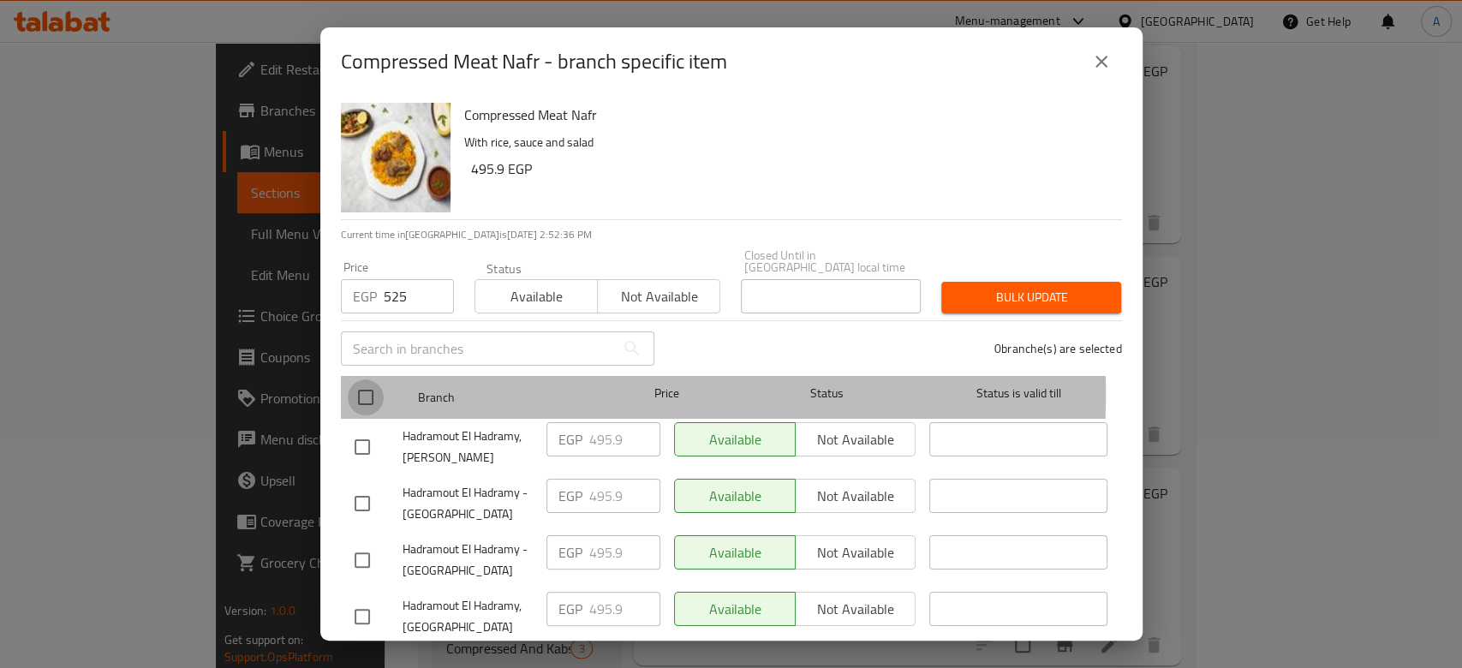
click at [366, 380] on input "checkbox" at bounding box center [366, 398] width 36 height 36
checkbox input "true"
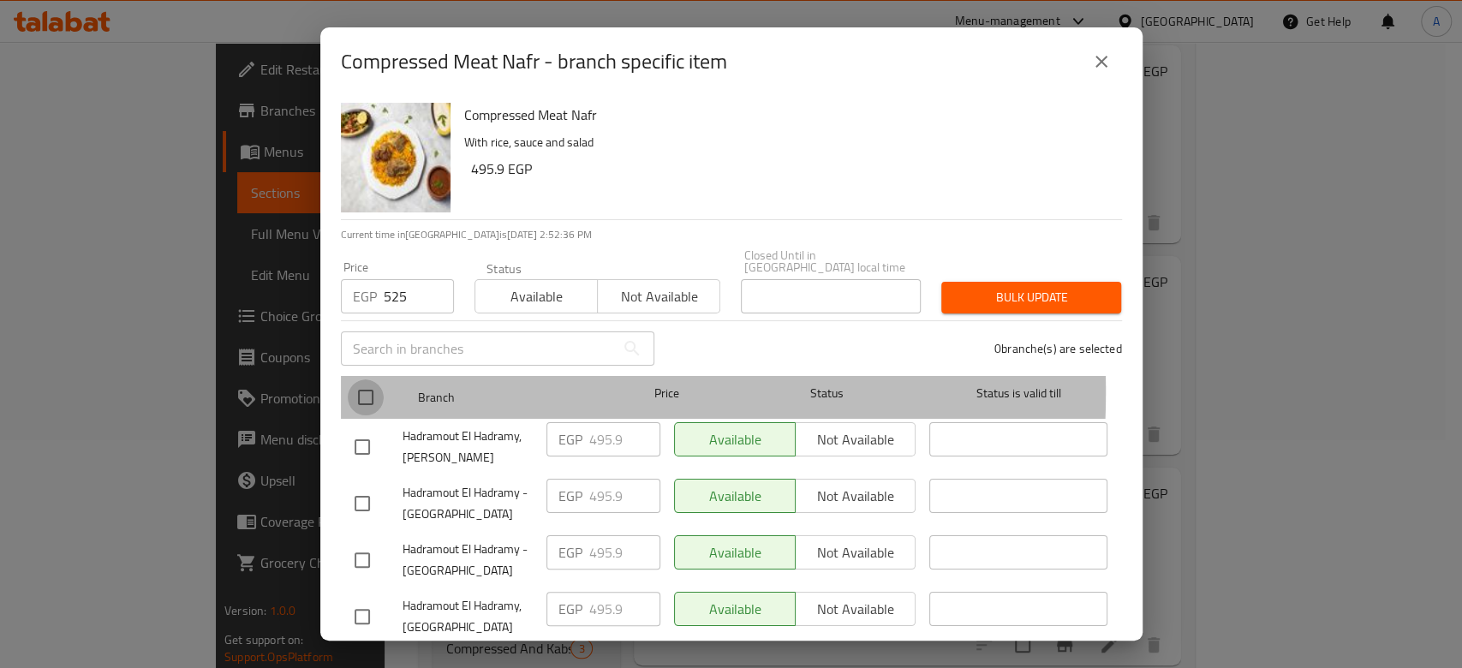
checkbox input "true"
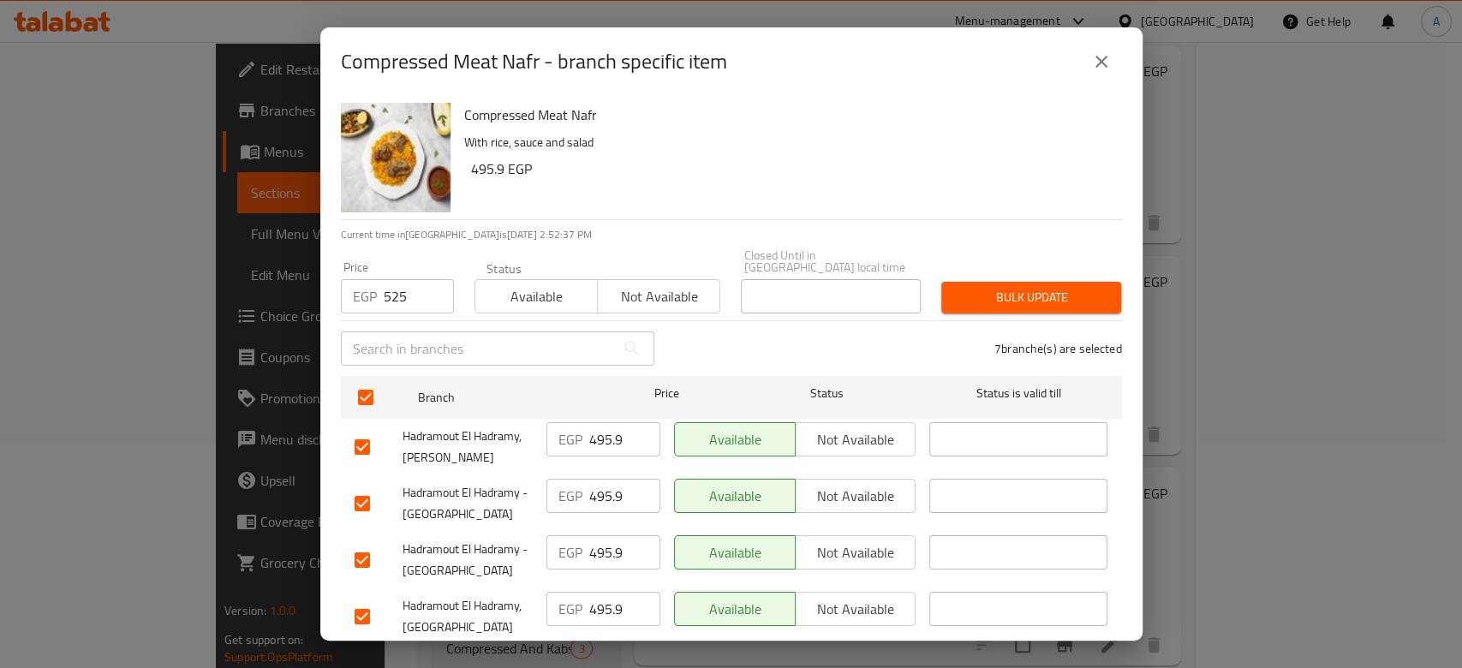
click at [1016, 304] on div "Bulk update" at bounding box center [1031, 298] width 200 height 52
click at [1015, 302] on div "Bulk update" at bounding box center [1031, 298] width 200 height 52
click at [1009, 297] on button "Bulk update" at bounding box center [1032, 298] width 180 height 32
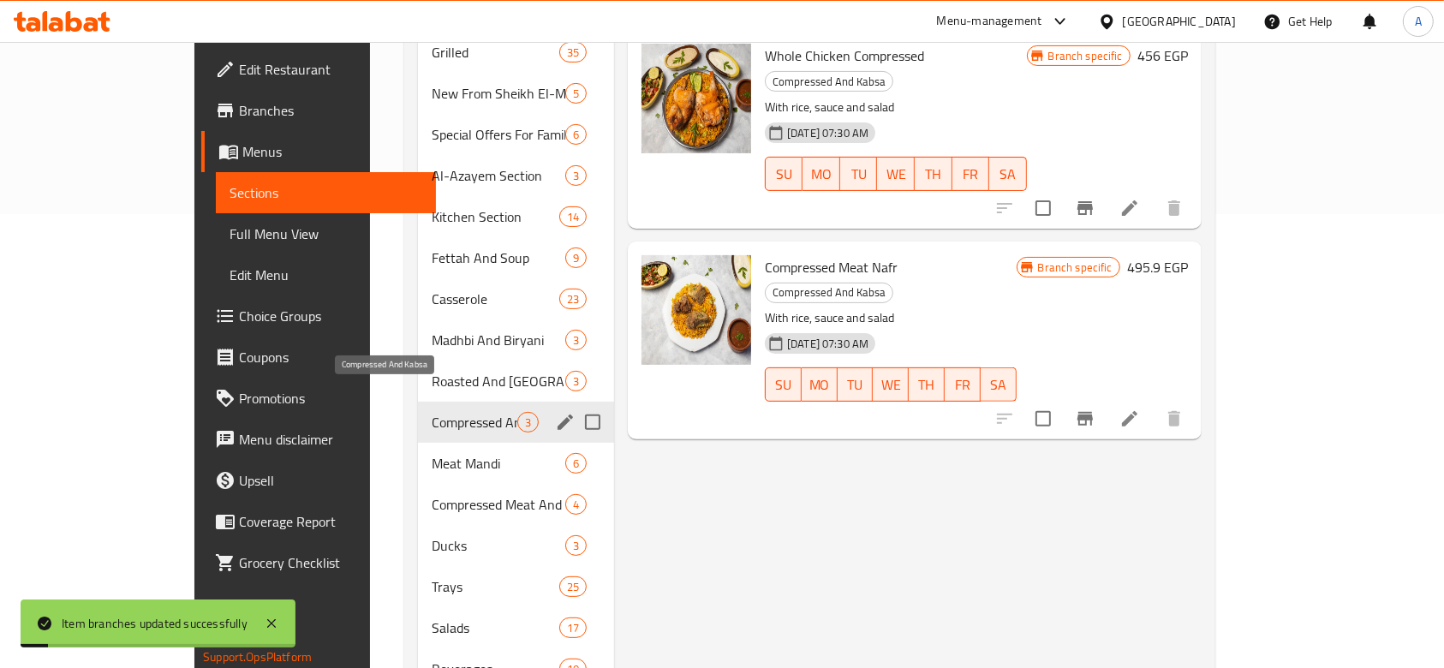
scroll to position [457, 0]
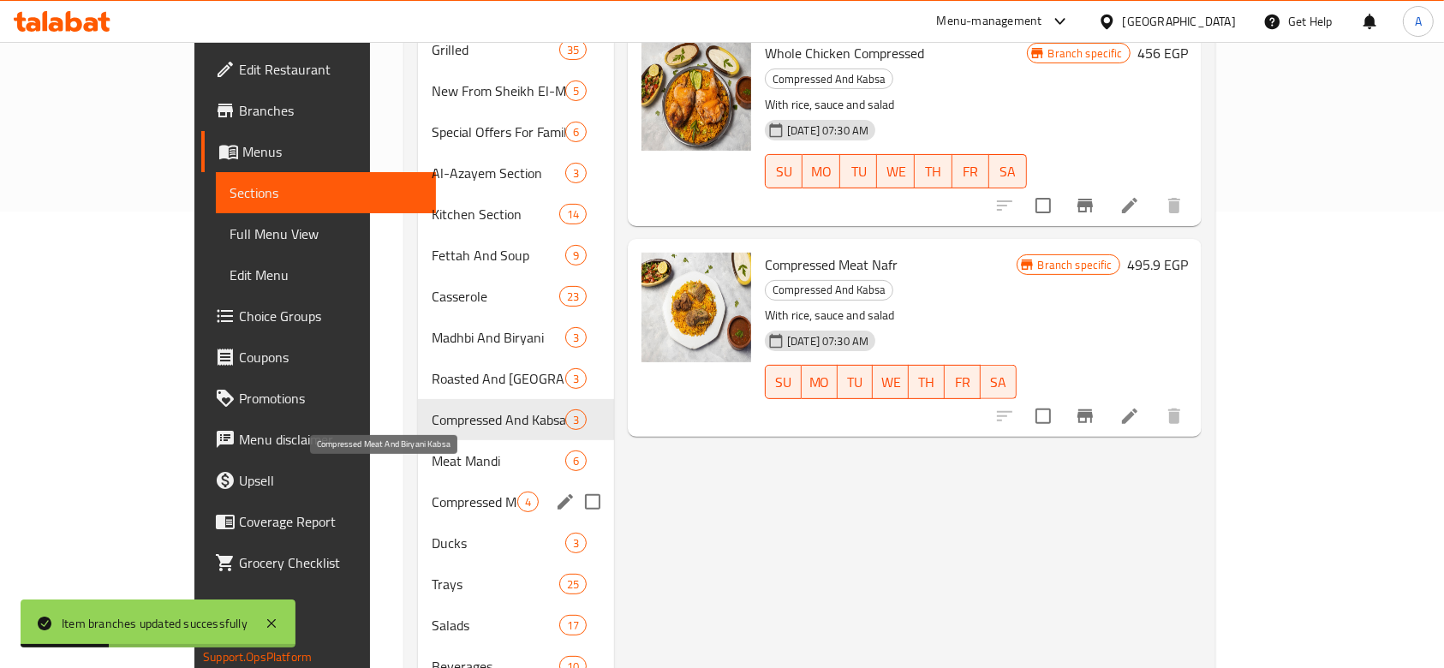
click at [432, 492] on span "Compressed Meat And Biryani Kabsa" at bounding box center [474, 502] width 85 height 21
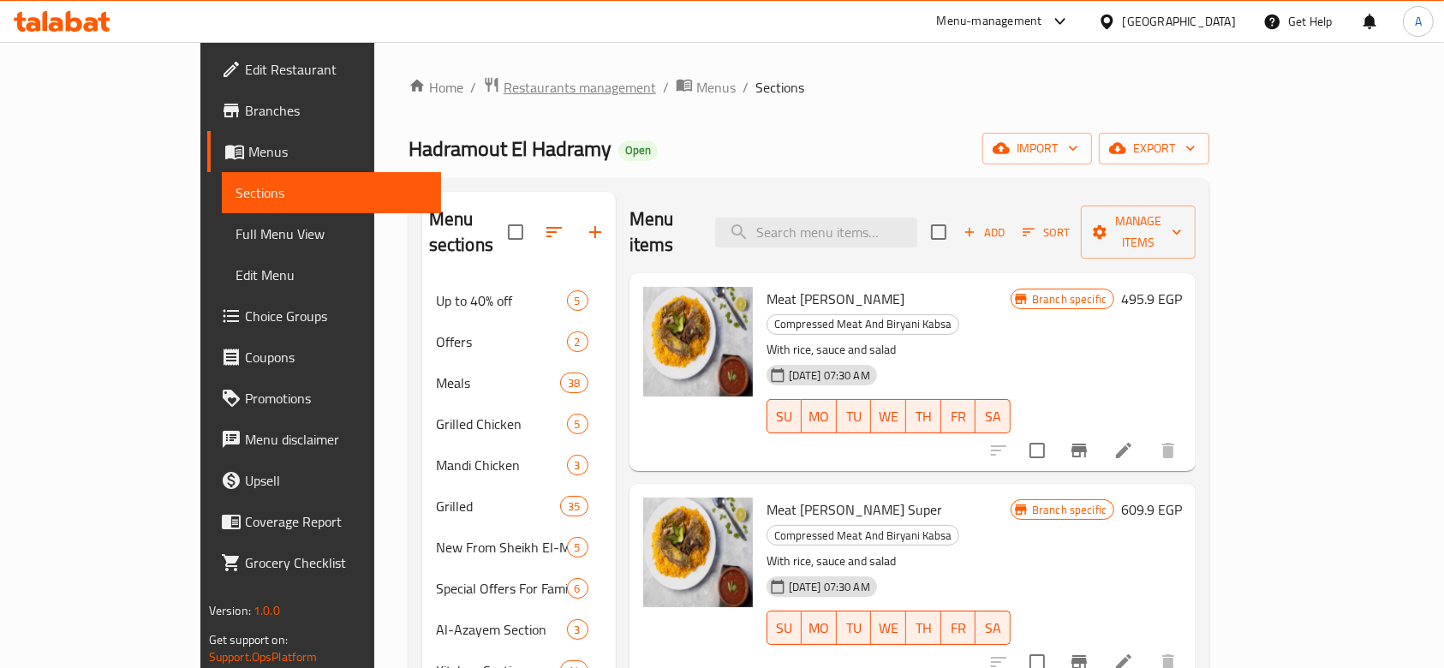
click at [509, 95] on span "Restaurants management" at bounding box center [580, 87] width 152 height 21
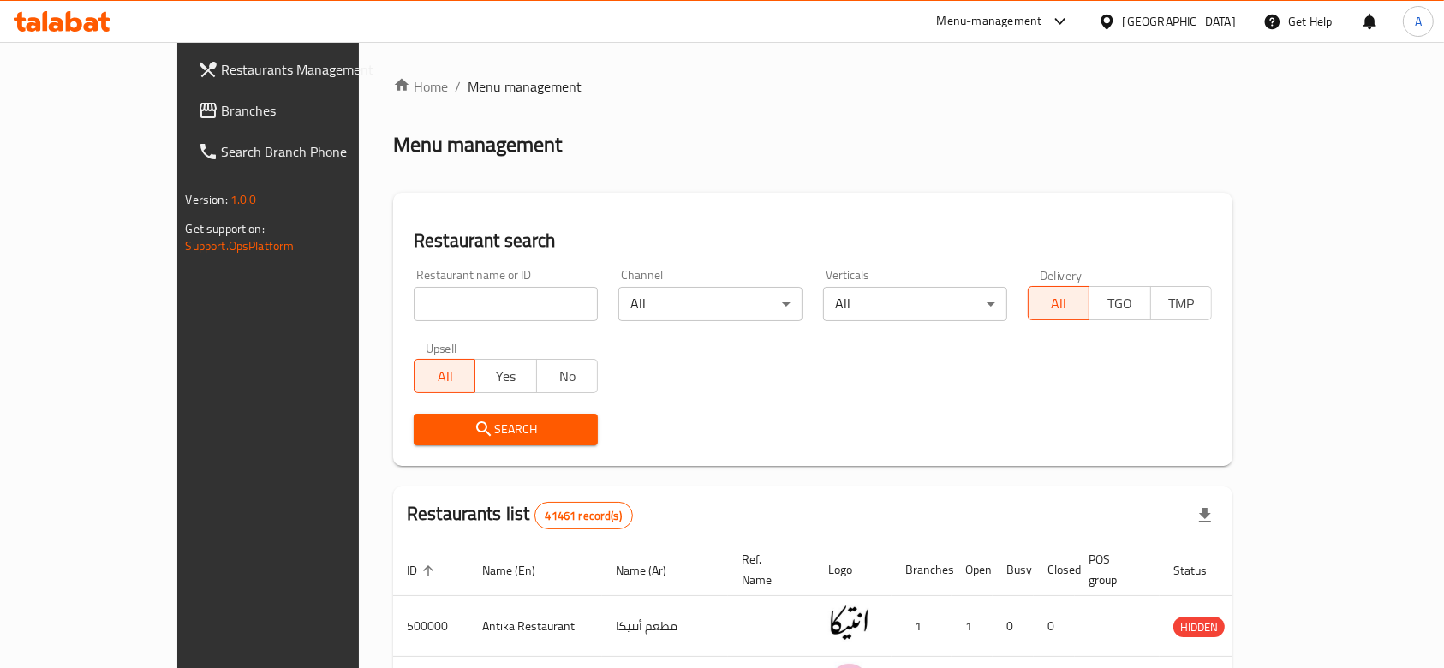
click at [468, 319] on div "Home / Menu management Menu management Restaurant search Restaurant name or ID …" at bounding box center [813, 610] width 840 height 1068
click at [465, 318] on input "search" at bounding box center [506, 304] width 184 height 34
type input "sidi gaber grills"
click button "Search" at bounding box center [506, 430] width 184 height 32
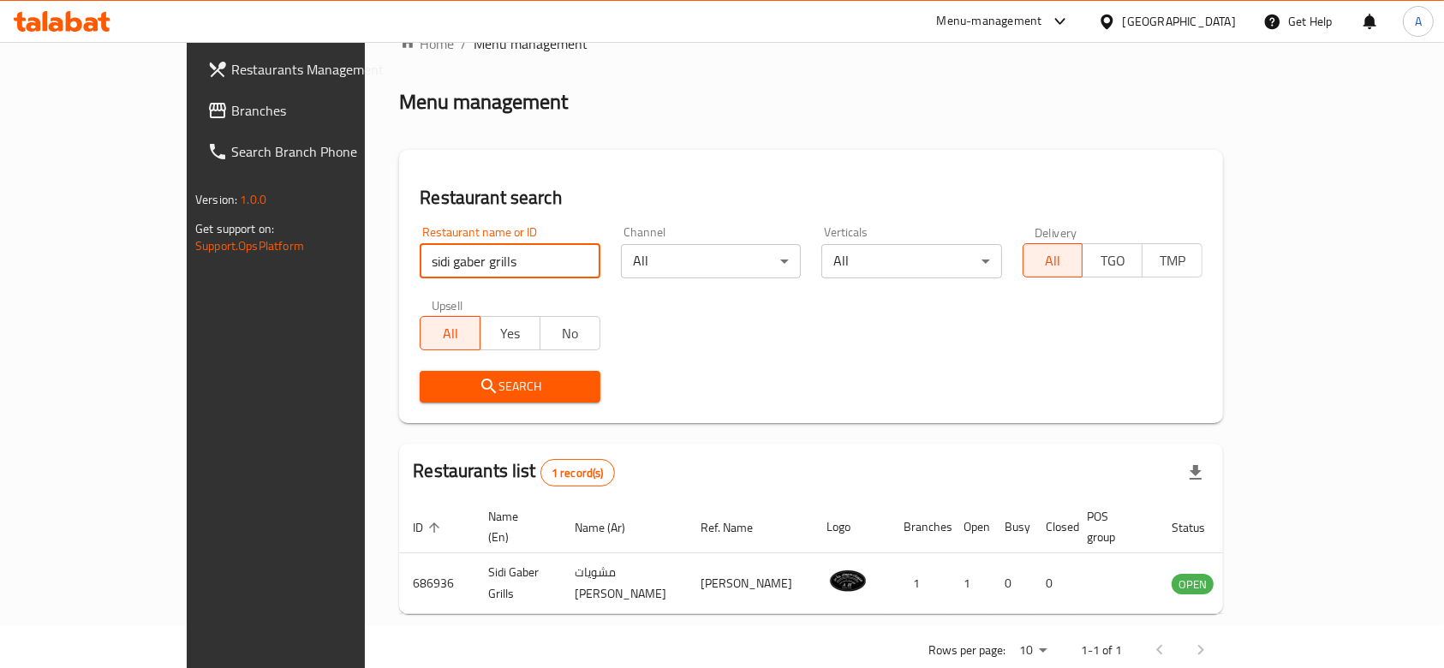
scroll to position [62, 0]
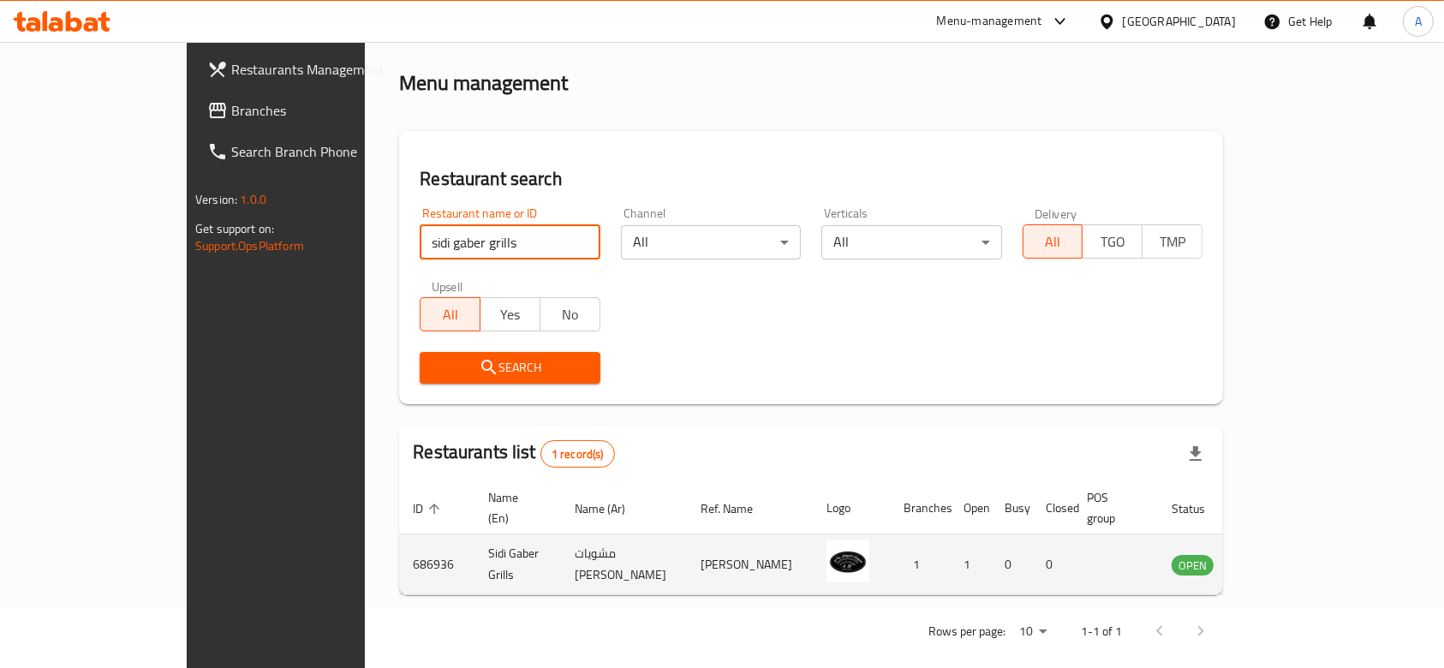
click at [1282, 555] on icon "enhanced table" at bounding box center [1272, 564] width 21 height 21
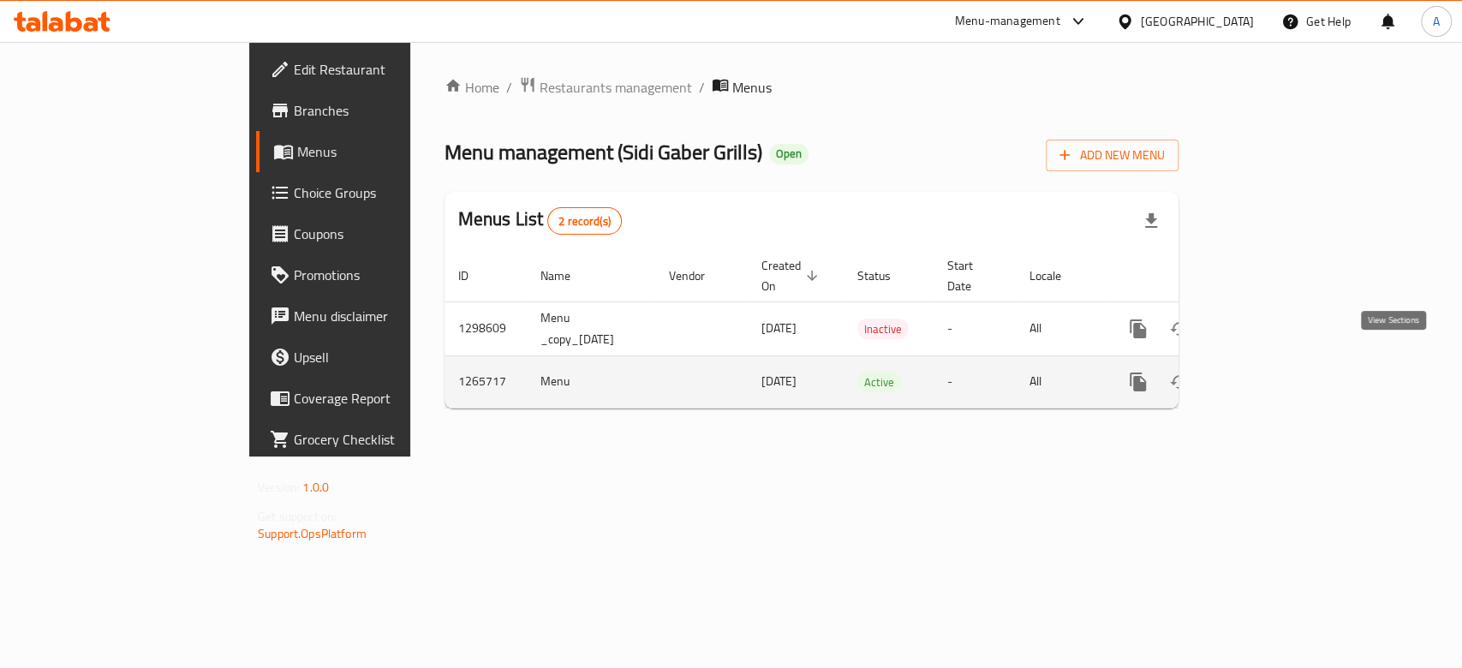
click at [1272, 372] on icon "enhanced table" at bounding box center [1262, 382] width 21 height 21
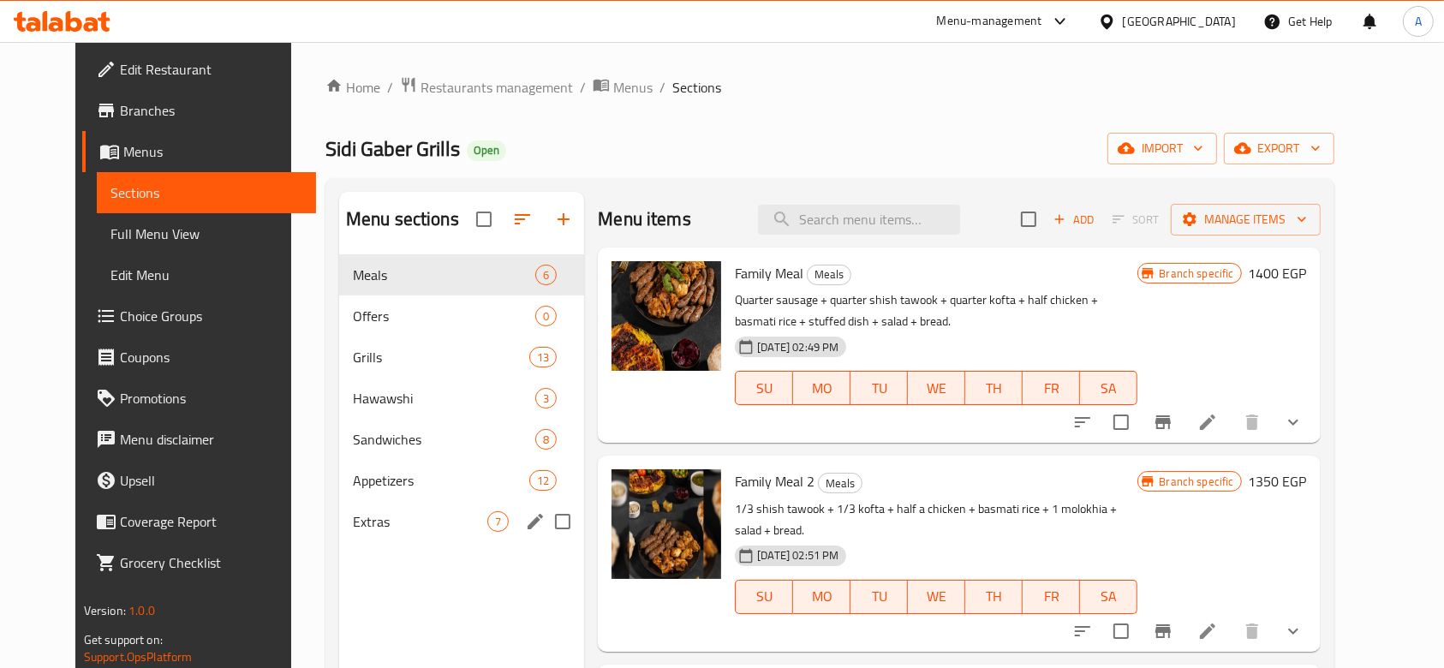
click at [388, 504] on div "Extras 7" at bounding box center [461, 521] width 245 height 41
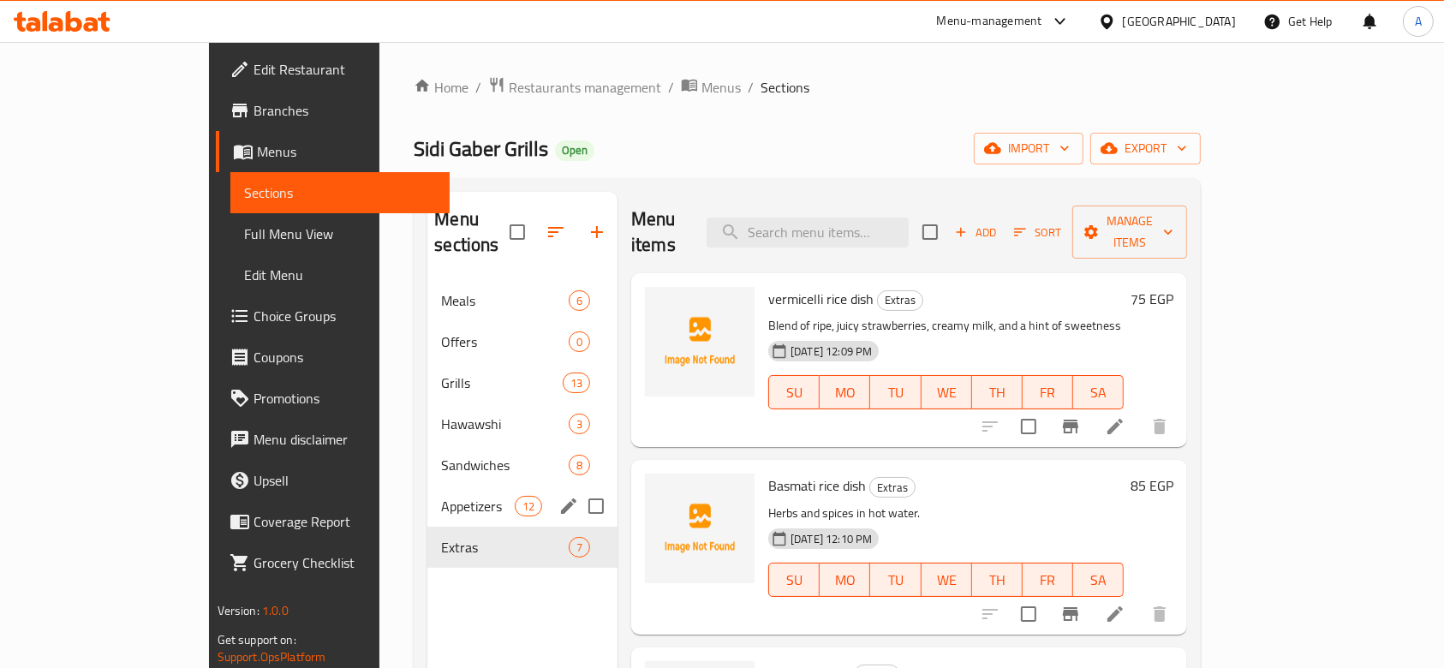
click at [427, 486] on div "Appetizers 12" at bounding box center [522, 506] width 190 height 41
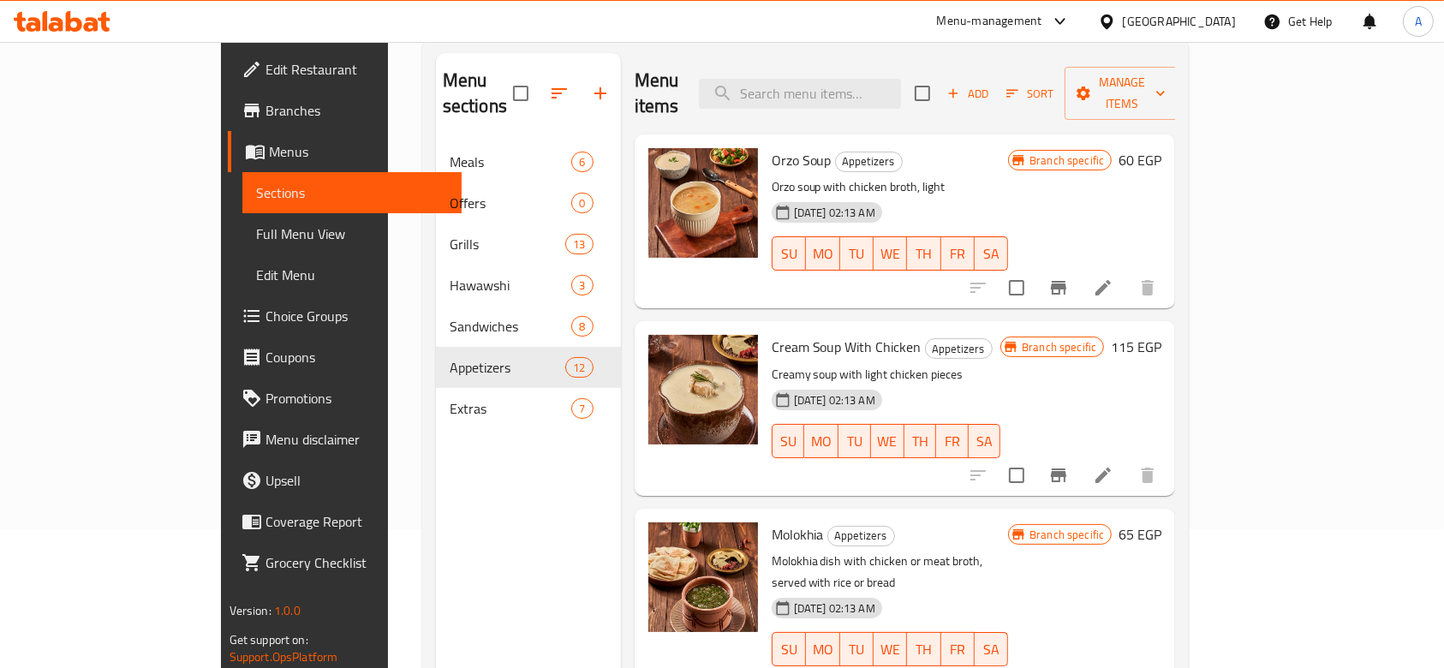
scroll to position [137, 0]
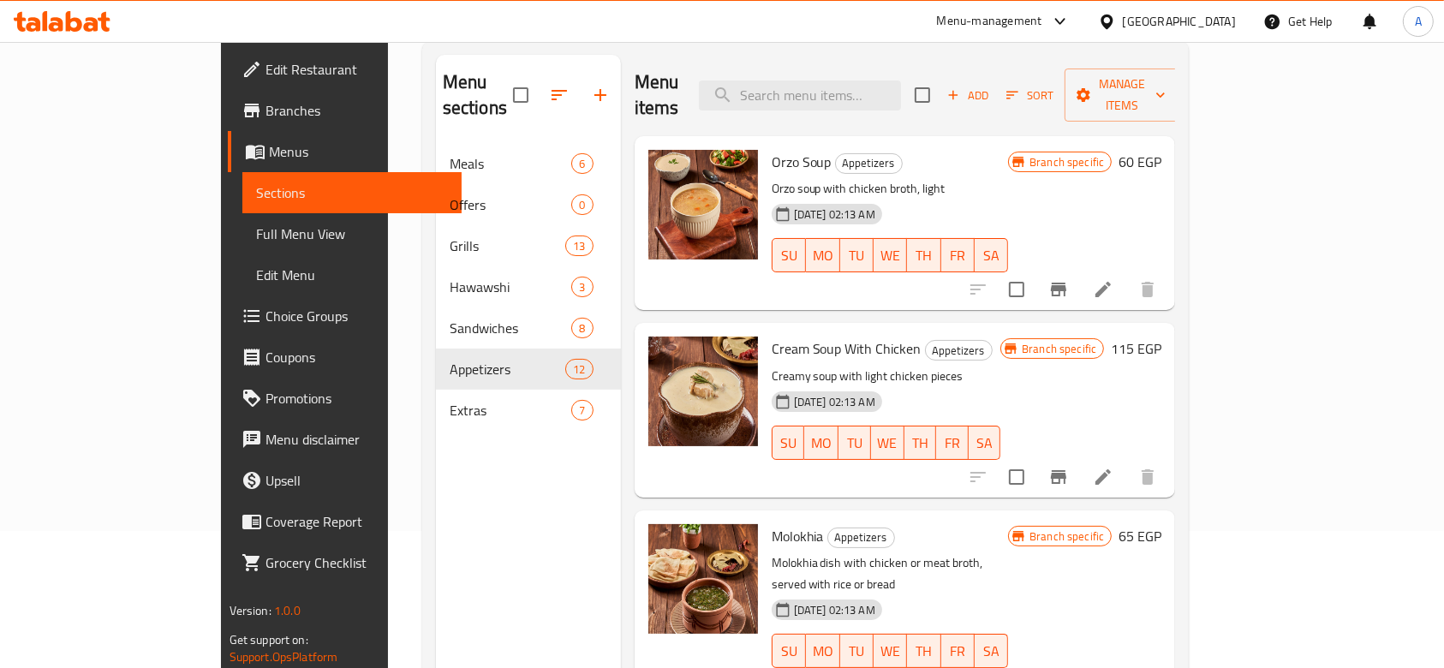
drag, startPoint x: 321, startPoint y: 461, endPoint x: 320, endPoint y: 448, distance: 13.0
click at [436, 461] on div "Menu sections Meals 6 Offers 0 Grills 13 Hawawshi 3 Sandwiches 8 Appetizers 12 …" at bounding box center [528, 389] width 185 height 668
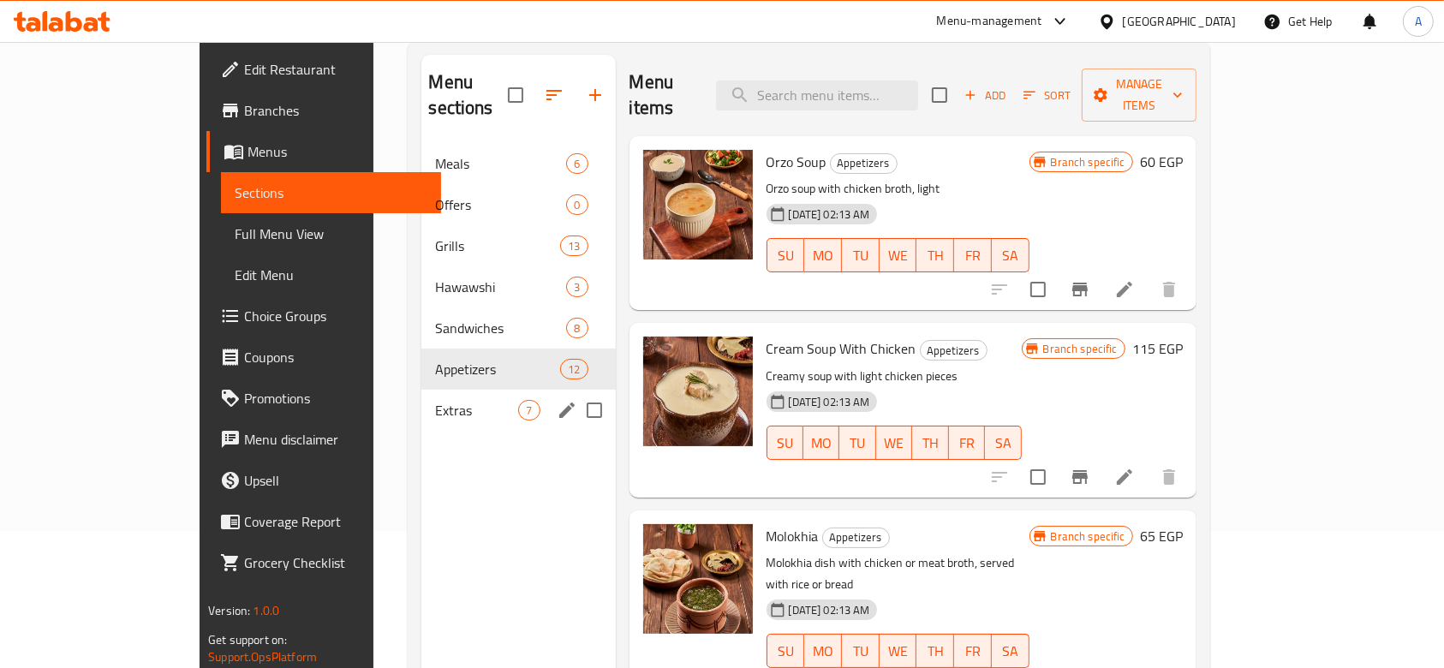
click at [435, 400] on span "Extras" at bounding box center [476, 410] width 83 height 21
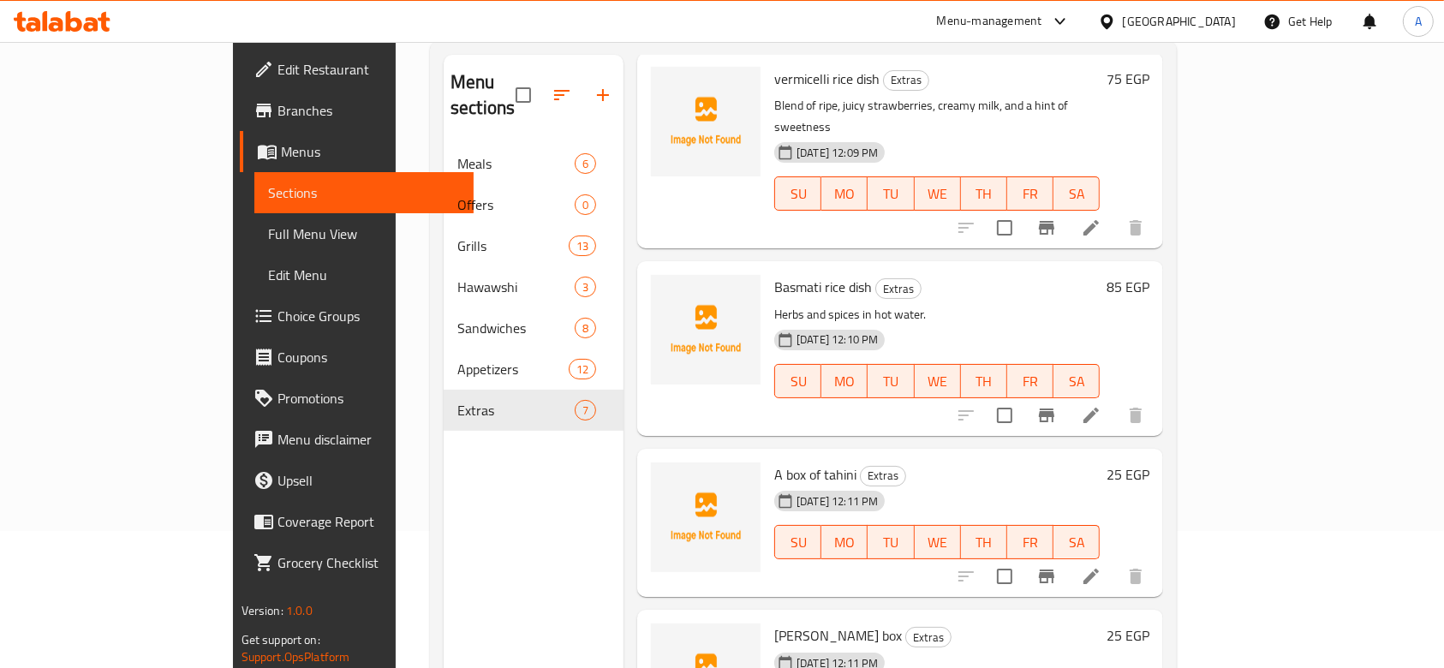
scroll to position [114, 0]
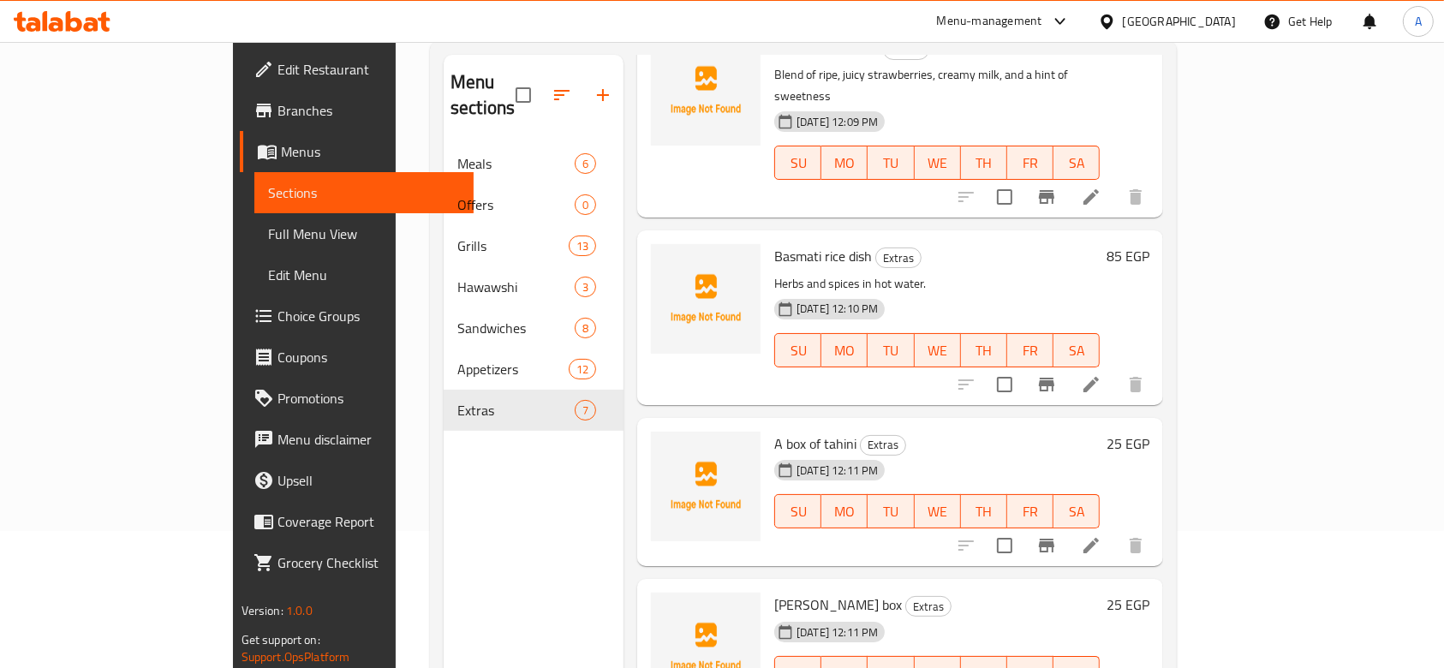
click at [779, 243] on span "Basmati rice dish" at bounding box center [823, 256] width 98 height 26
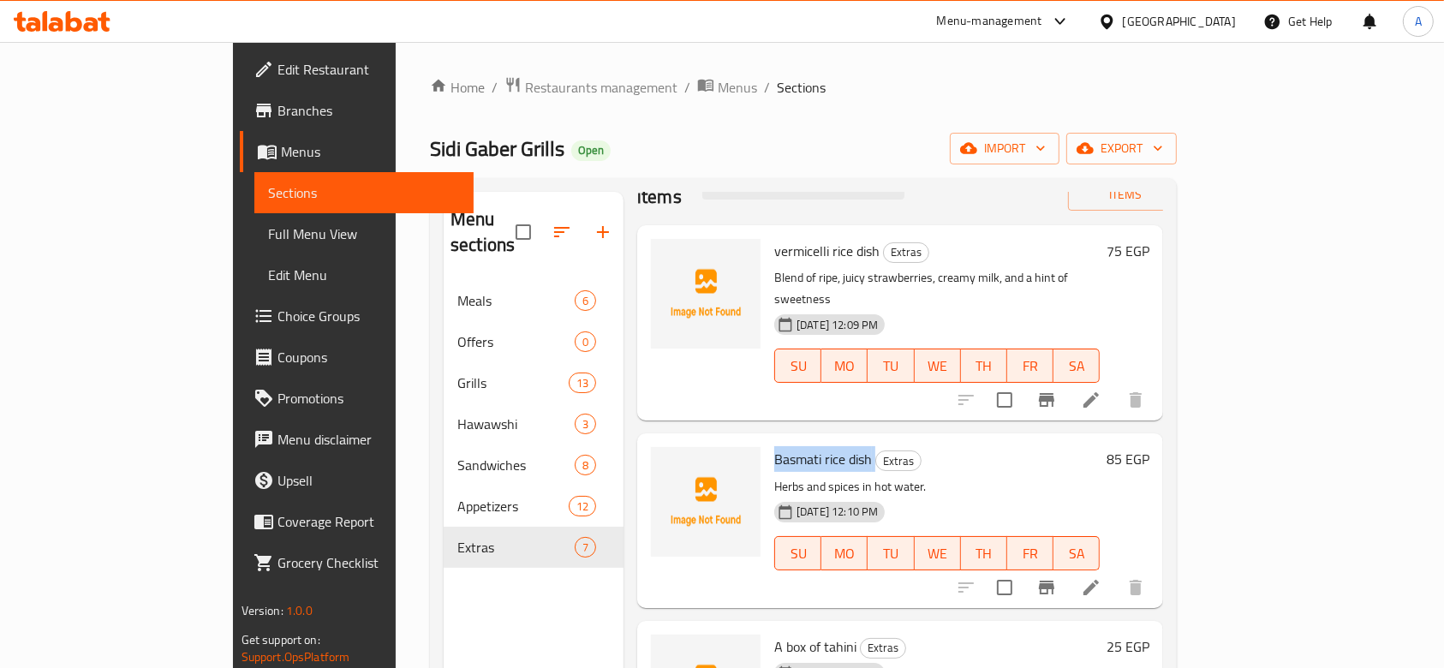
scroll to position [0, 0]
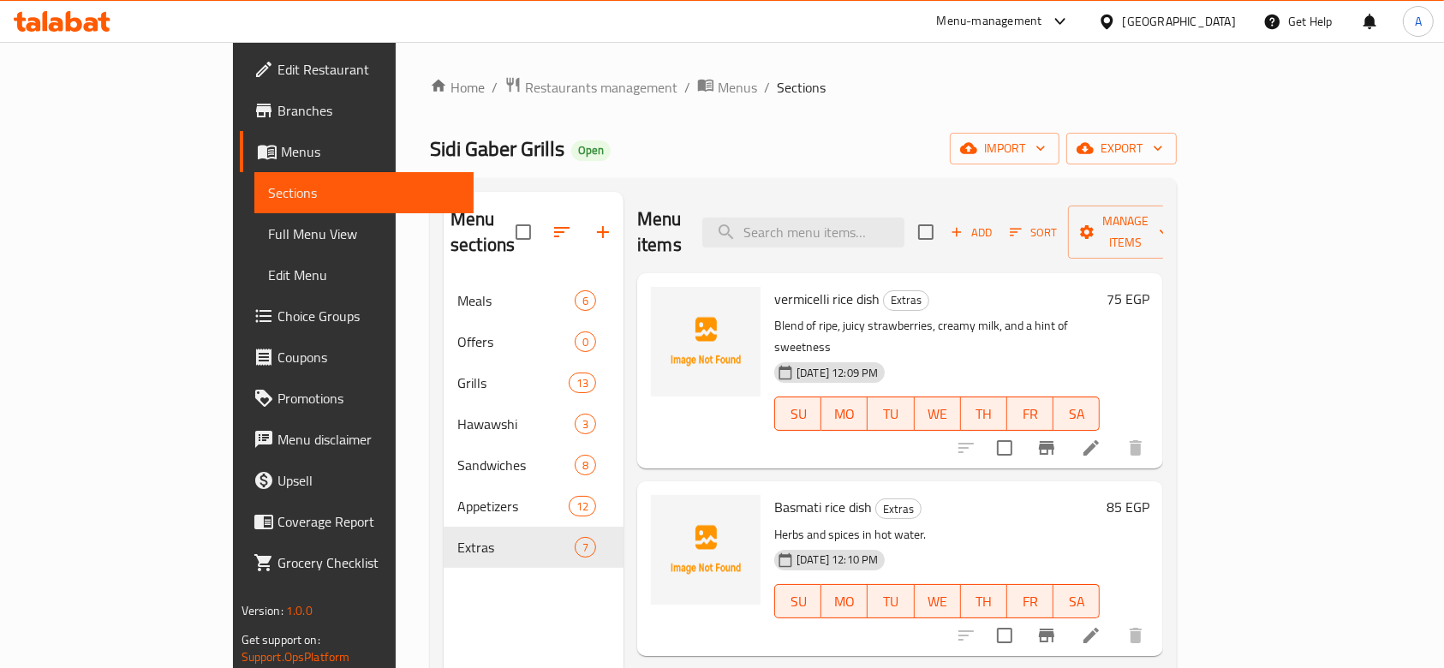
click at [774, 286] on span "vermicelli rice dish" at bounding box center [826, 299] width 105 height 26
copy h6 "vermicelli rice dish"
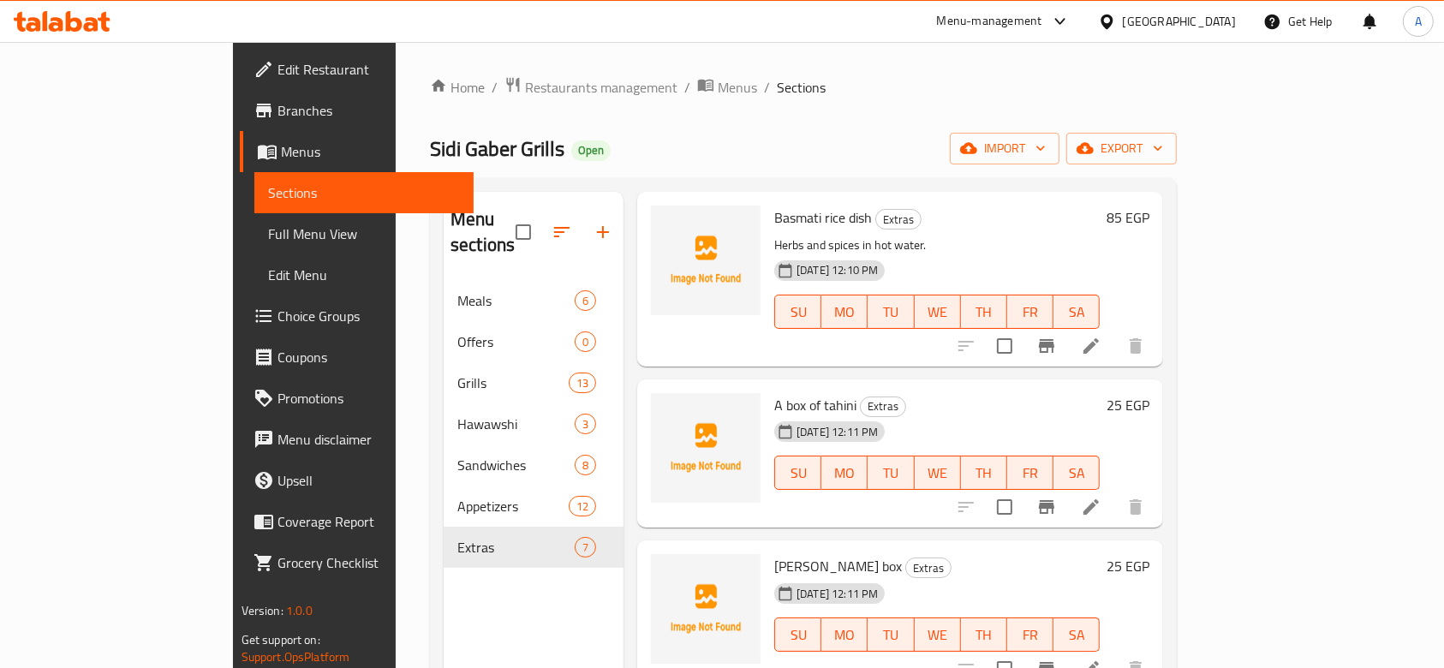
scroll to position [343, 0]
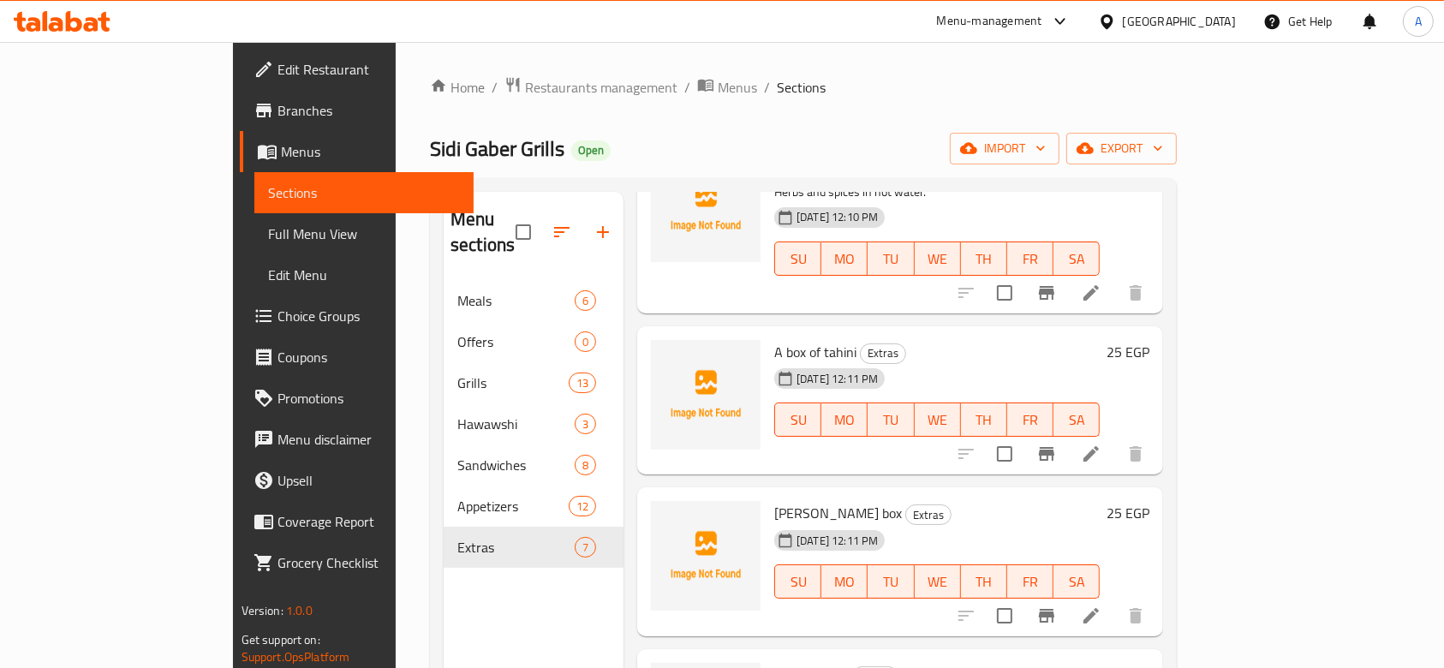
click at [774, 339] on span "A box of tahini" at bounding box center [815, 352] width 82 height 26
copy h6 "A box of tahini"
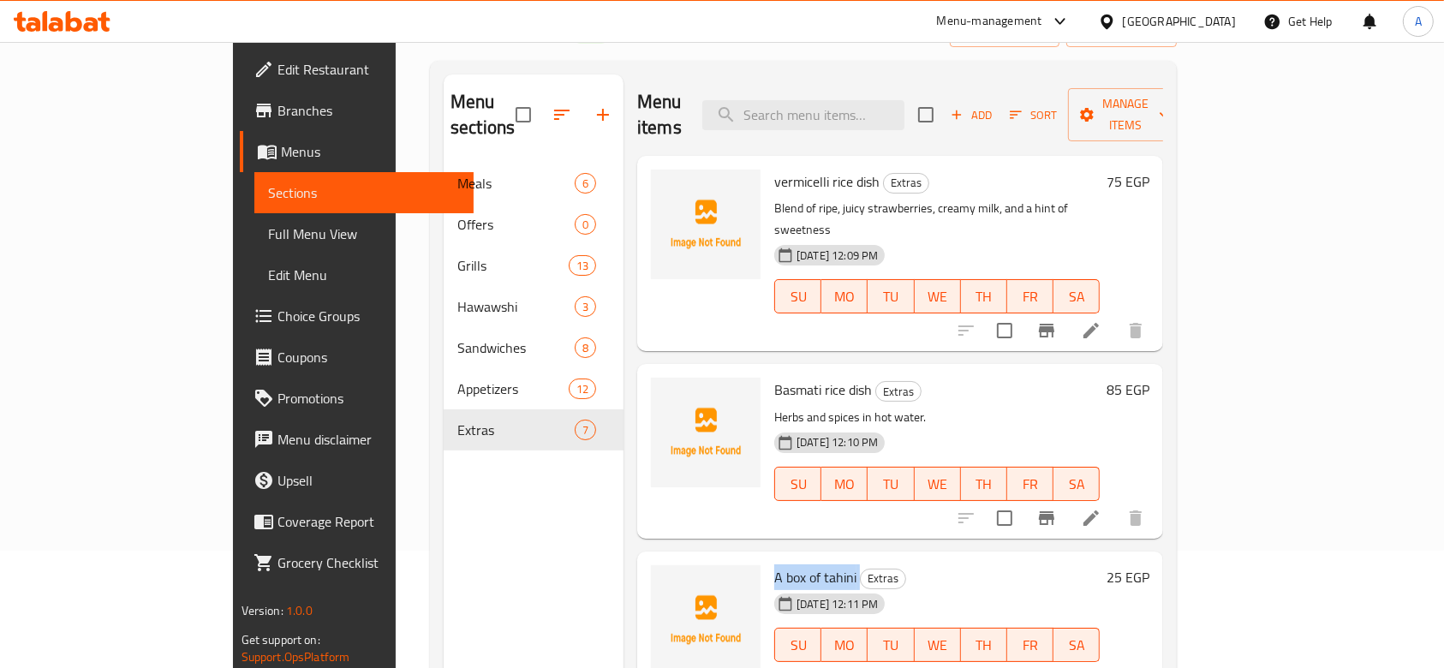
scroll to position [0, 0]
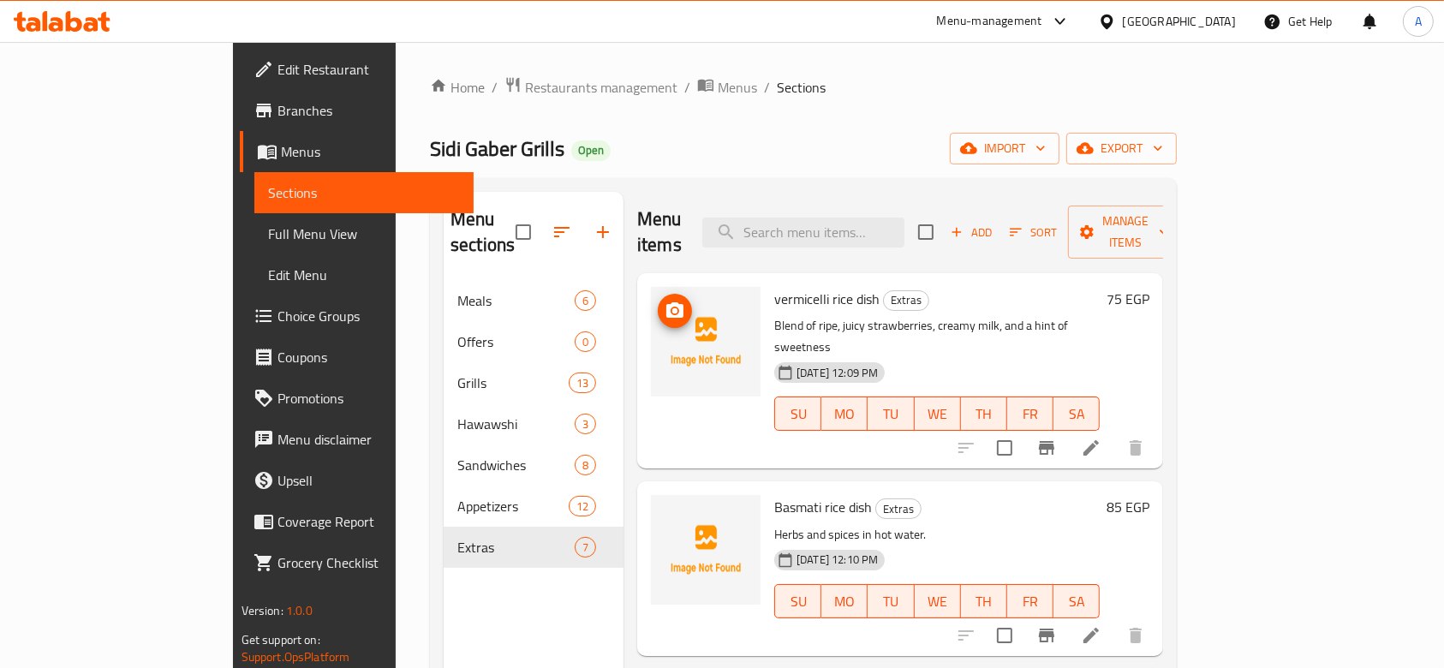
click at [667, 302] on icon "upload picture" at bounding box center [675, 309] width 17 height 15
click at [665, 301] on icon "upload picture" at bounding box center [675, 311] width 21 height 21
click at [667, 511] on icon "upload picture" at bounding box center [675, 518] width 17 height 15
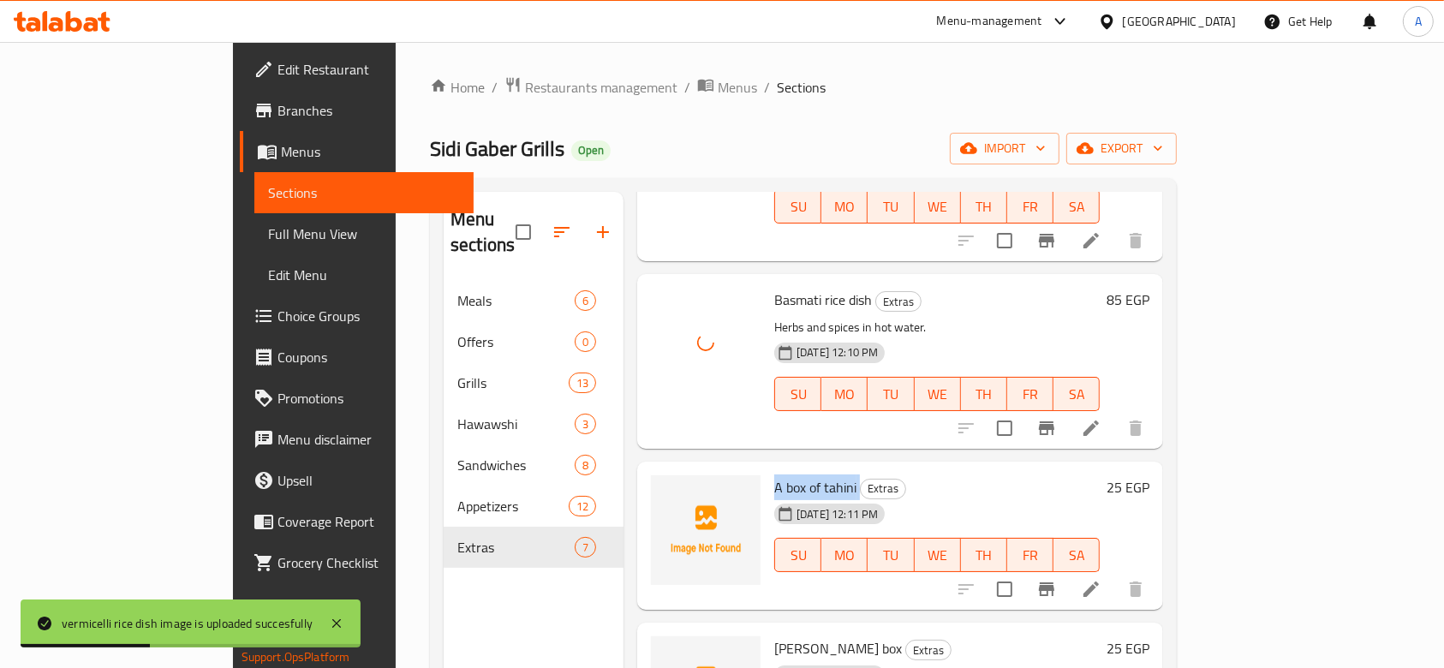
scroll to position [228, 0]
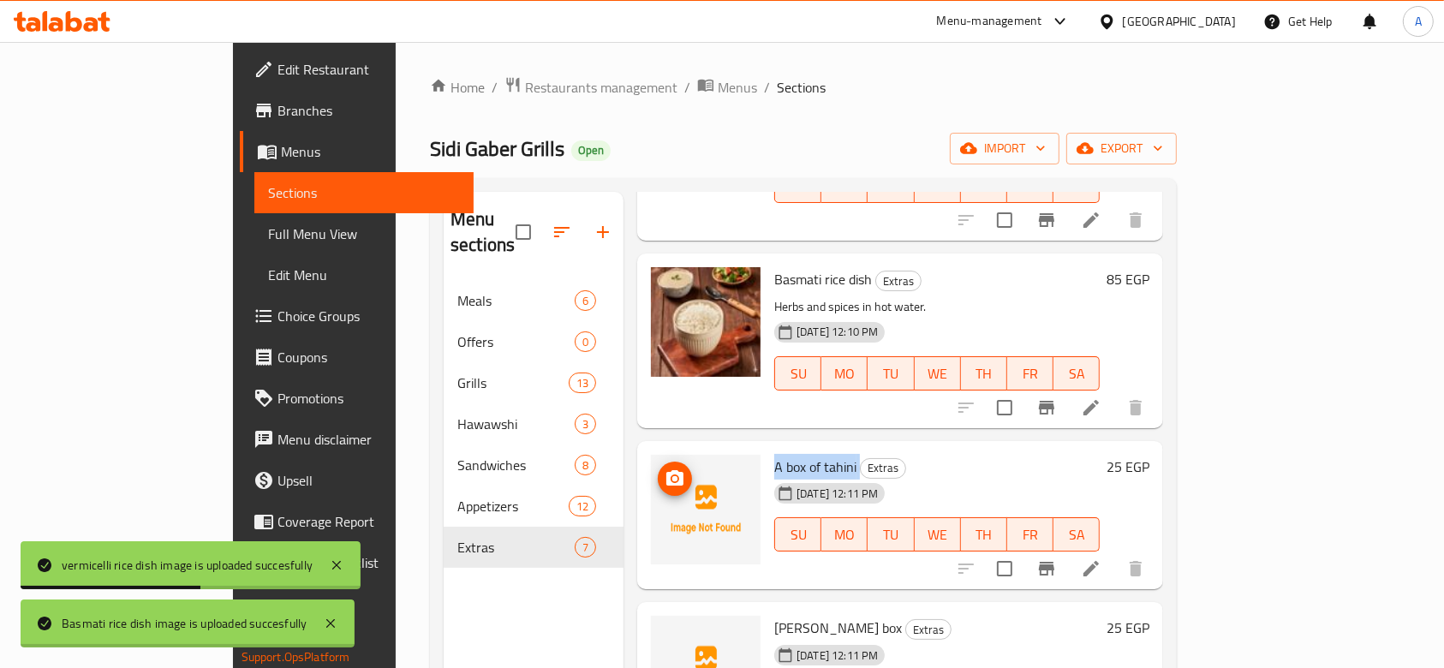
click at [665, 469] on icon "upload picture" at bounding box center [675, 479] width 21 height 21
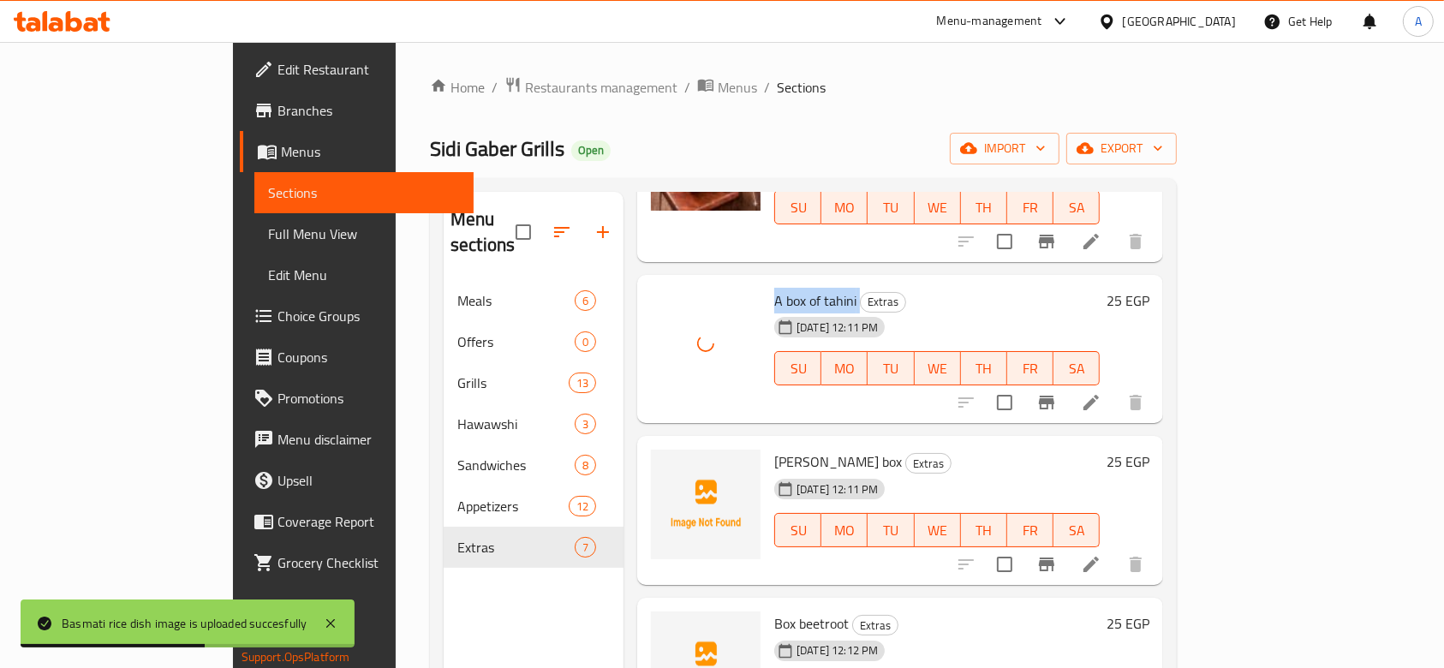
scroll to position [457, 0]
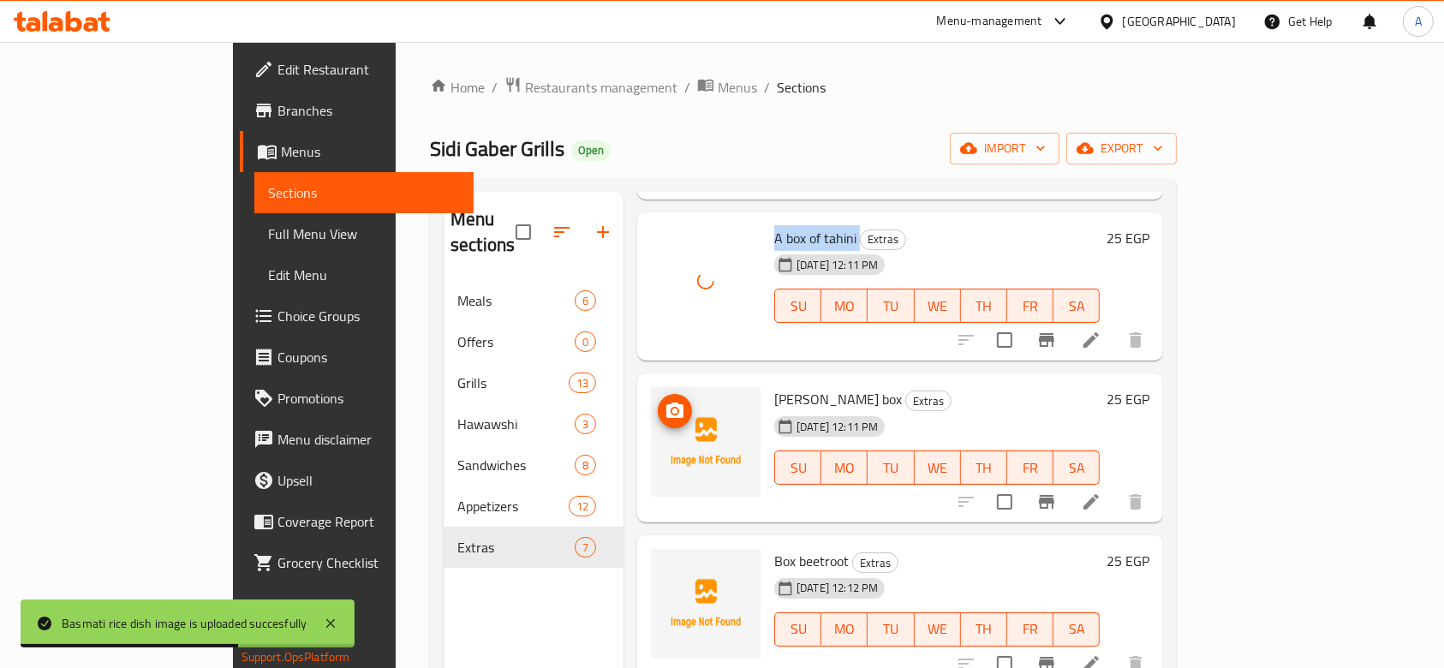
click at [658, 401] on span "upload picture" at bounding box center [675, 411] width 34 height 21
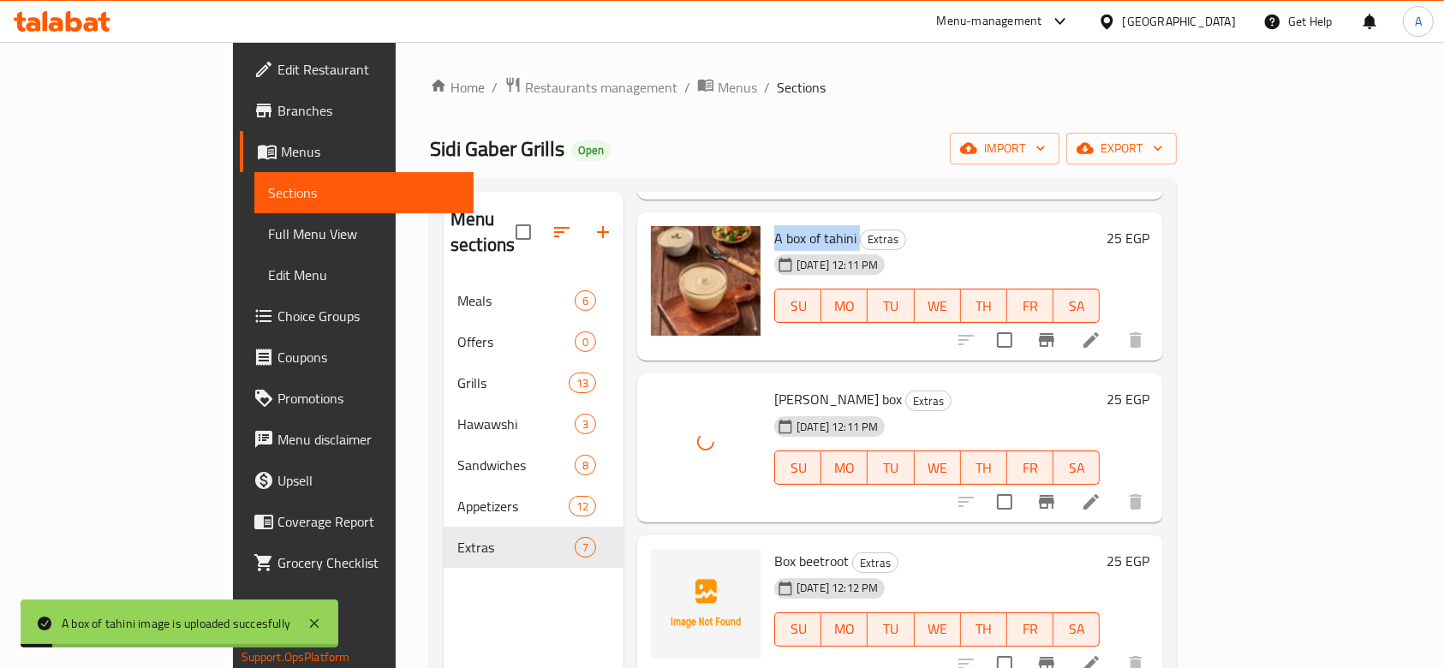
scroll to position [556, 0]
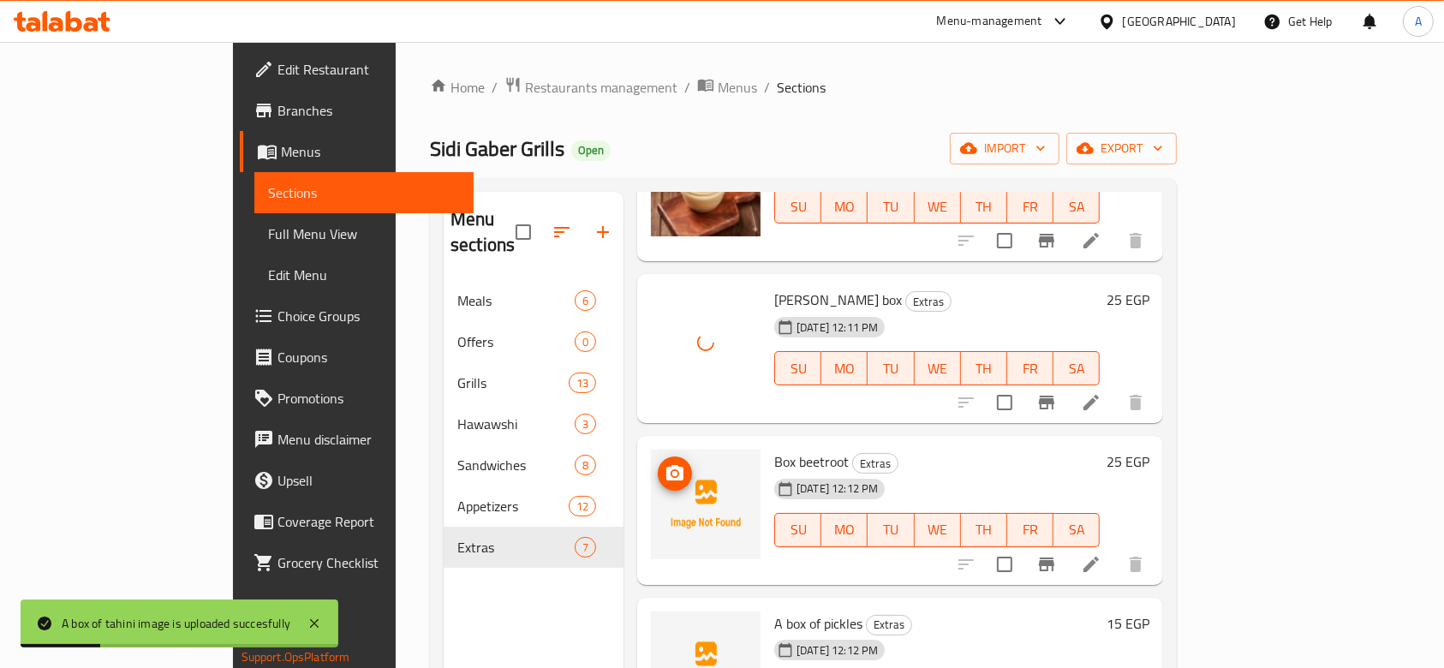
click at [667, 465] on icon "upload picture" at bounding box center [675, 472] width 17 height 15
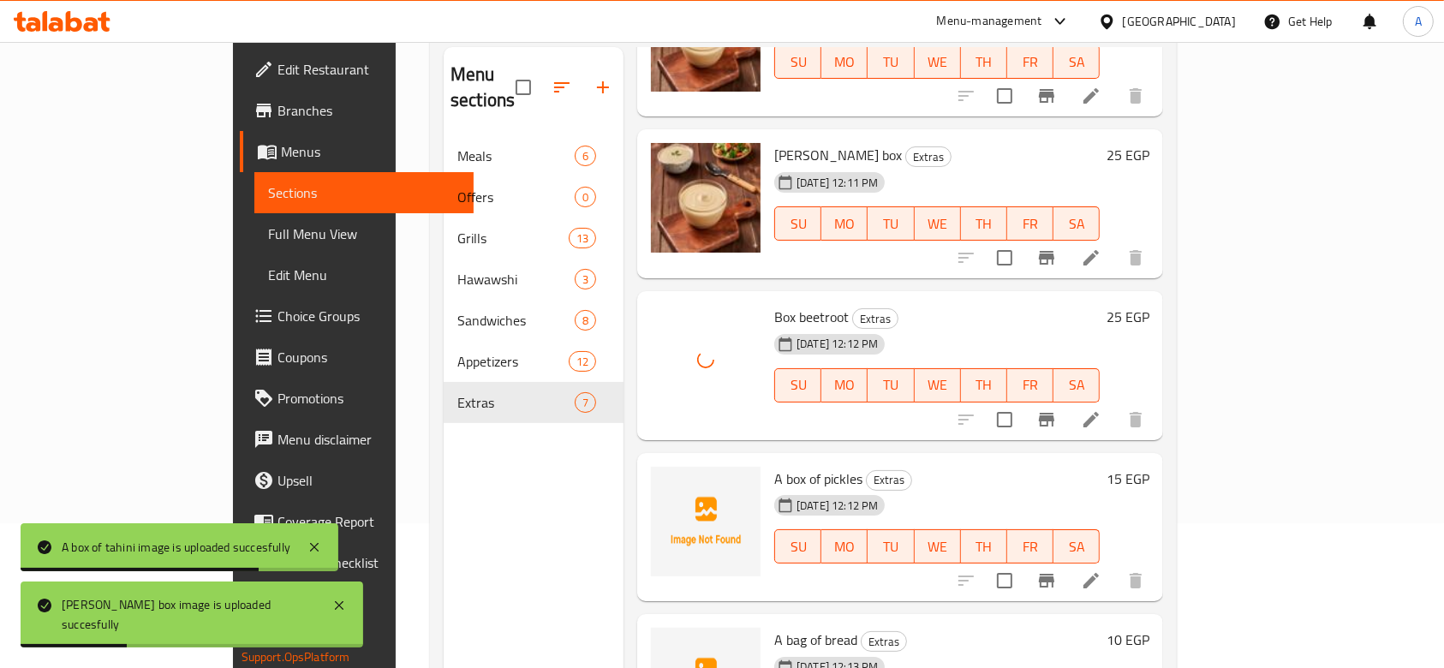
scroll to position [240, 0]
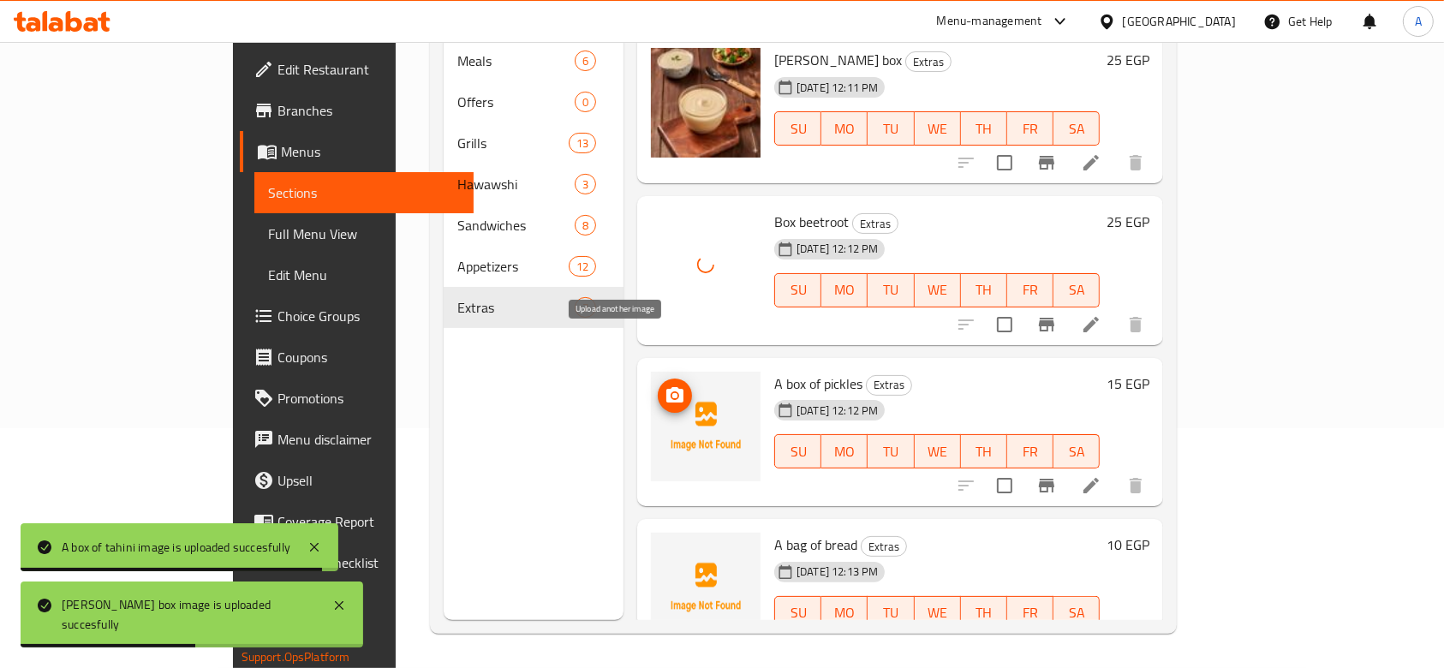
click at [658, 386] on span "upload picture" at bounding box center [675, 396] width 34 height 21
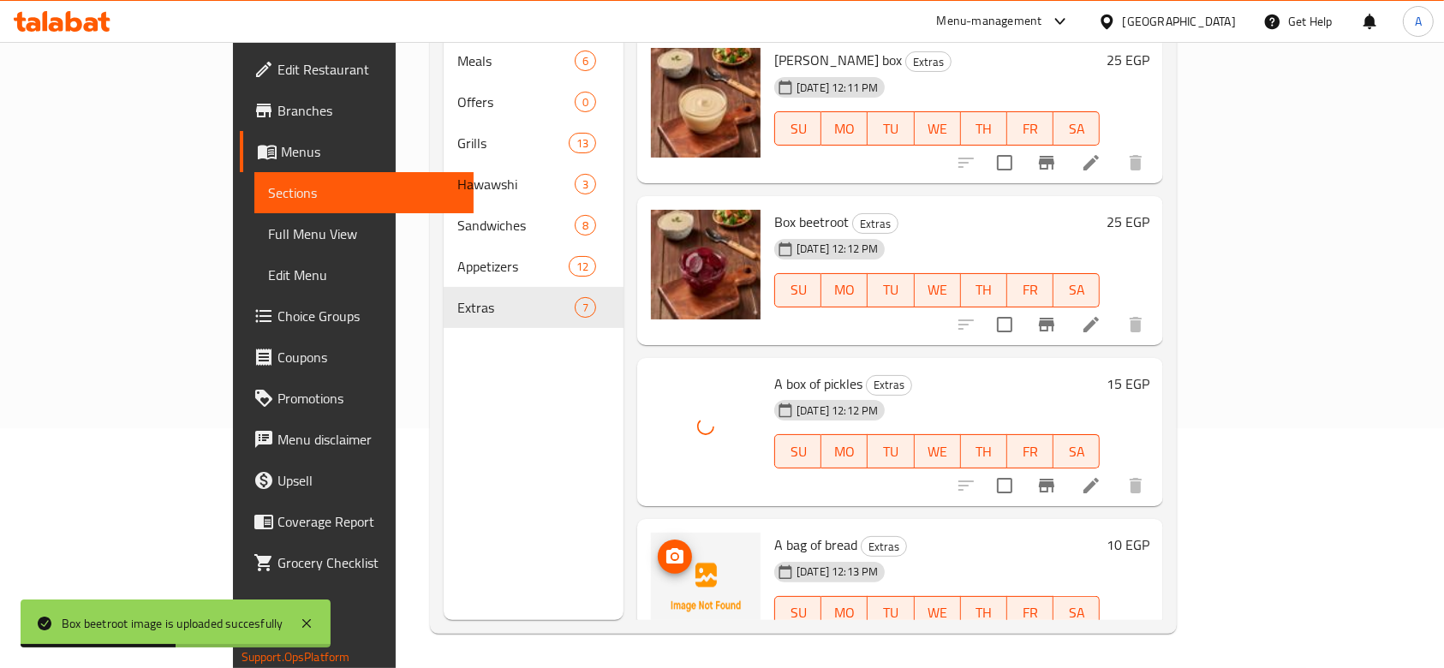
click at [665, 547] on icon "upload picture" at bounding box center [675, 557] width 21 height 21
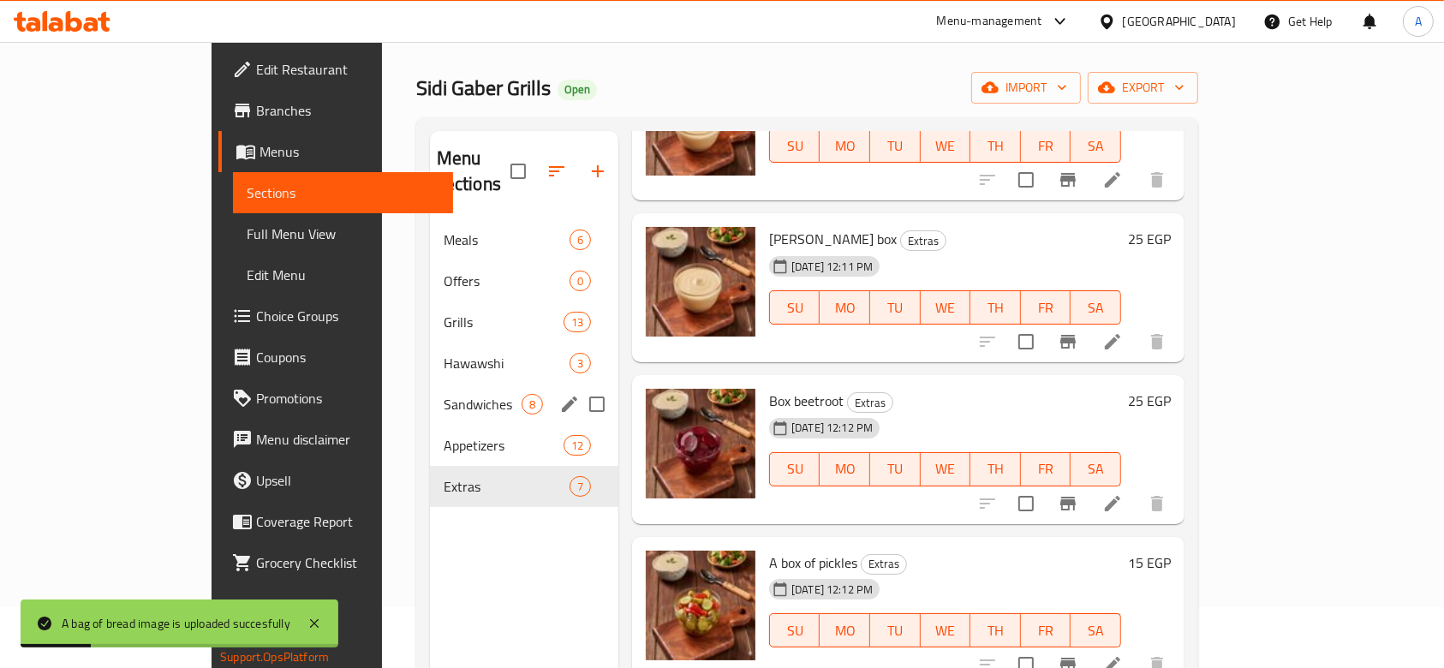
scroll to position [0, 0]
